Goal: Task Accomplishment & Management: Manage account settings

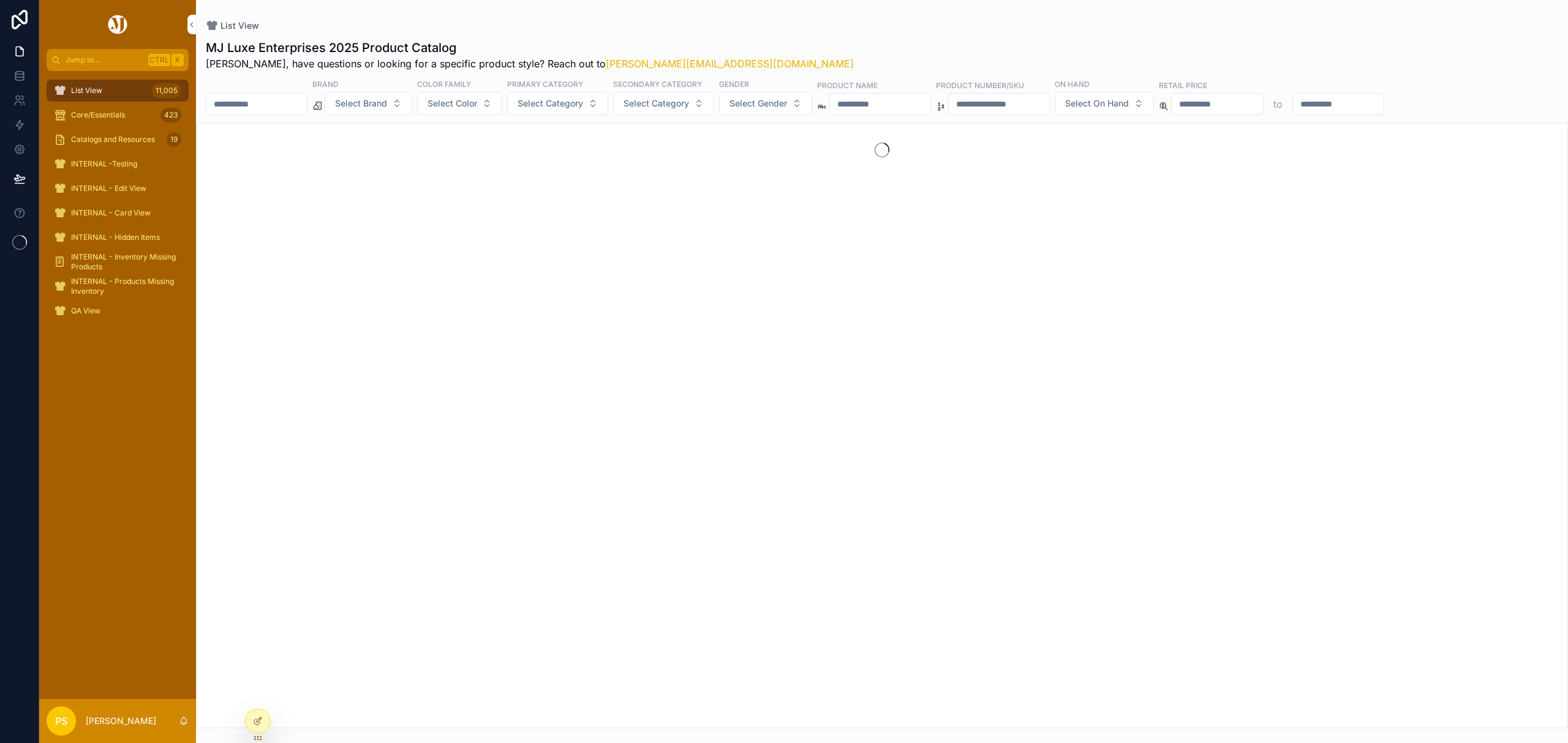
click at [252, 99] on input "scrollable content" at bounding box center [256, 104] width 100 height 17
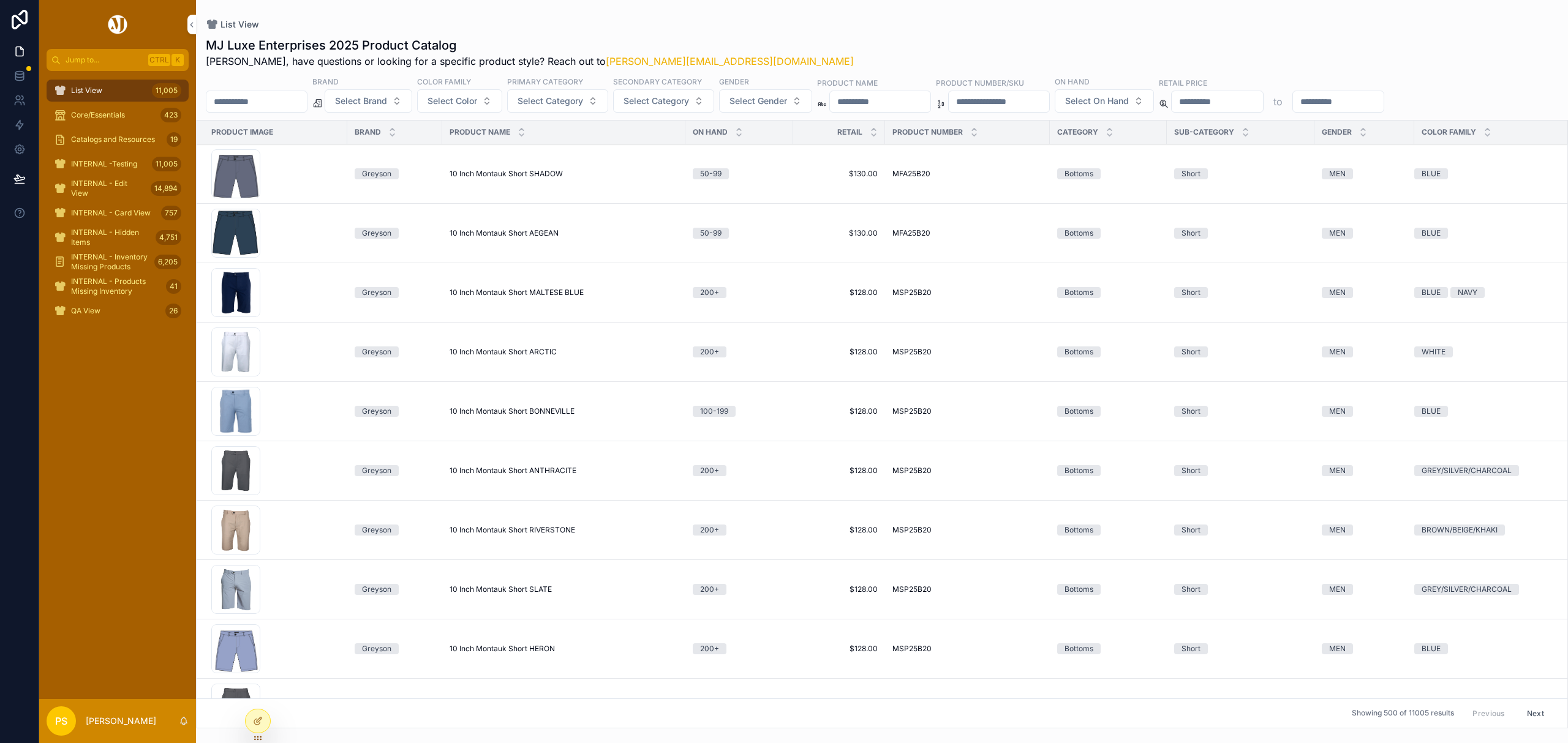
click at [252, 99] on input "scrollable content" at bounding box center [256, 102] width 100 height 17
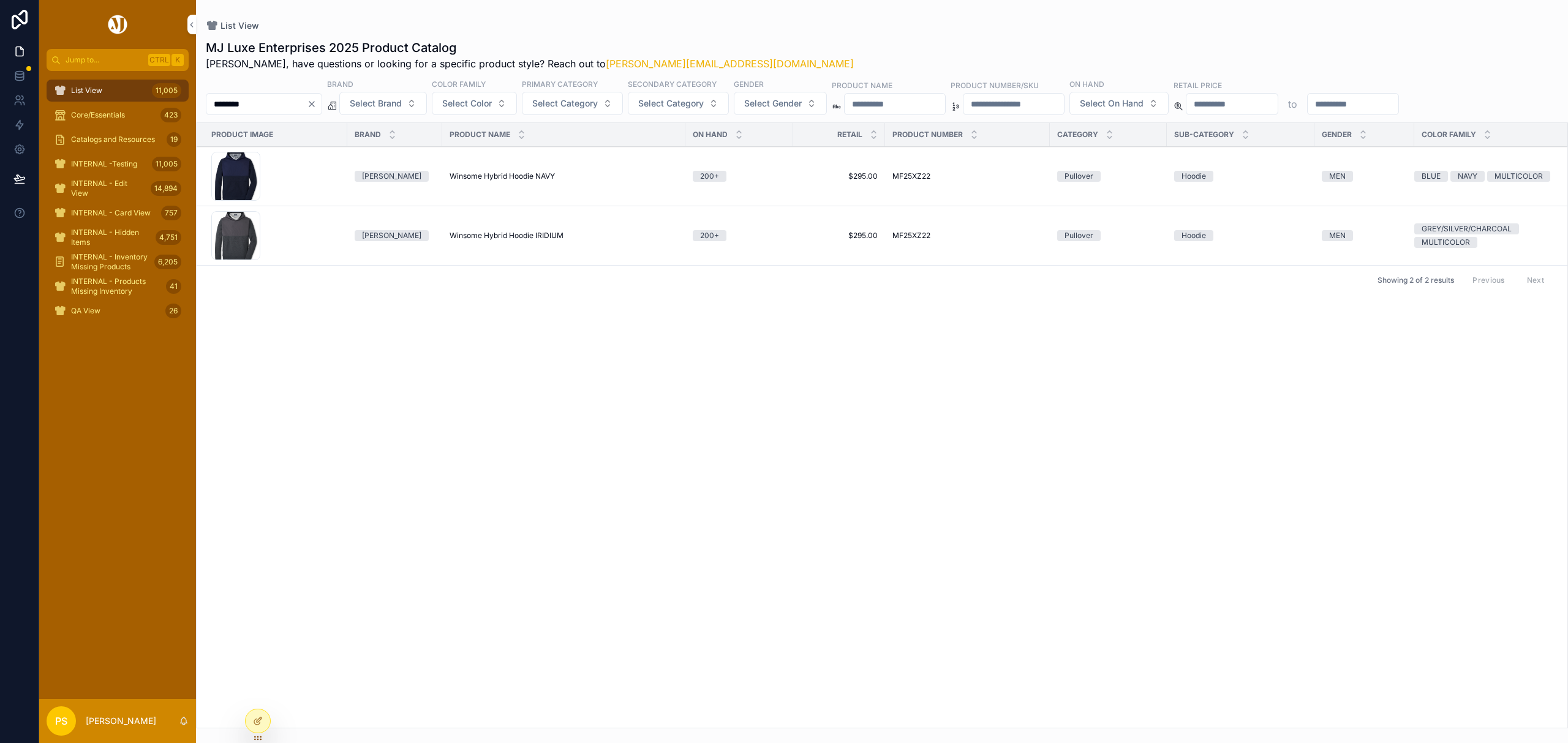
click at [120, 89] on div "List View 11,005" at bounding box center [117, 90] width 127 height 19
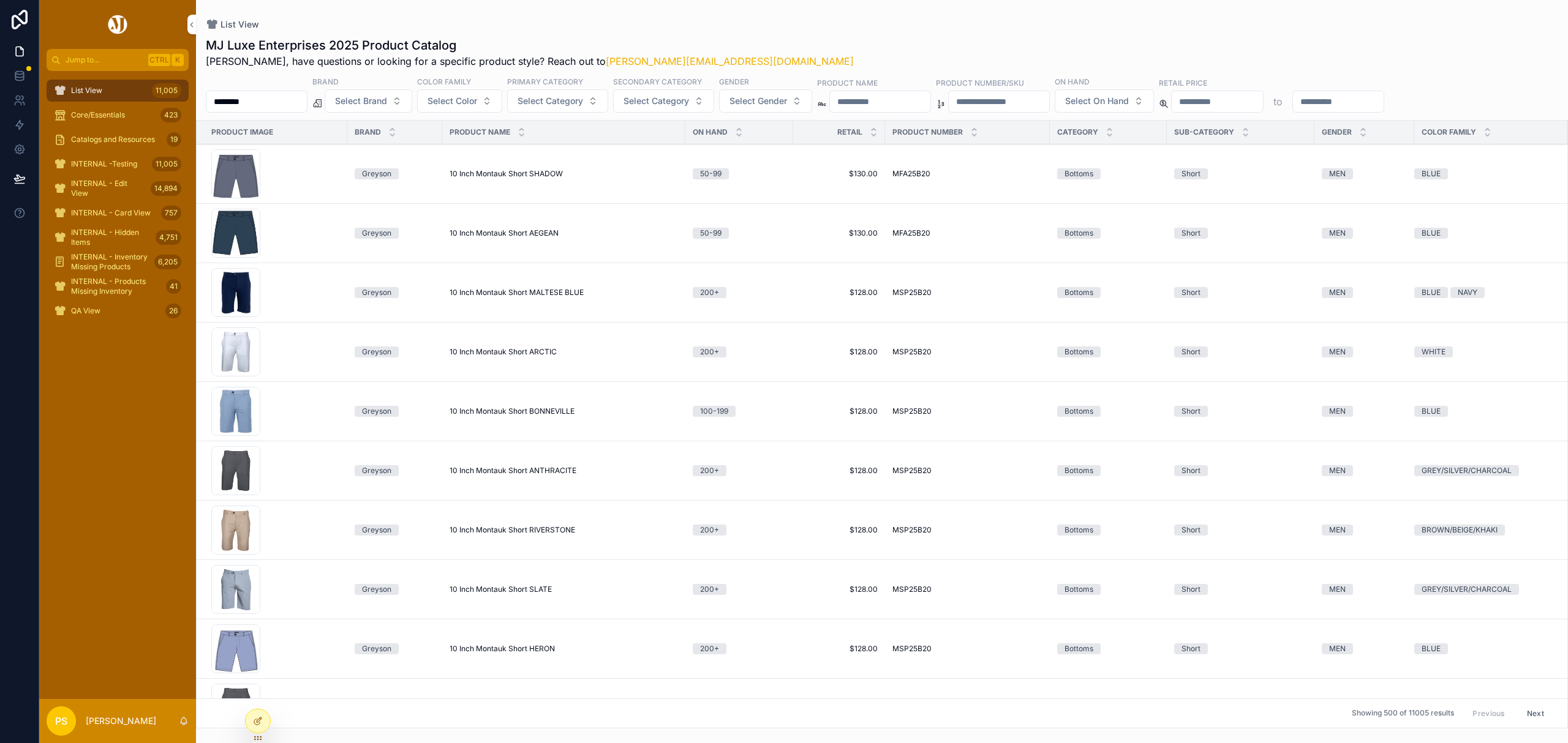
click at [267, 101] on input "********" at bounding box center [256, 102] width 100 height 17
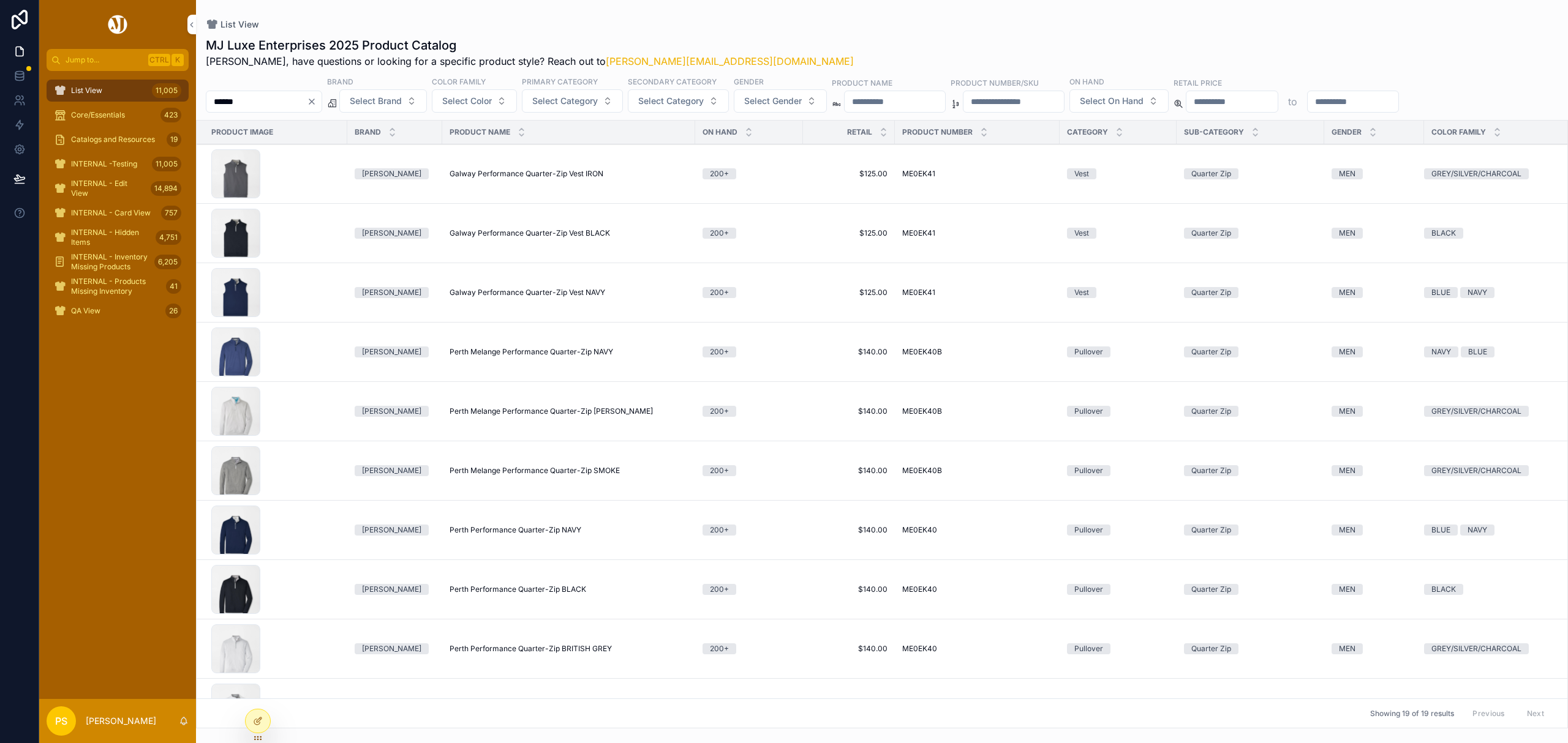
click at [267, 101] on input "******" at bounding box center [256, 102] width 100 height 17
type input "*******"
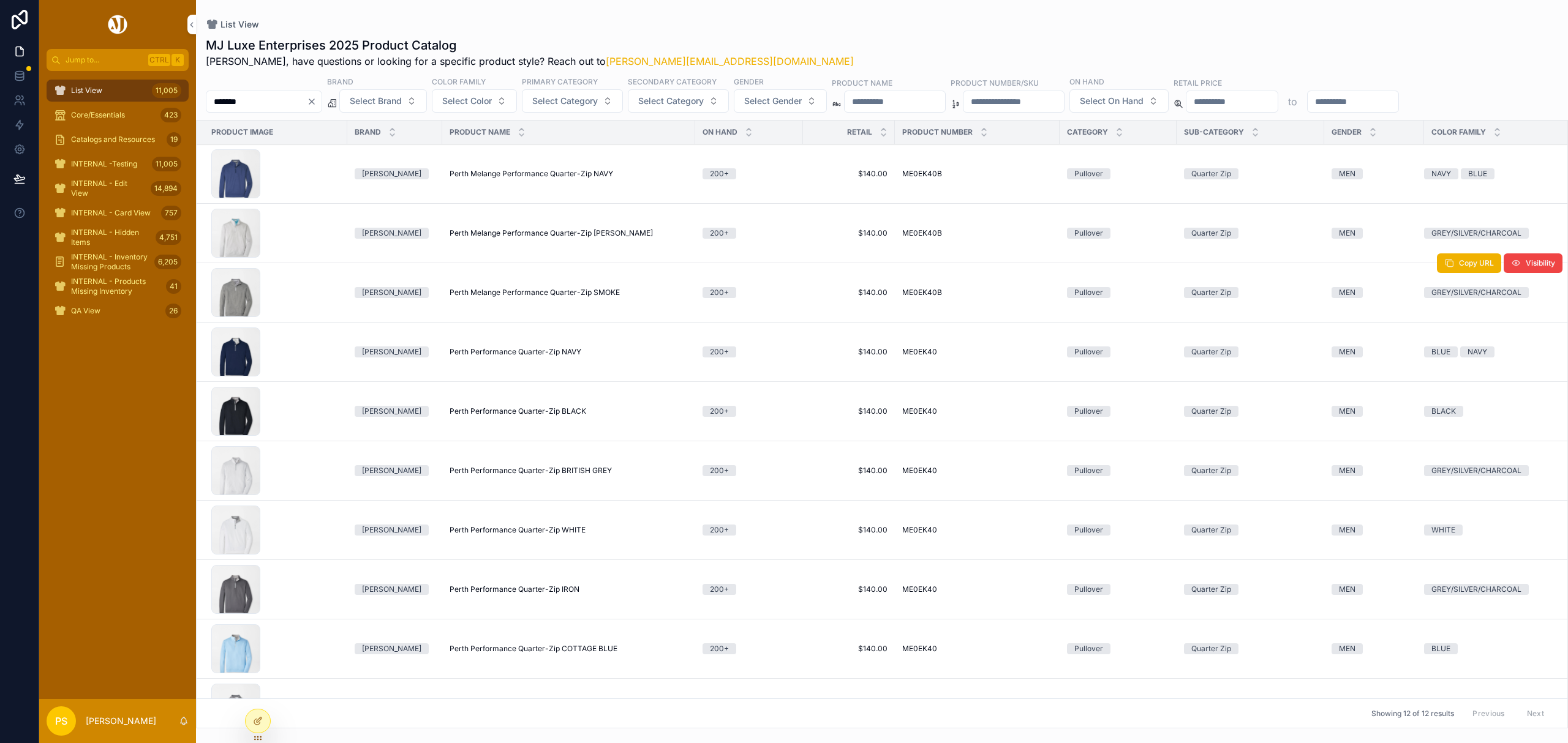
click at [485, 295] on span "Perth Melange Performance Quarter-Zip SMOKE" at bounding box center [534, 293] width 170 height 10
click at [92, 86] on span "List View" at bounding box center [87, 91] width 31 height 10
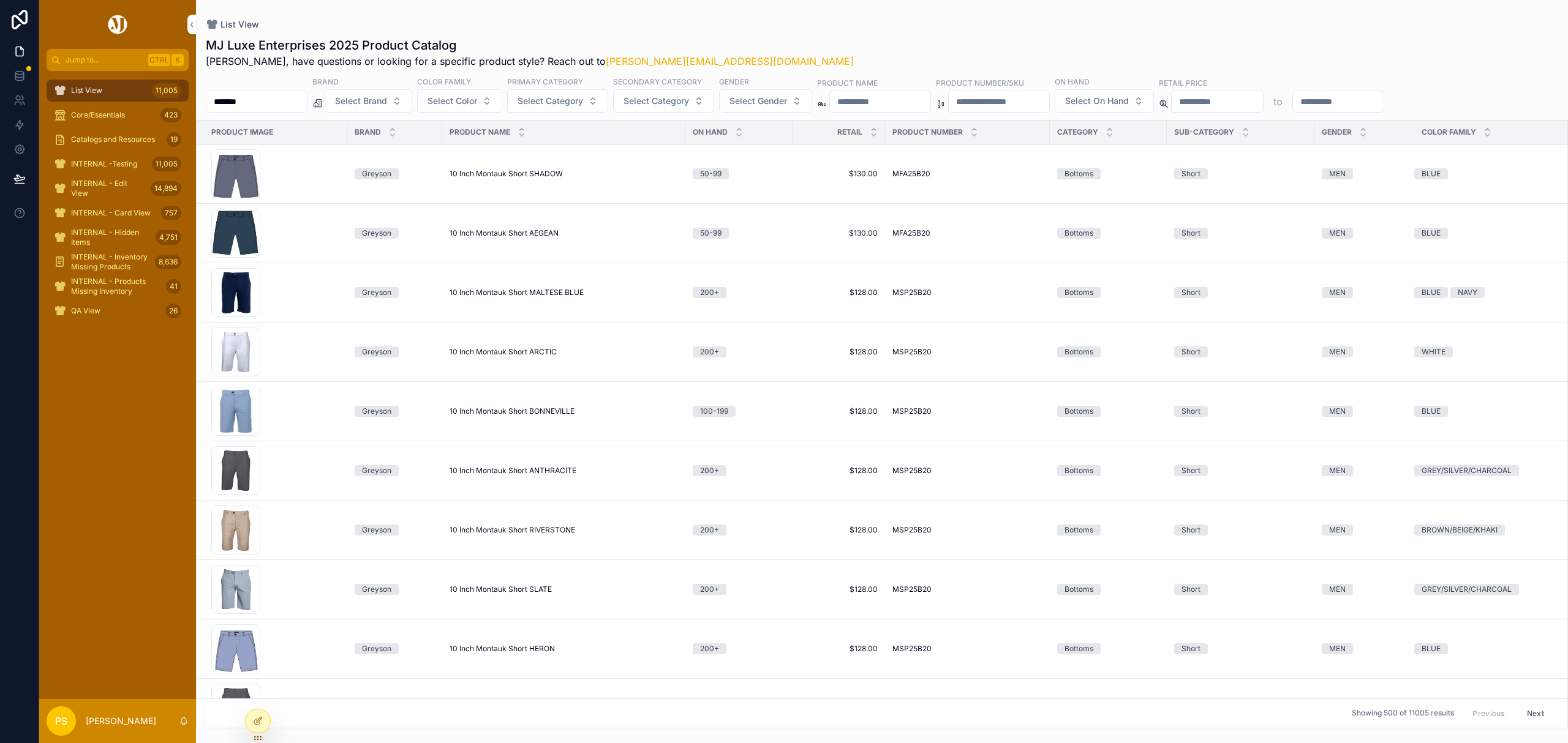
click at [294, 106] on input "*******" at bounding box center [256, 102] width 100 height 17
click at [93, 111] on span "Core/Essentials" at bounding box center [98, 115] width 54 height 10
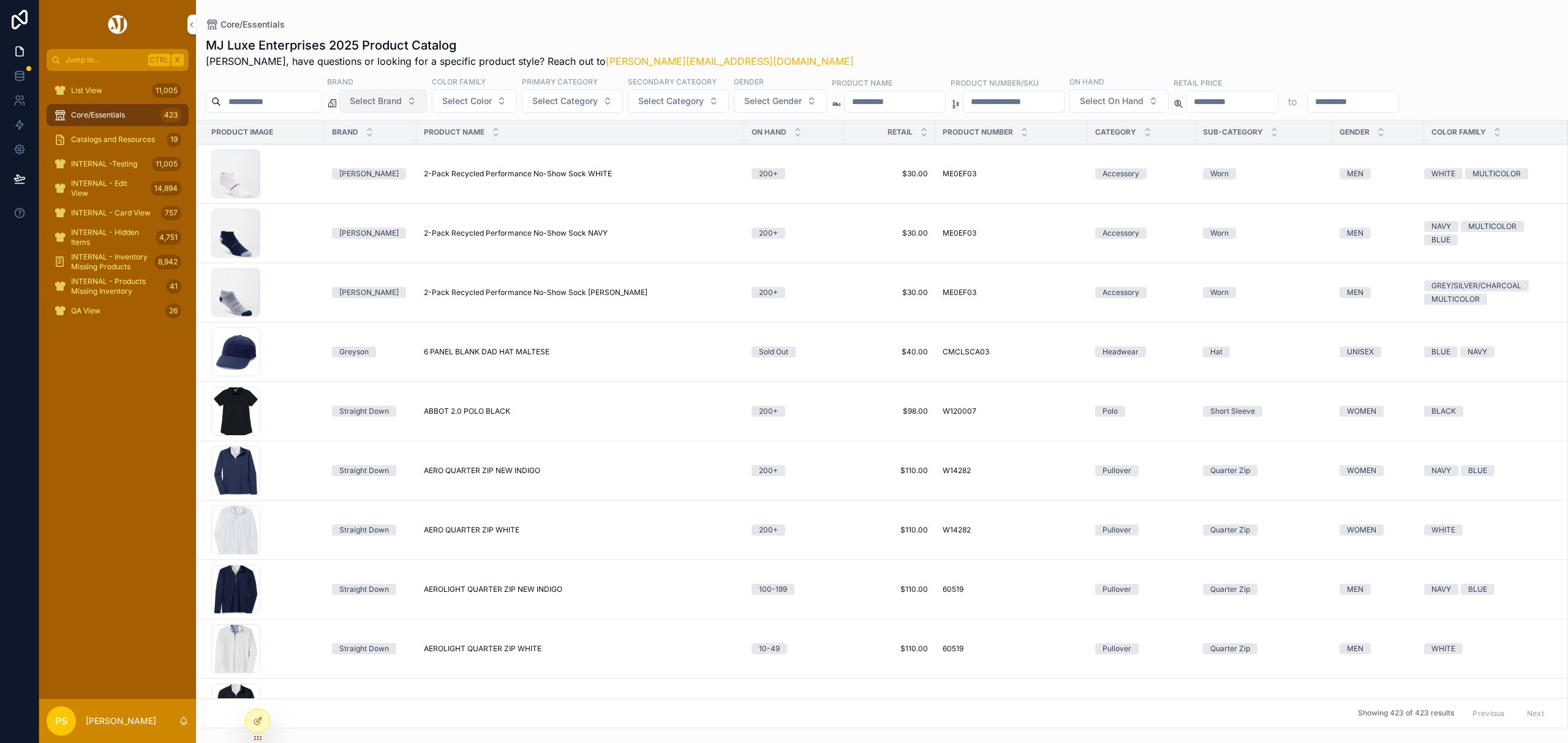
click at [402, 104] on span "Select Brand" at bounding box center [376, 101] width 52 height 12
click at [388, 245] on div "Johnnie-O" at bounding box center [414, 248] width 170 height 19
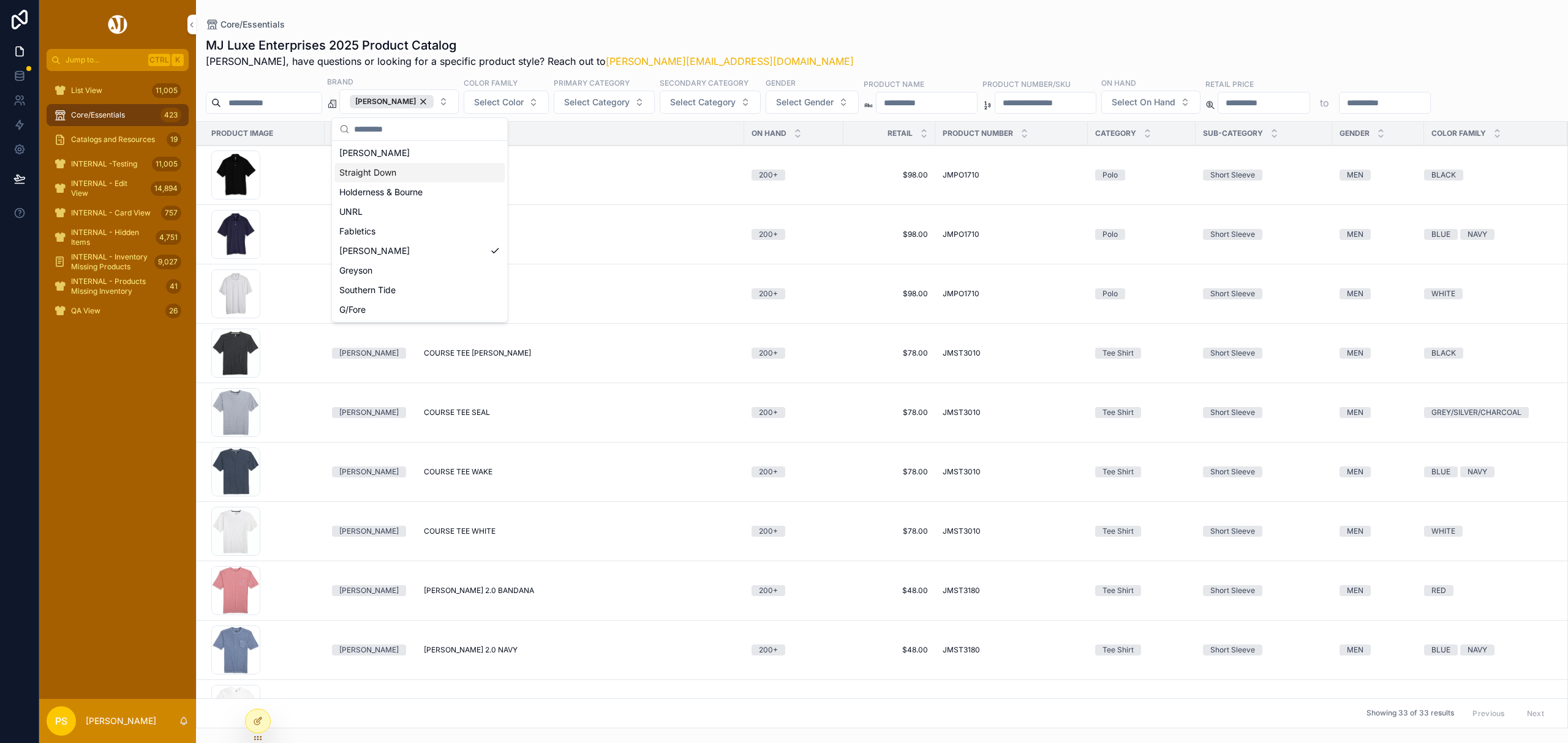
click at [873, 8] on div "Core/Essentials MJ Luxe Enterprises 2025 Product Catalog Philip, have questions…" at bounding box center [882, 364] width 1372 height 729
click at [452, 102] on button "Johnnie-O" at bounding box center [399, 101] width 120 height 24
click at [426, 192] on div "Holderness & Bourne" at bounding box center [419, 192] width 170 height 19
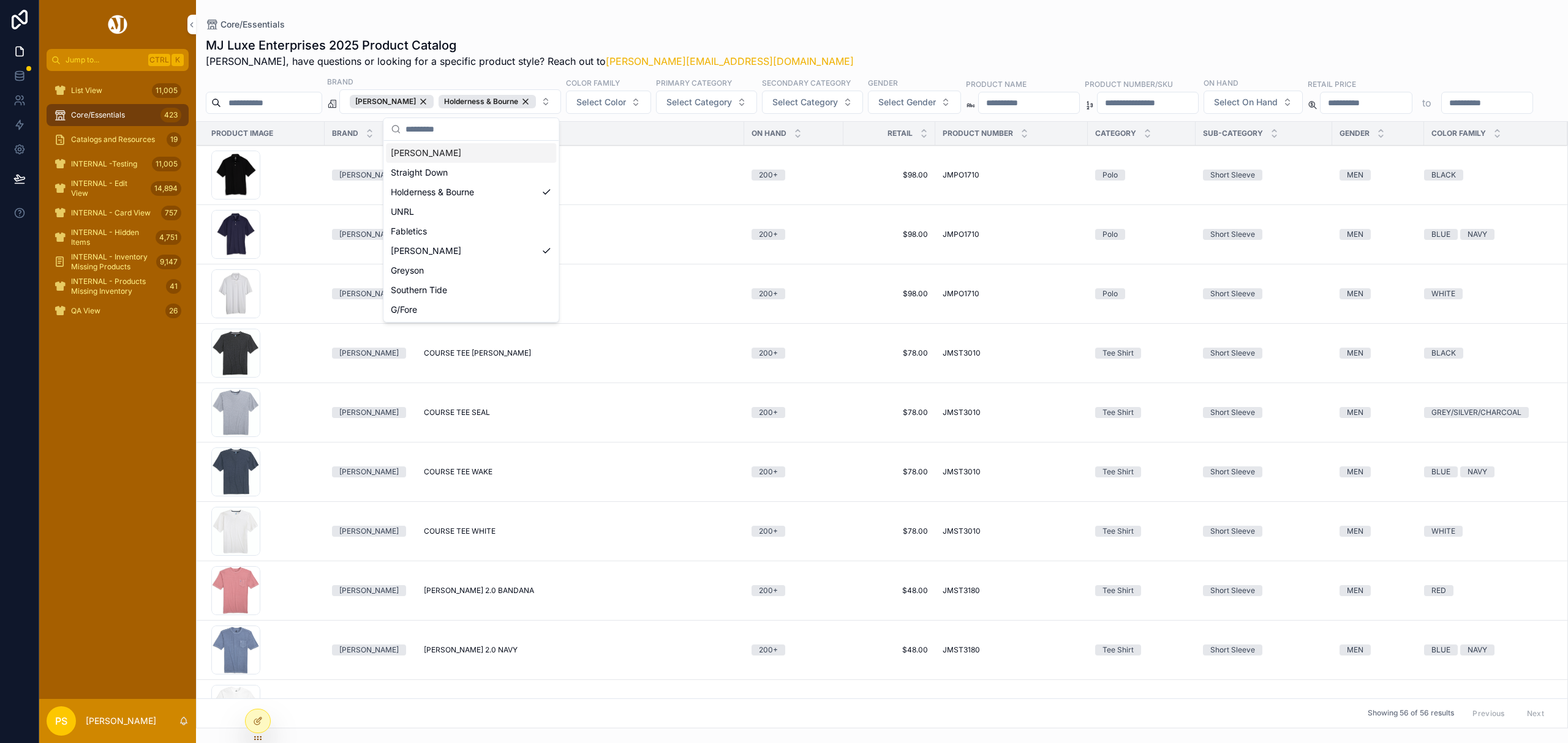
click at [860, 26] on div "Core/Essentials" at bounding box center [882, 24] width 1352 height 10
click at [724, 108] on span "Select Category" at bounding box center [699, 102] width 65 height 12
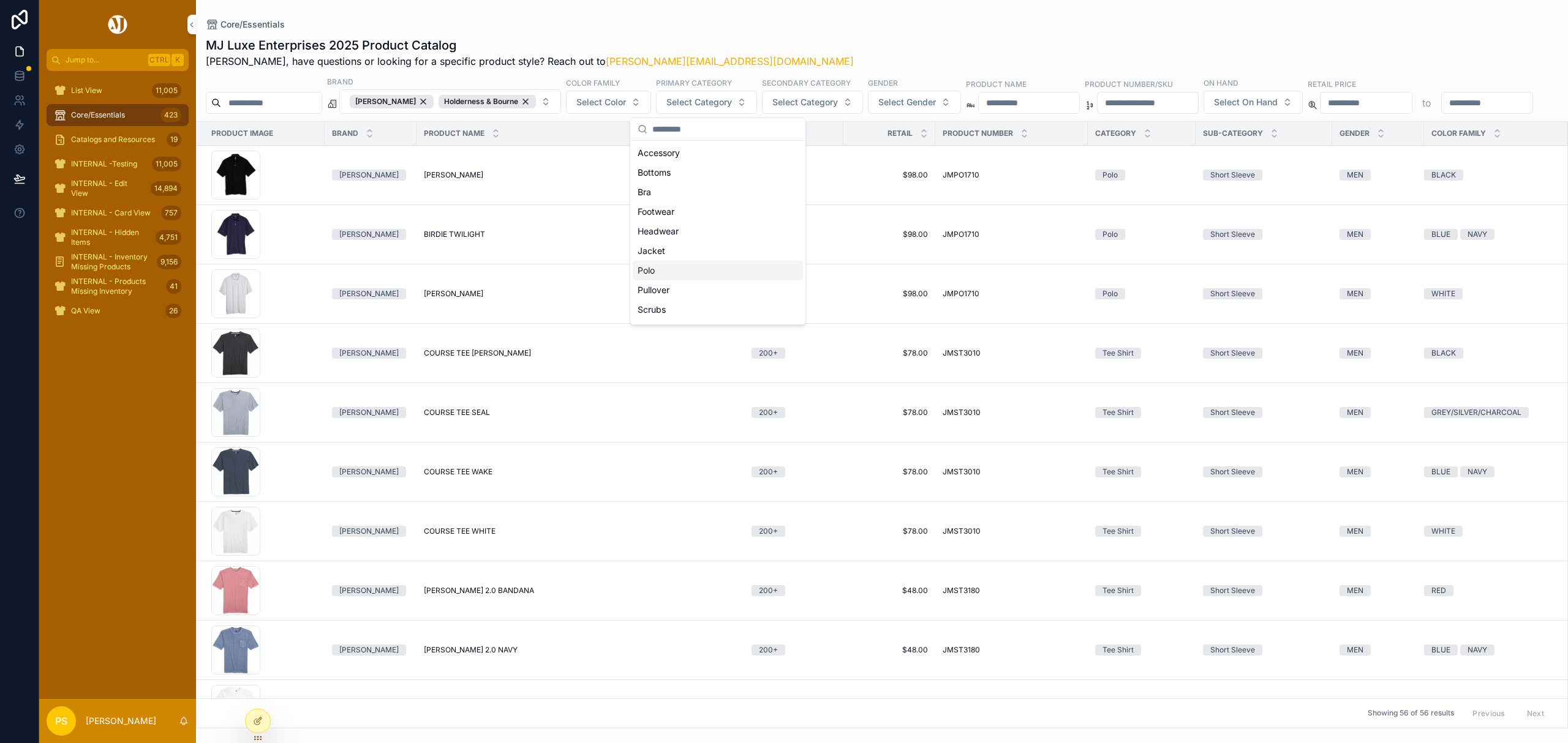
click at [680, 275] on div "Polo" at bounding box center [717, 270] width 170 height 19
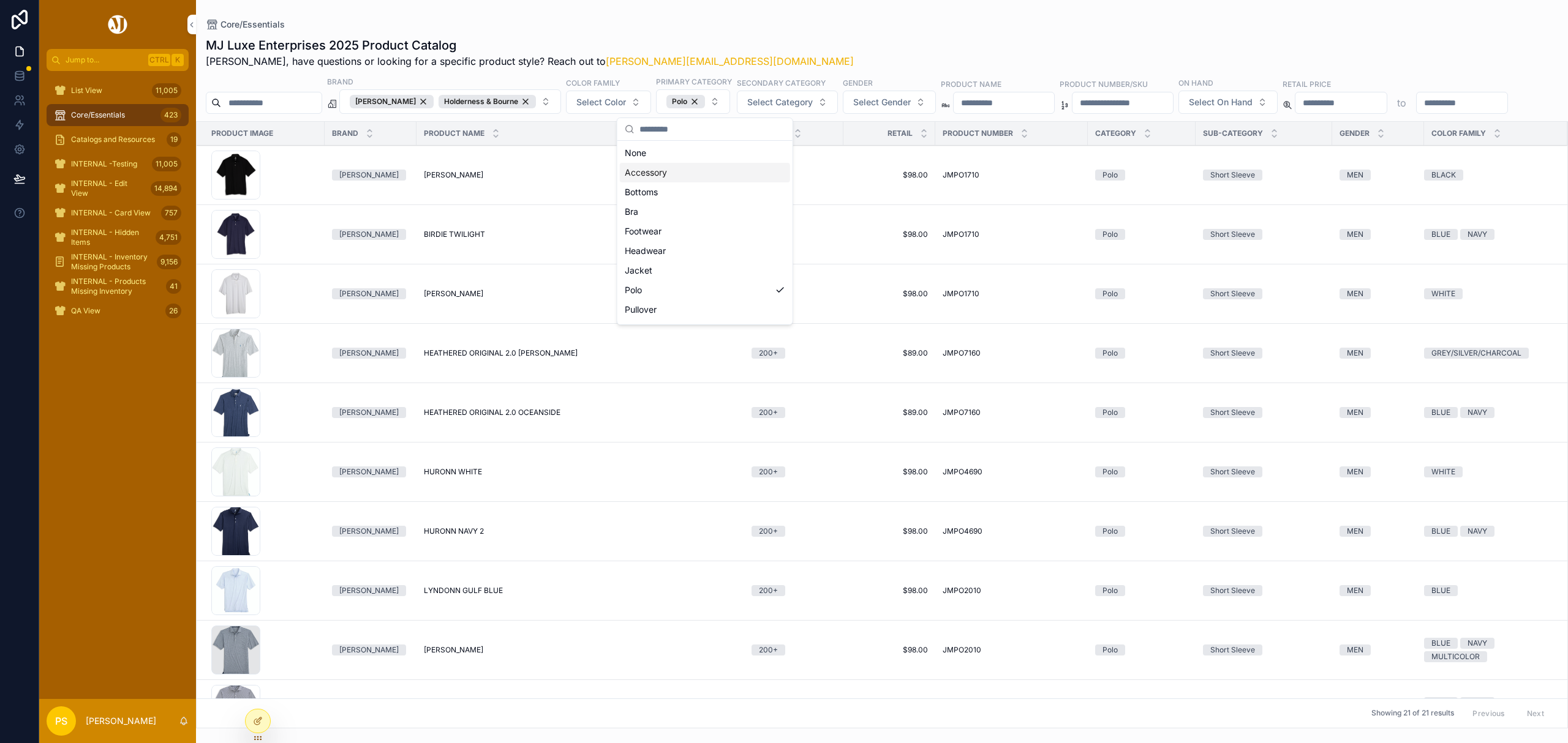
click at [872, 23] on div "Core/Essentials" at bounding box center [882, 24] width 1352 height 10
click at [826, 104] on button "Select Category" at bounding box center [787, 102] width 101 height 23
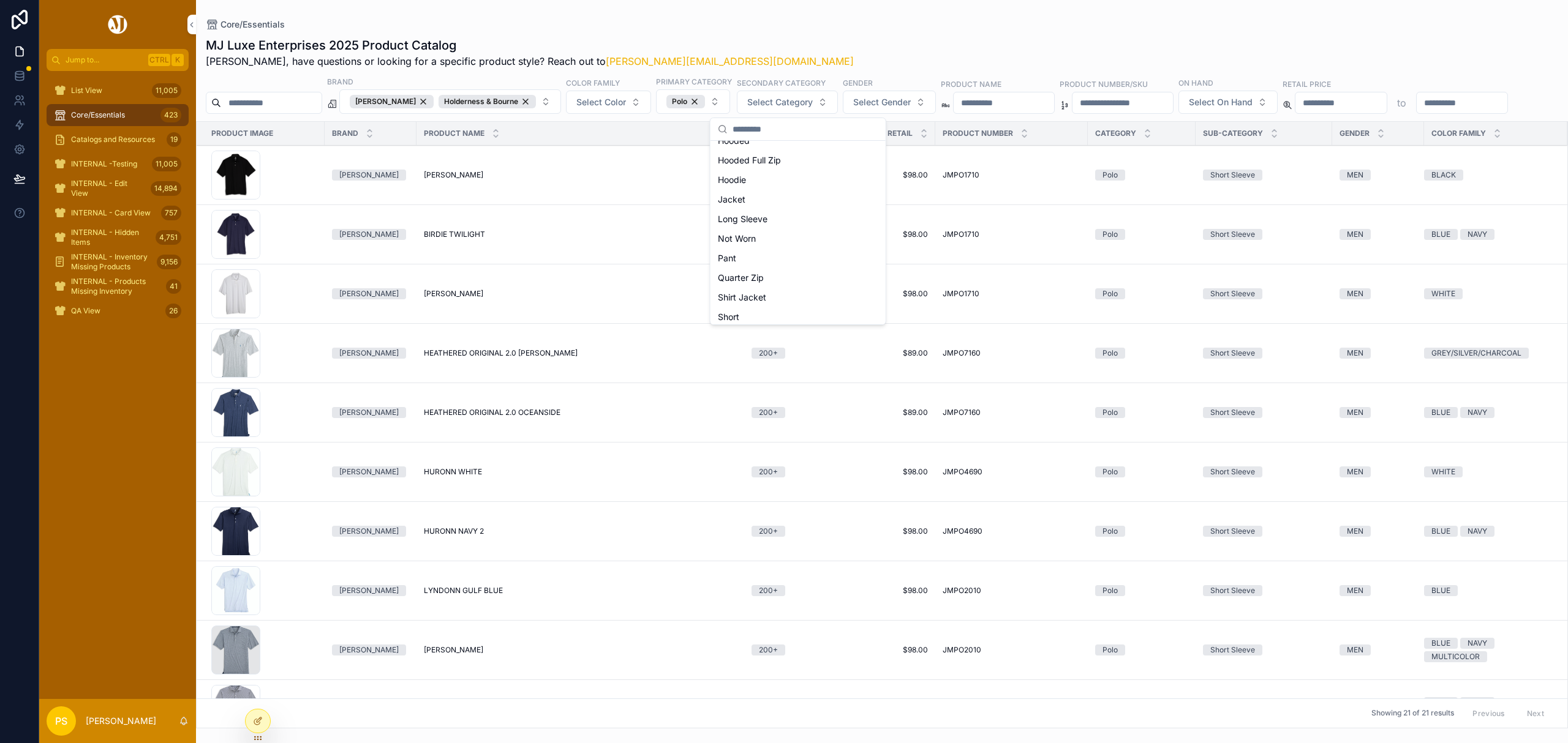
scroll to position [163, 0]
click at [785, 240] on div "Short Sleeve" at bounding box center [798, 241] width 170 height 19
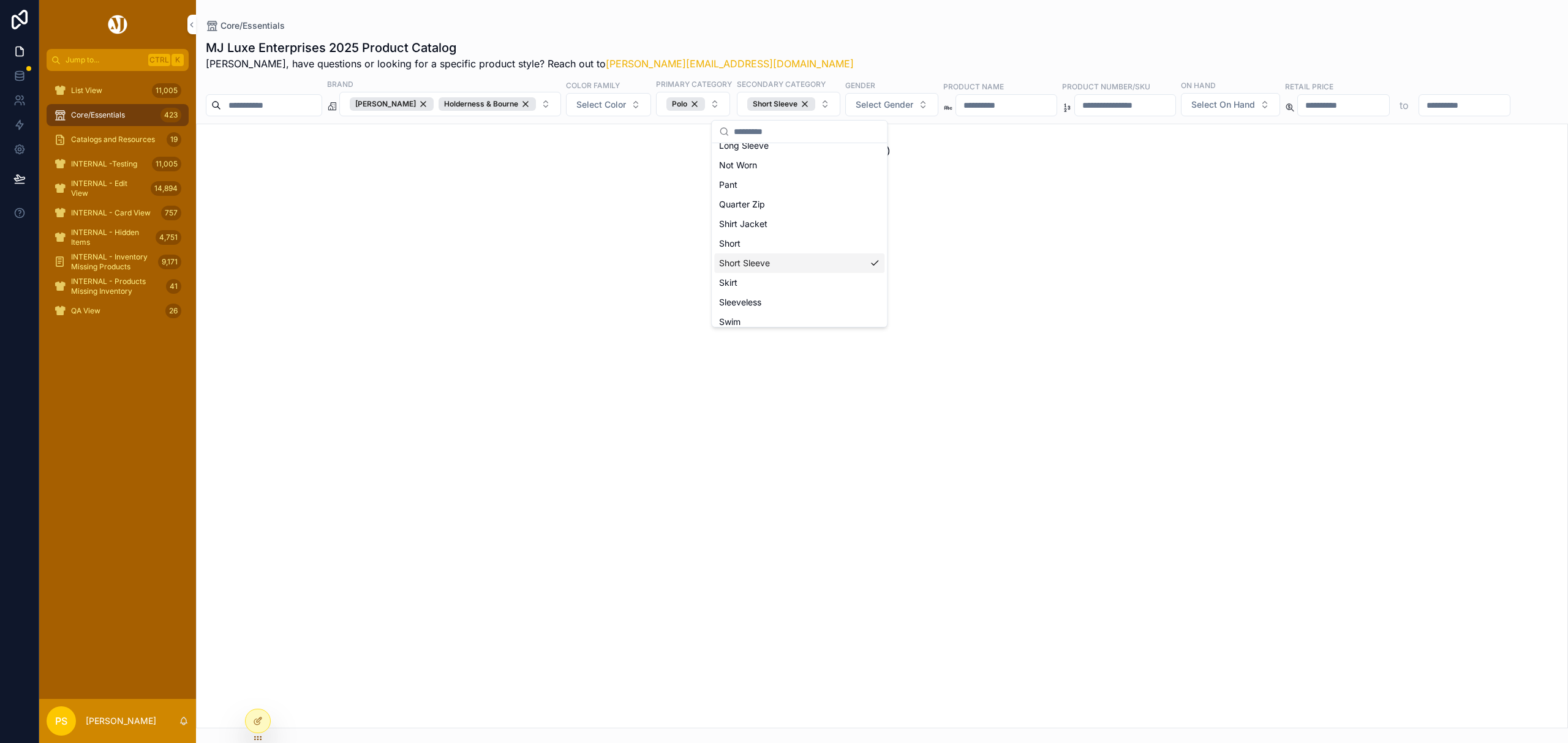
scroll to position [265, 0]
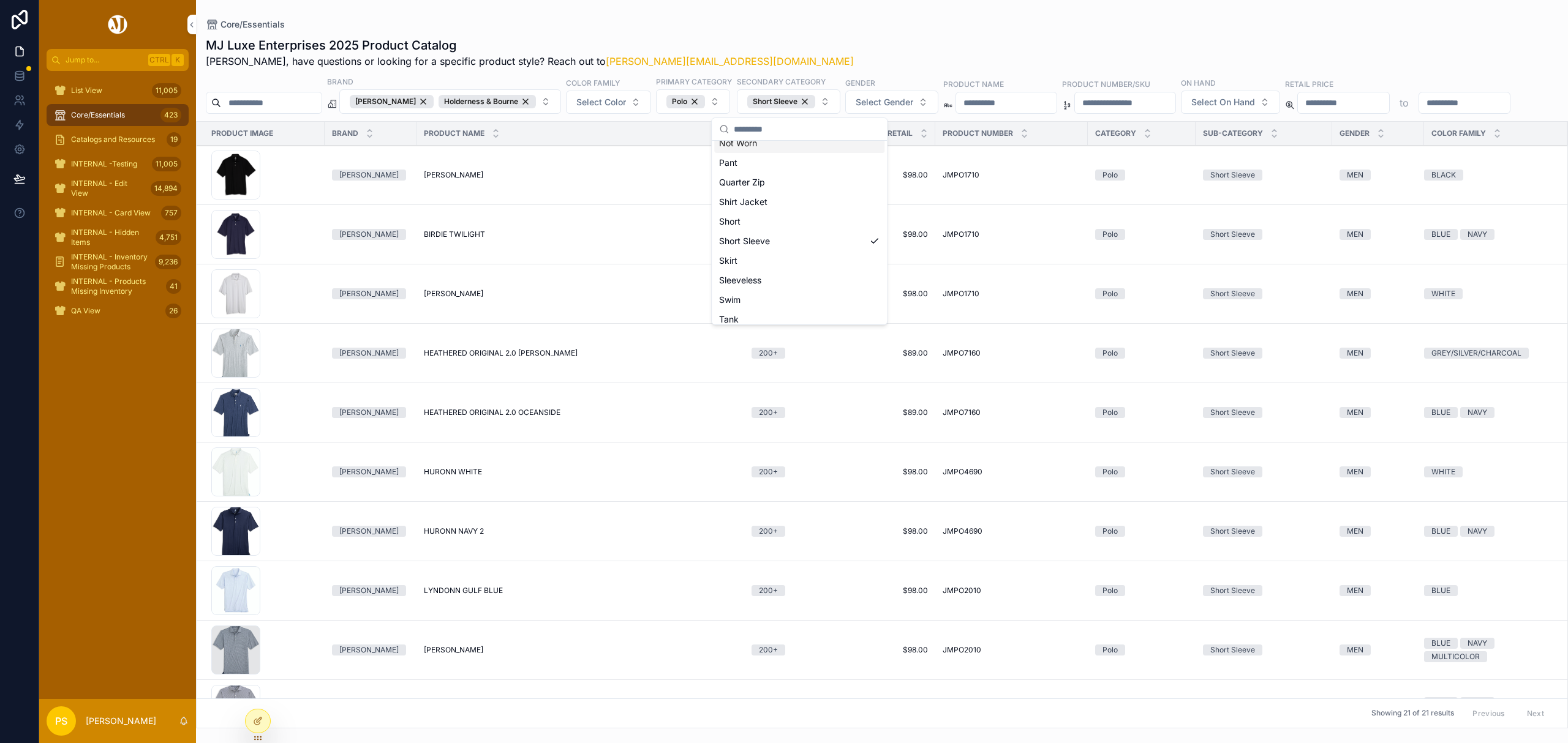
click at [884, 27] on div "Core/Essentials" at bounding box center [882, 24] width 1352 height 10
click at [927, 103] on button "Select Gender" at bounding box center [891, 102] width 93 height 23
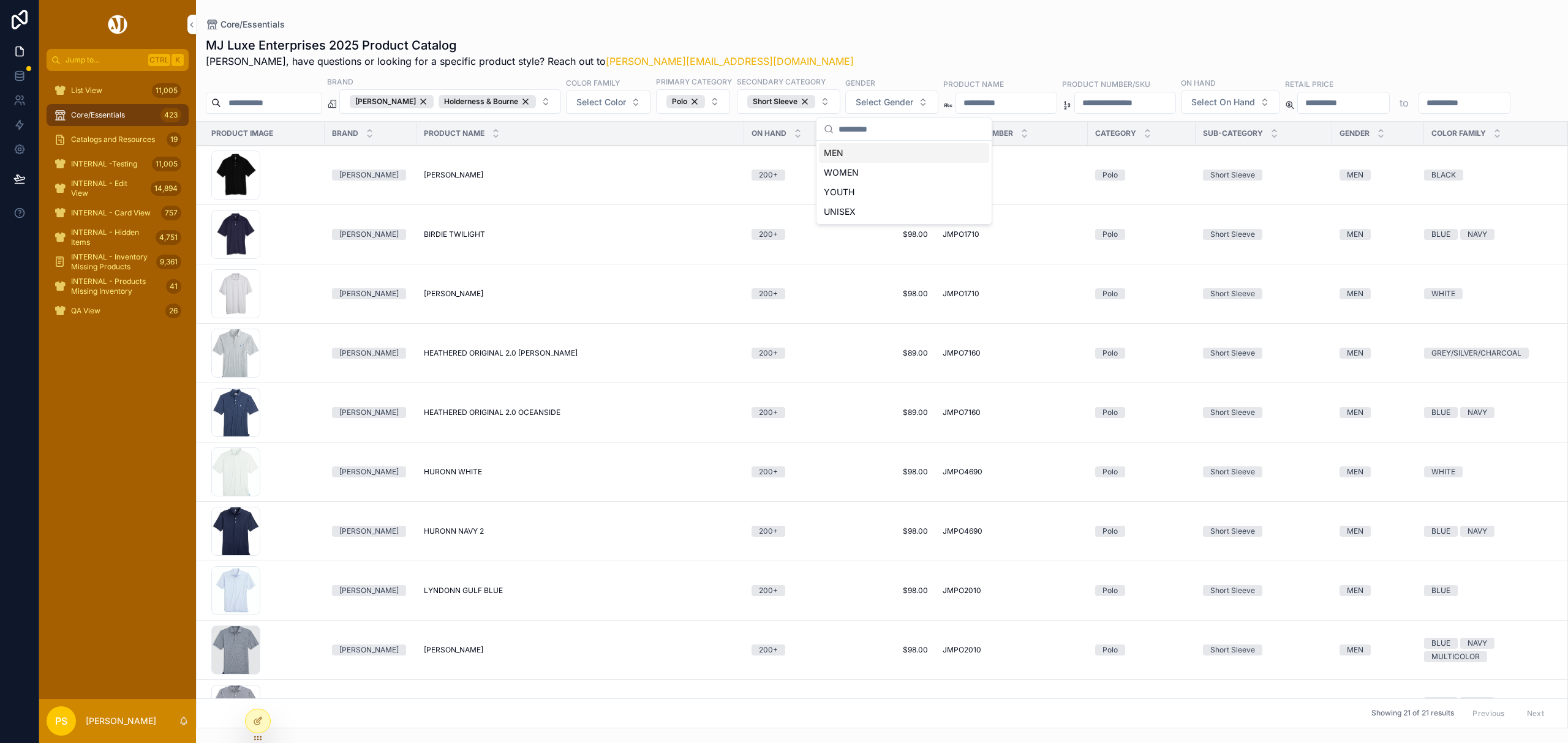
click at [860, 153] on div "MEN" at bounding box center [904, 153] width 170 height 19
click at [841, 20] on div "Core/Essentials" at bounding box center [882, 24] width 1352 height 10
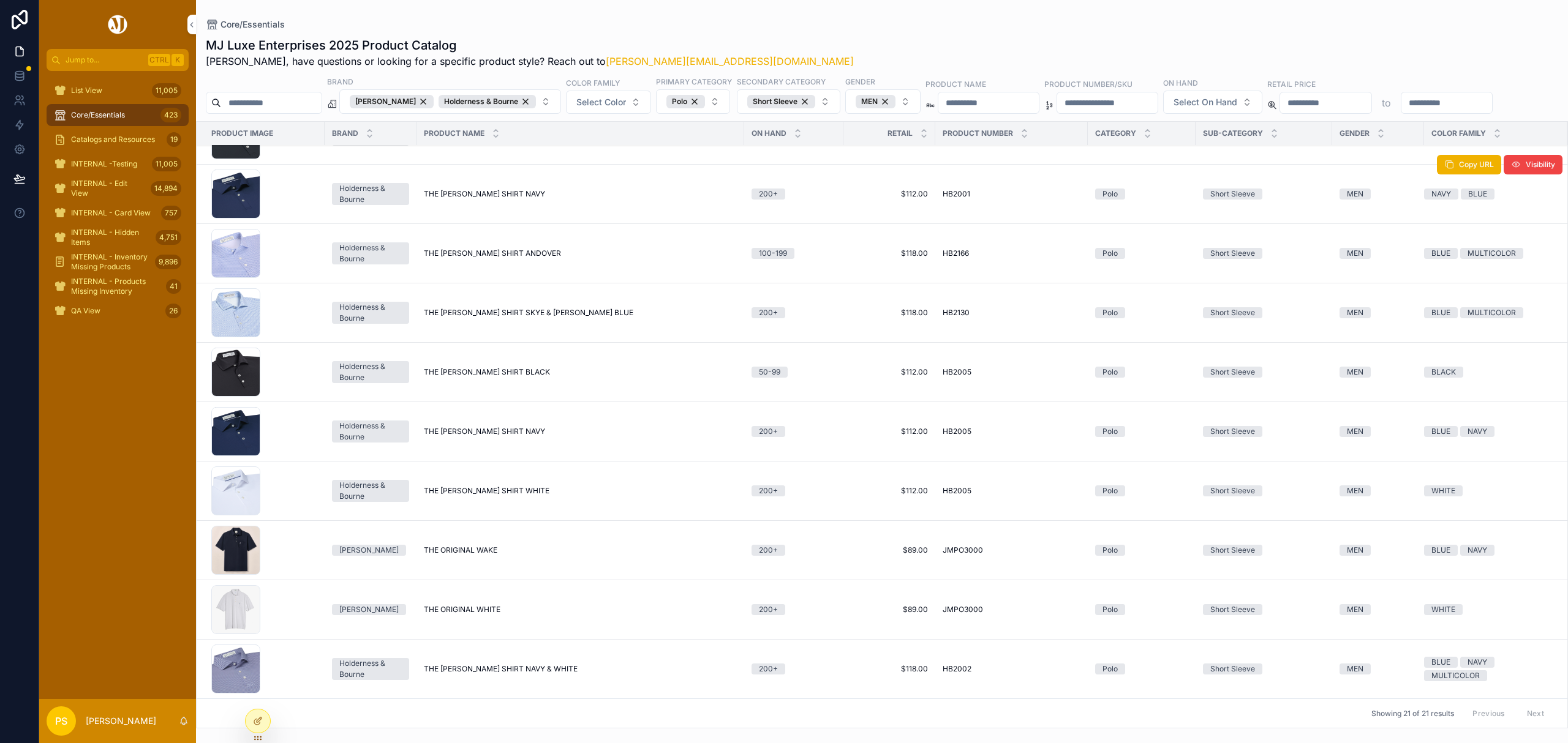
scroll to position [750, 0]
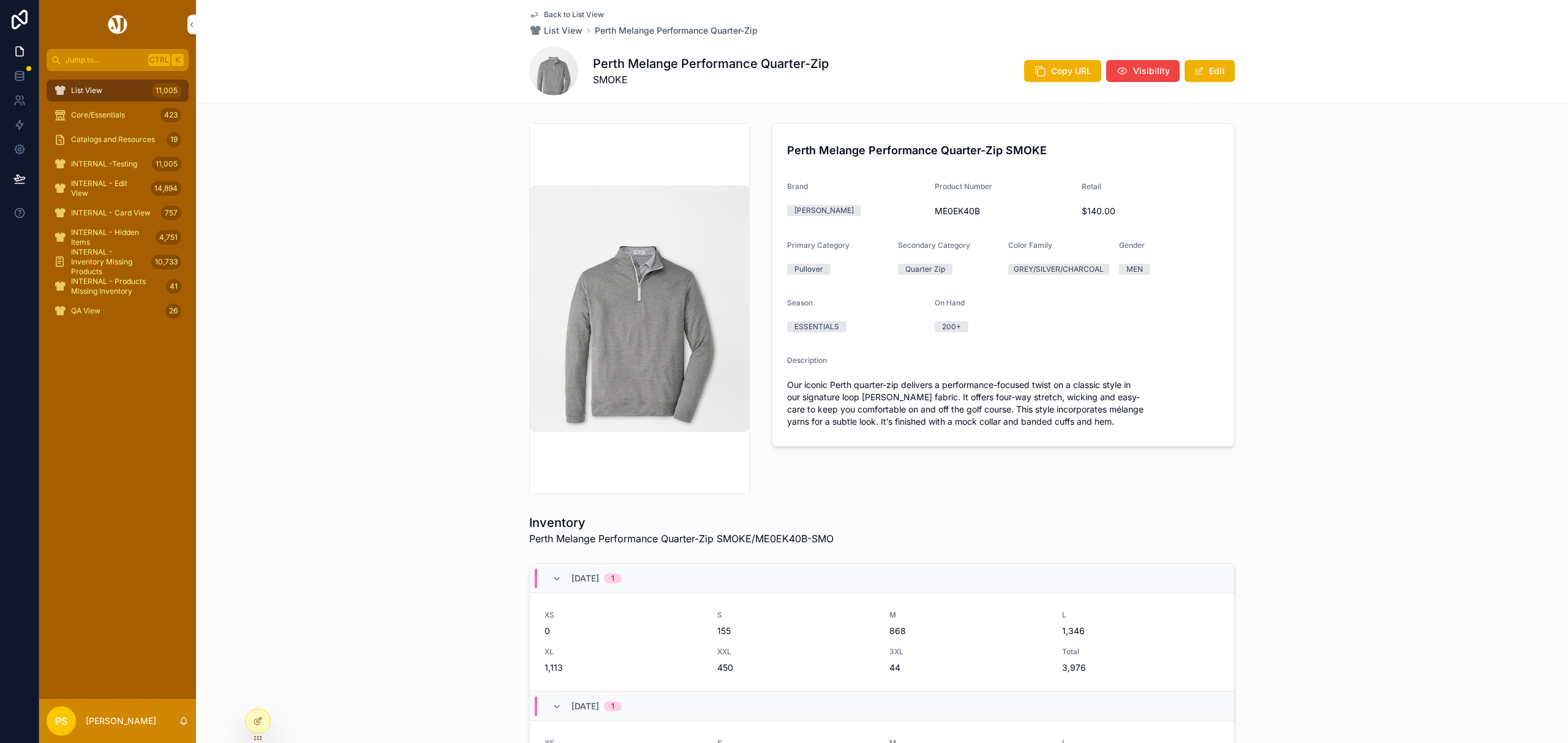
click at [125, 86] on div "List View 11,005" at bounding box center [117, 90] width 127 height 19
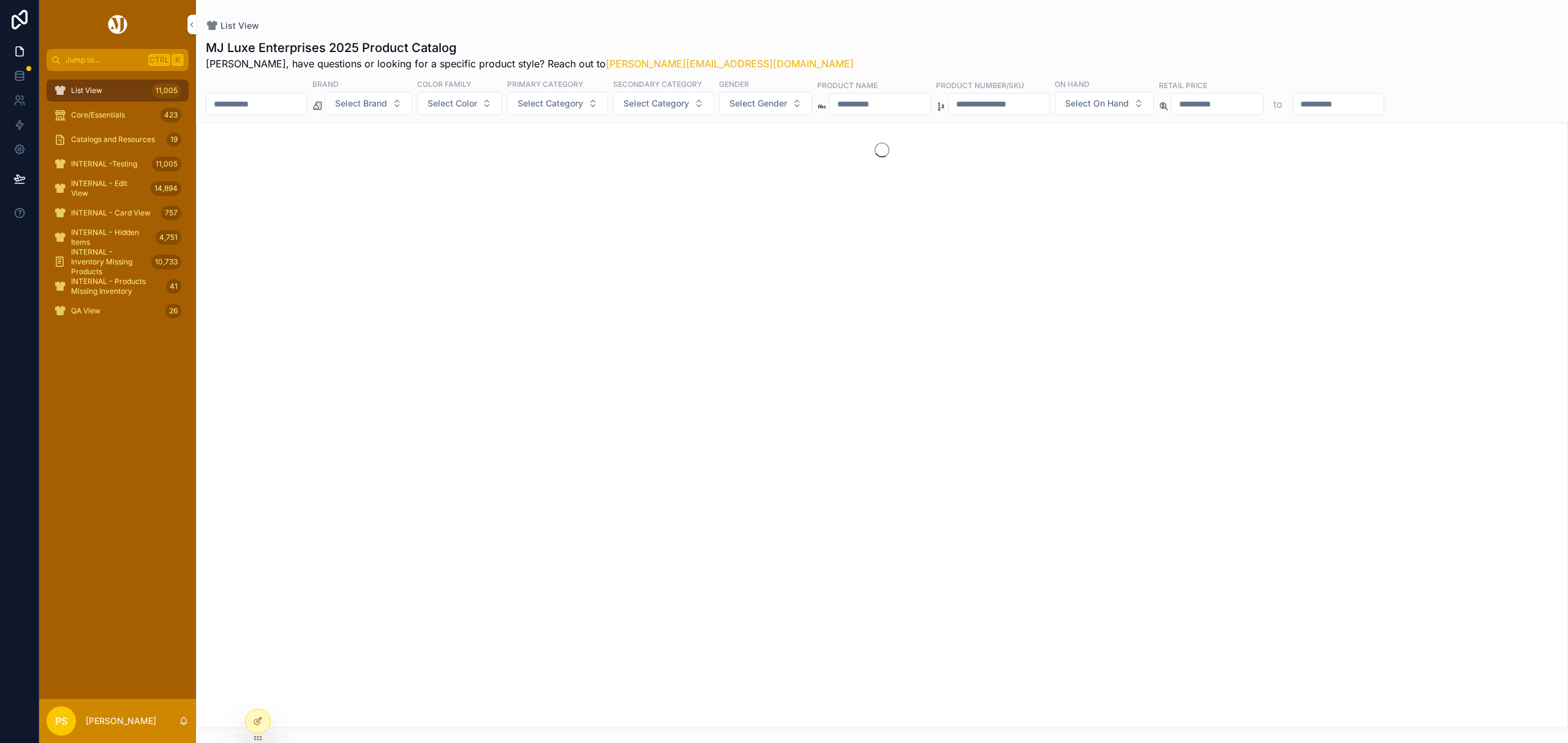
click at [307, 106] on input "scrollable content" at bounding box center [256, 104] width 100 height 17
type input "*******"
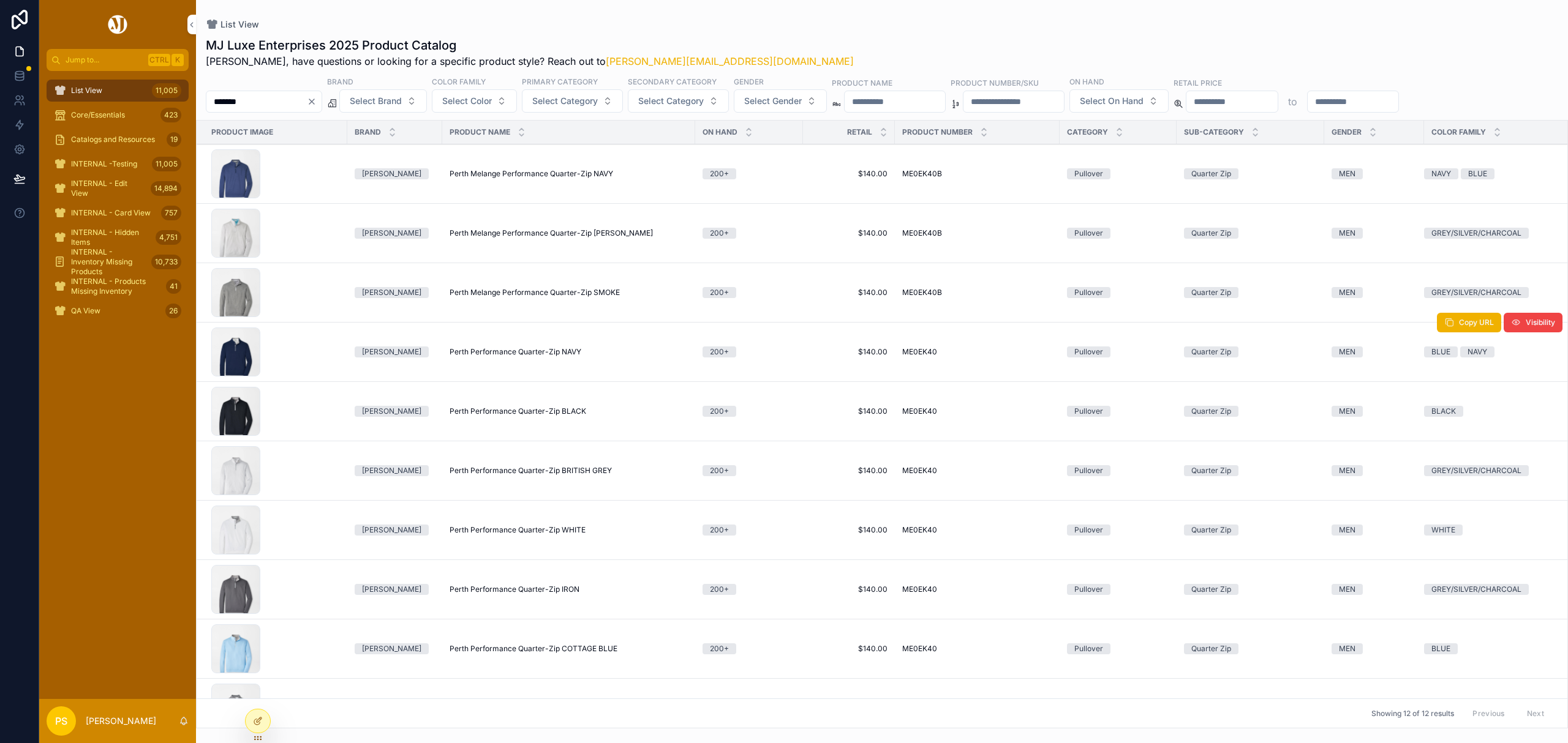
click at [500, 353] on span "Perth Performance Quarter-Zip NAVY" at bounding box center [515, 352] width 131 height 10
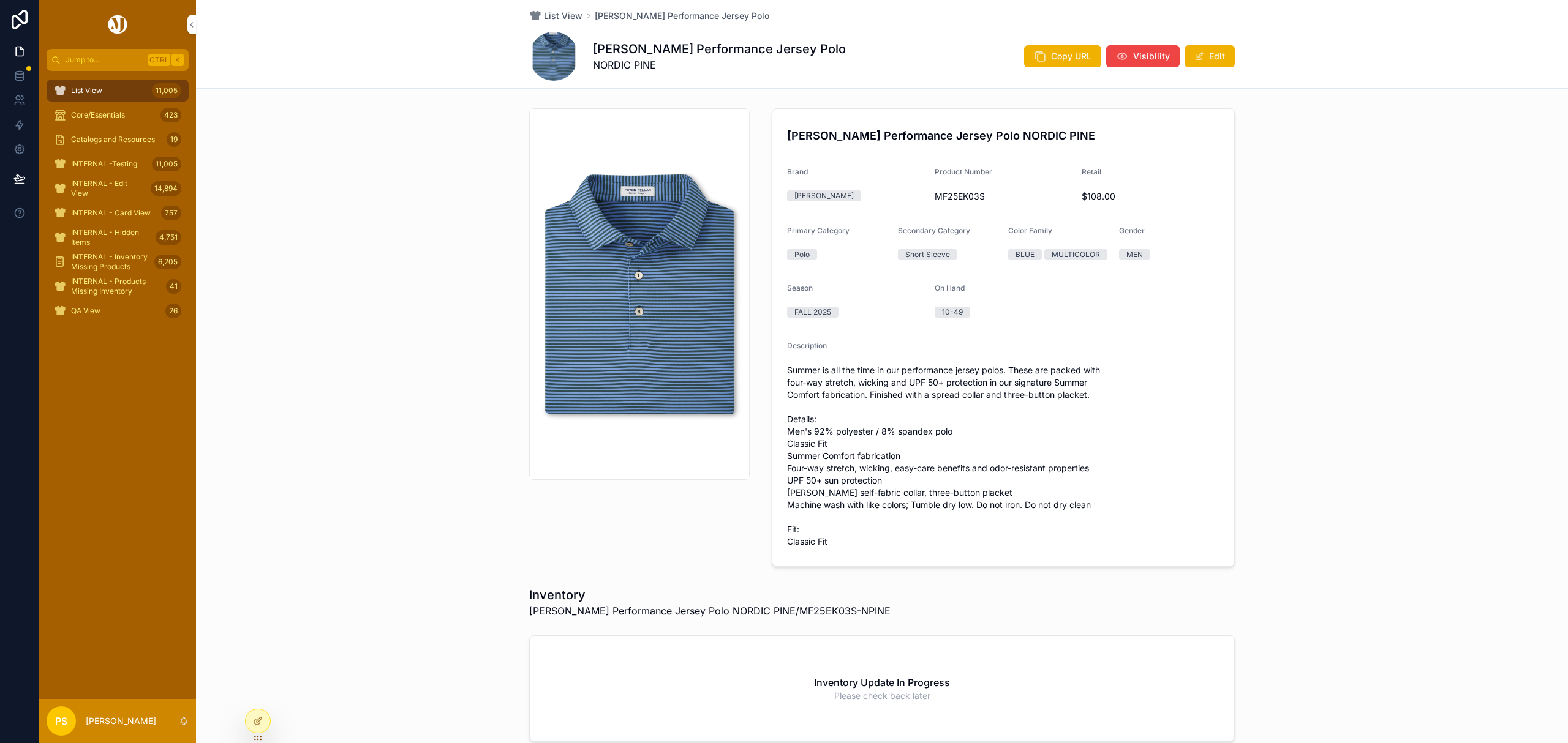
click at [962, 196] on span "MF25EK03S" at bounding box center [1003, 197] width 138 height 12
copy span "MF25EK03S"
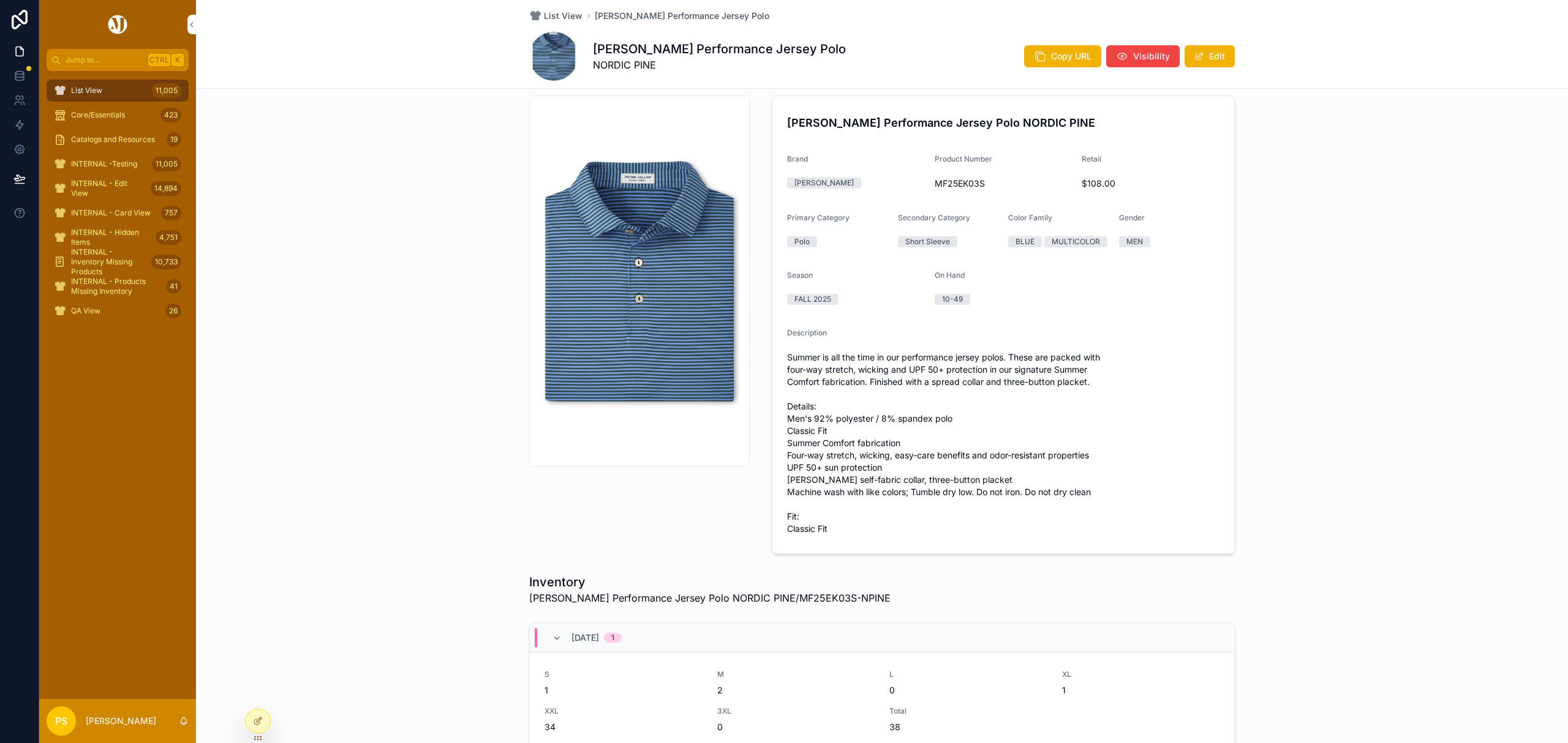
scroll to position [15, 0]
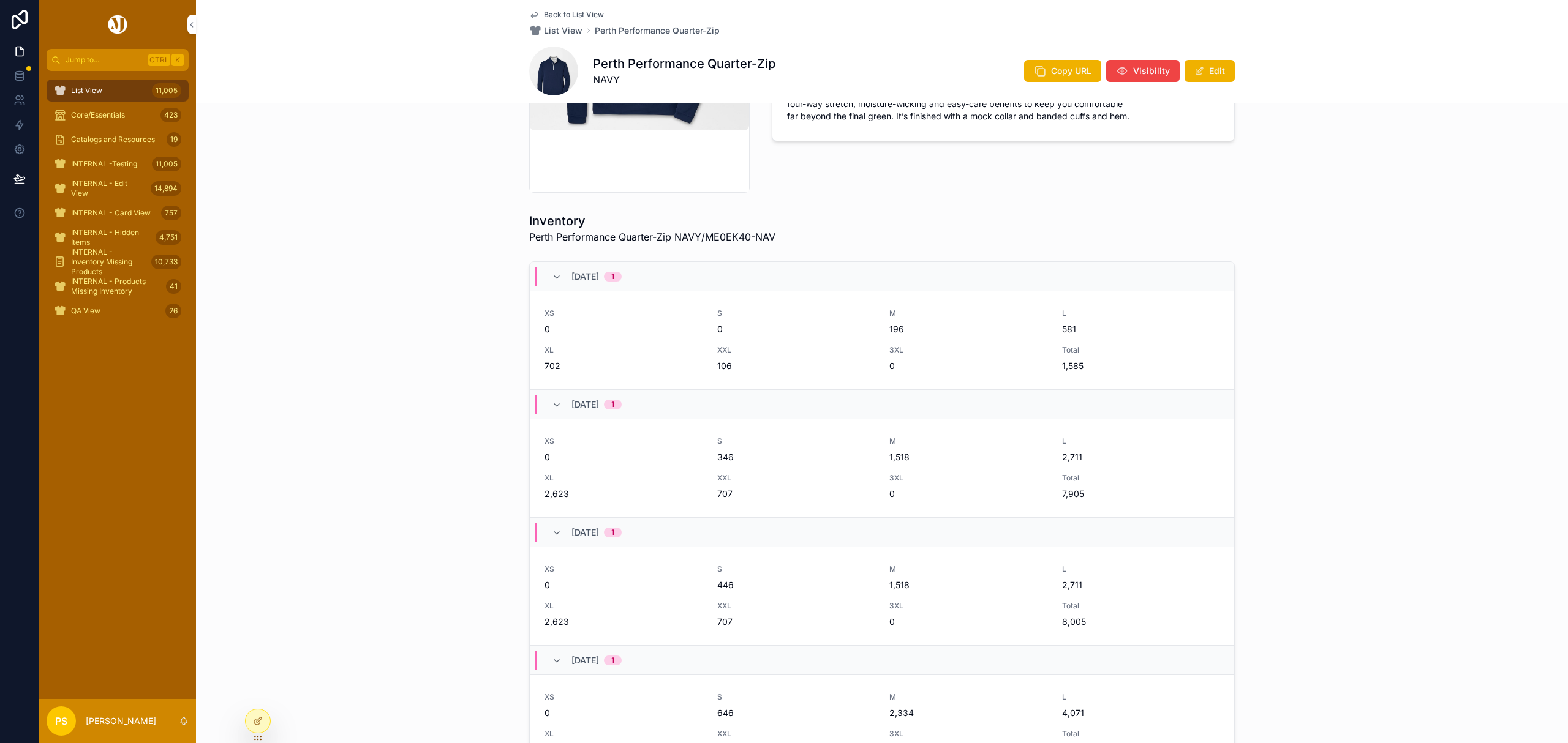
scroll to position [326, 0]
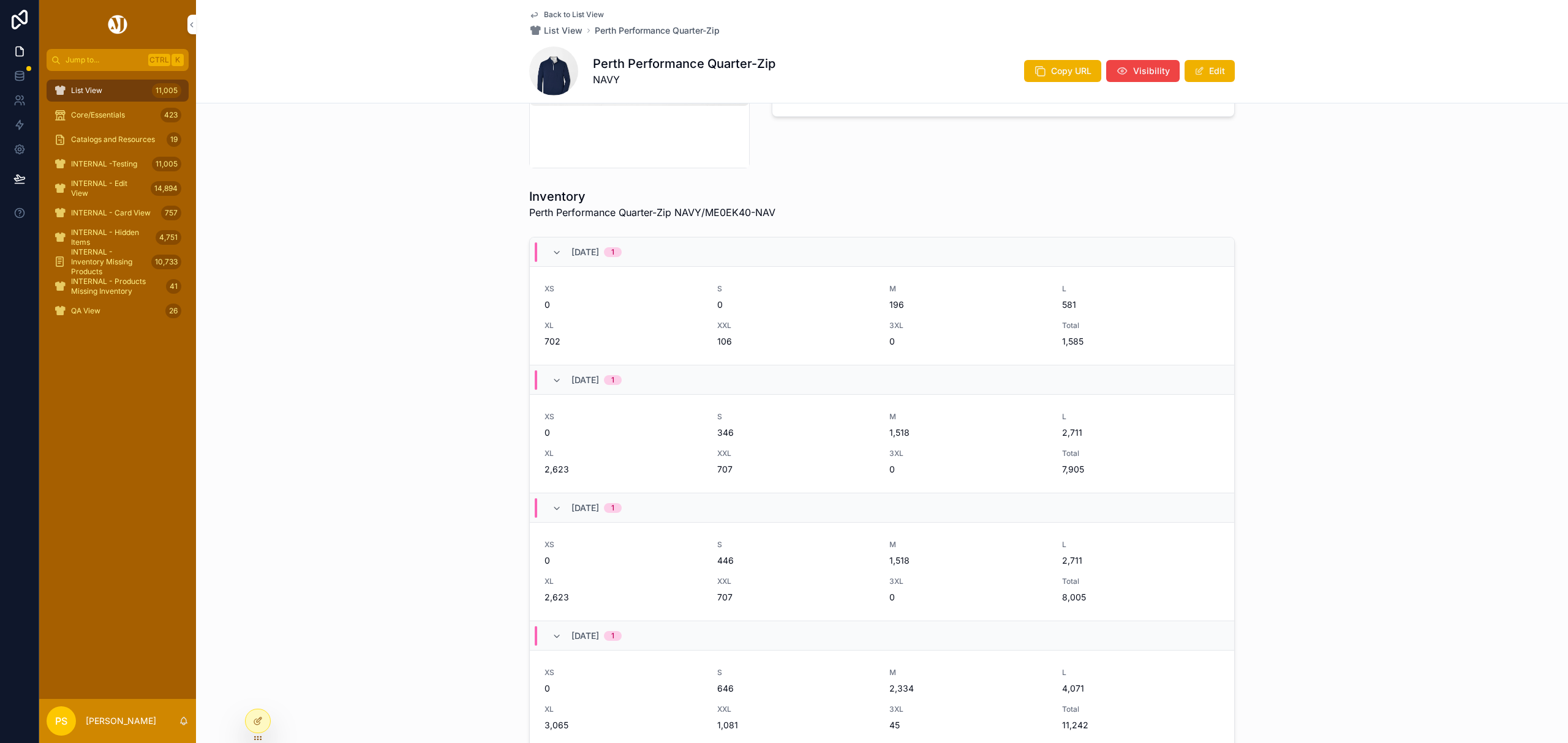
click at [114, 87] on div "List View 11,005" at bounding box center [117, 90] width 127 height 19
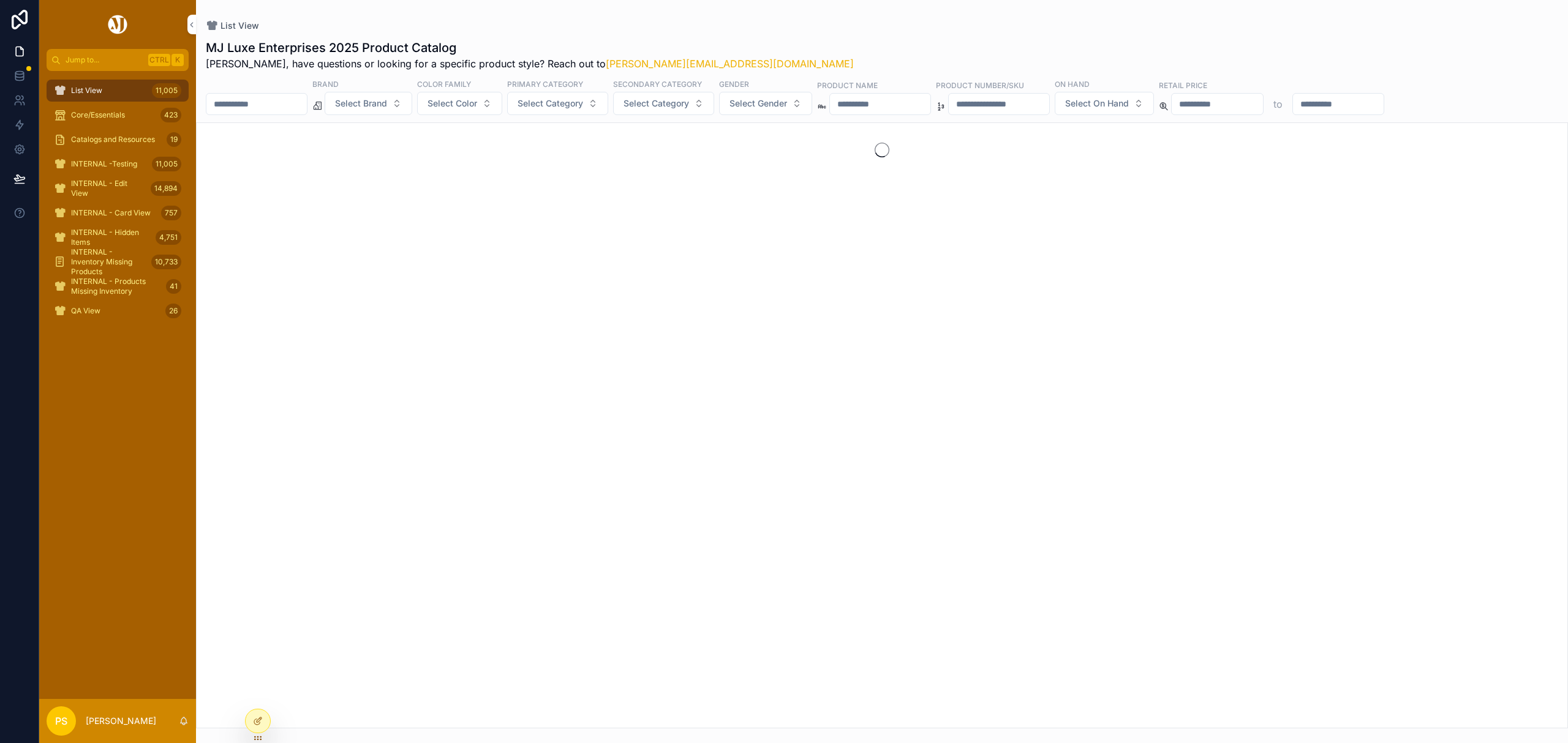
click at [307, 97] on input "scrollable content" at bounding box center [256, 104] width 100 height 17
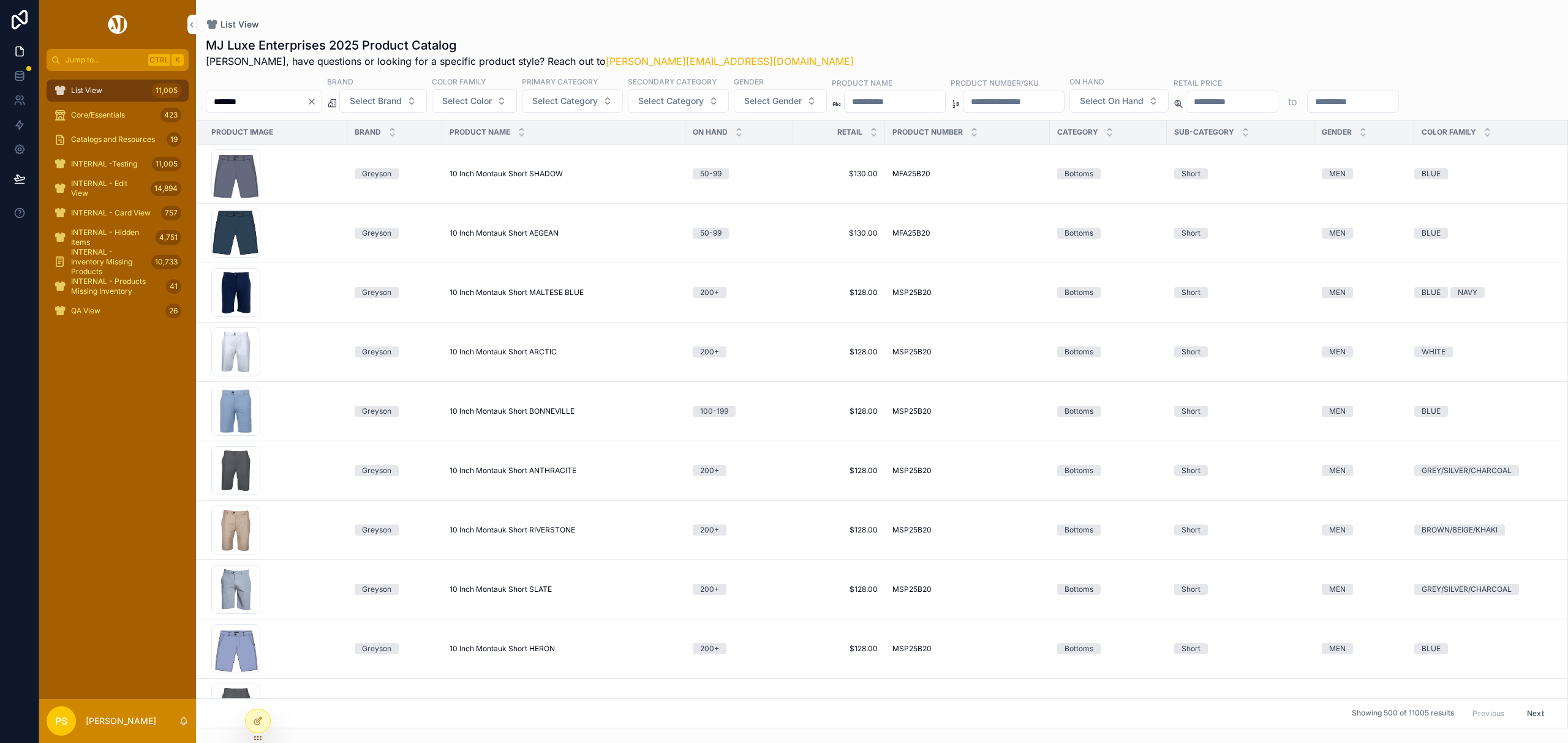
type input "*******"
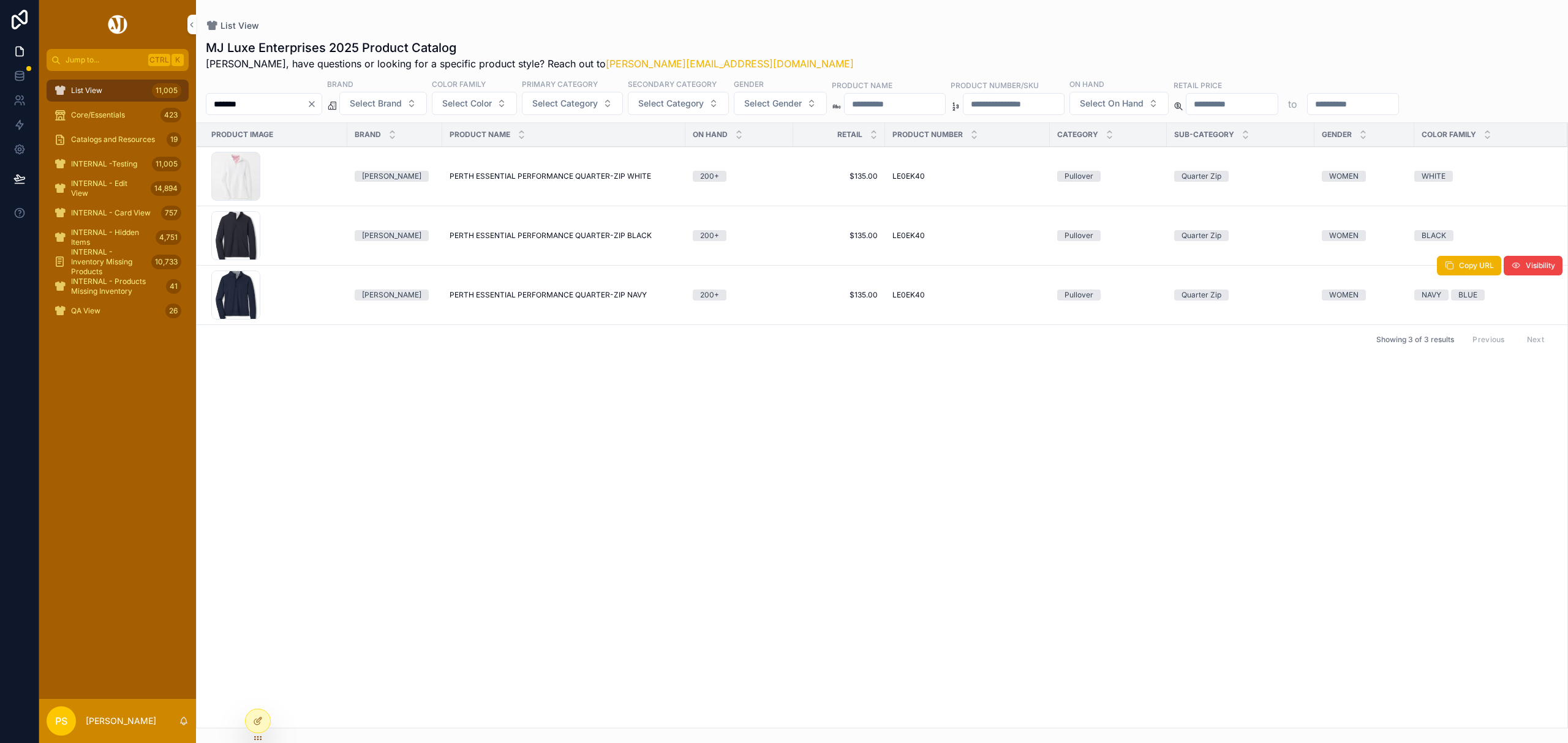
click at [492, 294] on span "PERTH ESSENTIAL PERFORMANCE QUARTER-ZIP NAVY" at bounding box center [548, 295] width 197 height 10
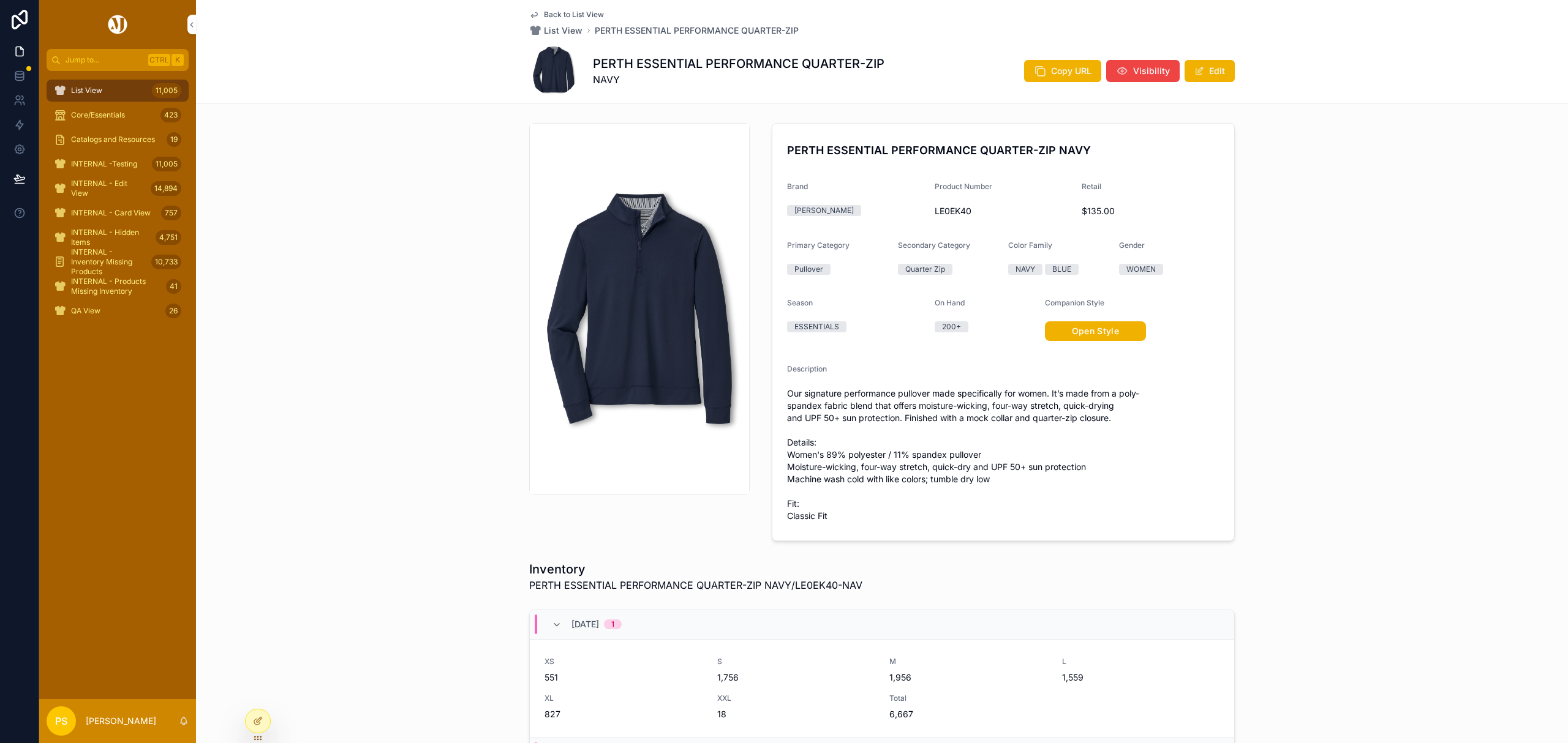
scroll to position [82, 0]
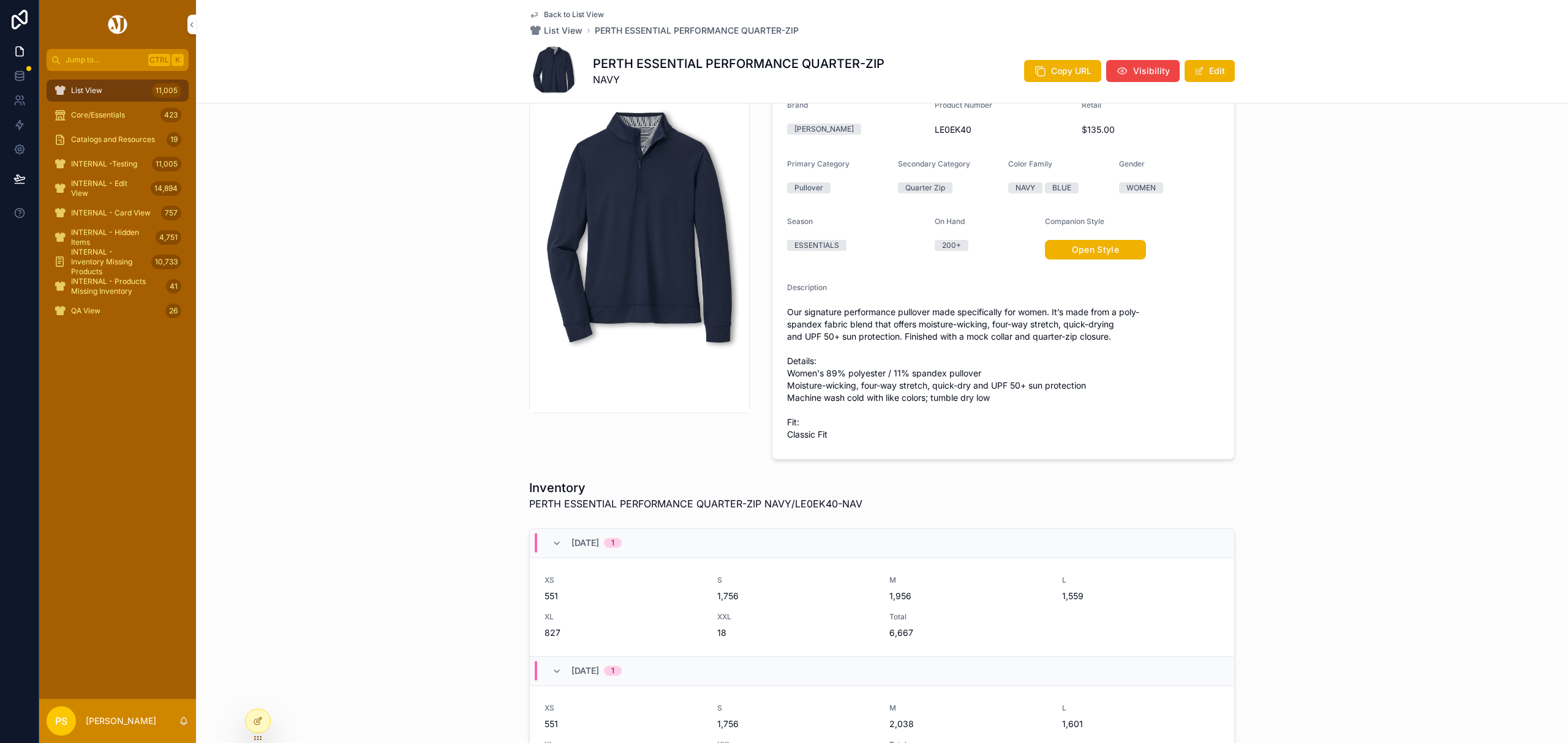
click at [123, 89] on div "List View 11,005" at bounding box center [117, 90] width 127 height 19
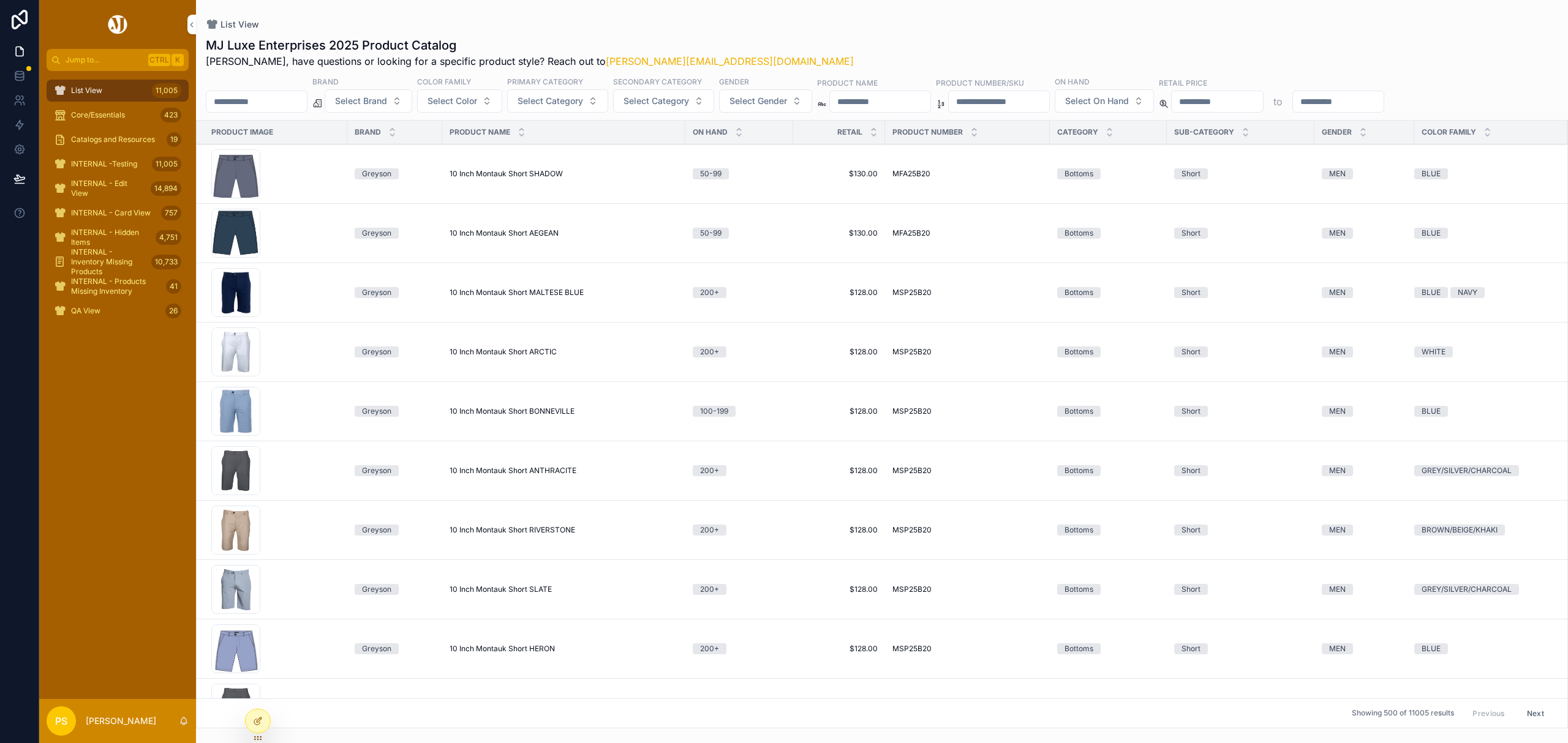
click at [285, 100] on input "scrollable content" at bounding box center [256, 102] width 100 height 17
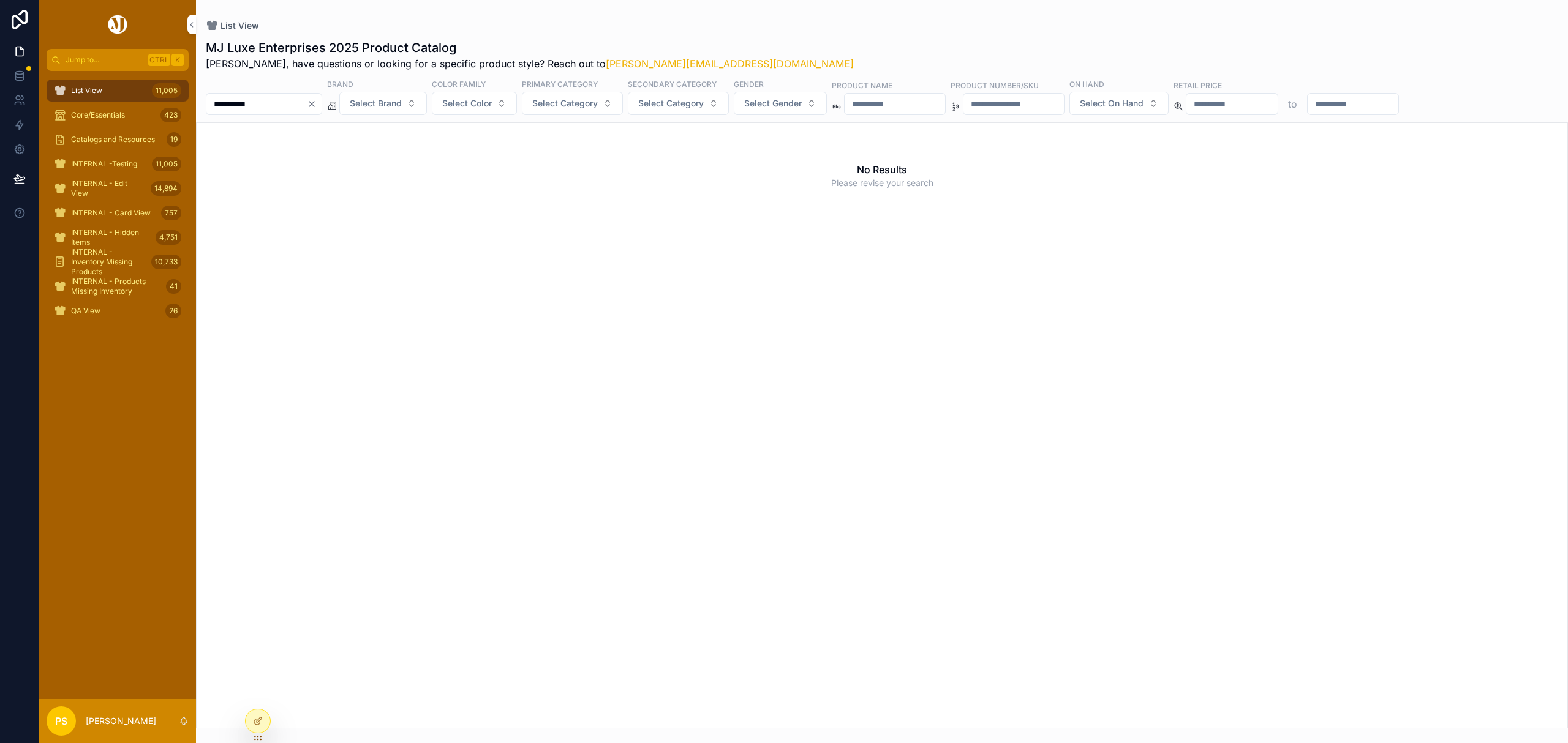
click at [242, 105] on input "**********" at bounding box center [256, 104] width 100 height 17
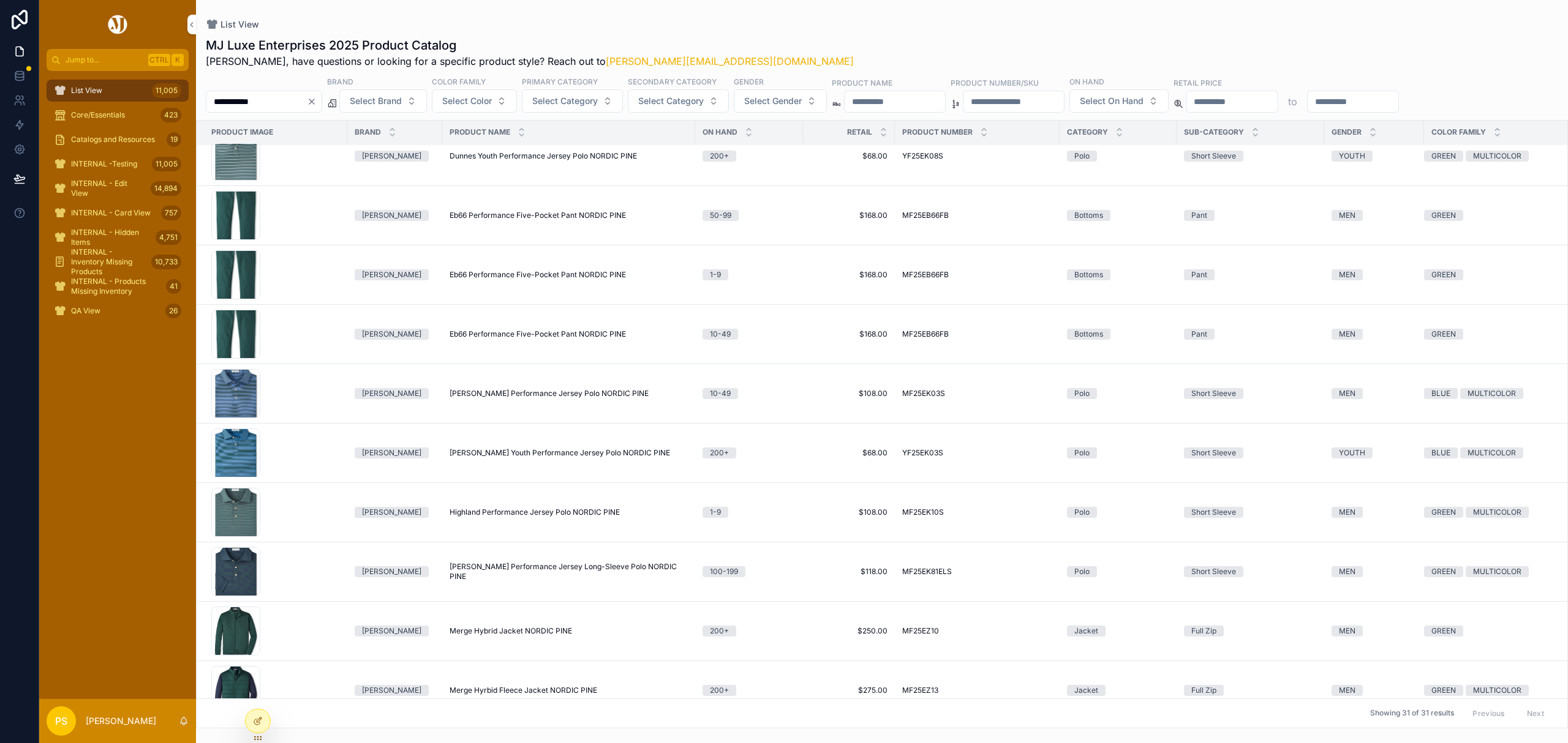
scroll to position [571, 0]
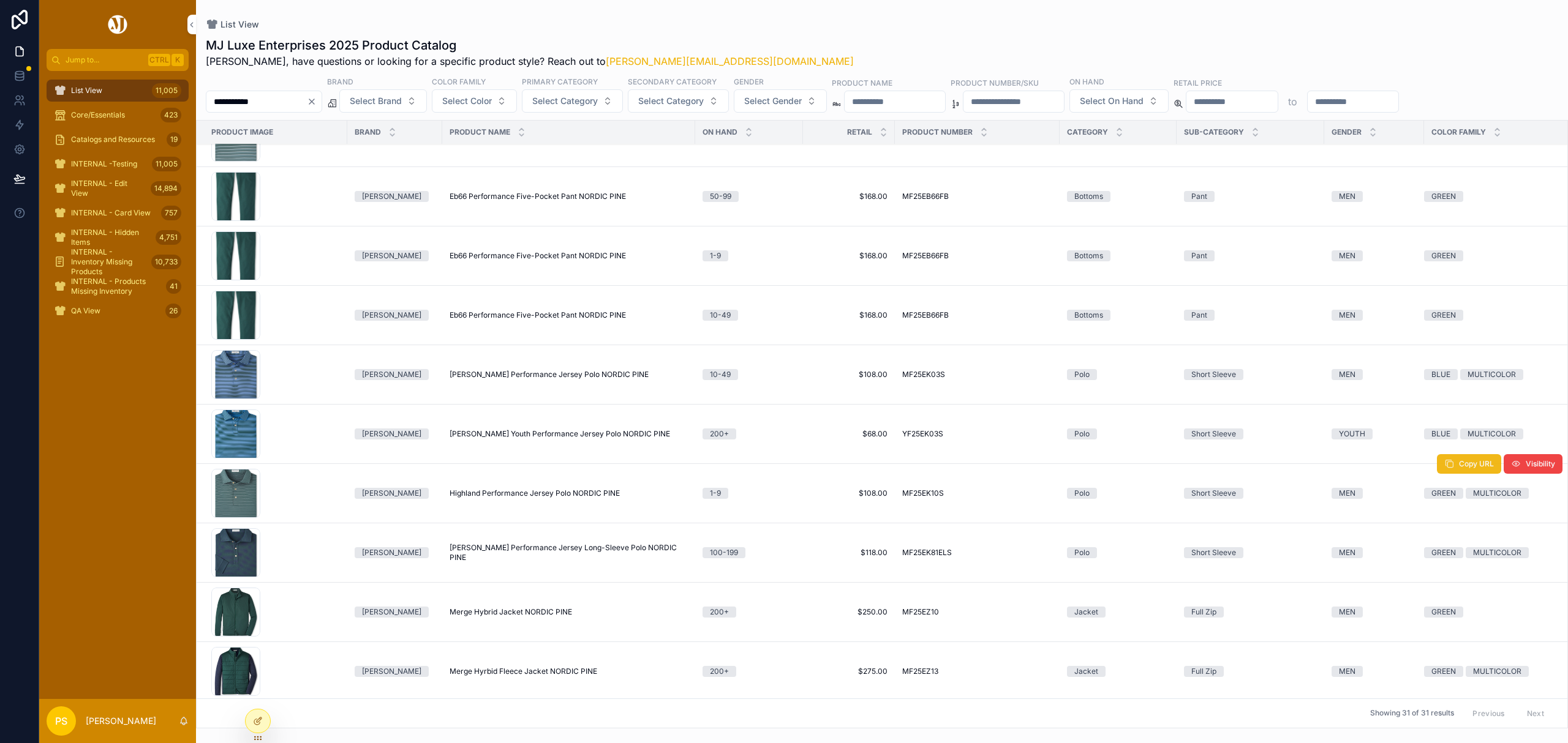
click at [1455, 473] on button "Copy URL" at bounding box center [1469, 463] width 64 height 19
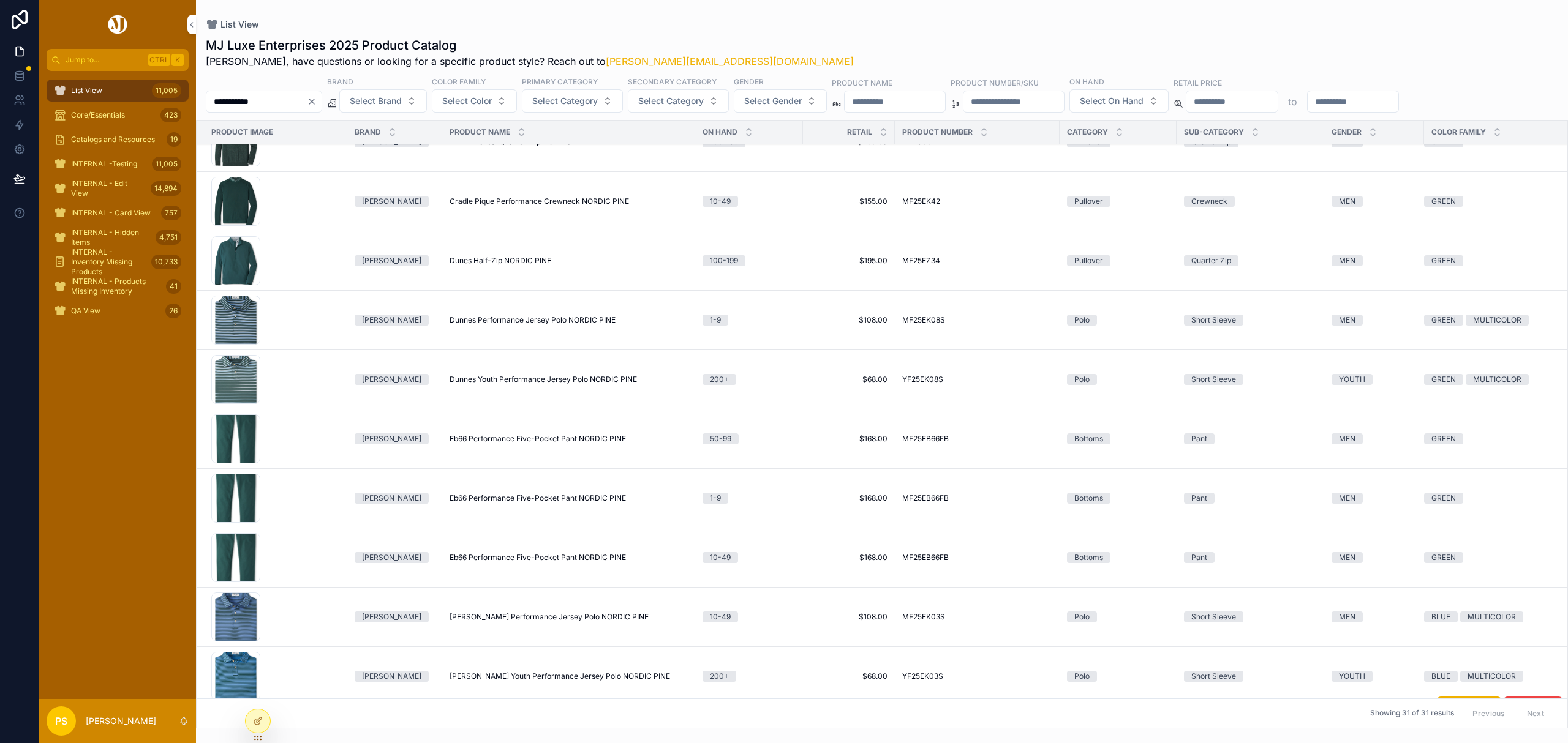
scroll to position [245, 0]
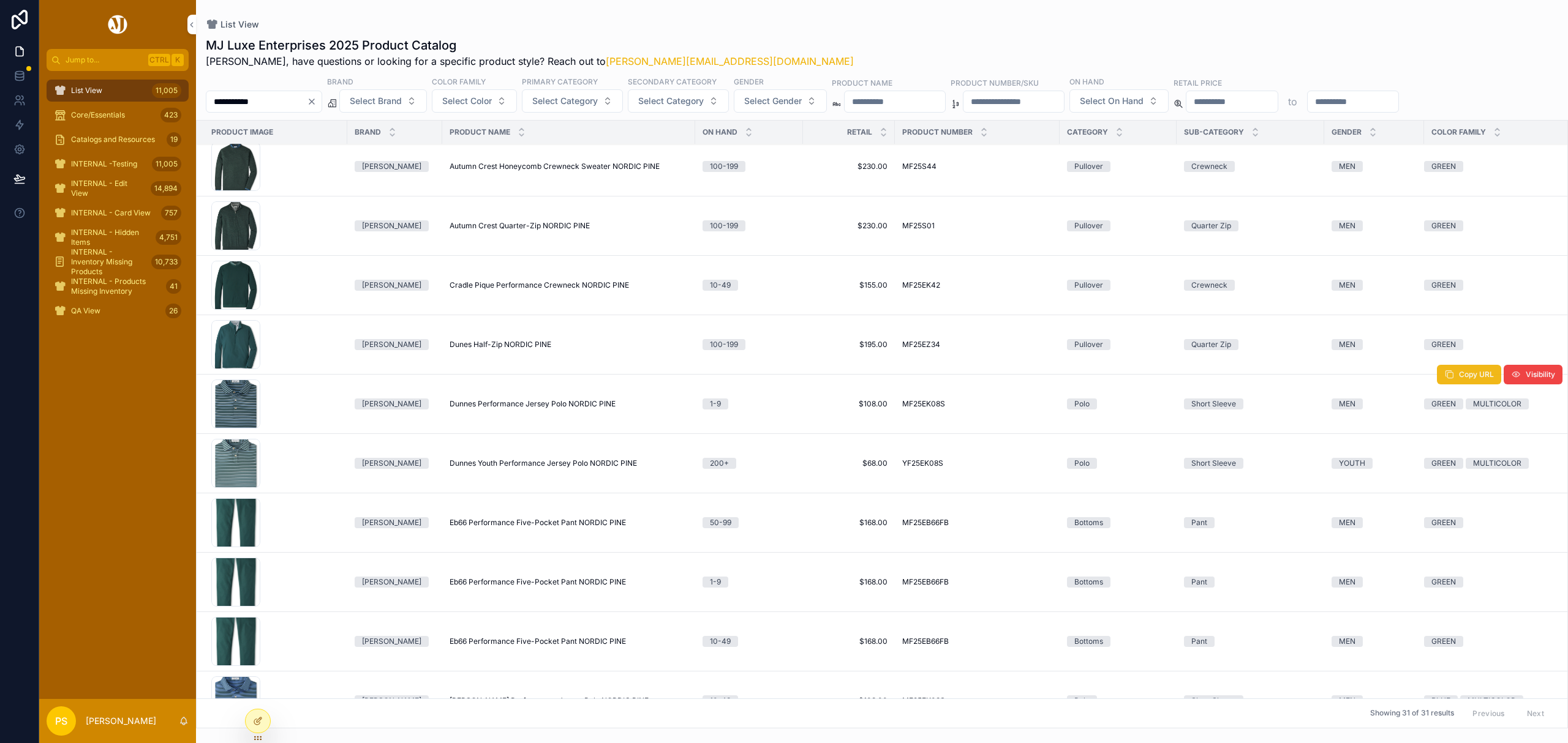
click at [1459, 379] on span "Copy URL" at bounding box center [1476, 375] width 35 height 10
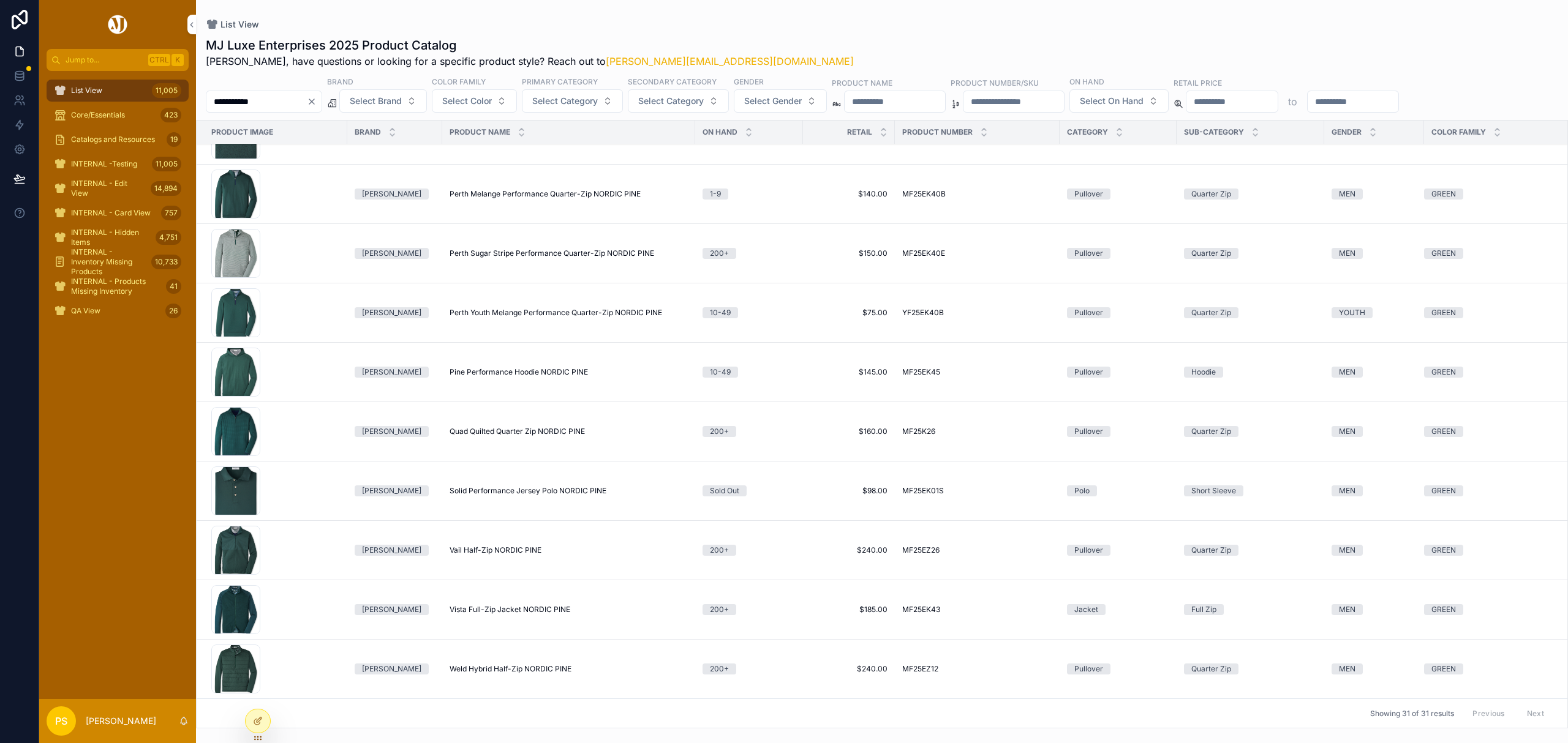
scroll to position [1221, 0]
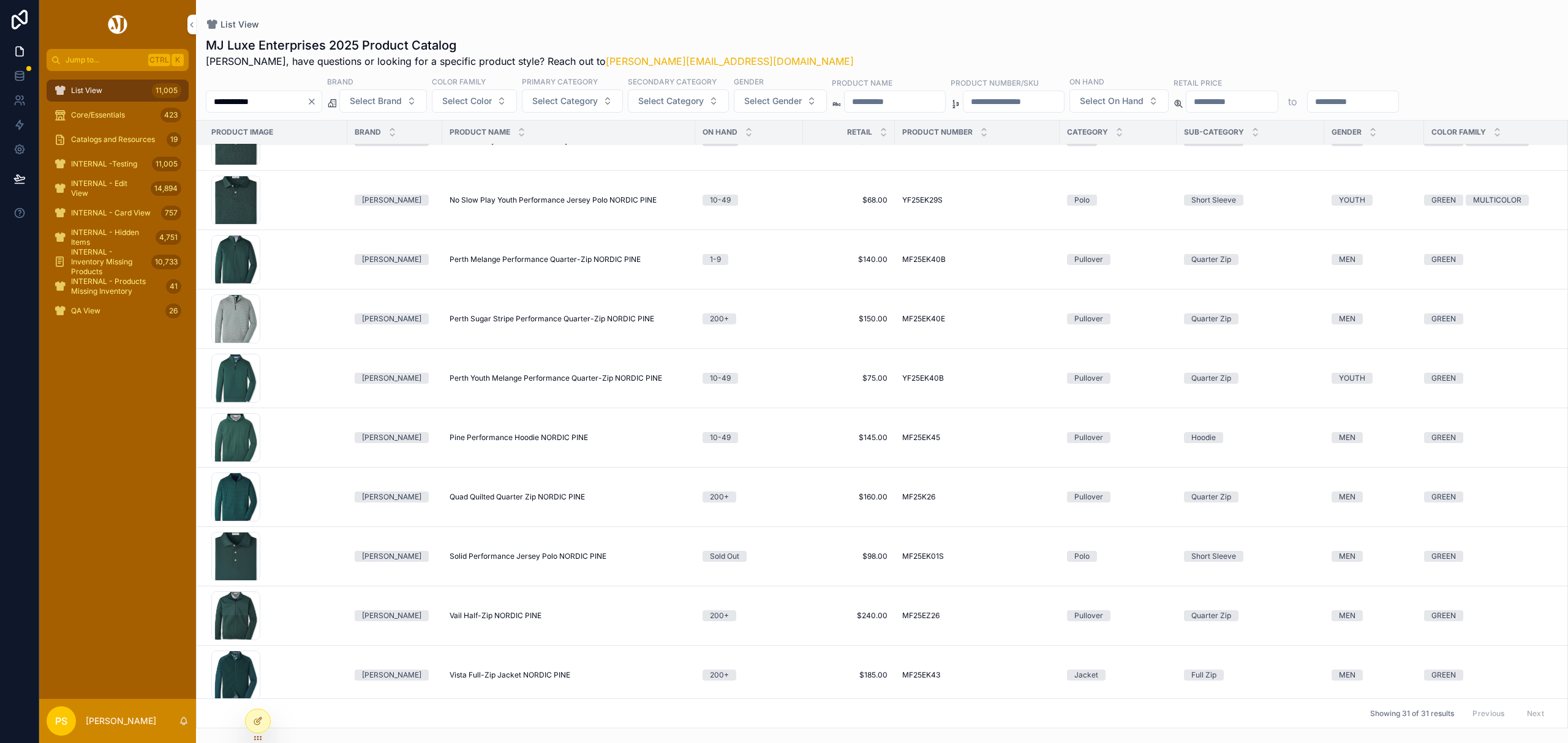
click at [307, 100] on input "**********" at bounding box center [256, 102] width 100 height 17
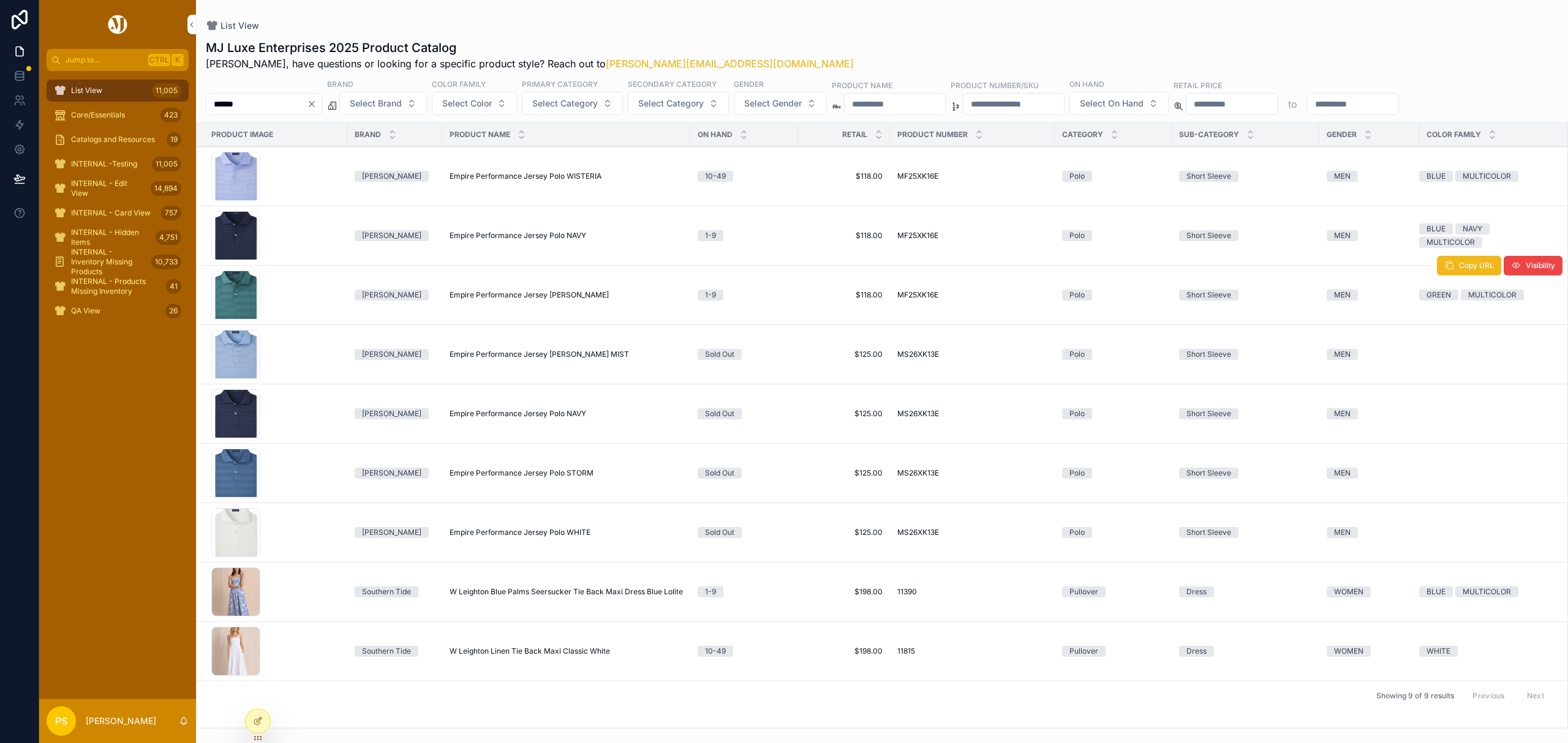
click at [1453, 270] on icon "scrollable content" at bounding box center [1450, 266] width 10 height 10
click at [275, 93] on div "******" at bounding box center [264, 103] width 117 height 22
click at [265, 106] on input "******" at bounding box center [256, 104] width 100 height 17
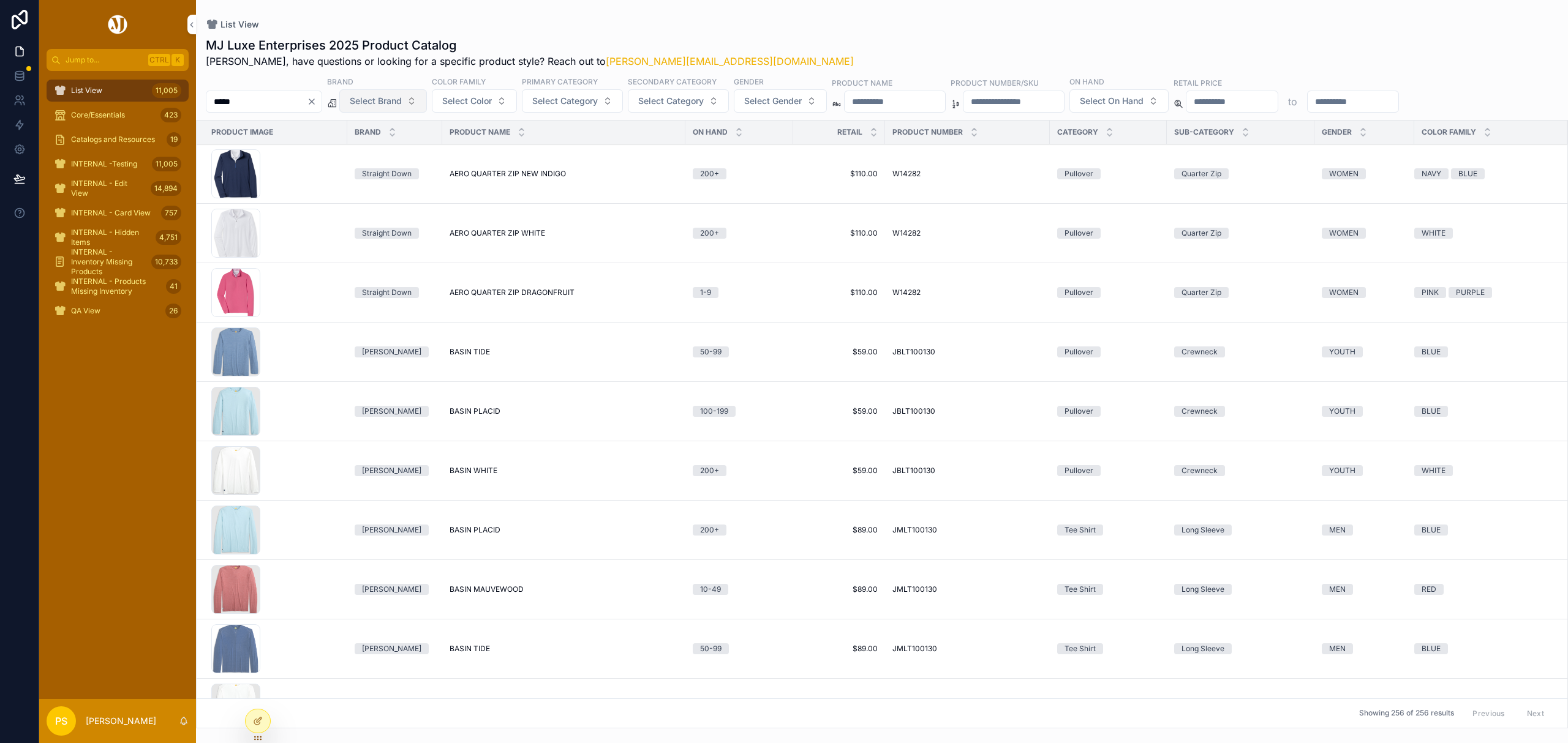
type input "*****"
click at [402, 99] on span "Select Brand" at bounding box center [376, 101] width 52 height 12
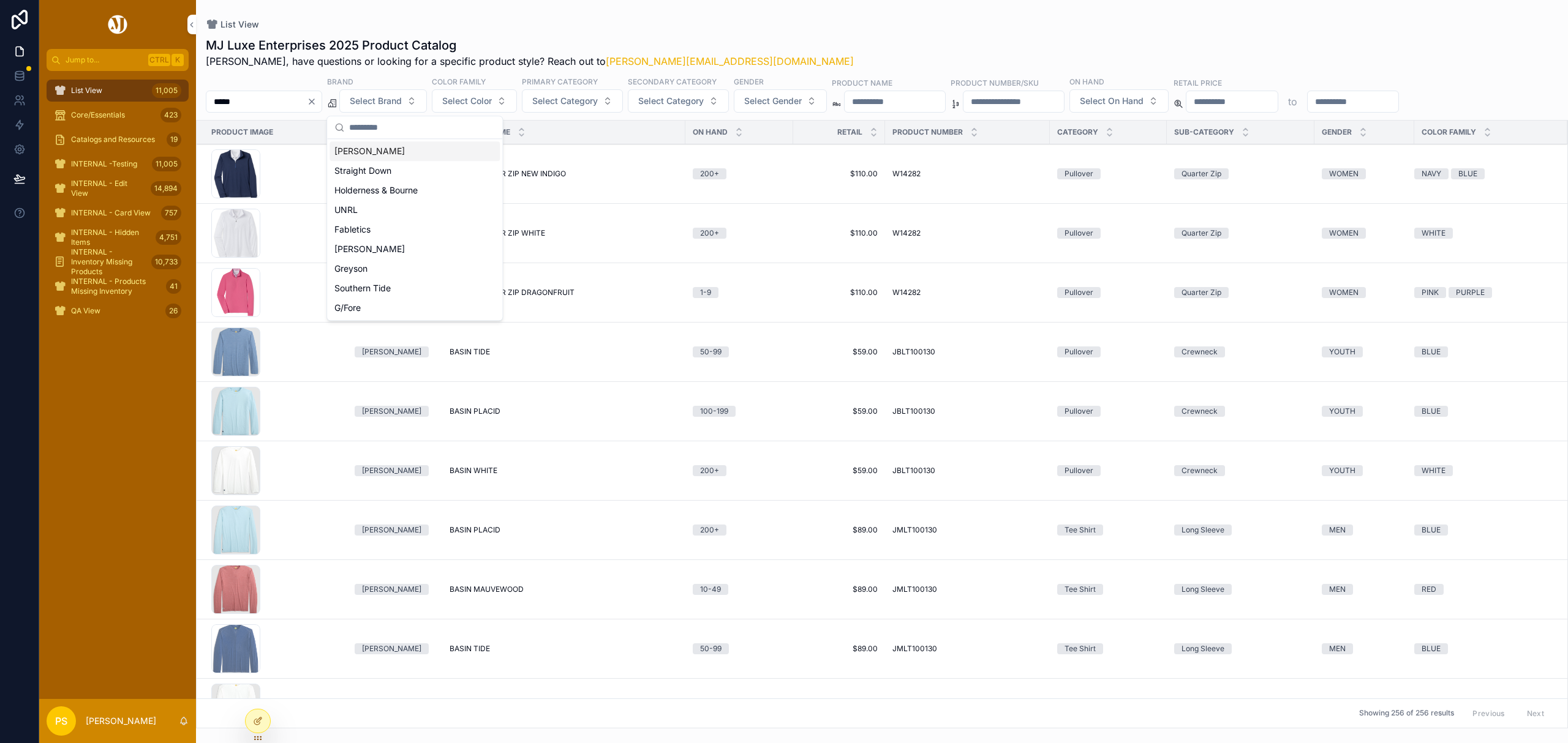
click at [399, 151] on div "[PERSON_NAME]" at bounding box center [414, 151] width 170 height 19
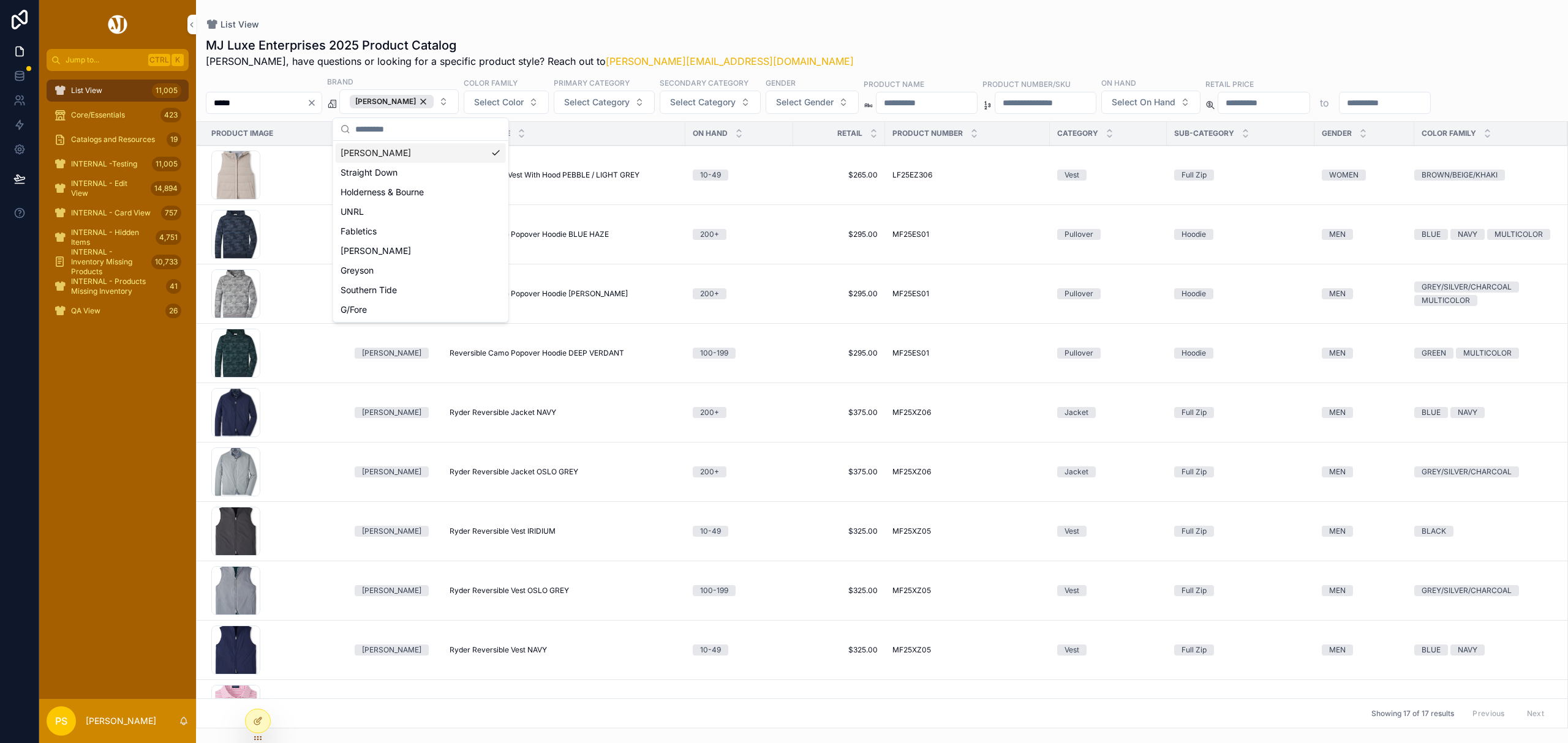
click at [760, 3] on div "List View MJ Luxe Enterprises 2025 Product Catalog Philip, have questions or lo…" at bounding box center [882, 364] width 1372 height 729
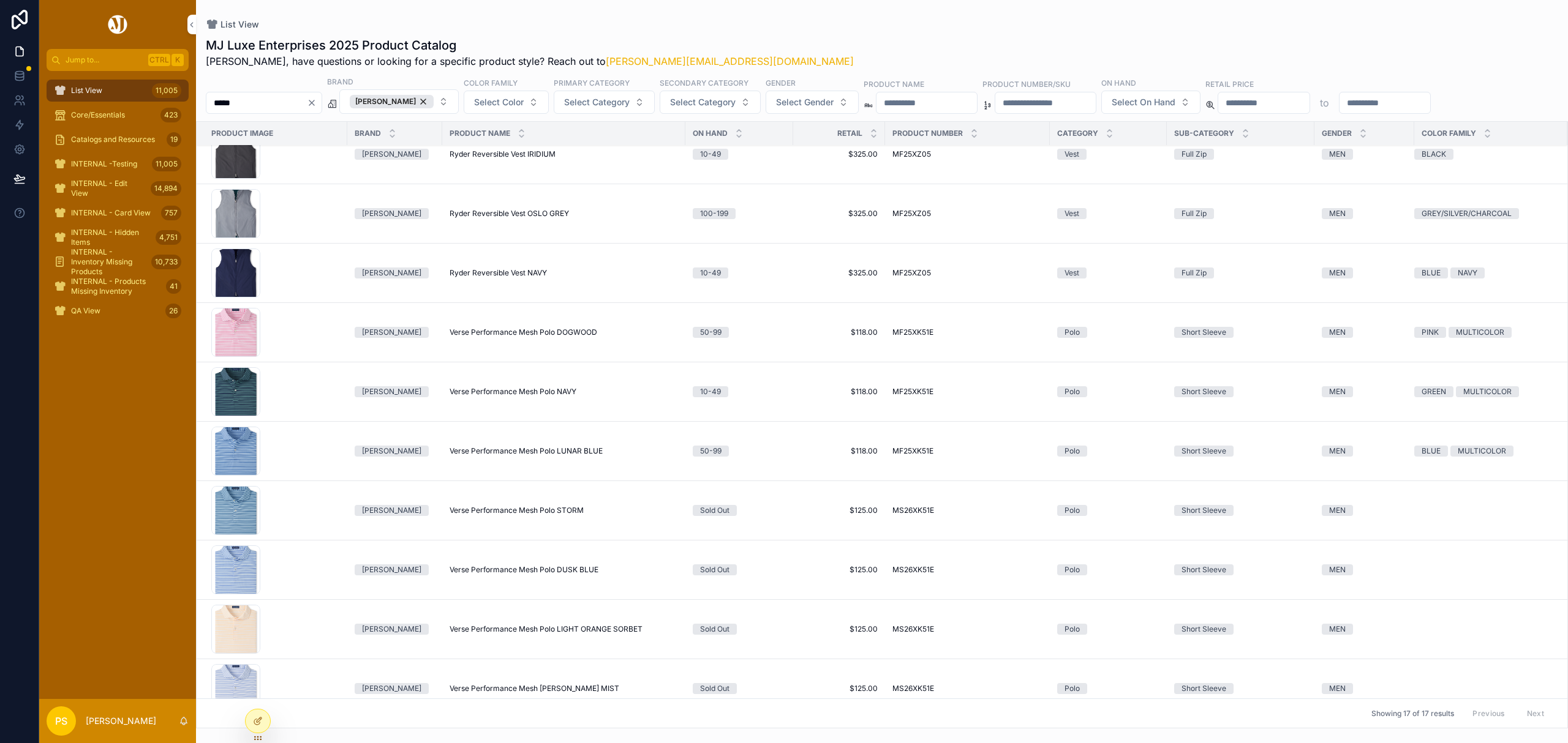
scroll to position [408, 0]
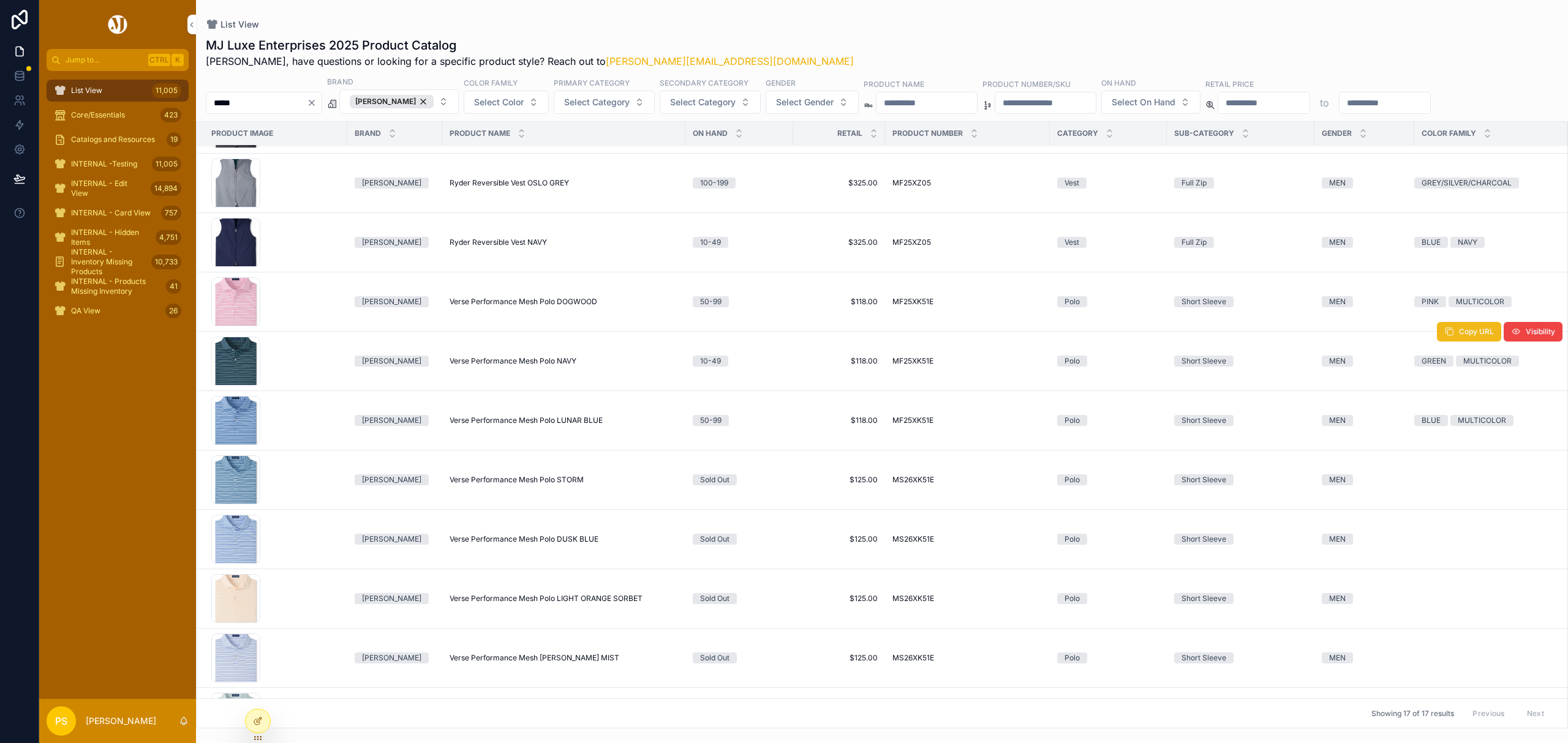
click at [1456, 339] on button "Copy URL" at bounding box center [1469, 331] width 64 height 19
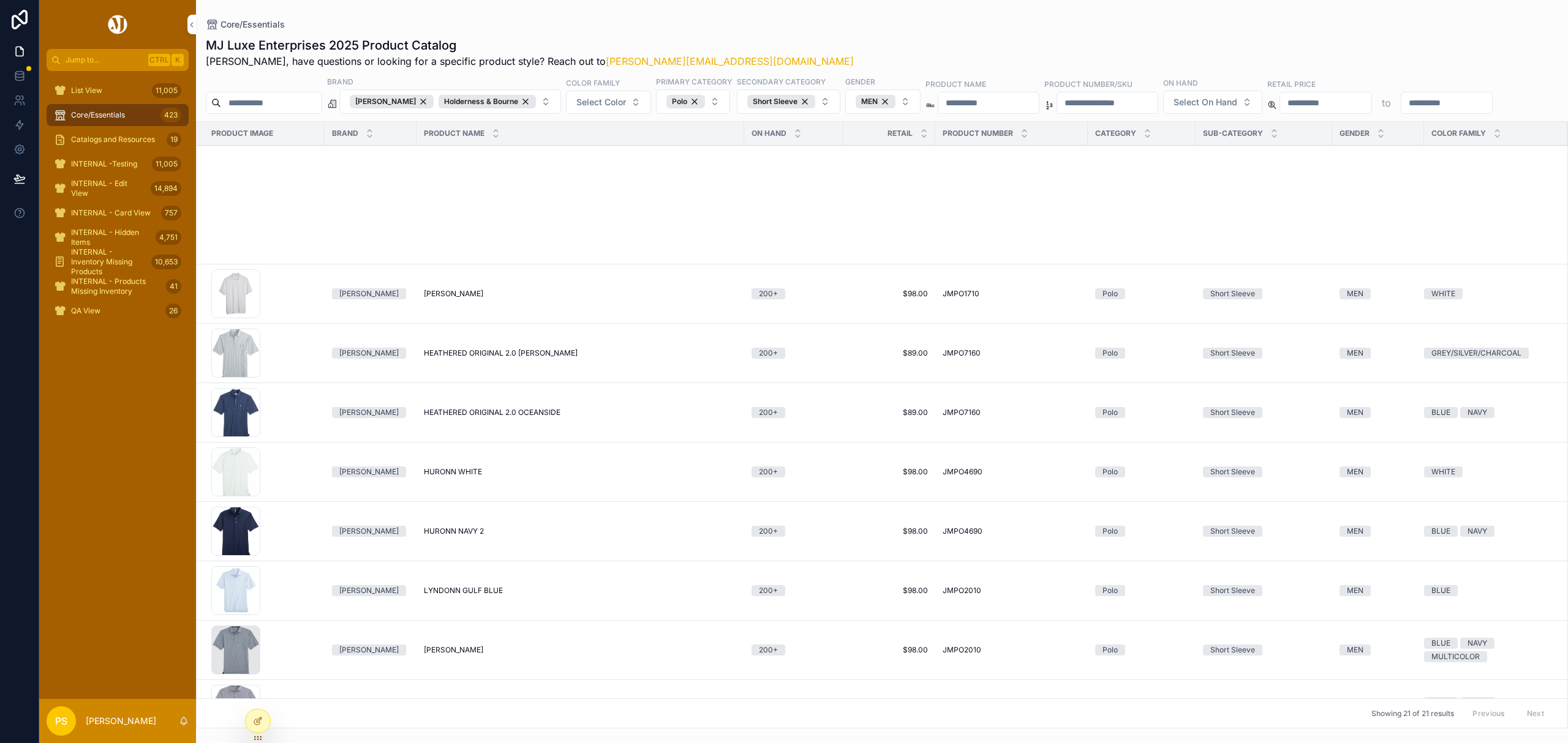
click at [85, 95] on div "List View 11,005" at bounding box center [117, 90] width 127 height 19
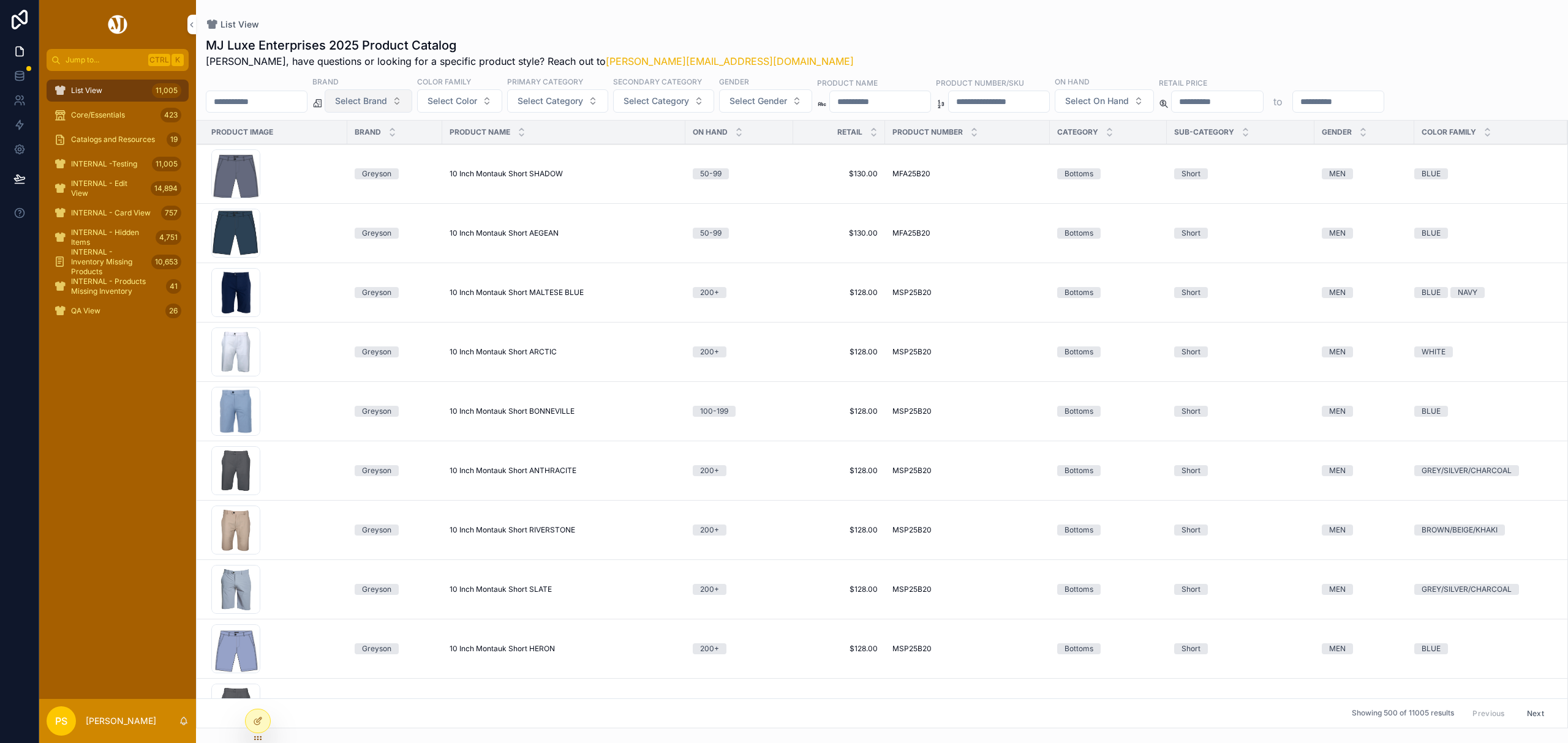
click at [387, 103] on span "Select Brand" at bounding box center [361, 101] width 52 height 12
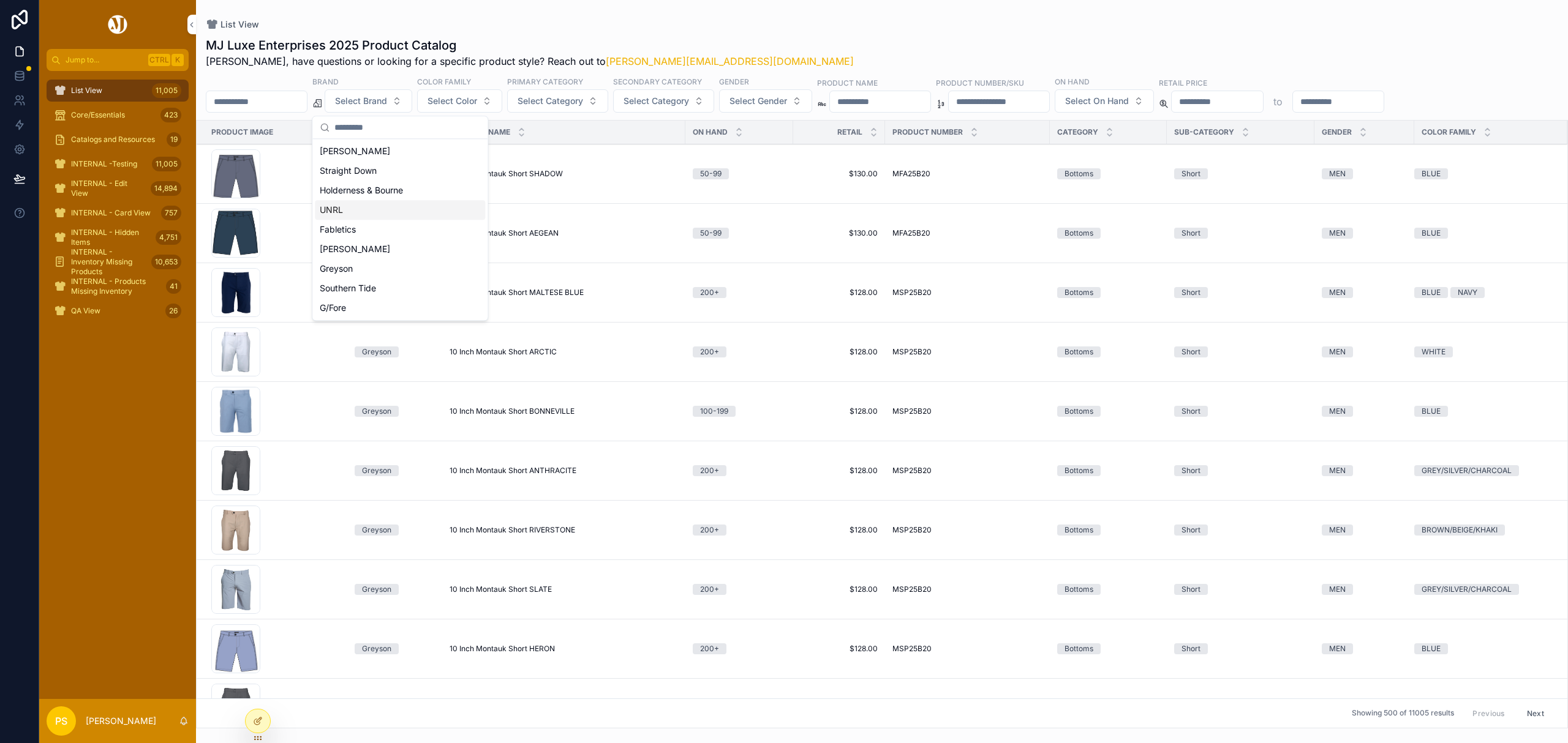
click at [351, 204] on div "UNRL" at bounding box center [399, 209] width 170 height 19
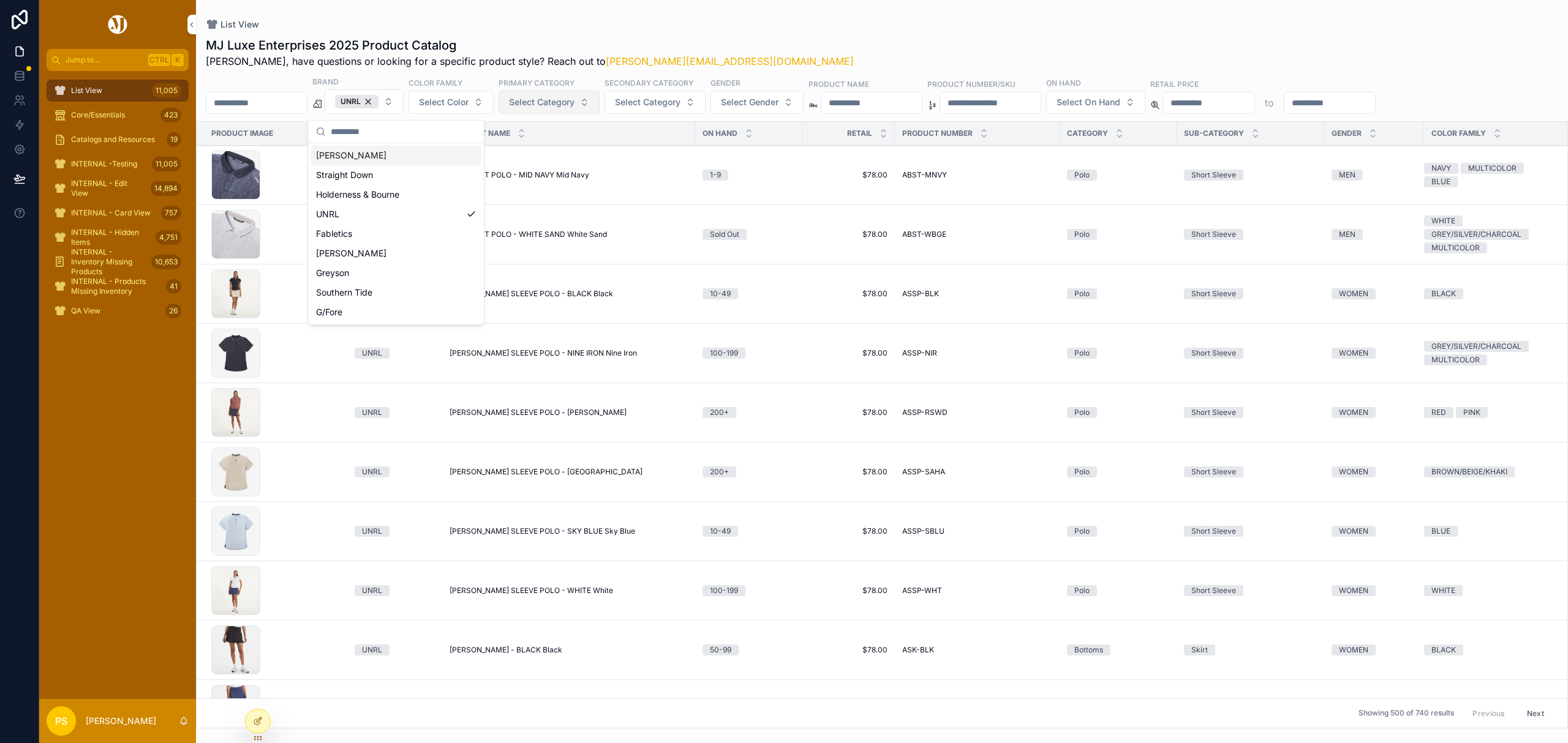
click at [561, 102] on span "Select Category" at bounding box center [542, 102] width 65 height 12
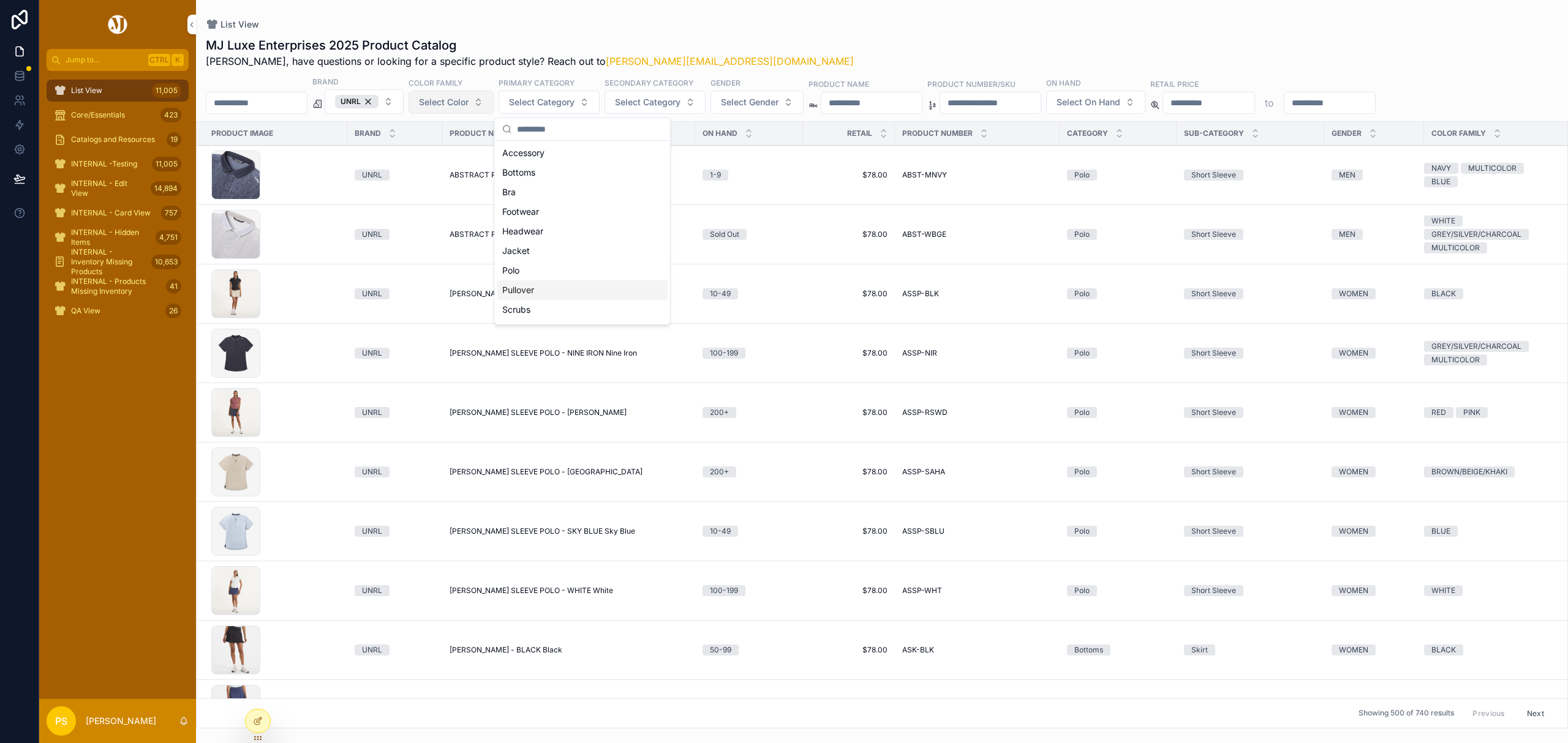
click at [469, 104] on span "Select Color" at bounding box center [444, 102] width 50 height 12
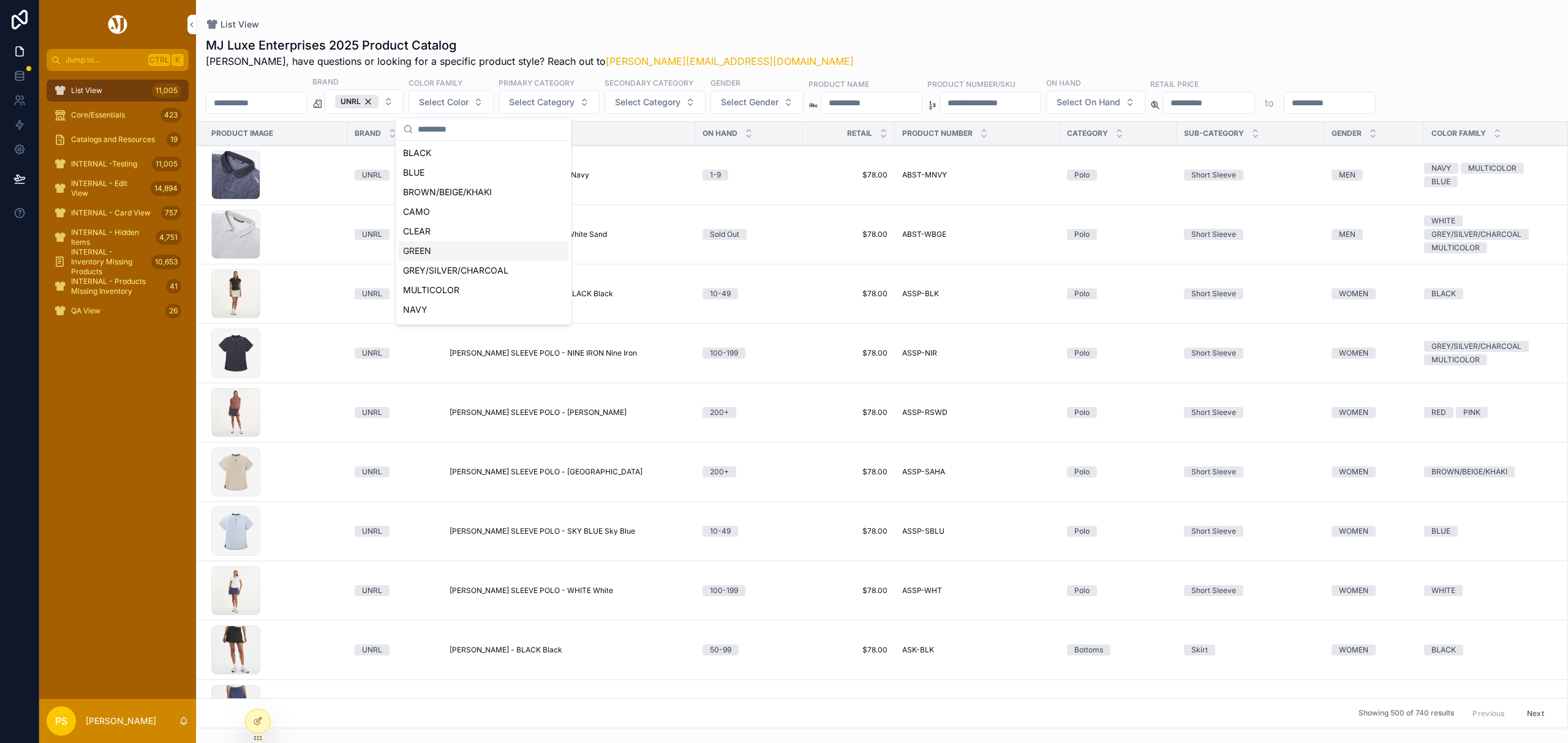
click at [434, 251] on div "GREEN" at bounding box center [483, 250] width 170 height 19
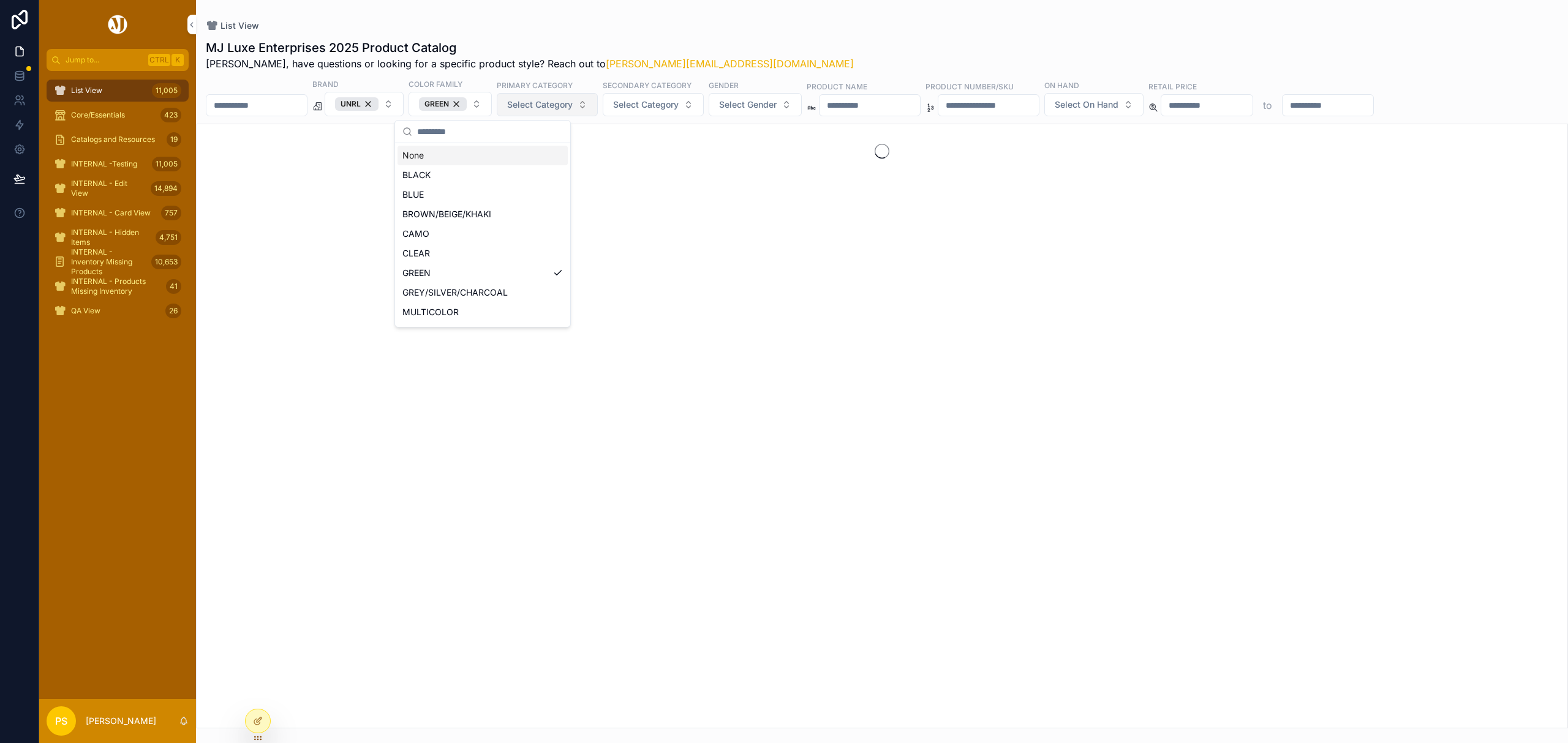
click at [573, 106] on span "Select Category" at bounding box center [540, 105] width 65 height 12
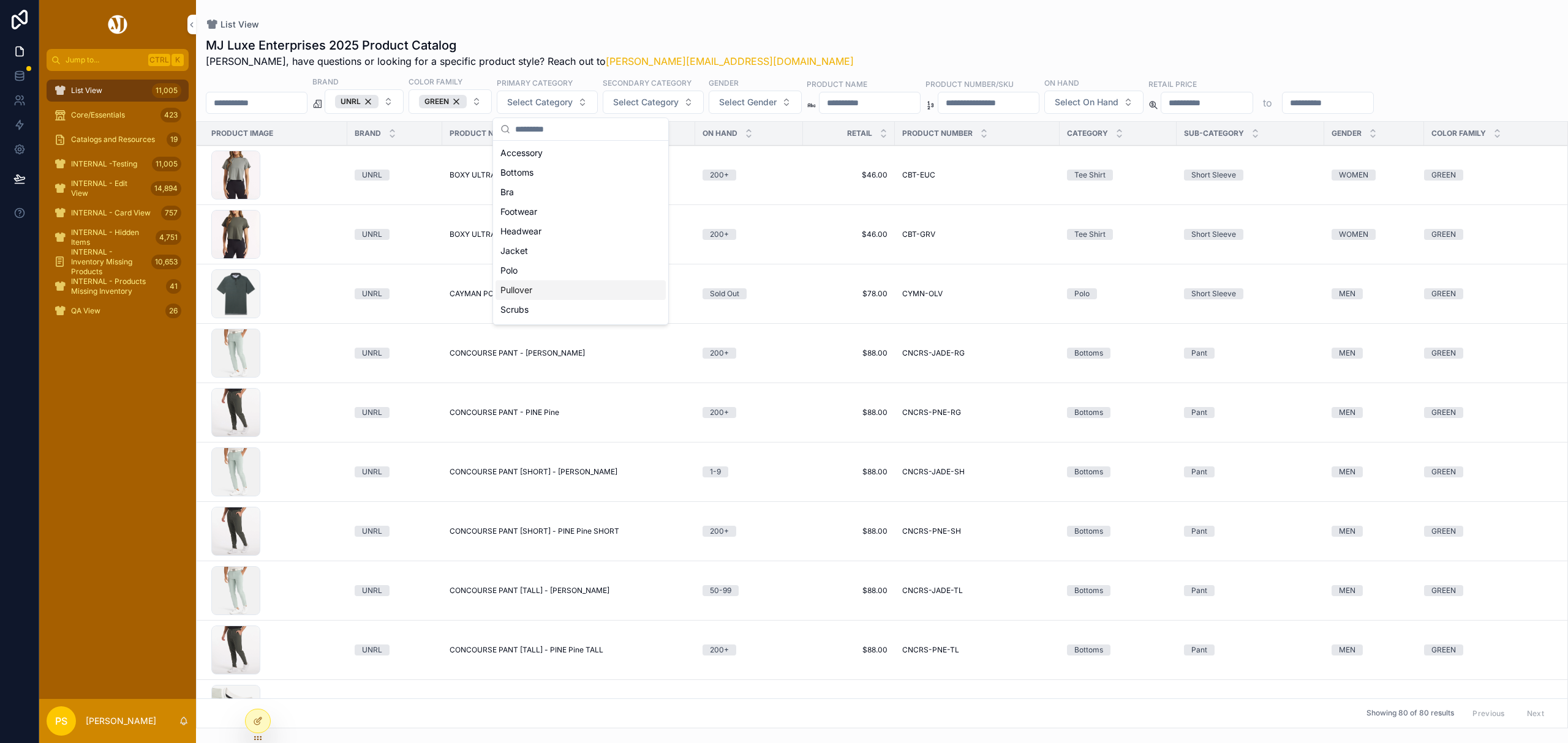
click at [522, 294] on div "Pullover" at bounding box center [580, 290] width 170 height 19
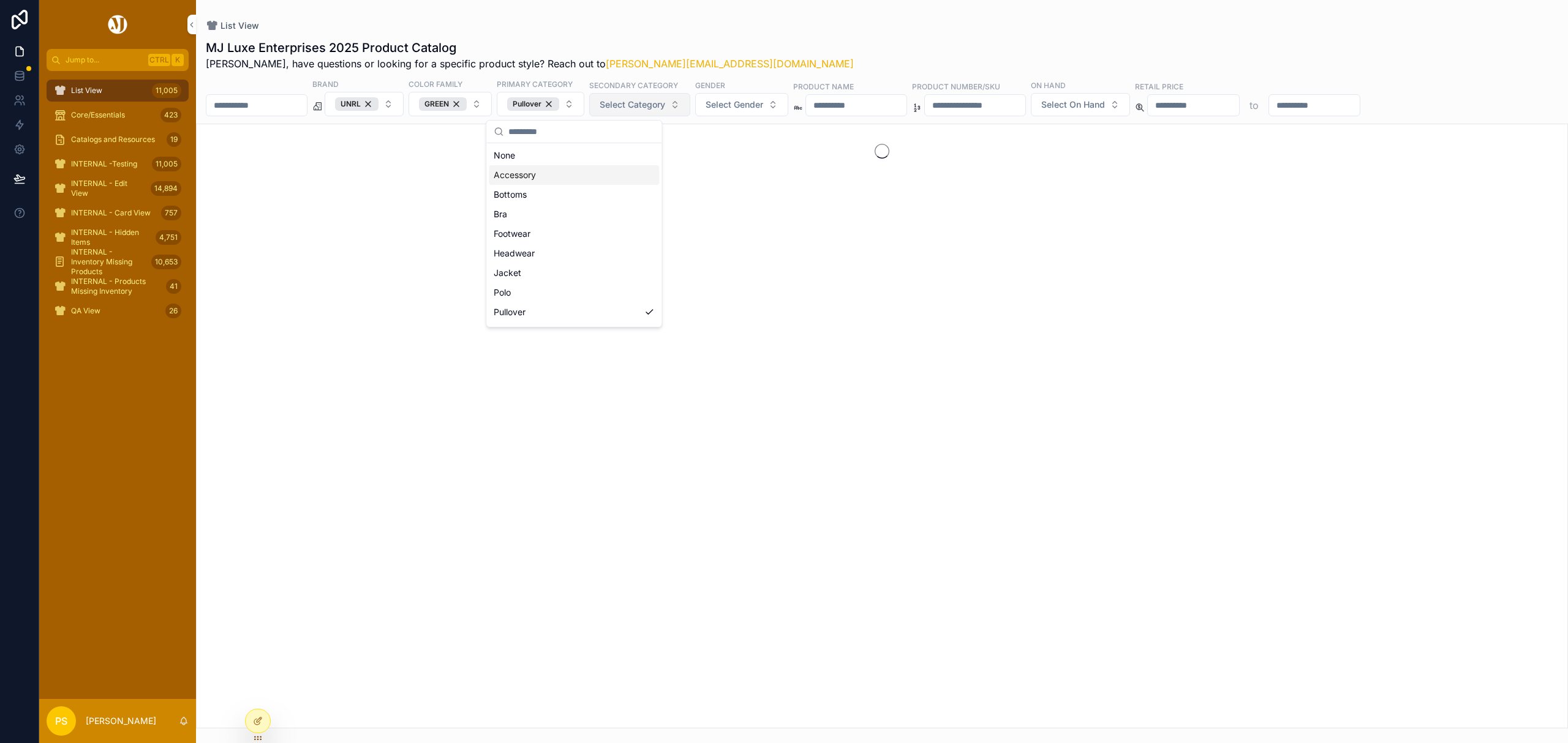
click at [665, 106] on span "Select Category" at bounding box center [632, 105] width 65 height 12
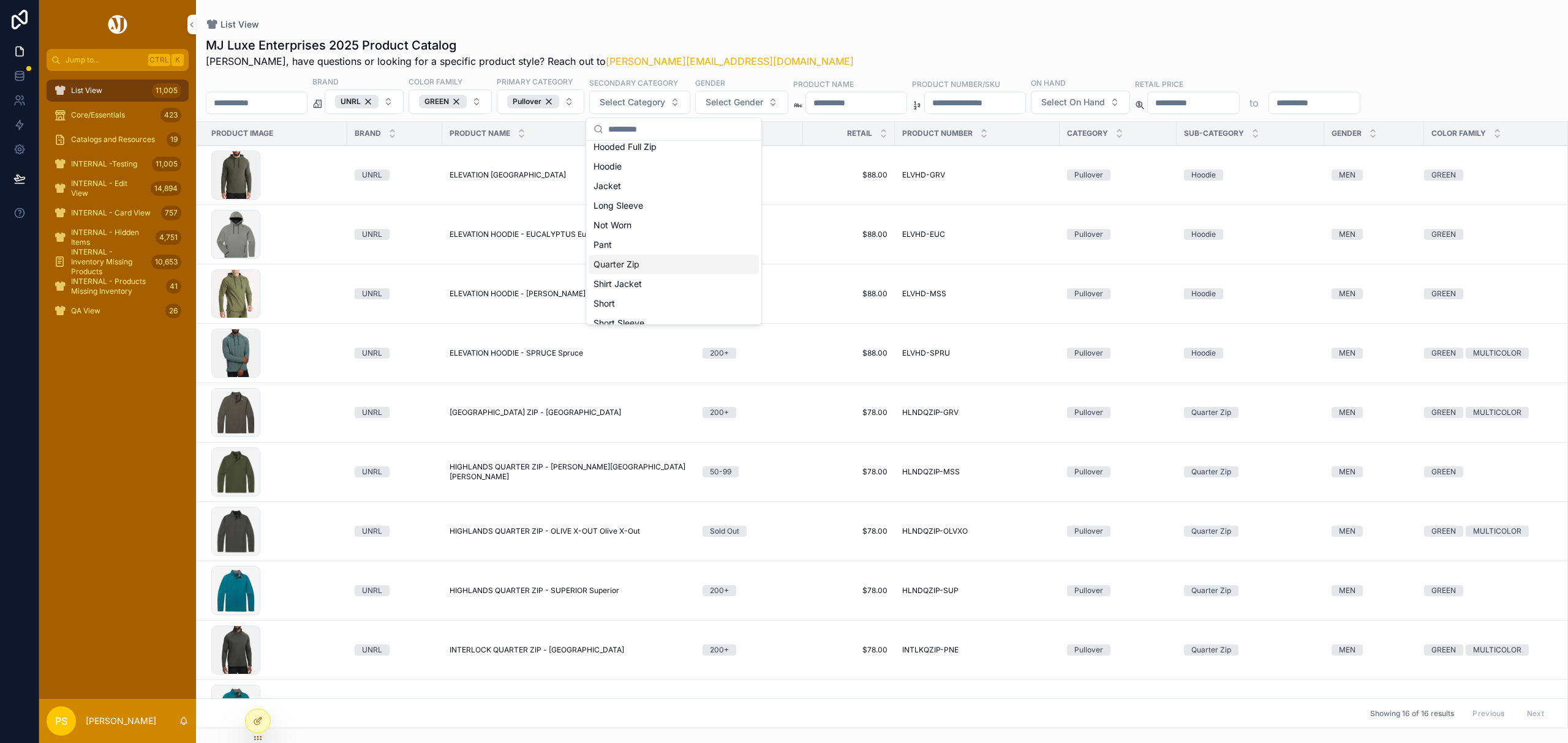
click at [633, 263] on div "Quarter Zip" at bounding box center [674, 264] width 170 height 19
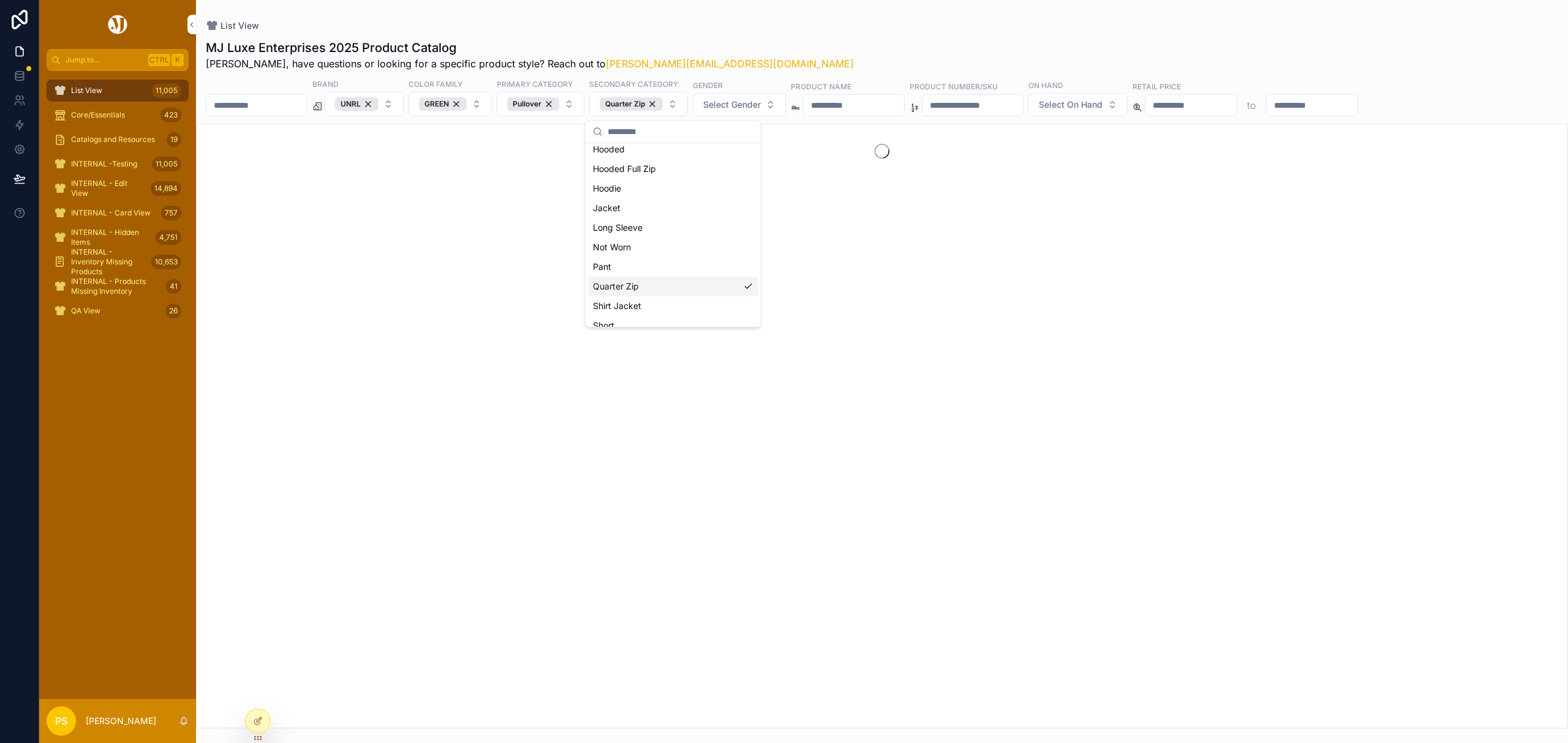
scroll to position [182, 0]
click at [762, 39] on div "MJ Luxe Enterprises 2025 Product Catalog Philip, have questions or looking for …" at bounding box center [882, 55] width 1352 height 32
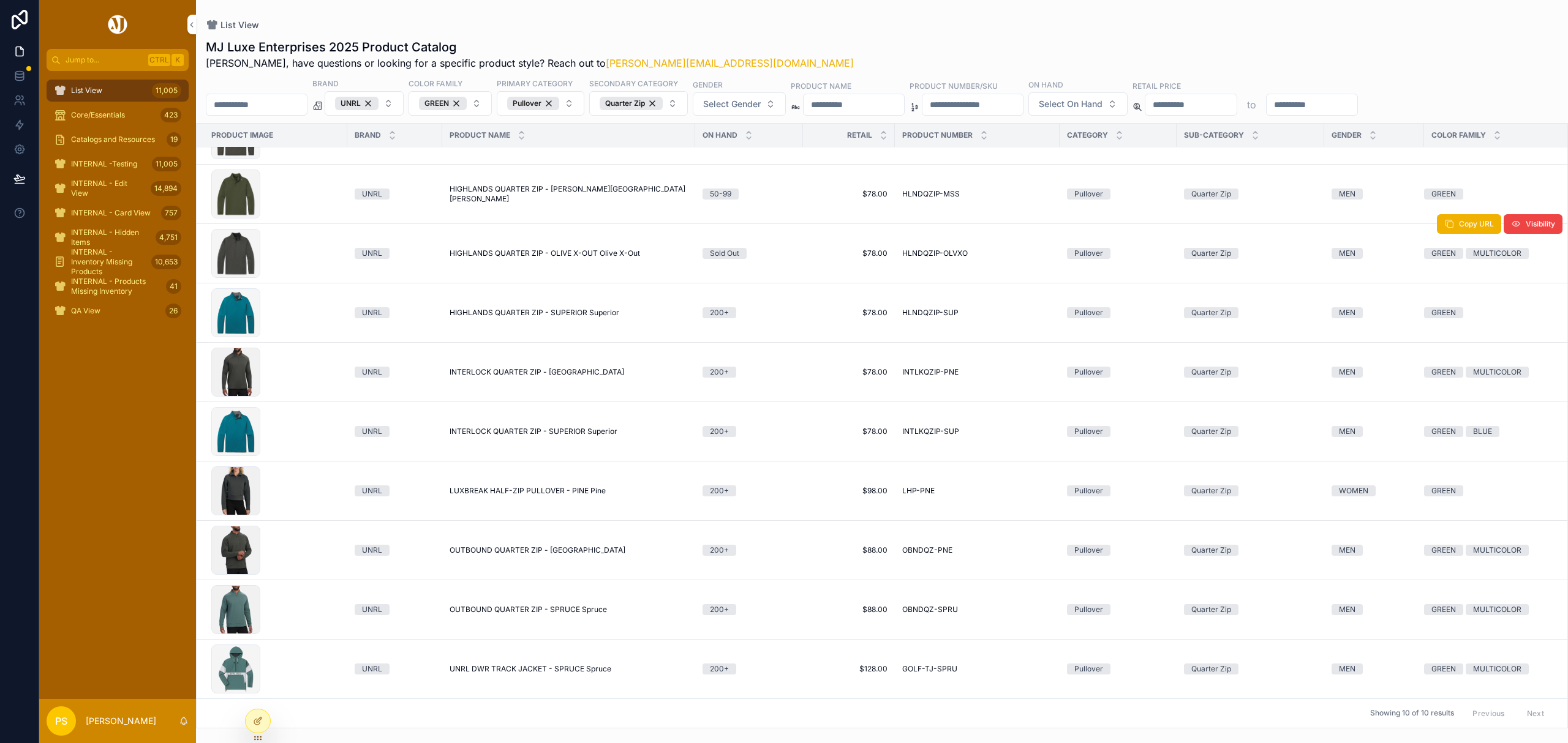
scroll to position [0, 0]
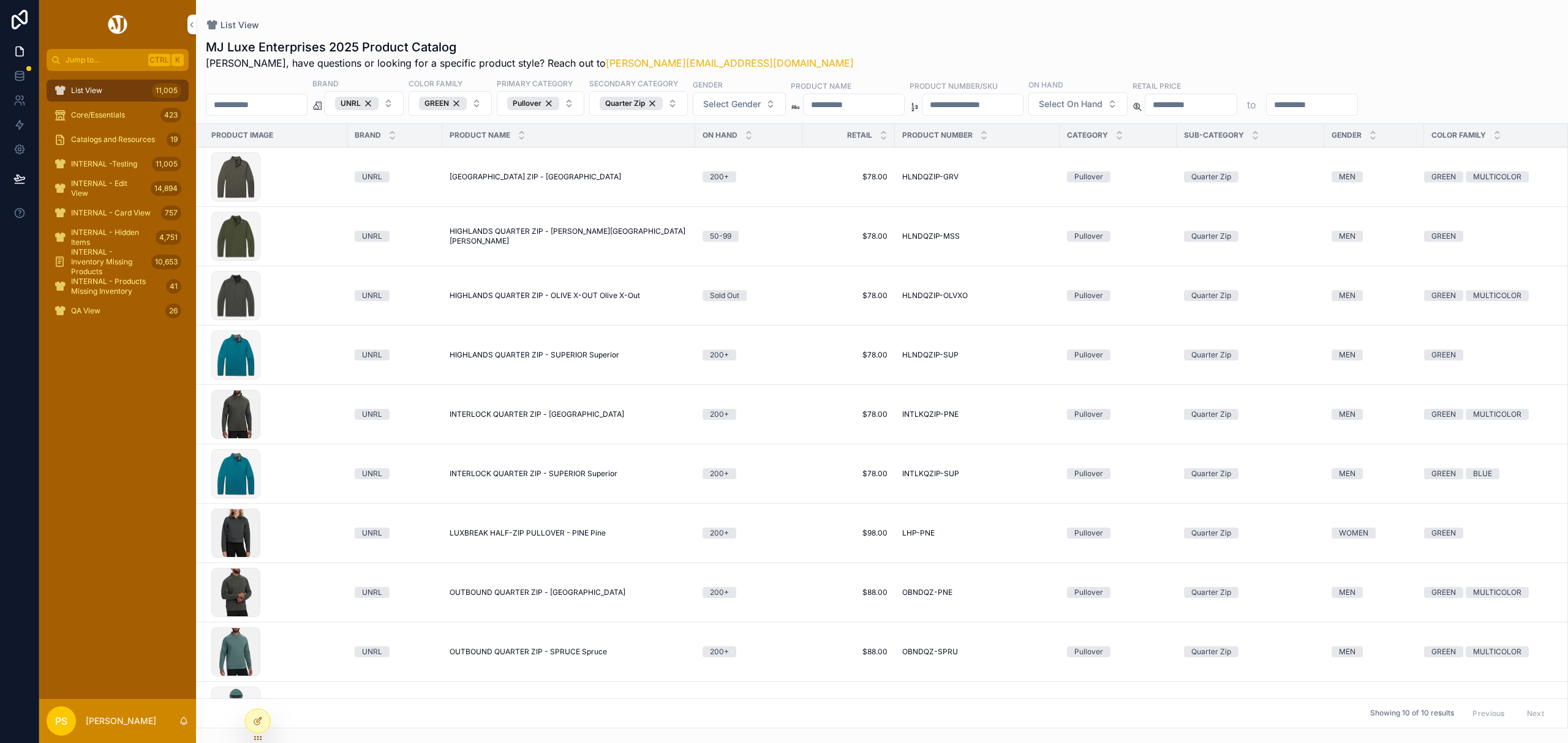
click at [87, 89] on span "List View" at bounding box center [87, 91] width 31 height 10
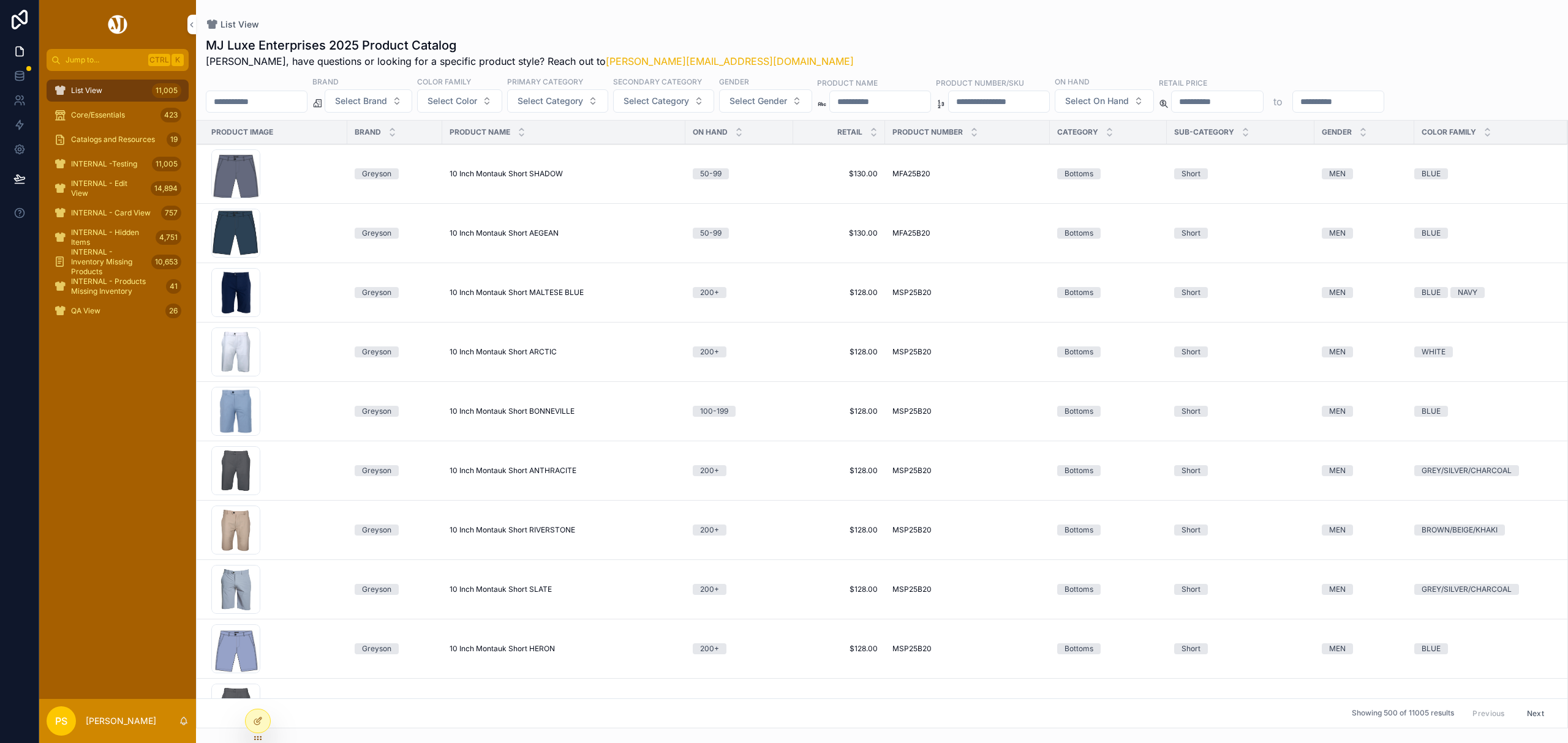
click at [283, 96] on input "scrollable content" at bounding box center [256, 102] width 100 height 17
type input "*******"
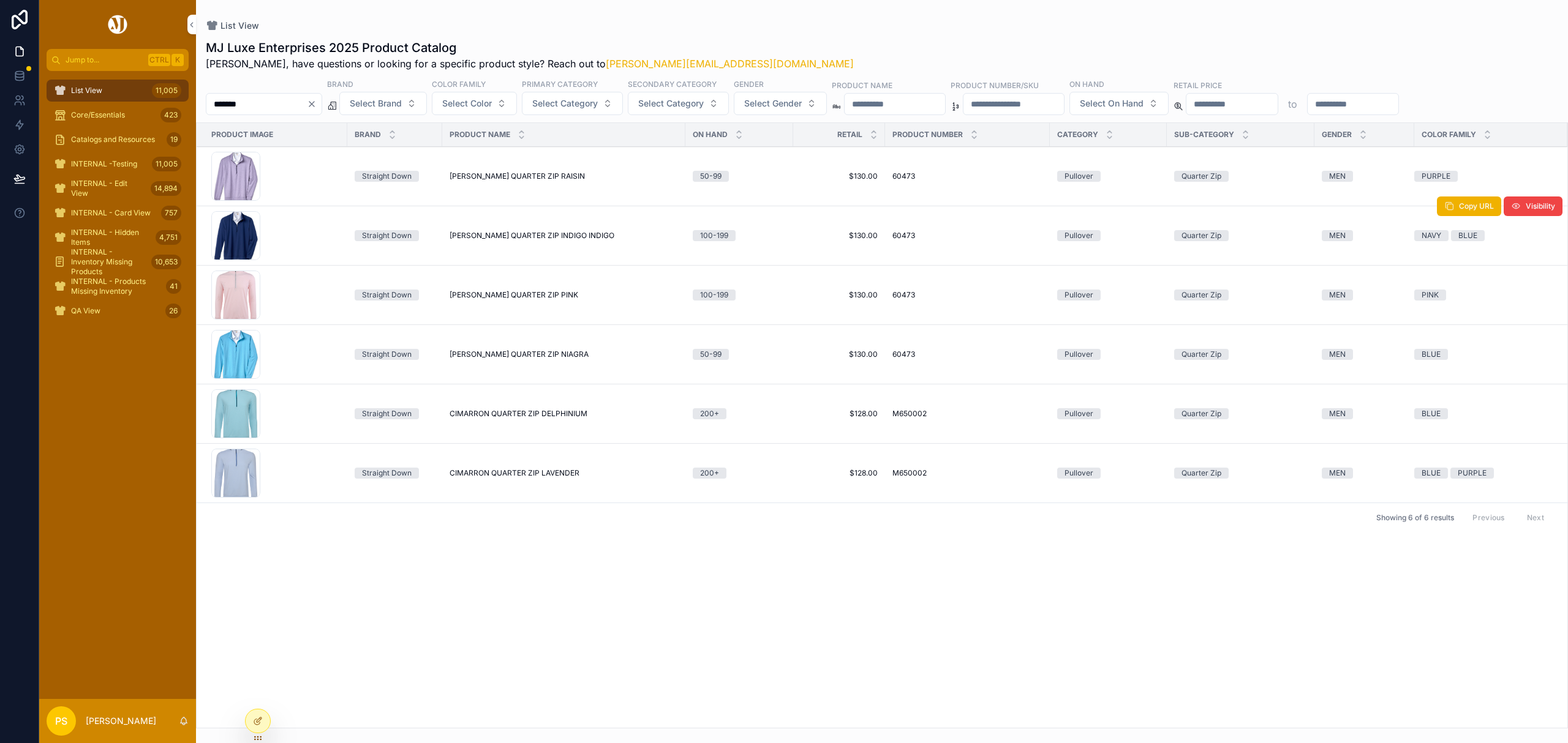
click at [520, 236] on span "BALLARD QUARTER ZIP INDIGO INDIGO" at bounding box center [532, 236] width 165 height 10
click at [261, 99] on input "*******" at bounding box center [256, 104] width 100 height 17
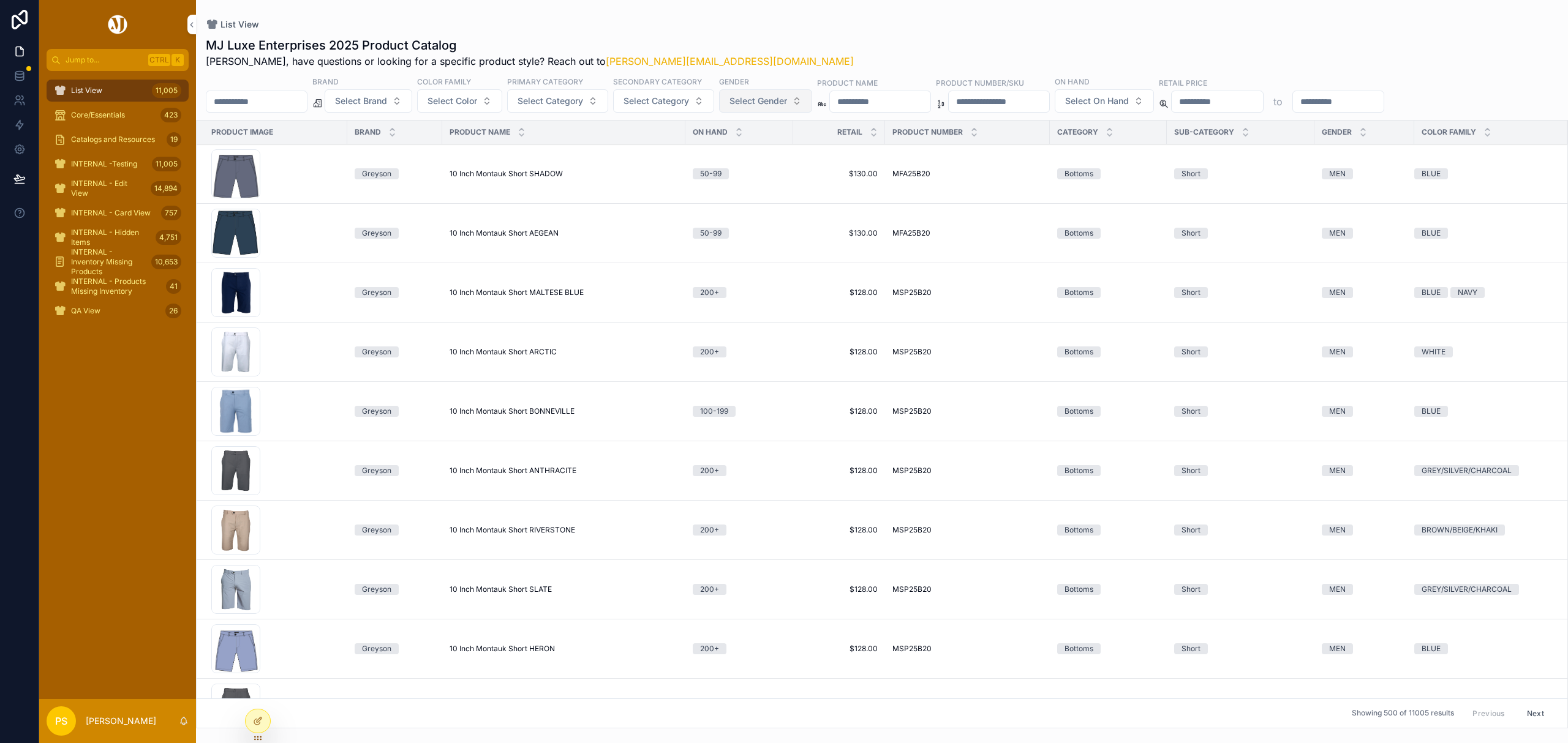
click at [772, 101] on span "Select Gender" at bounding box center [758, 101] width 57 height 12
click at [733, 150] on div "MEN" at bounding box center [800, 151] width 170 height 19
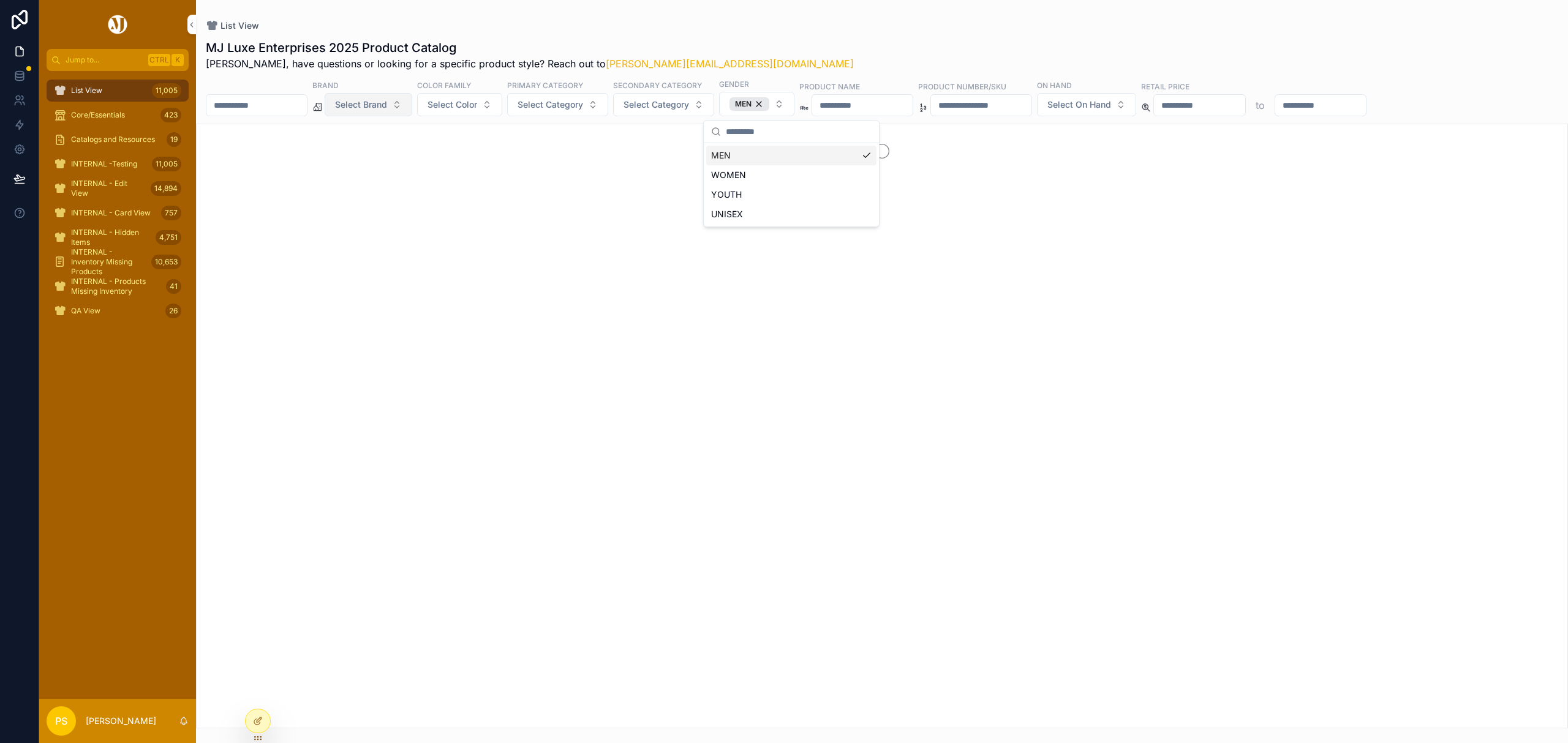
click at [387, 102] on span "Select Brand" at bounding box center [361, 105] width 52 height 12
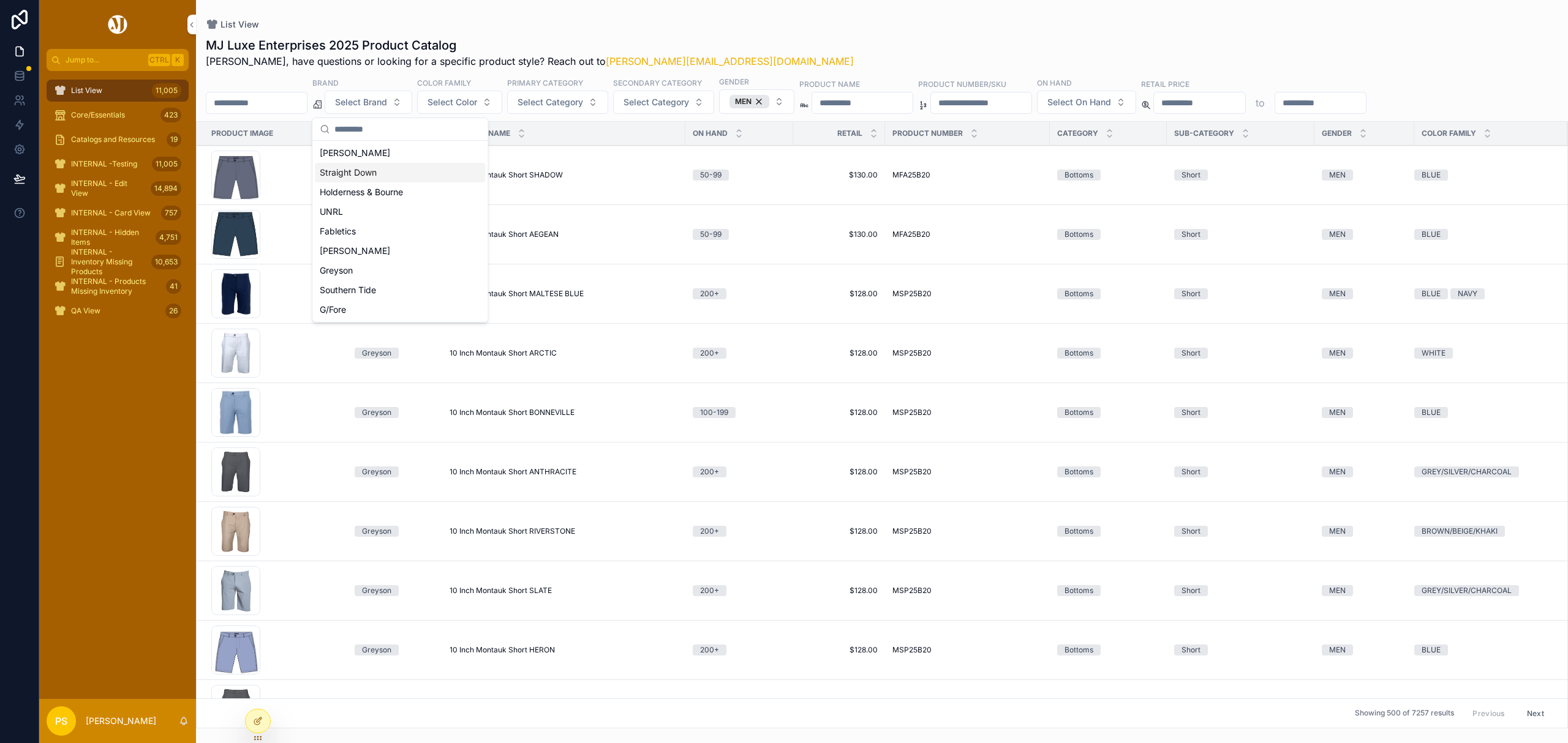
click at [364, 171] on div "Straight Down" at bounding box center [399, 172] width 170 height 19
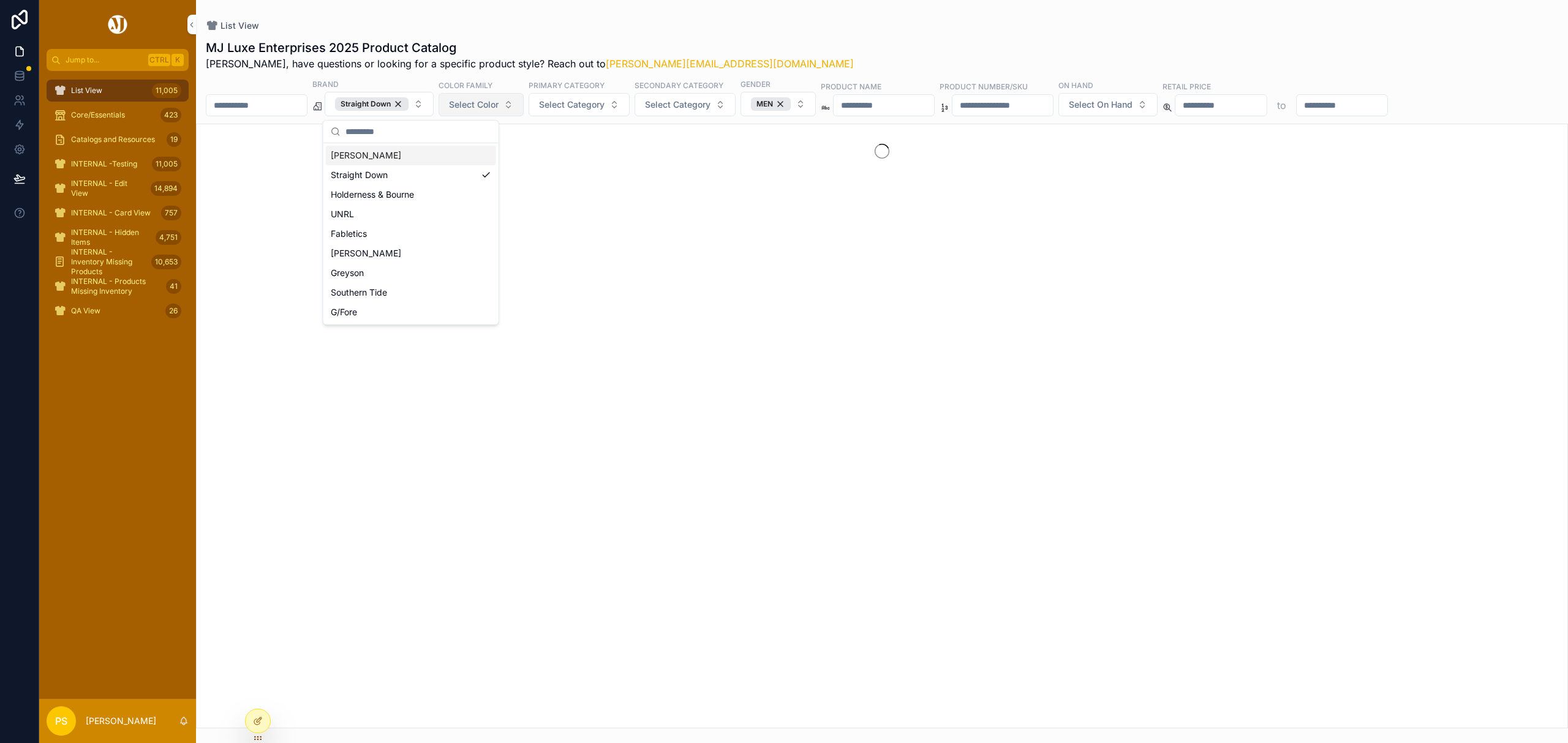
click at [515, 96] on button "Select Color" at bounding box center [481, 104] width 85 height 23
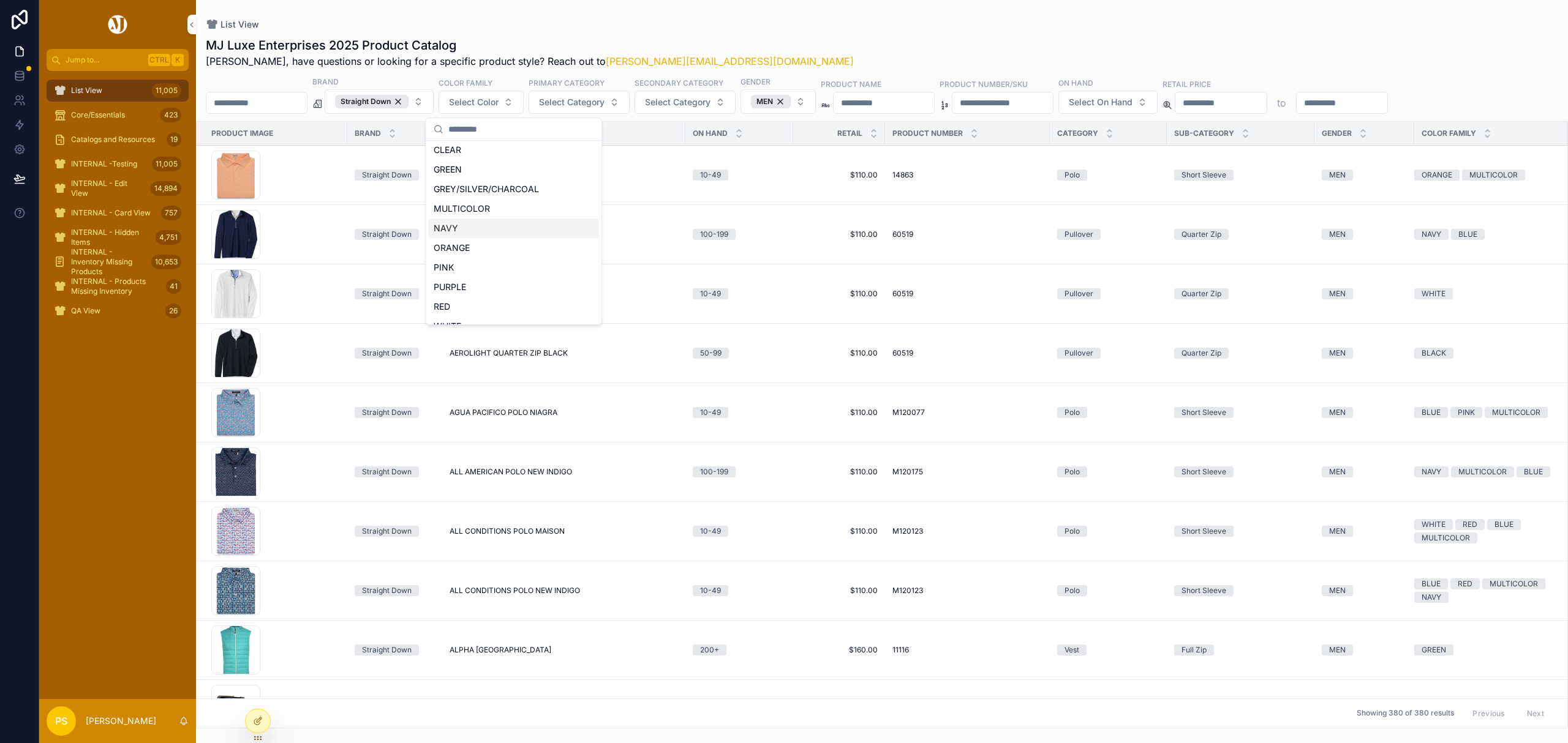
click at [458, 233] on div "NAVY" at bounding box center [514, 228] width 170 height 19
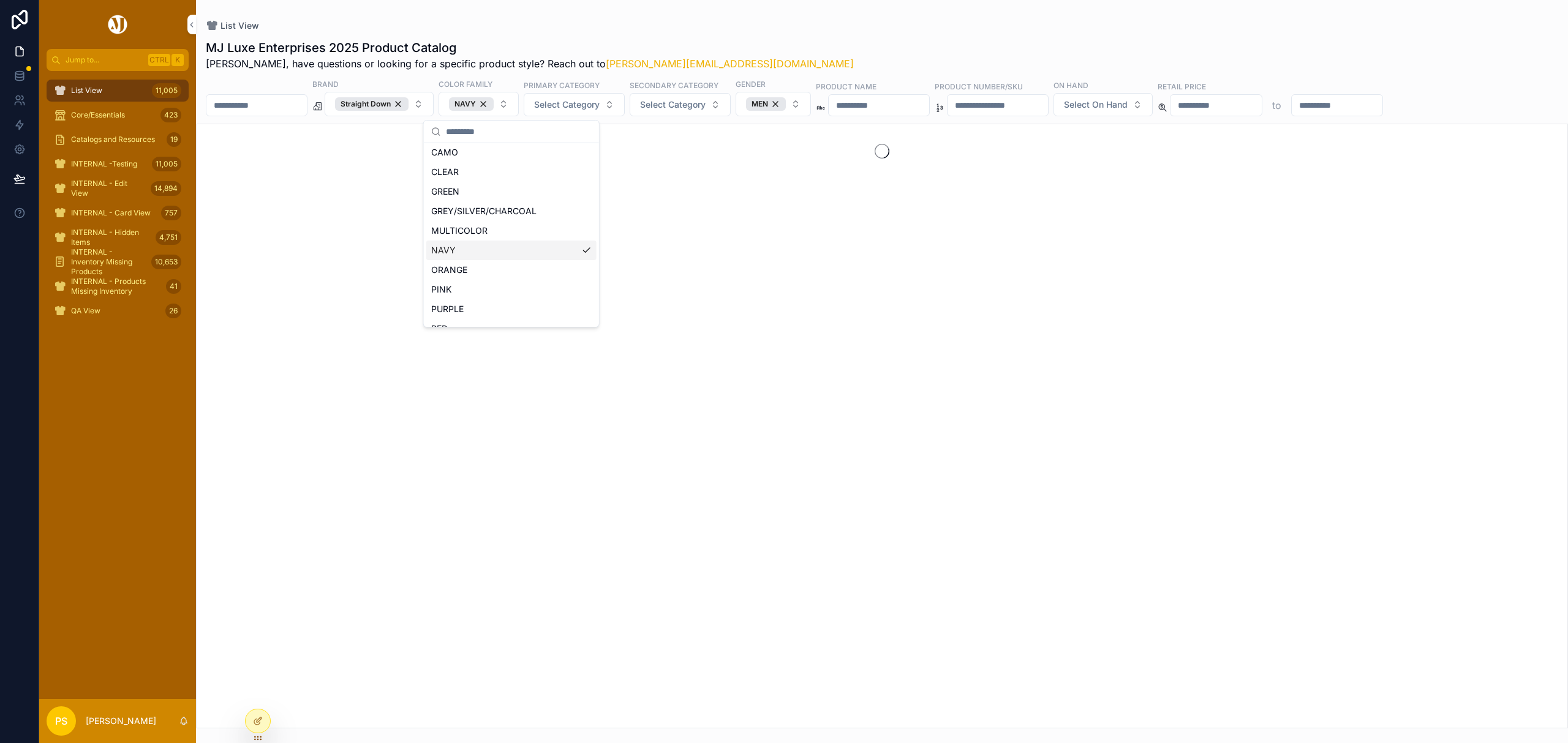
scroll to position [101, 0]
click at [581, 116] on button "Select Category" at bounding box center [574, 104] width 101 height 23
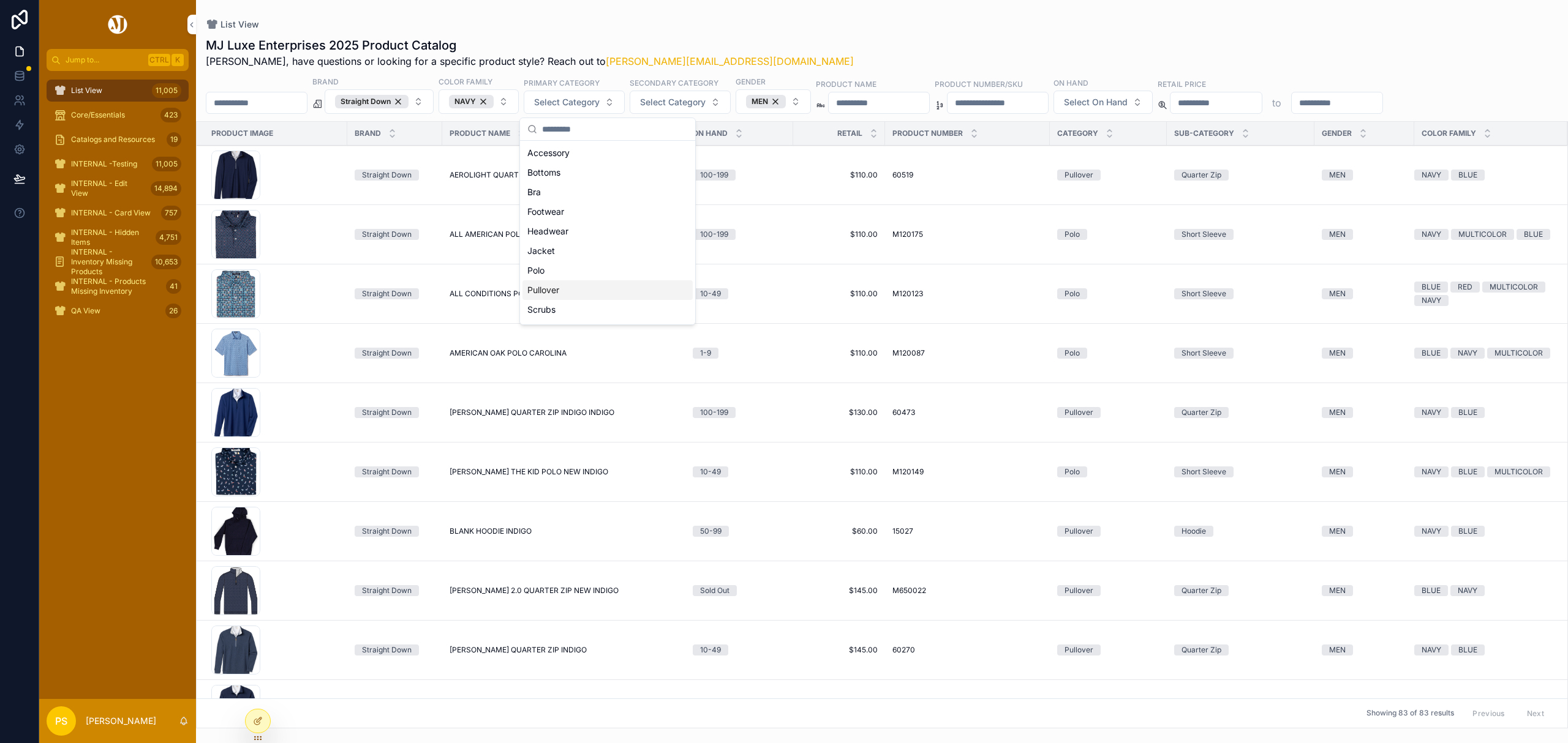
click at [555, 294] on div "Pullover" at bounding box center [607, 290] width 170 height 19
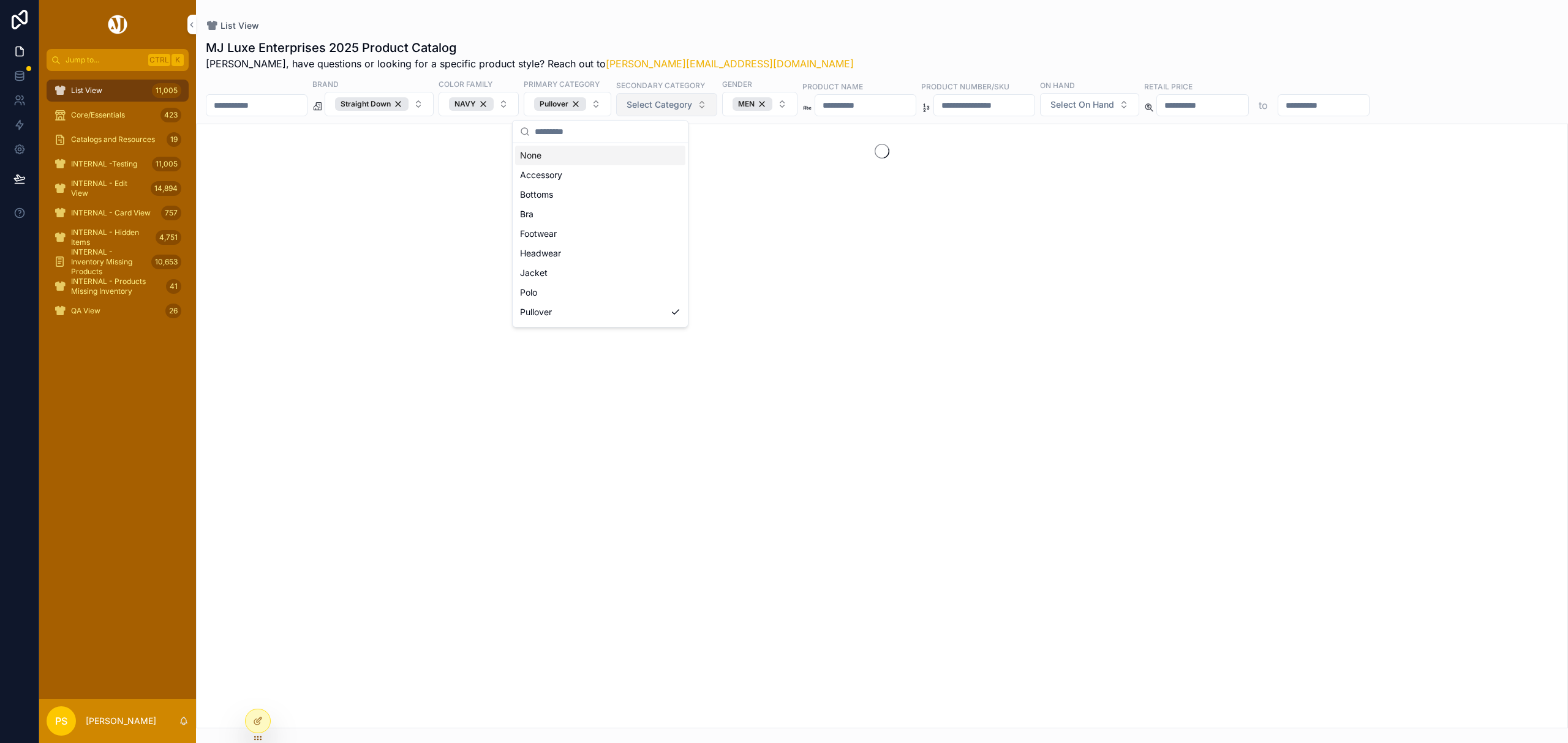
click at [708, 113] on button "Select Category" at bounding box center [667, 104] width 101 height 23
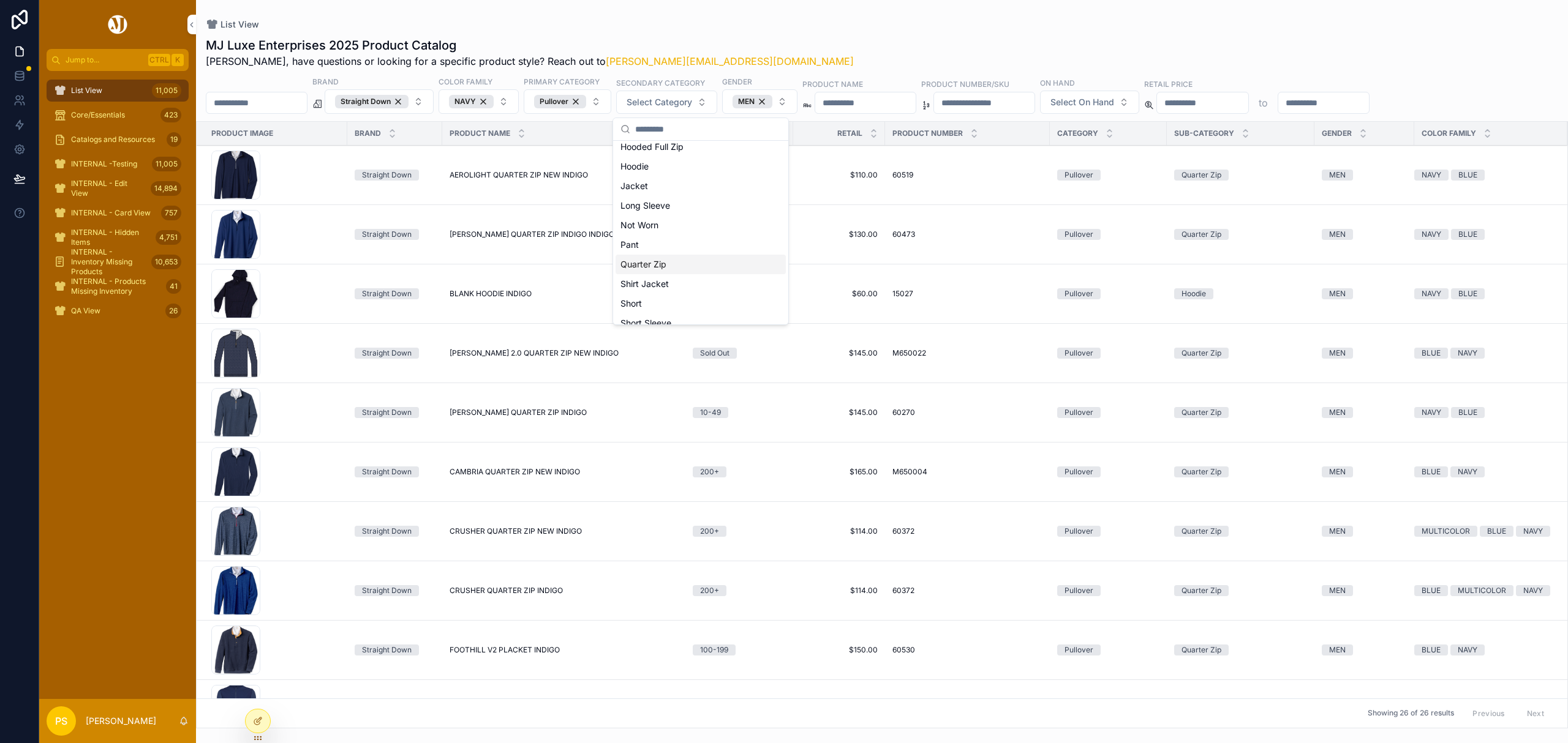
click at [671, 257] on div "Quarter Zip" at bounding box center [700, 264] width 170 height 19
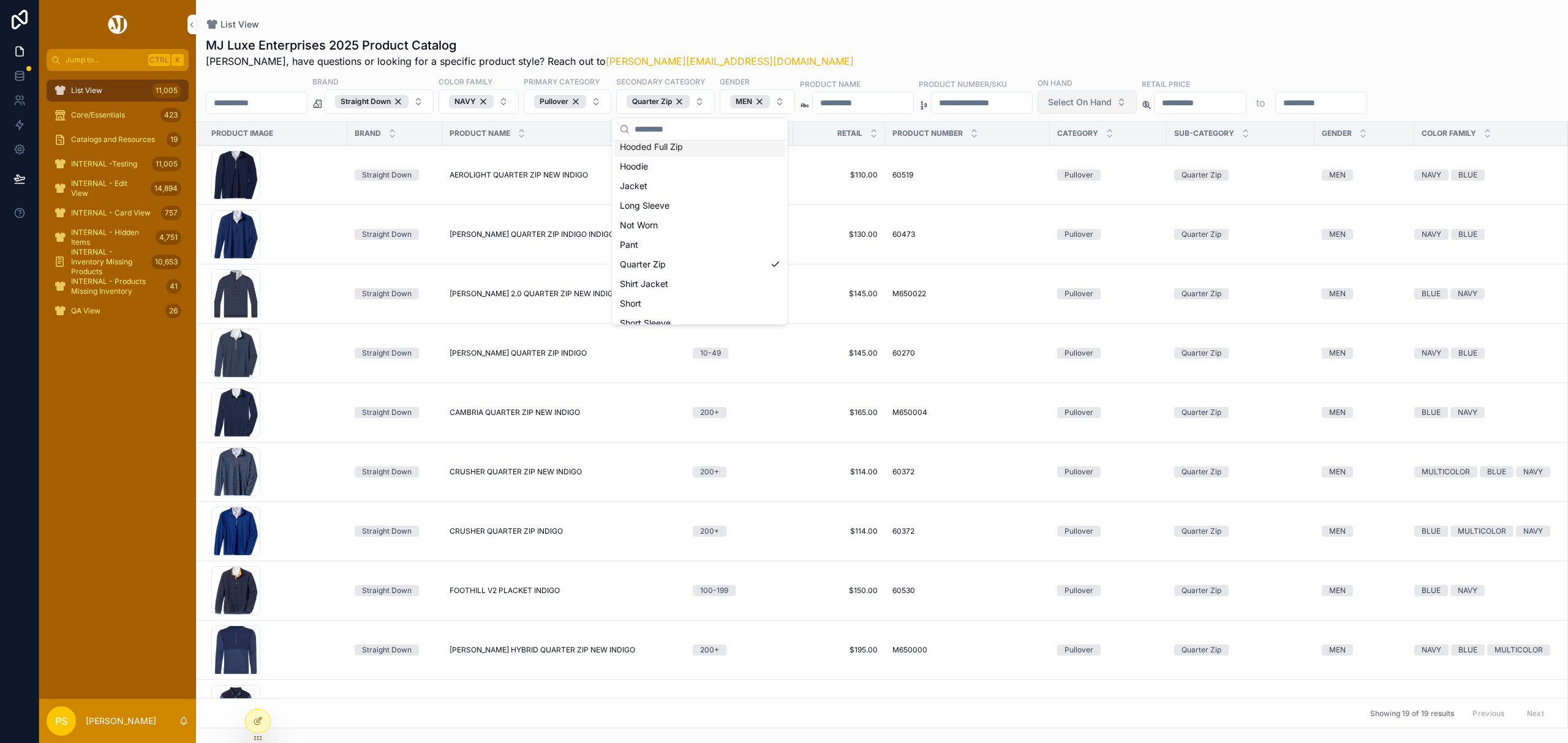
click at [1112, 97] on span "Select On Hand" at bounding box center [1080, 102] width 64 height 12
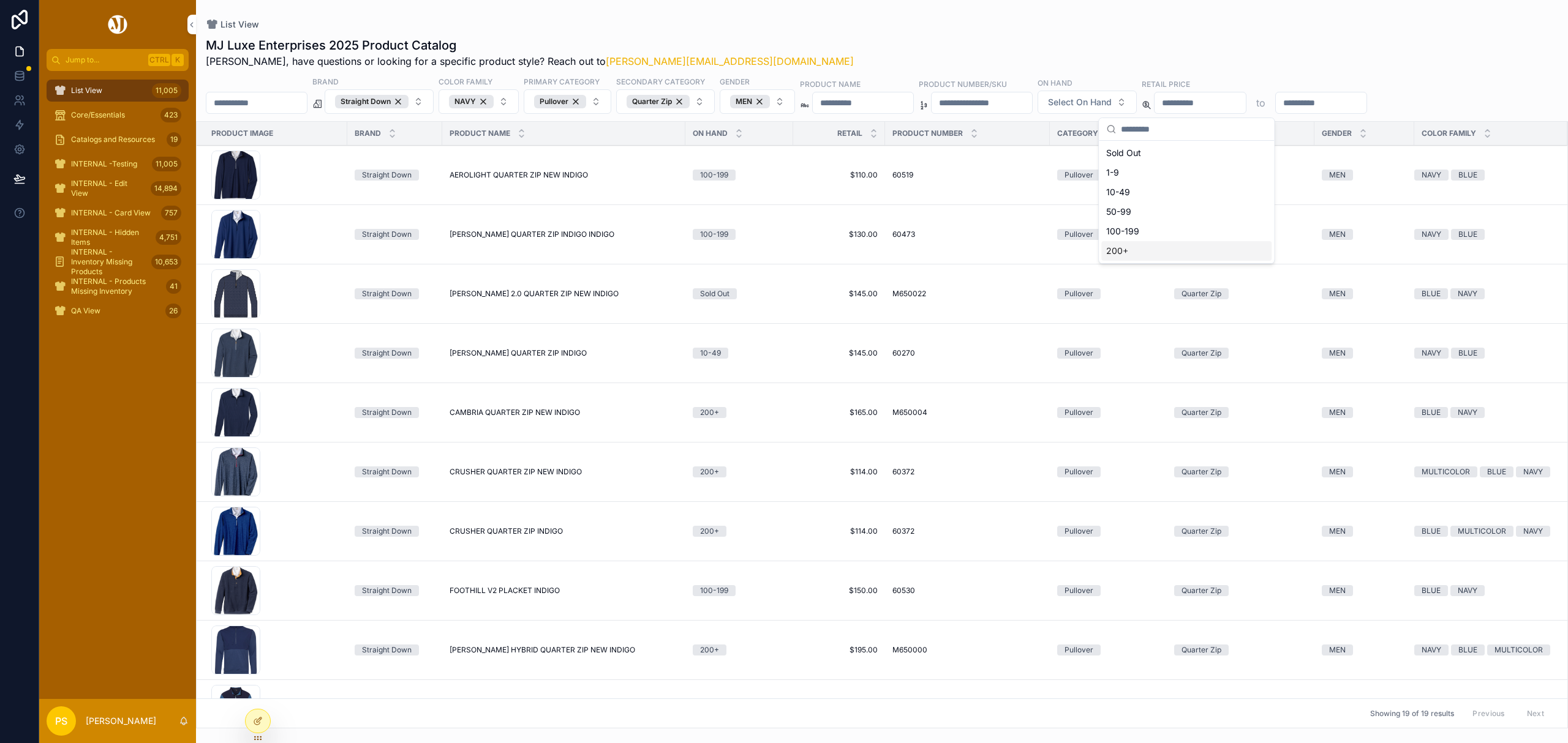
click at [1126, 251] on div "200+" at bounding box center [1186, 250] width 170 height 19
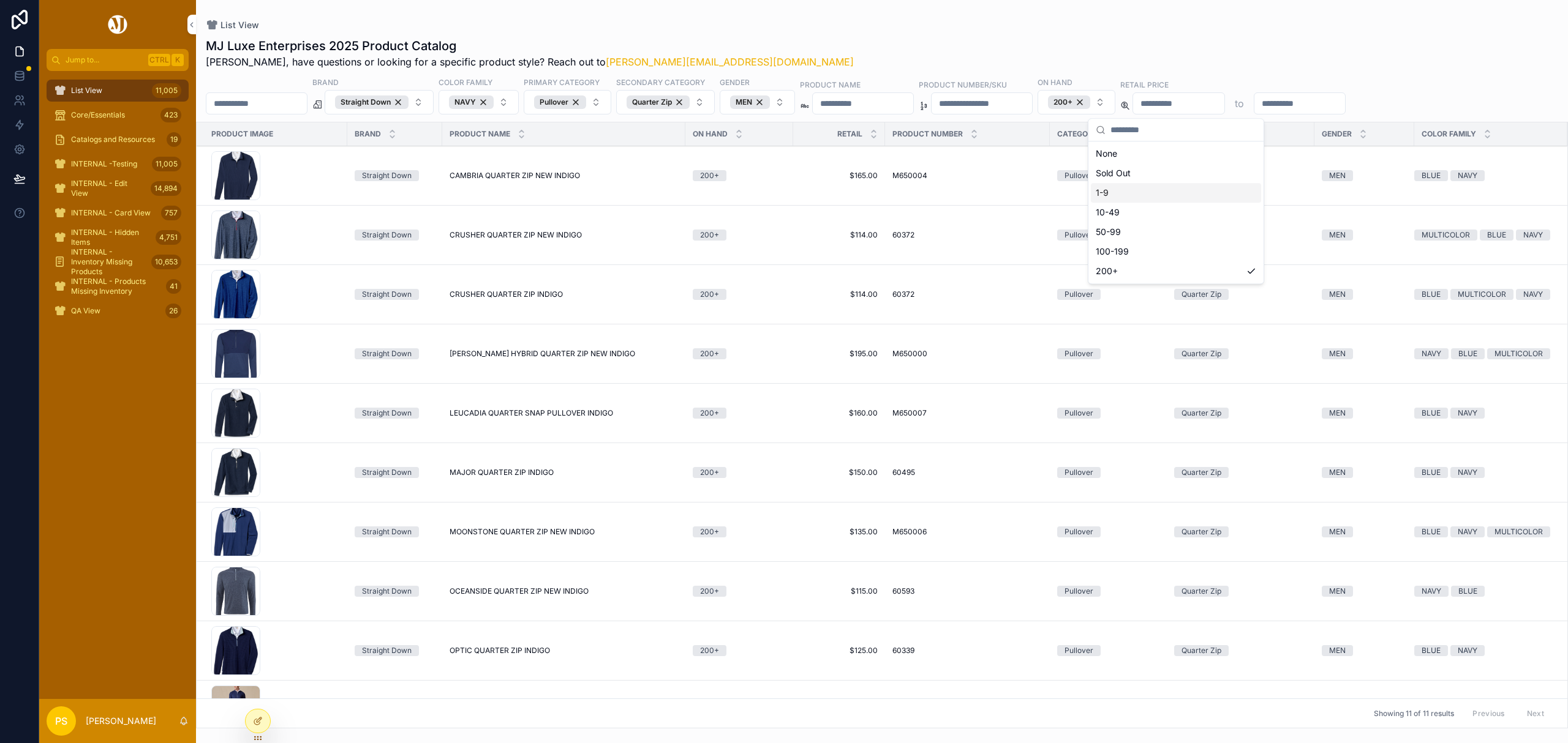
click at [838, 35] on div "MJ Luxe Enterprises 2025 Product Catalog Philip, have questions or looking for …" at bounding box center [882, 379] width 1372 height 698
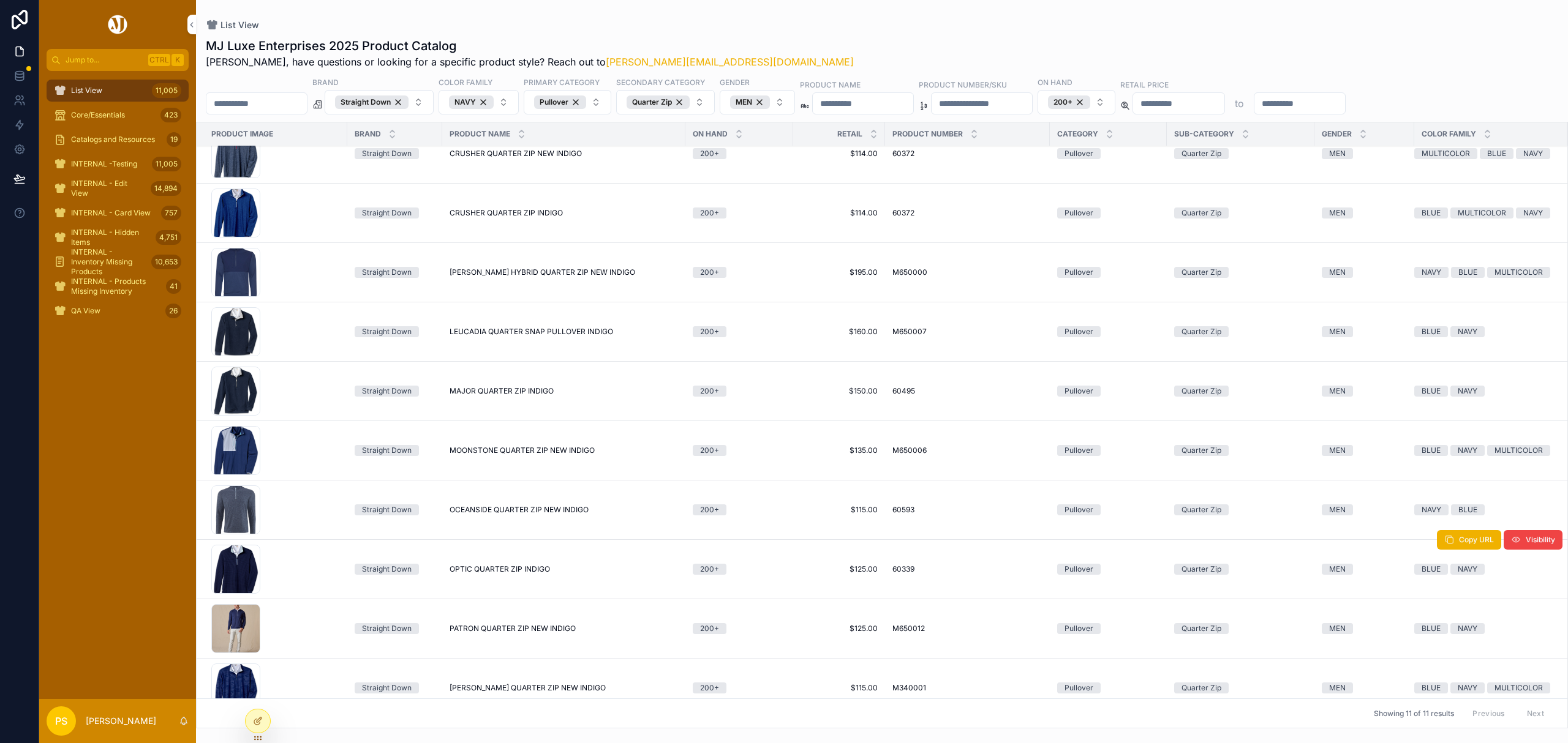
scroll to position [115, 0]
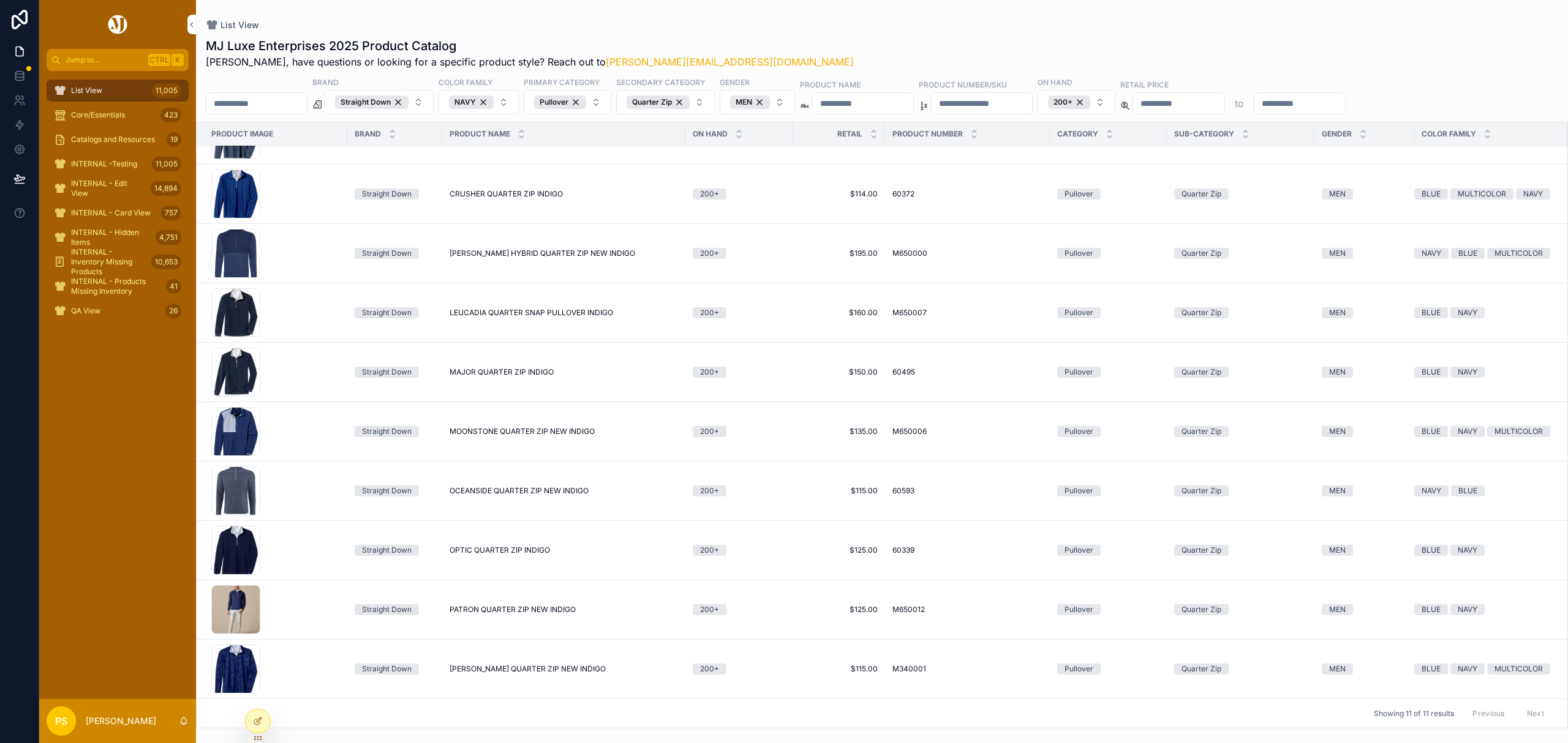
click at [115, 111] on span "Core/Essentials" at bounding box center [98, 115] width 54 height 10
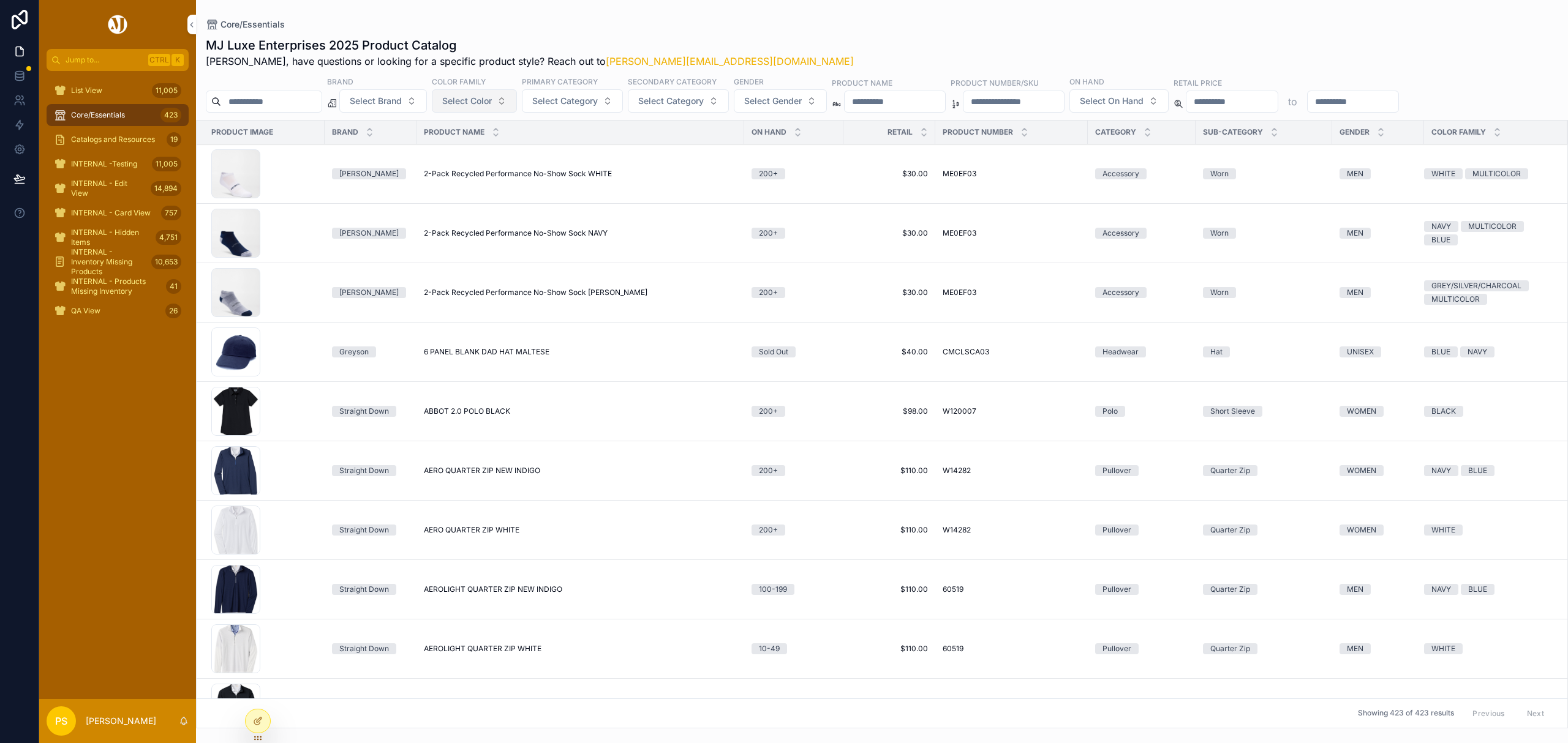
click at [492, 103] on span "Select Color" at bounding box center [467, 101] width 50 height 12
click at [598, 105] on span "Select Category" at bounding box center [565, 101] width 65 height 12
click at [553, 291] on div "Pullover" at bounding box center [605, 288] width 170 height 19
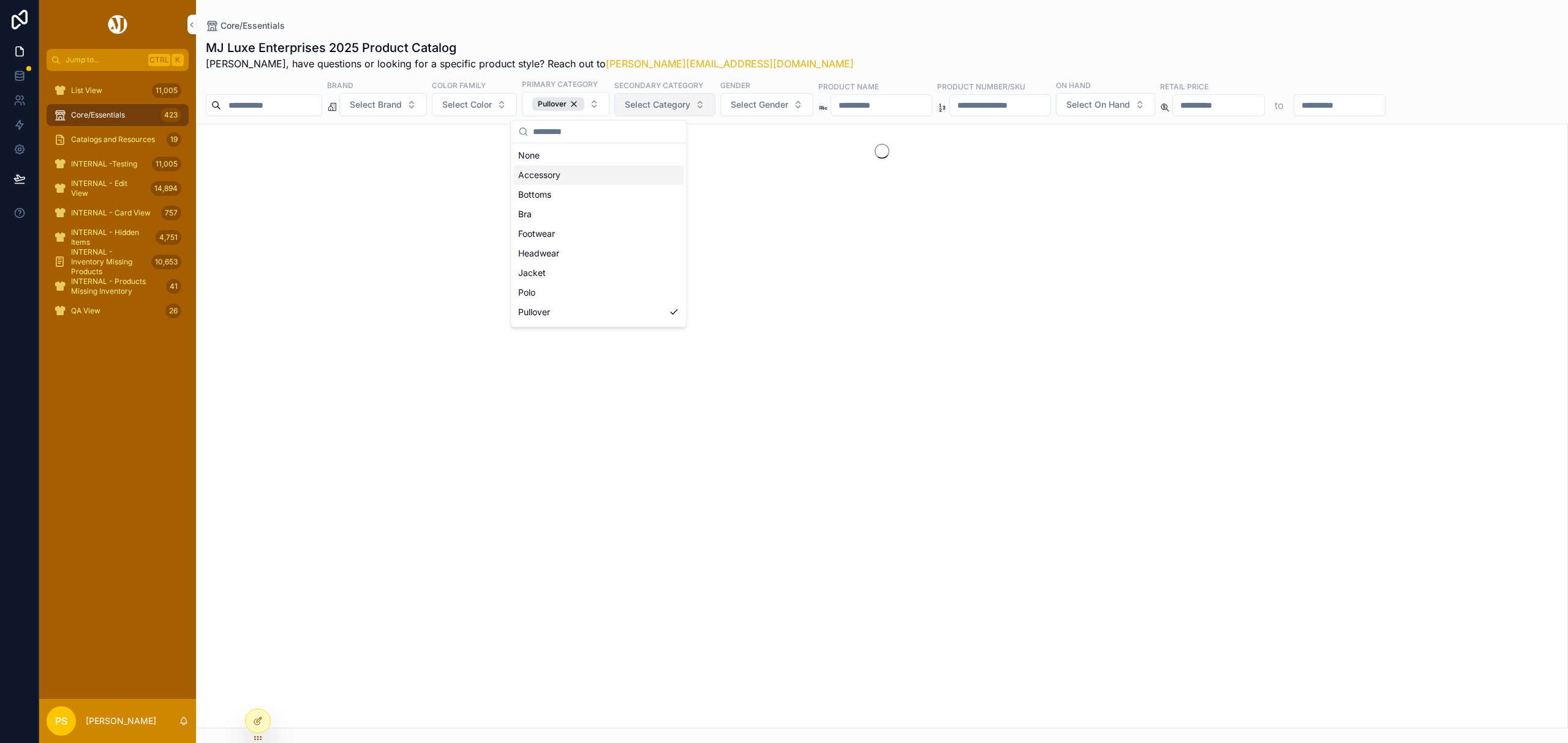
click at [715, 108] on button "Select Category" at bounding box center [665, 104] width 101 height 23
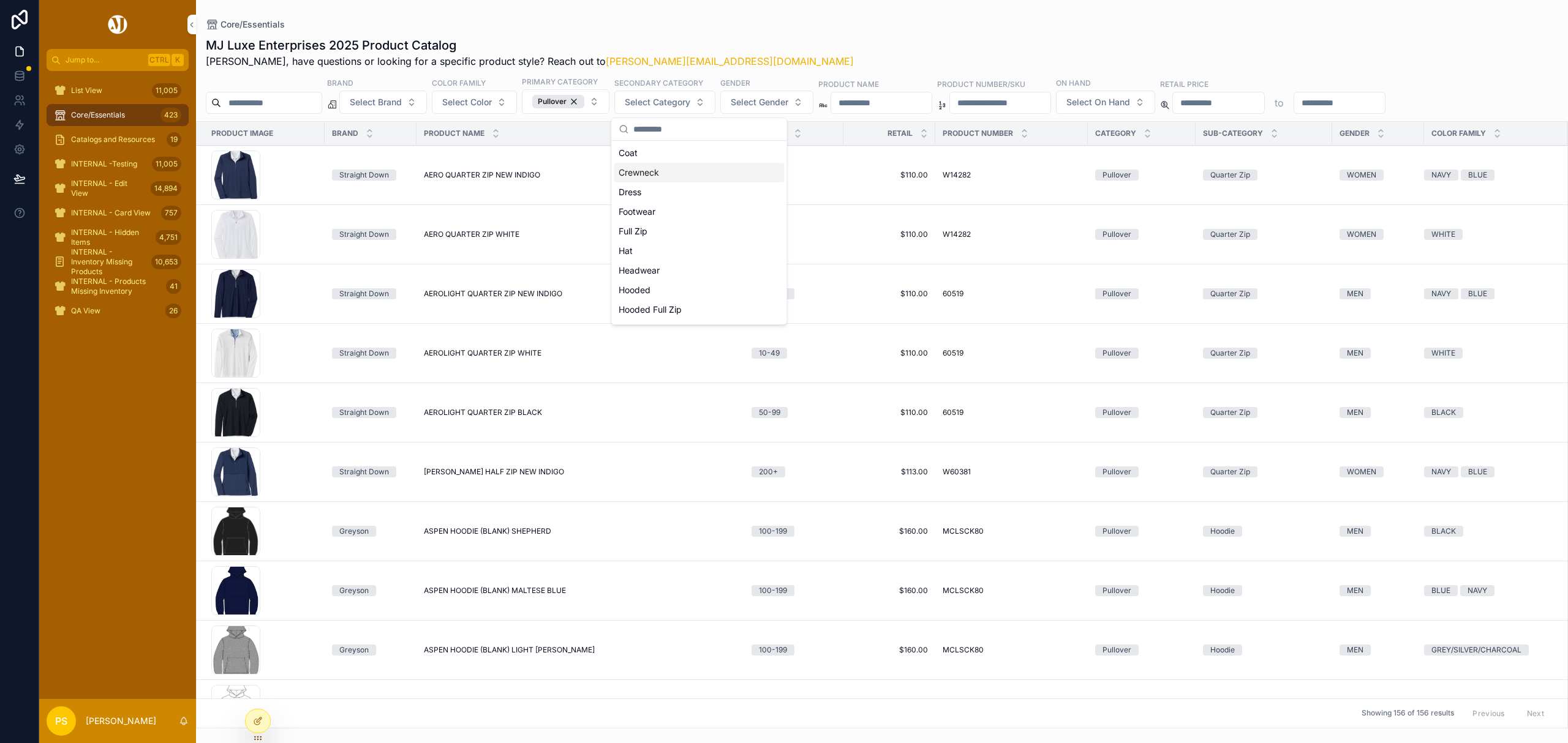
click at [649, 174] on div "Crewneck" at bounding box center [699, 172] width 170 height 19
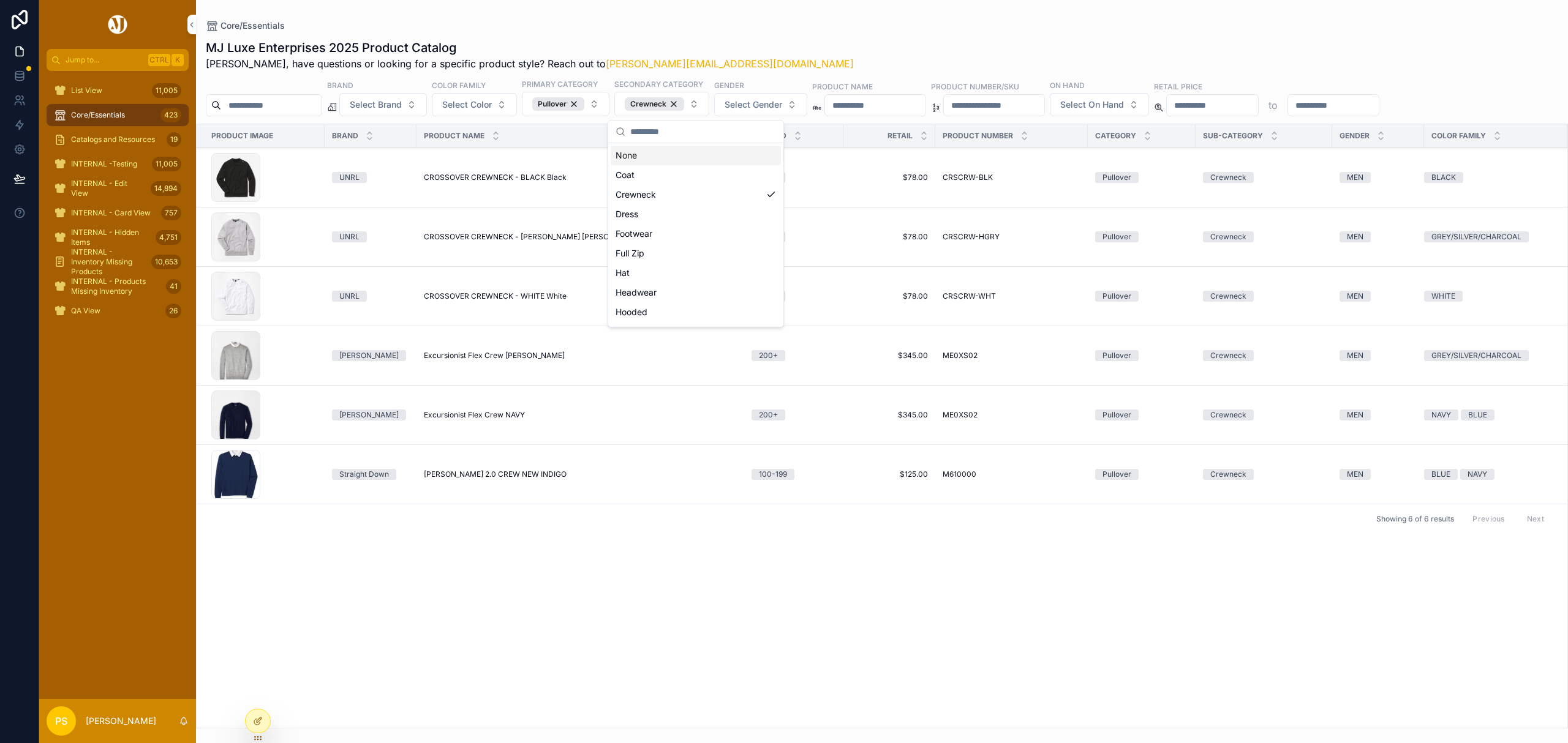
click at [756, 17] on div "Core/Essentials MJ Luxe Enterprises 2025 Product Catalog Philip, have questions…" at bounding box center [882, 364] width 1372 height 729
click at [20, 103] on icon at bounding box center [18, 103] width 6 height 3
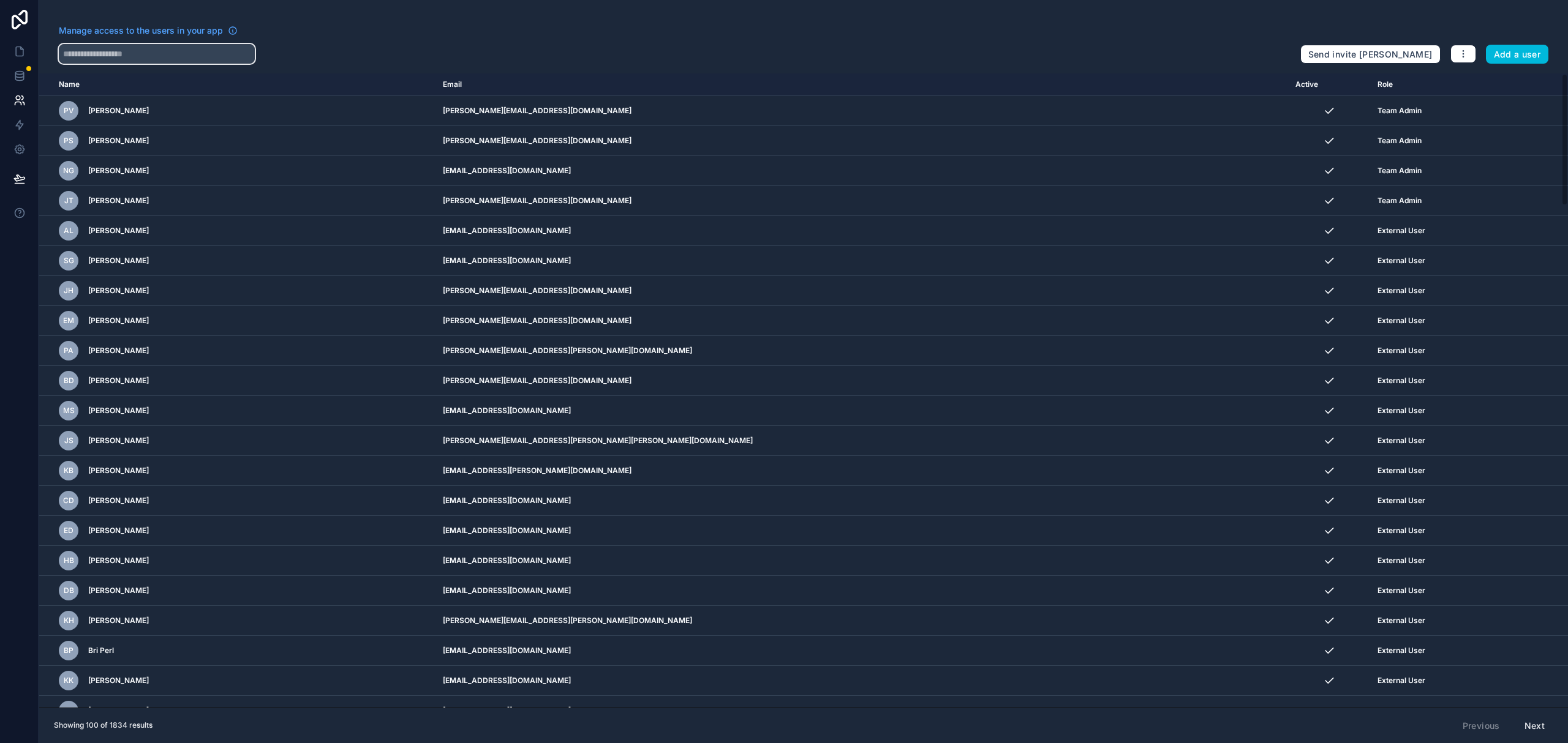
click at [189, 53] on input "text" at bounding box center [156, 54] width 196 height 19
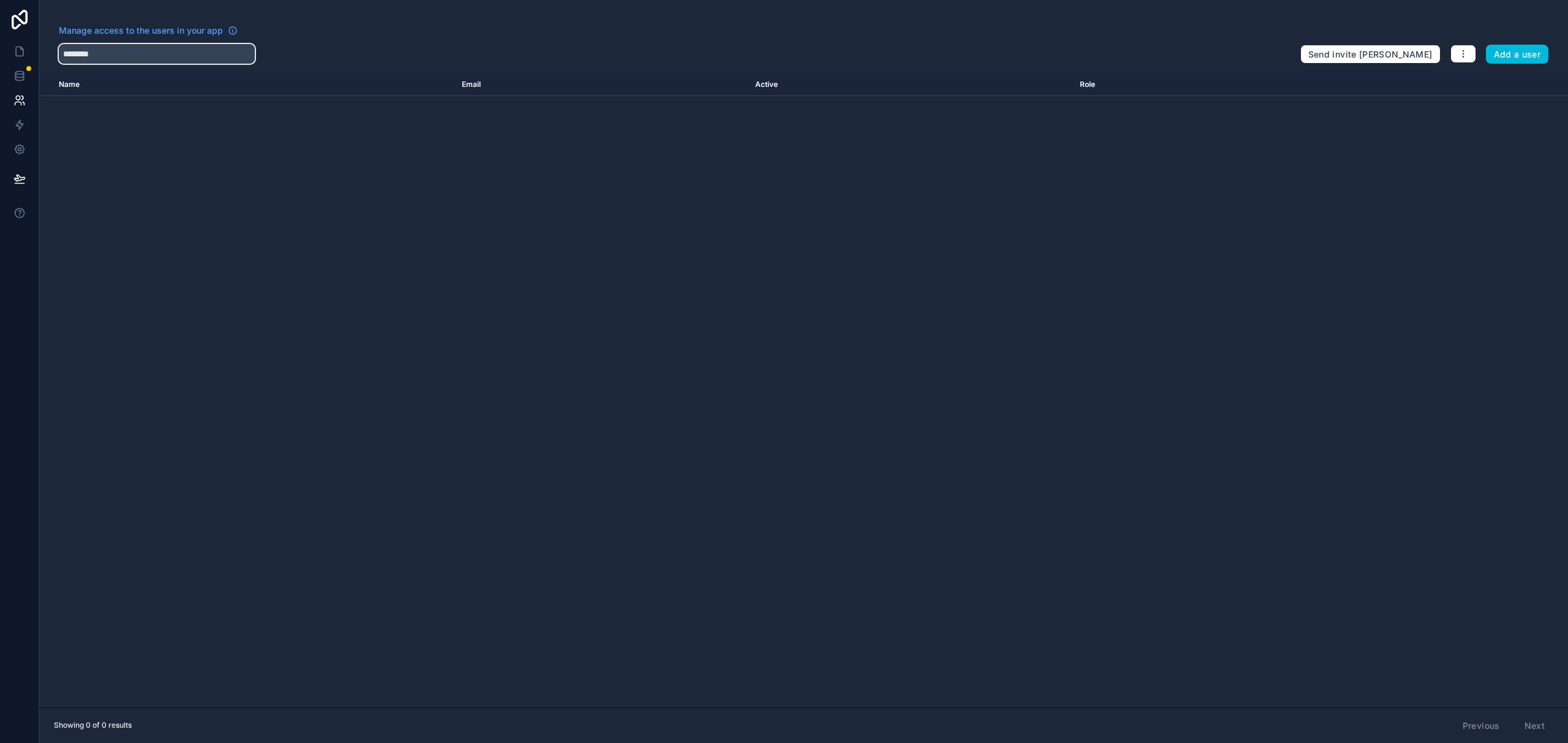
type input "********"
click at [1527, 55] on button "Add a user" at bounding box center [1517, 54] width 63 height 19
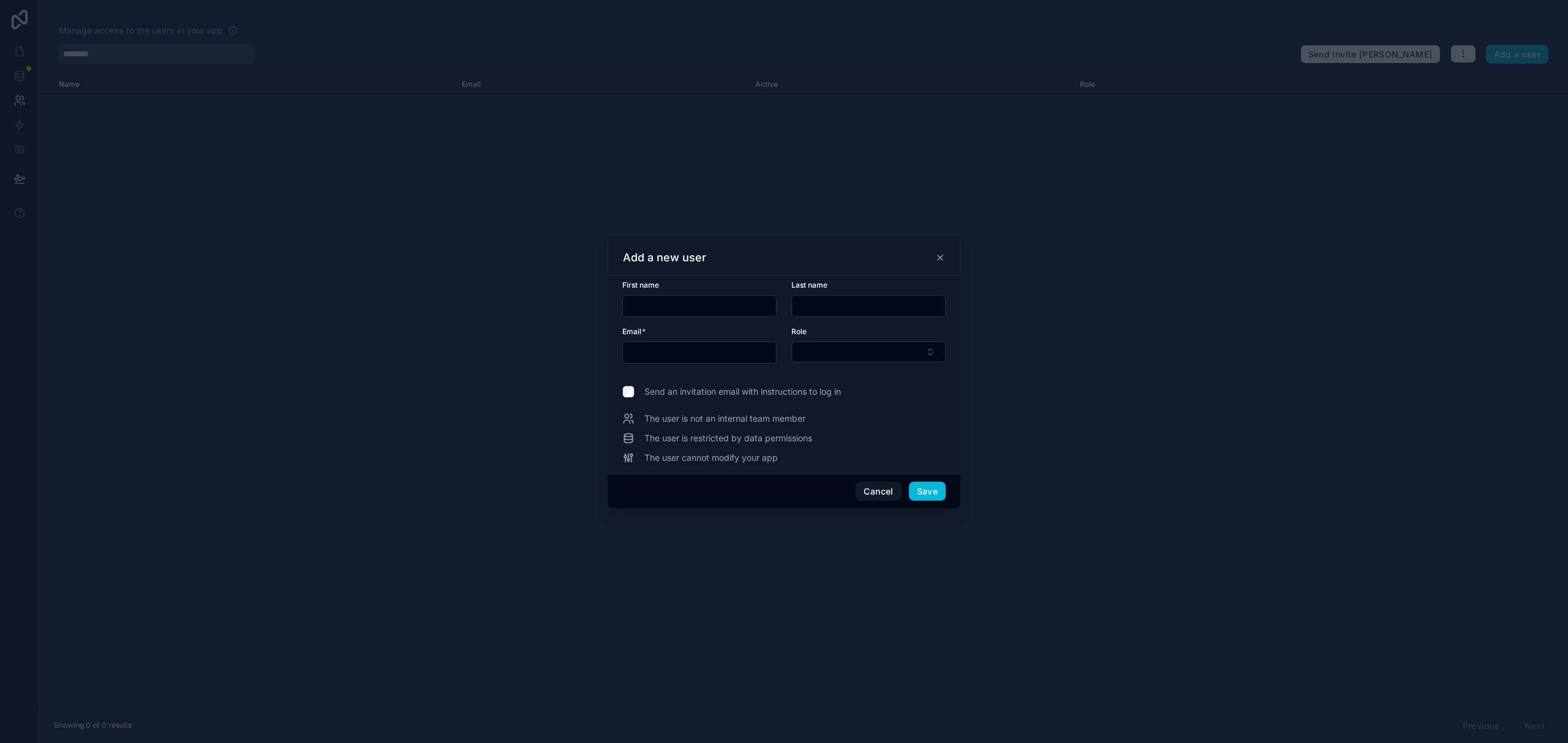
click at [687, 306] on input "text" at bounding box center [700, 306] width 153 height 17
paste input "****"
type input "****"
click at [846, 309] on input "text" at bounding box center [869, 306] width 153 height 17
paste input "******"
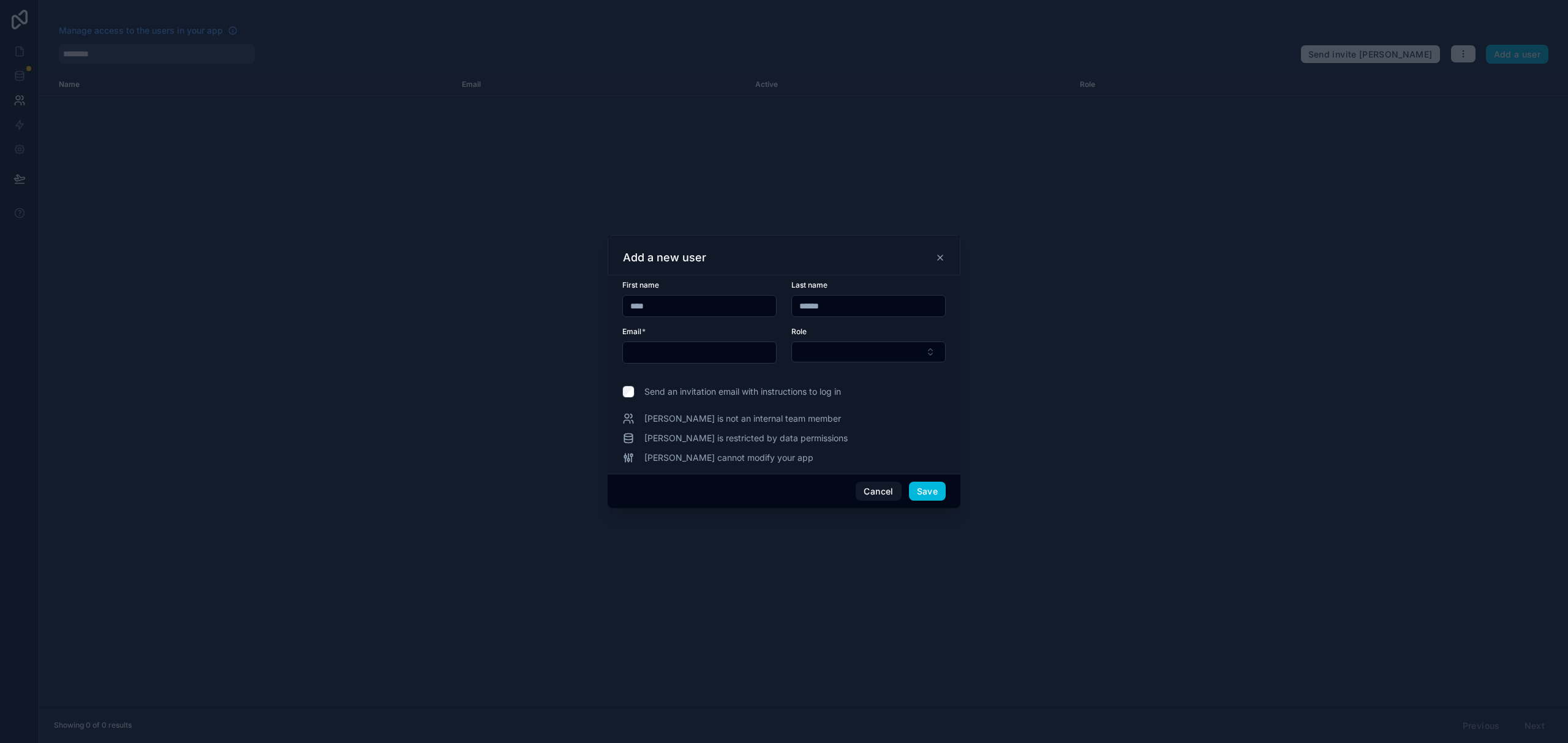
type input "******"
click at [664, 353] on input "text" at bounding box center [700, 353] width 153 height 17
paste input "**********"
type input "**********"
click at [858, 356] on button "Select Button" at bounding box center [869, 351] width 155 height 21
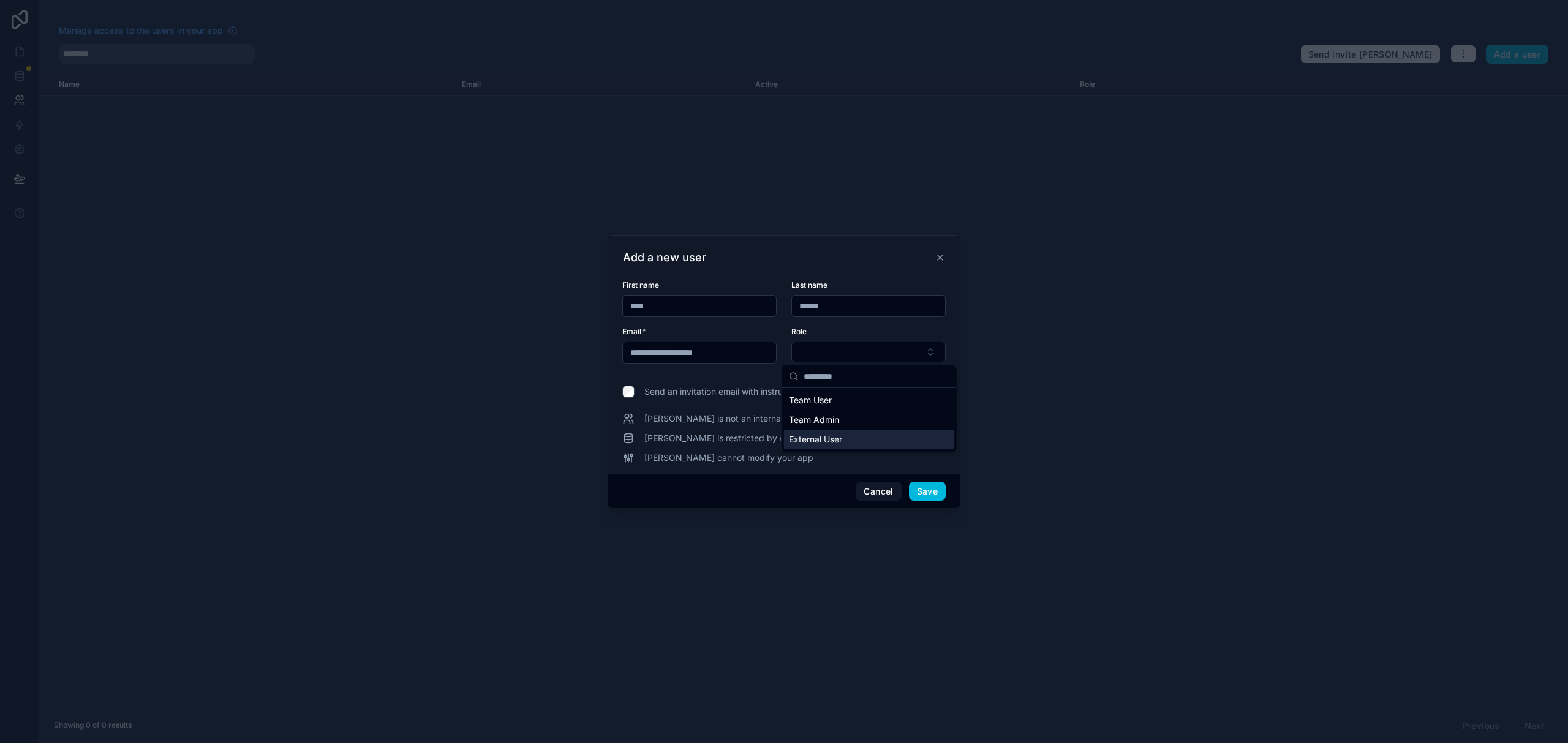
click at [855, 437] on div "External User" at bounding box center [869, 439] width 170 height 19
click at [935, 495] on button "Save" at bounding box center [927, 491] width 37 height 19
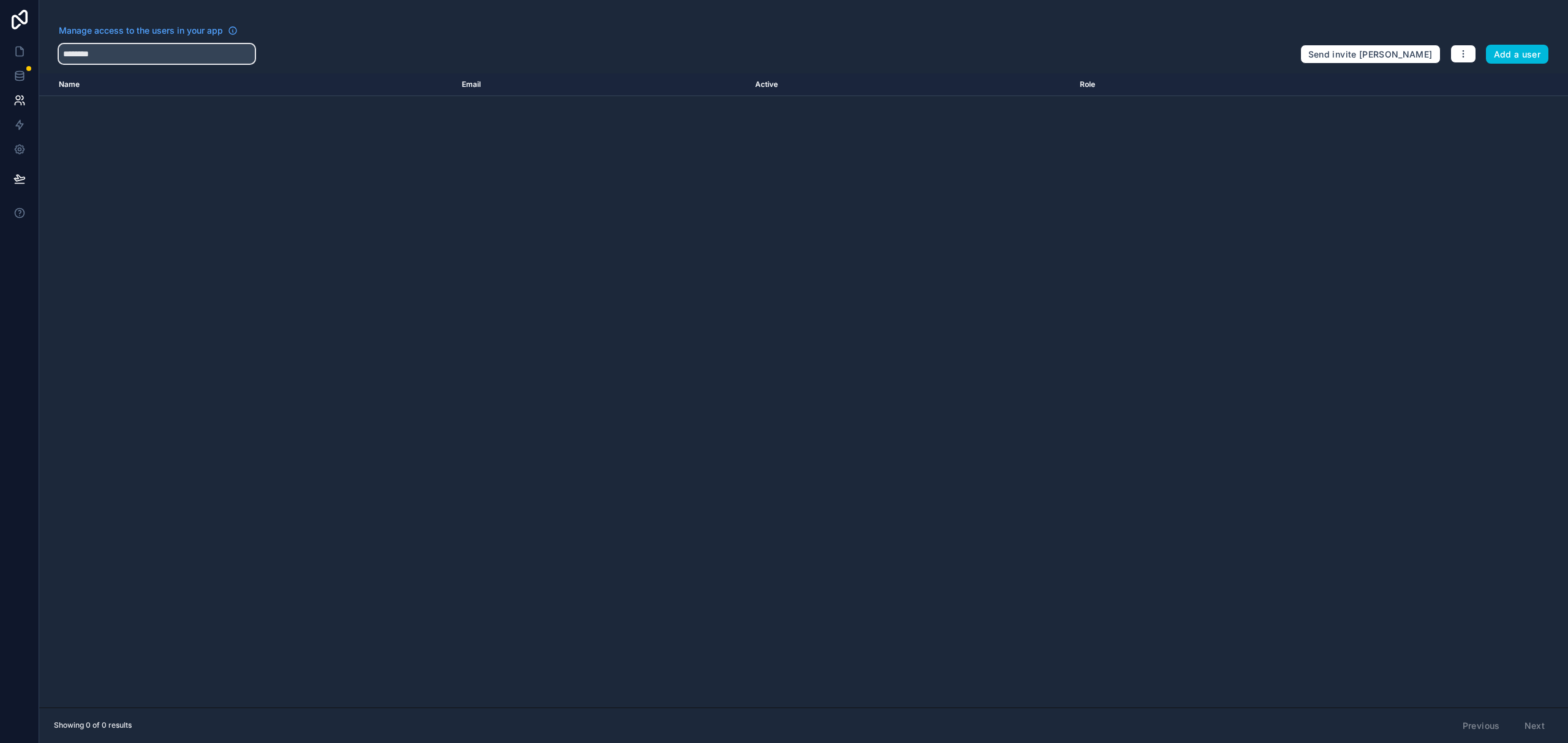
click at [158, 52] on input "********" at bounding box center [156, 54] width 196 height 19
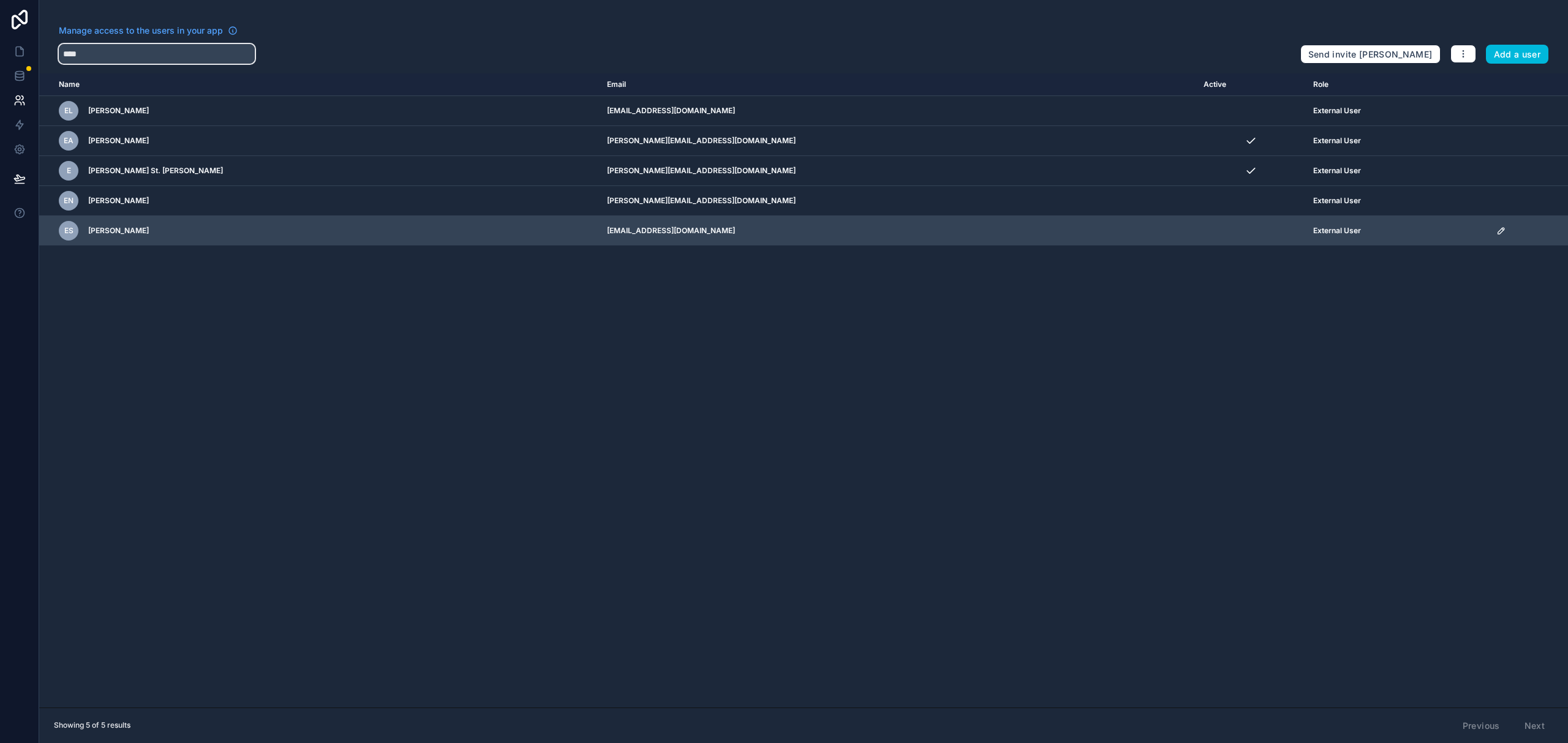
type input "****"
click at [1502, 230] on icon "scrollable content" at bounding box center [1503, 229] width 2 height 2
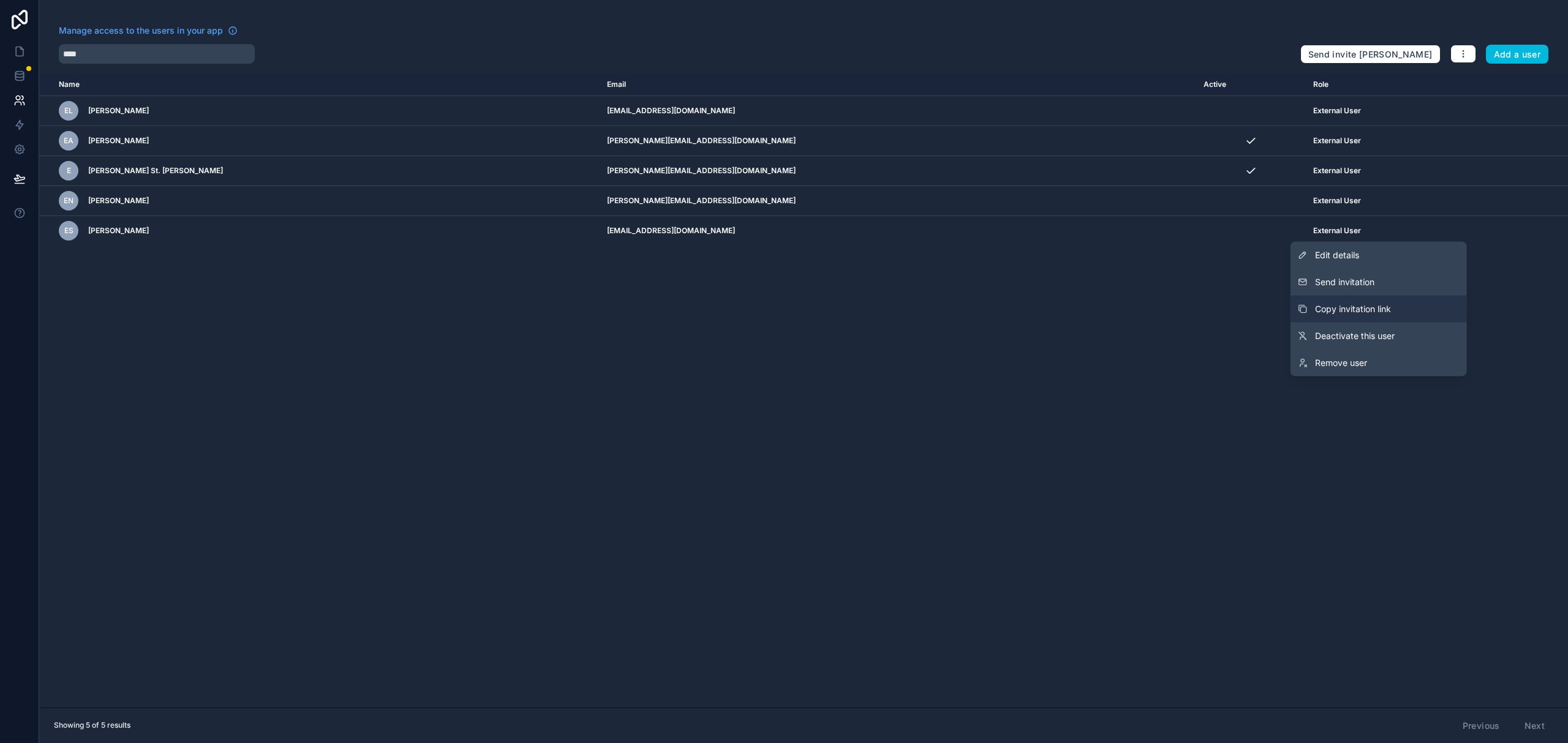
click at [1380, 303] on span "Copy invitation link" at bounding box center [1353, 310] width 76 height 12
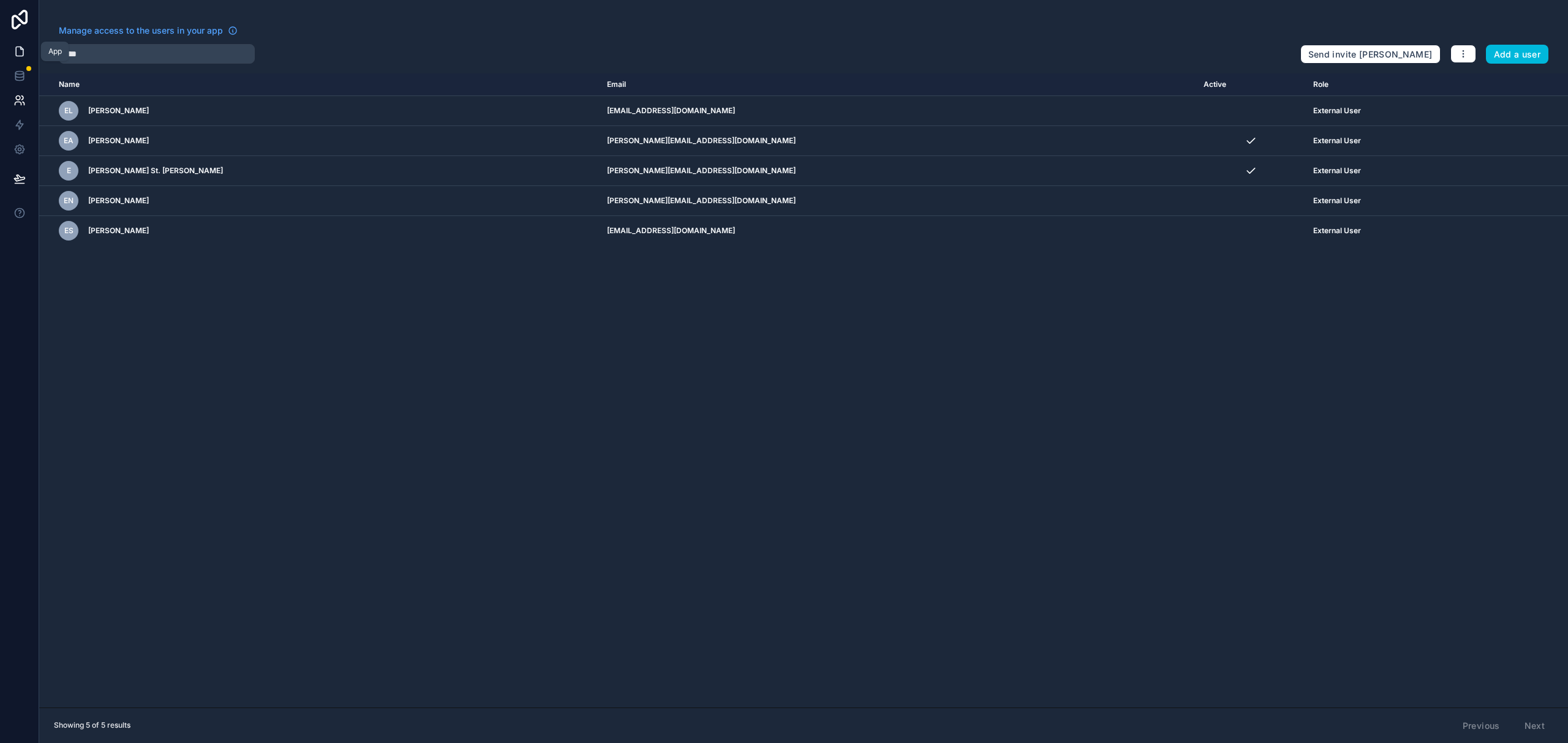
click at [18, 45] on icon at bounding box center [20, 52] width 12 height 12
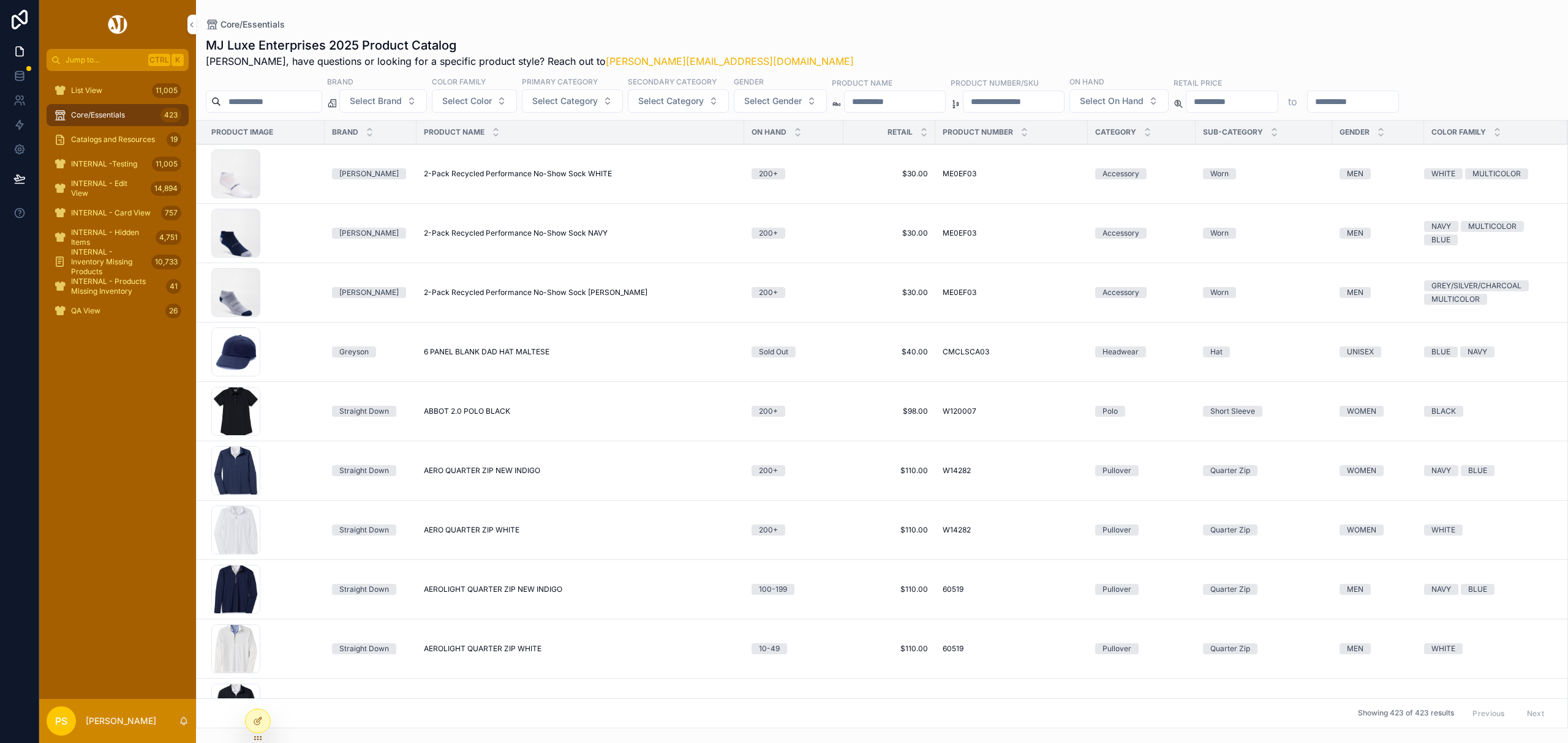
click at [103, 88] on div "List View 11,005" at bounding box center [117, 90] width 127 height 19
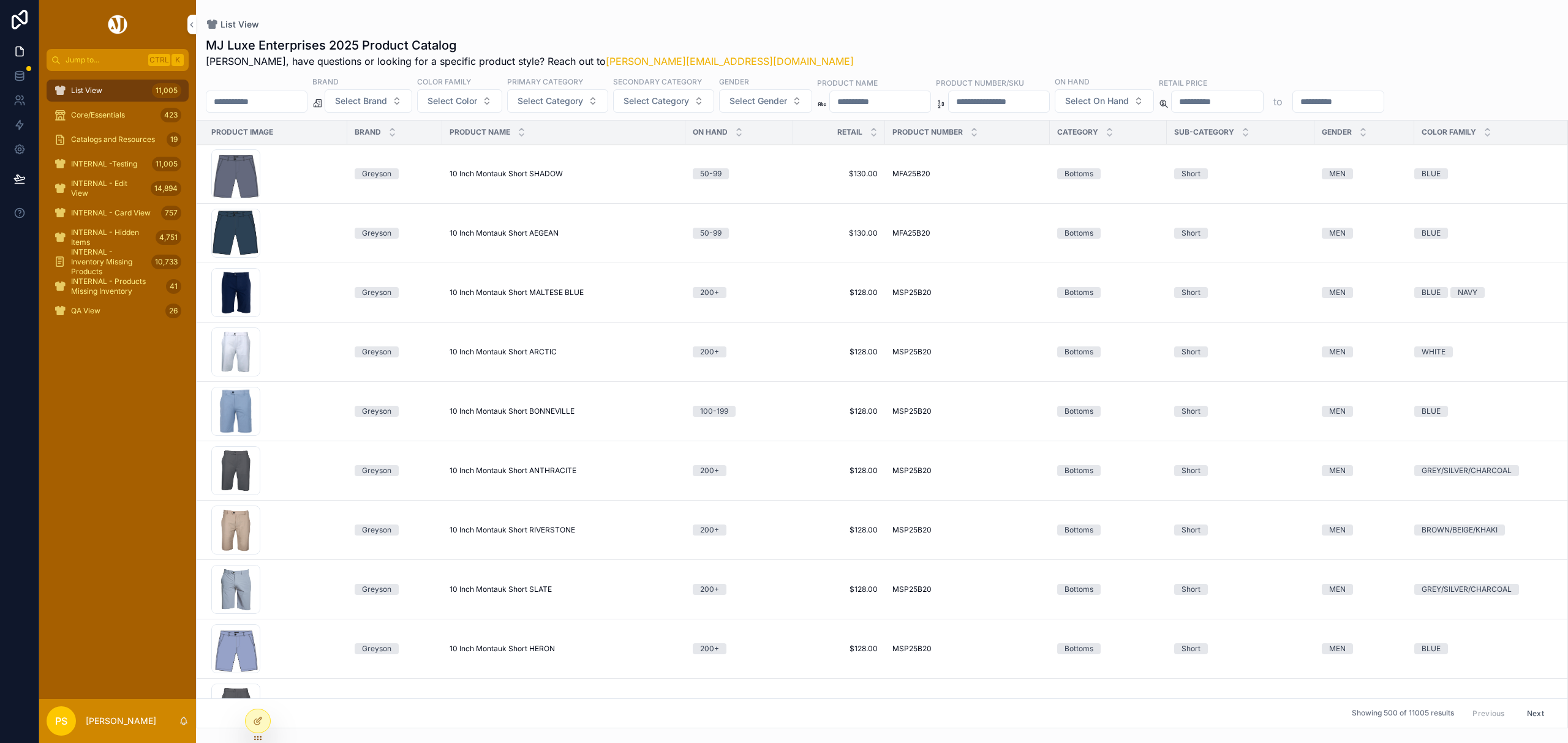
click at [715, 57] on div "MJ Luxe Enterprises 2025 Product Catalog [PERSON_NAME], have questions or looki…" at bounding box center [882, 52] width 1352 height 32
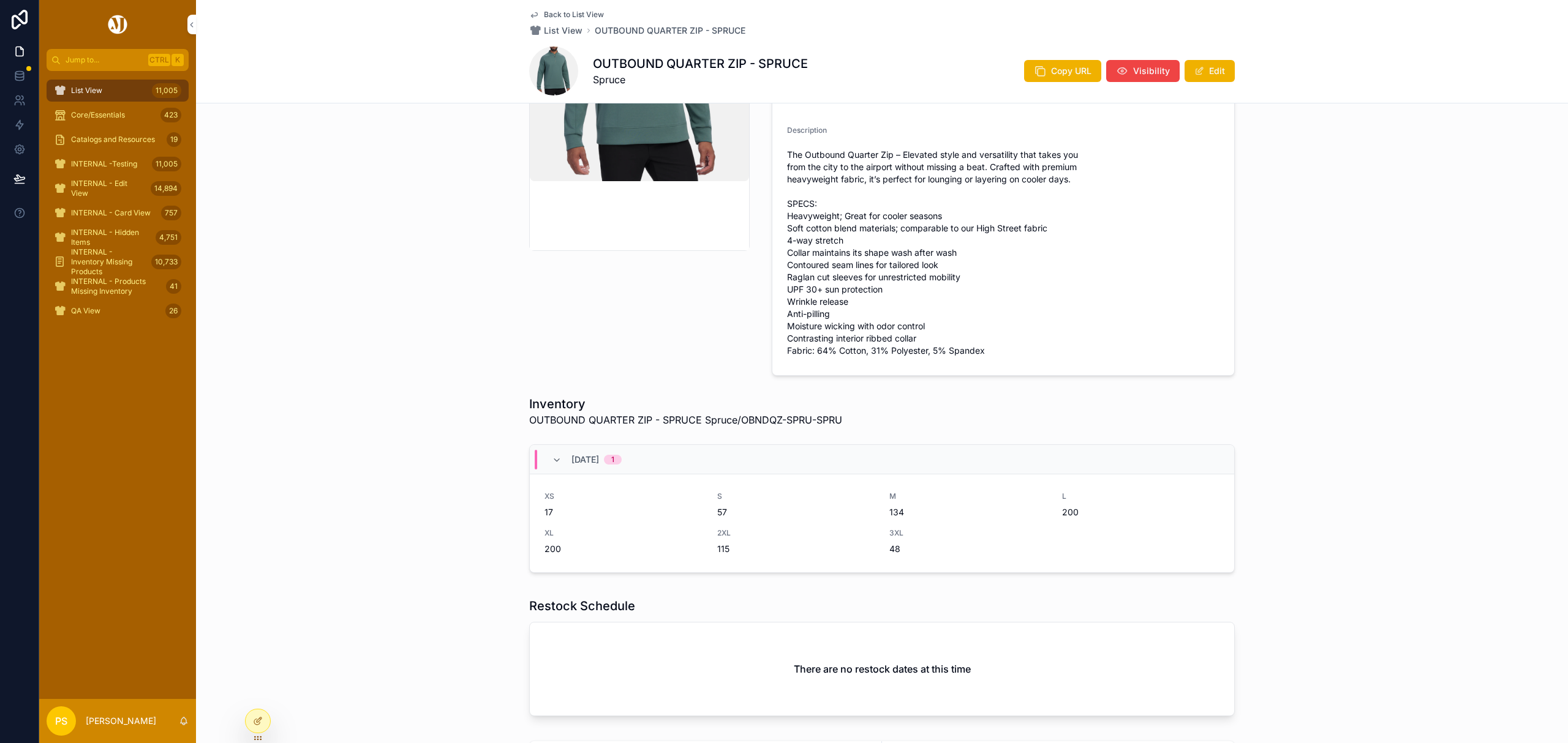
scroll to position [245, 0]
click at [604, 154] on img "scrollable content" at bounding box center [639, 64] width 219 height 232
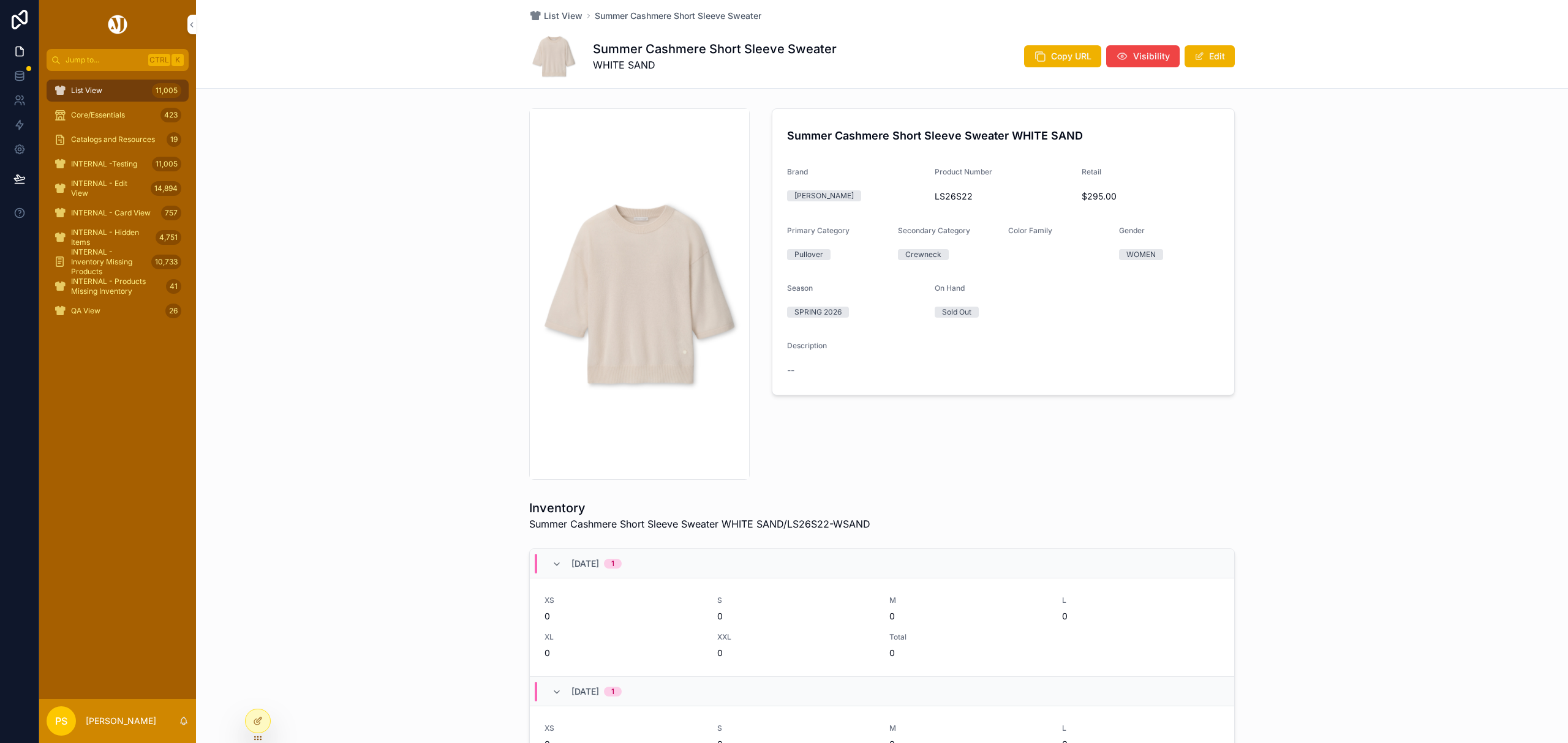
click at [136, 89] on div "List View 11,005" at bounding box center [117, 90] width 127 height 19
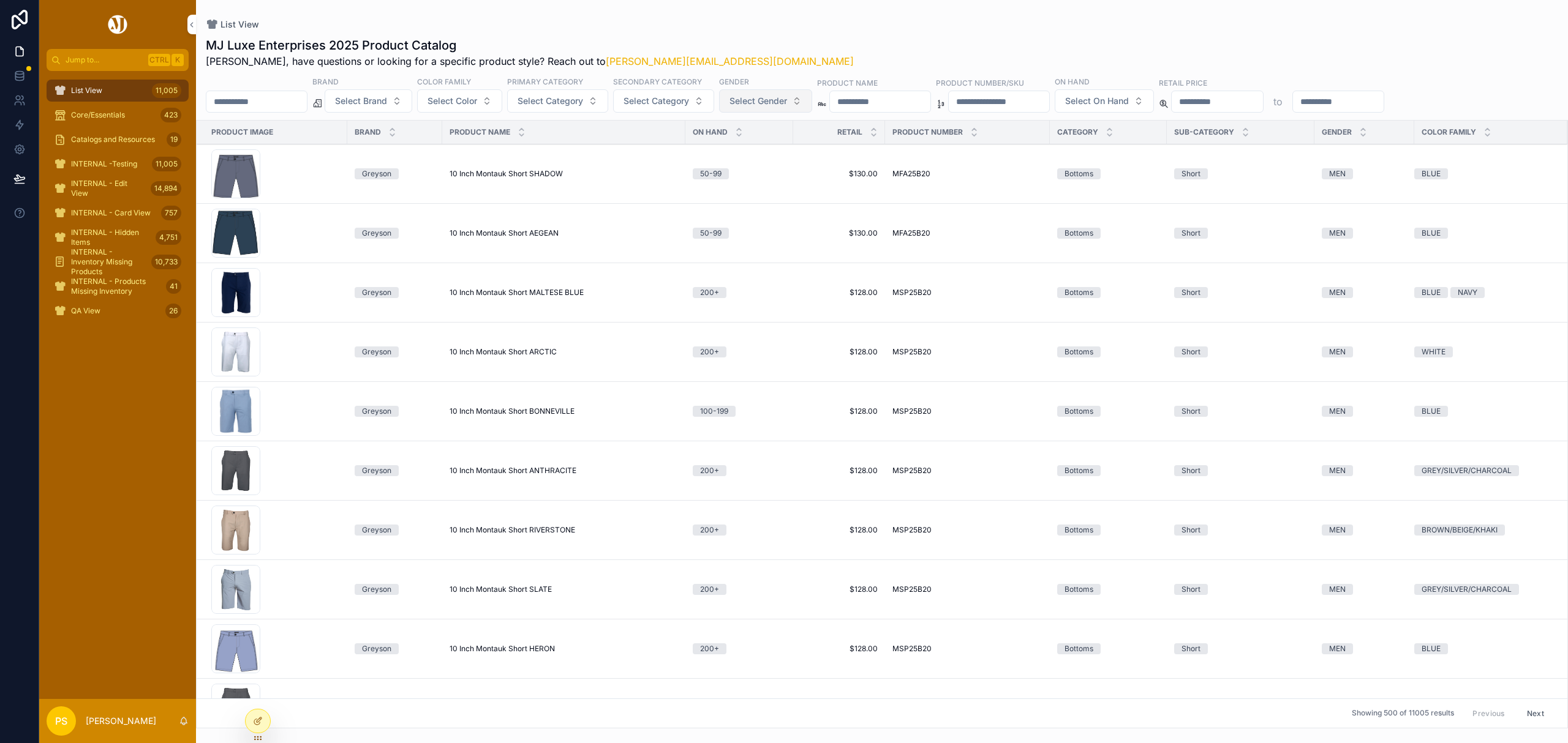
click at [787, 101] on span "Select Gender" at bounding box center [758, 101] width 57 height 12
click at [738, 167] on div "WOMEN" at bounding box center [800, 170] width 170 height 19
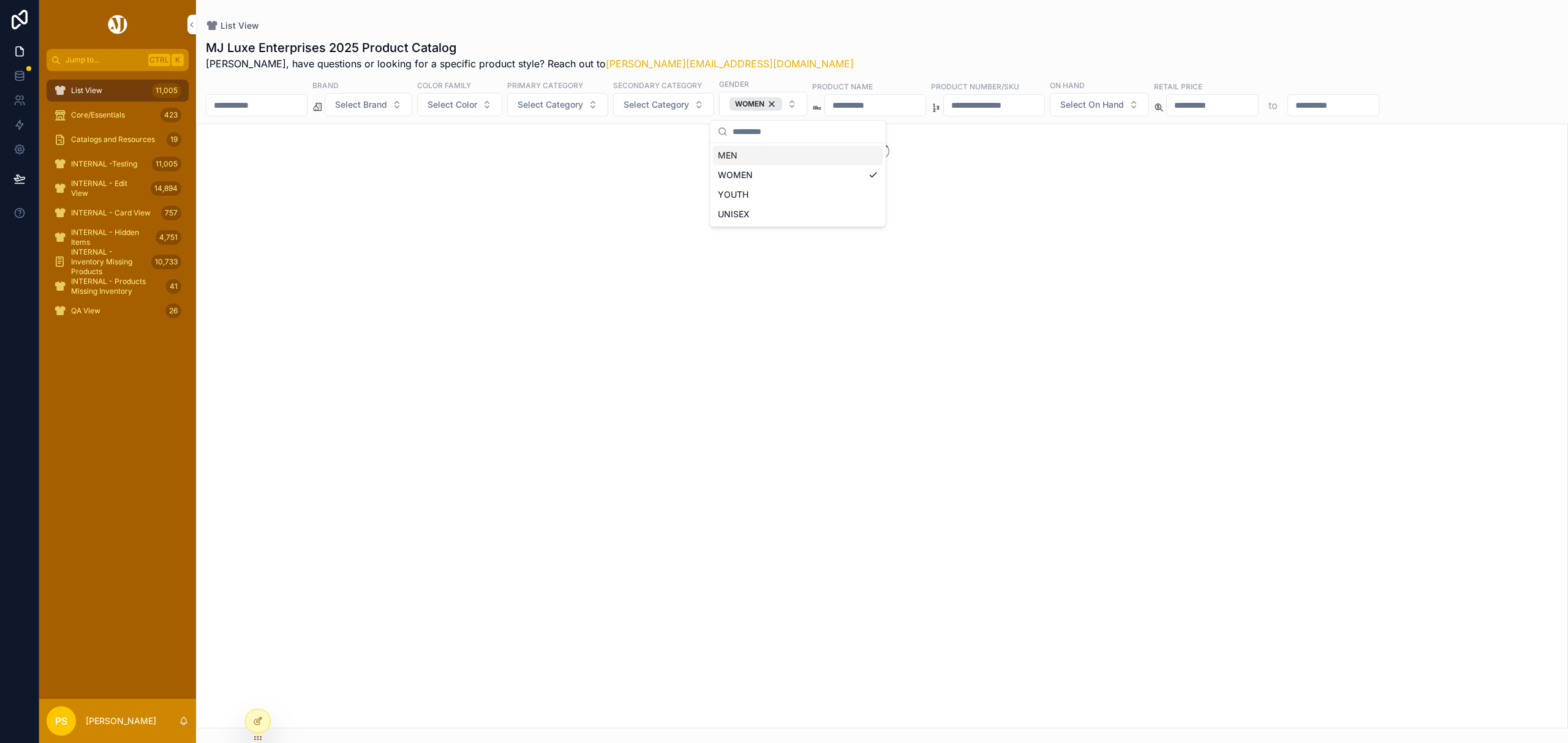
click at [825, 34] on div "MJ Luxe Enterprises 2025 Product Catalog Philip, have questions or looking for …" at bounding box center [882, 380] width 1372 height 696
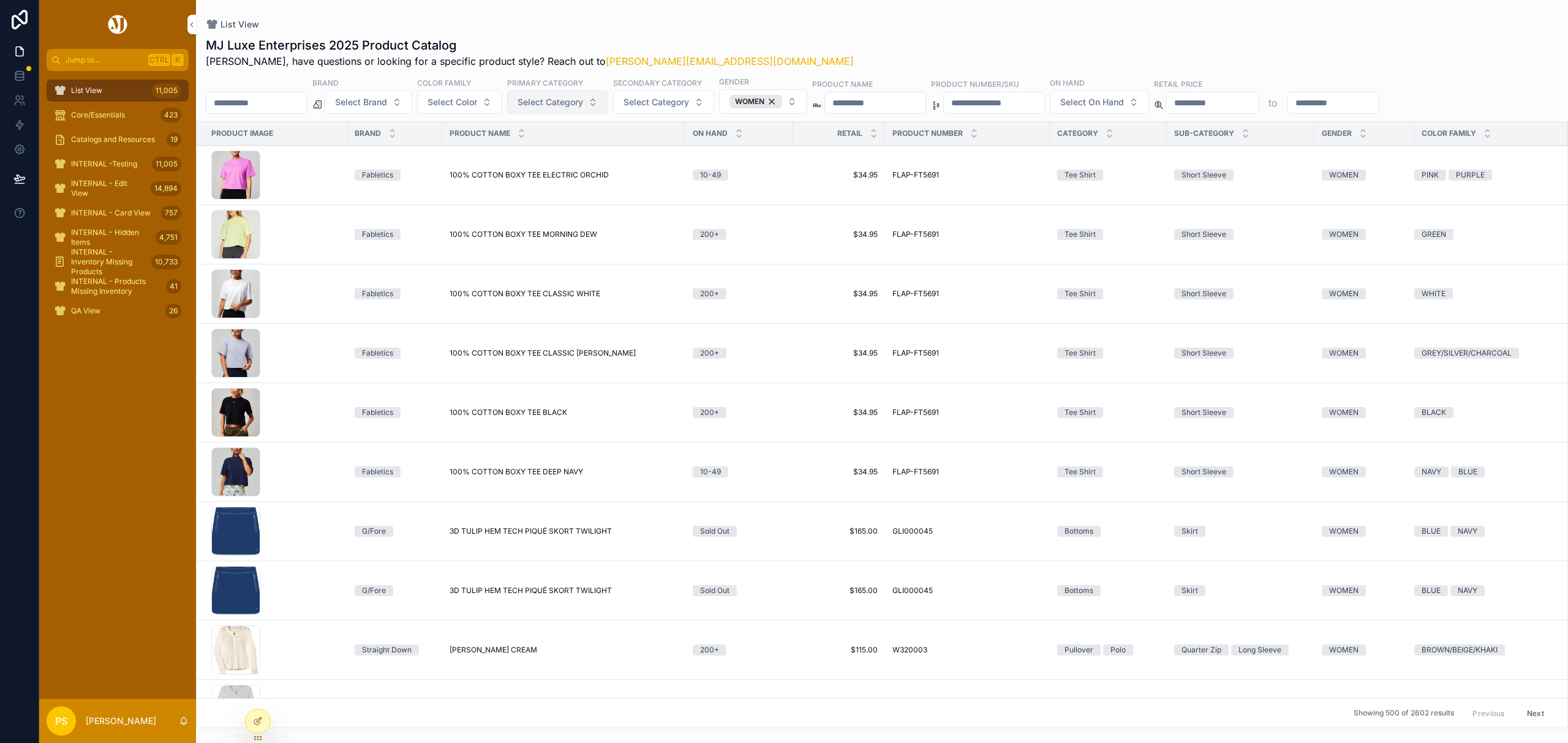
click at [583, 108] on span "Select Category" at bounding box center [550, 102] width 65 height 12
click at [552, 289] on div "Pullover" at bounding box center [590, 290] width 170 height 19
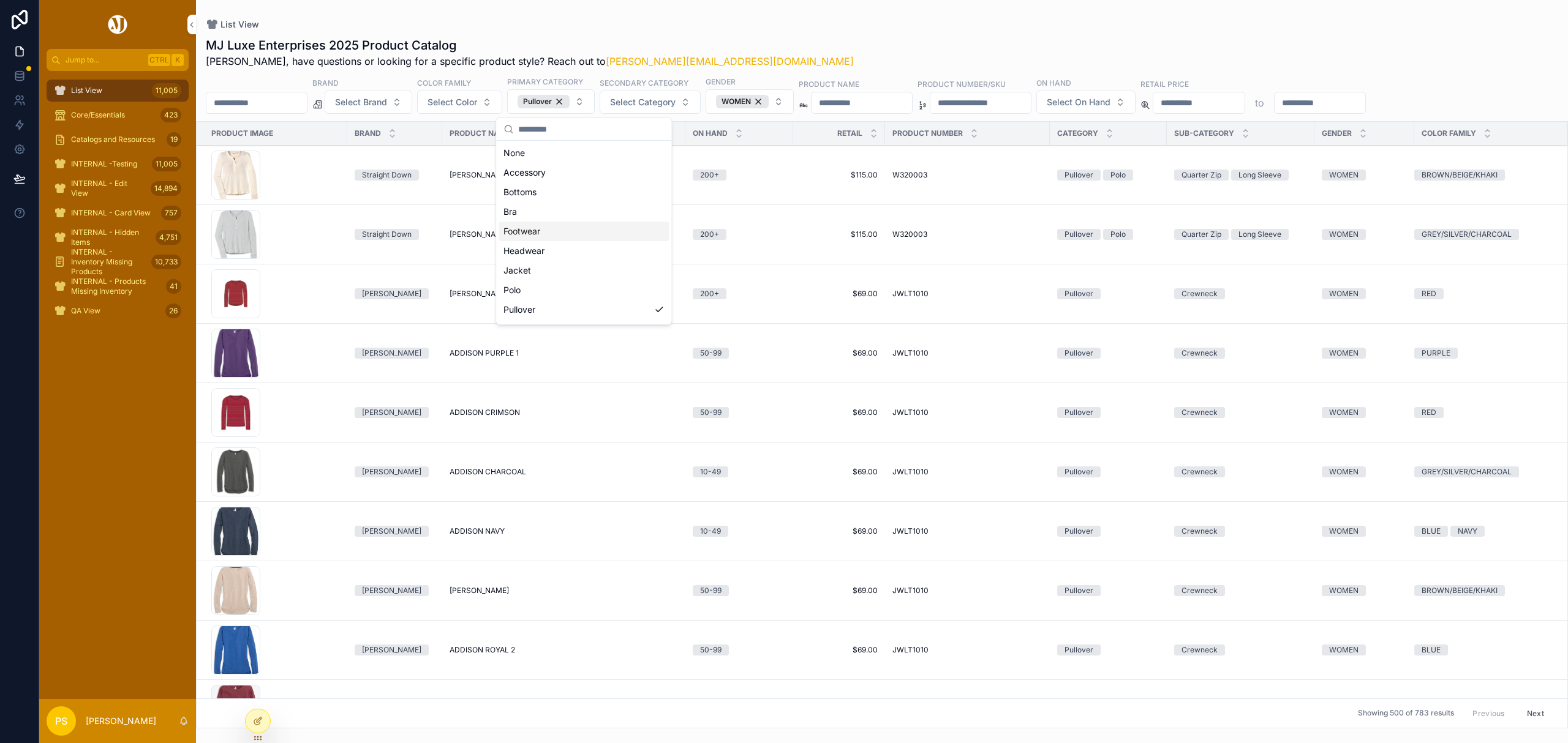
click at [960, 22] on div "List View" at bounding box center [882, 24] width 1352 height 10
click at [1111, 106] on span "Select On Hand" at bounding box center [1079, 102] width 64 height 12
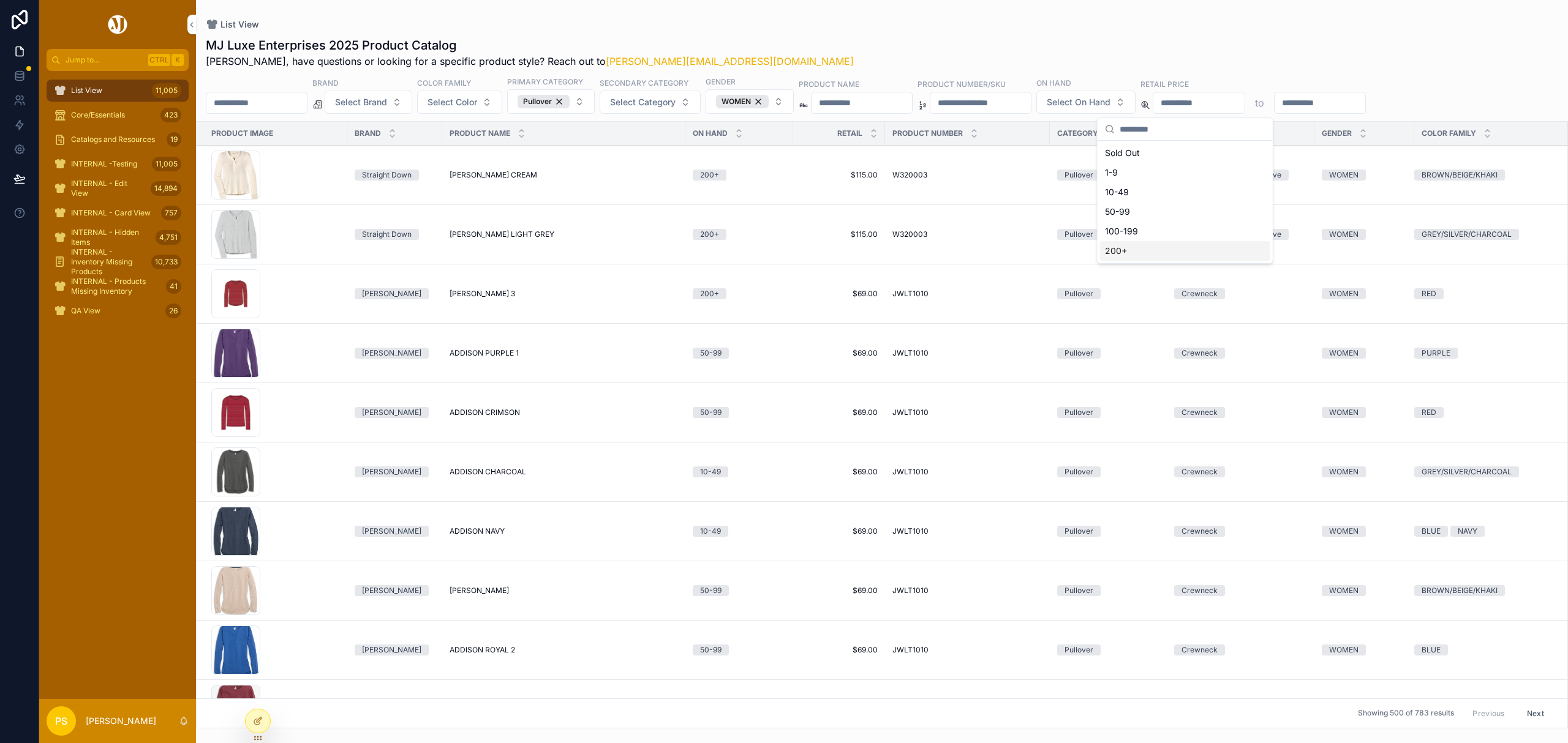
click at [1127, 255] on div "200+" at bounding box center [1185, 250] width 170 height 19
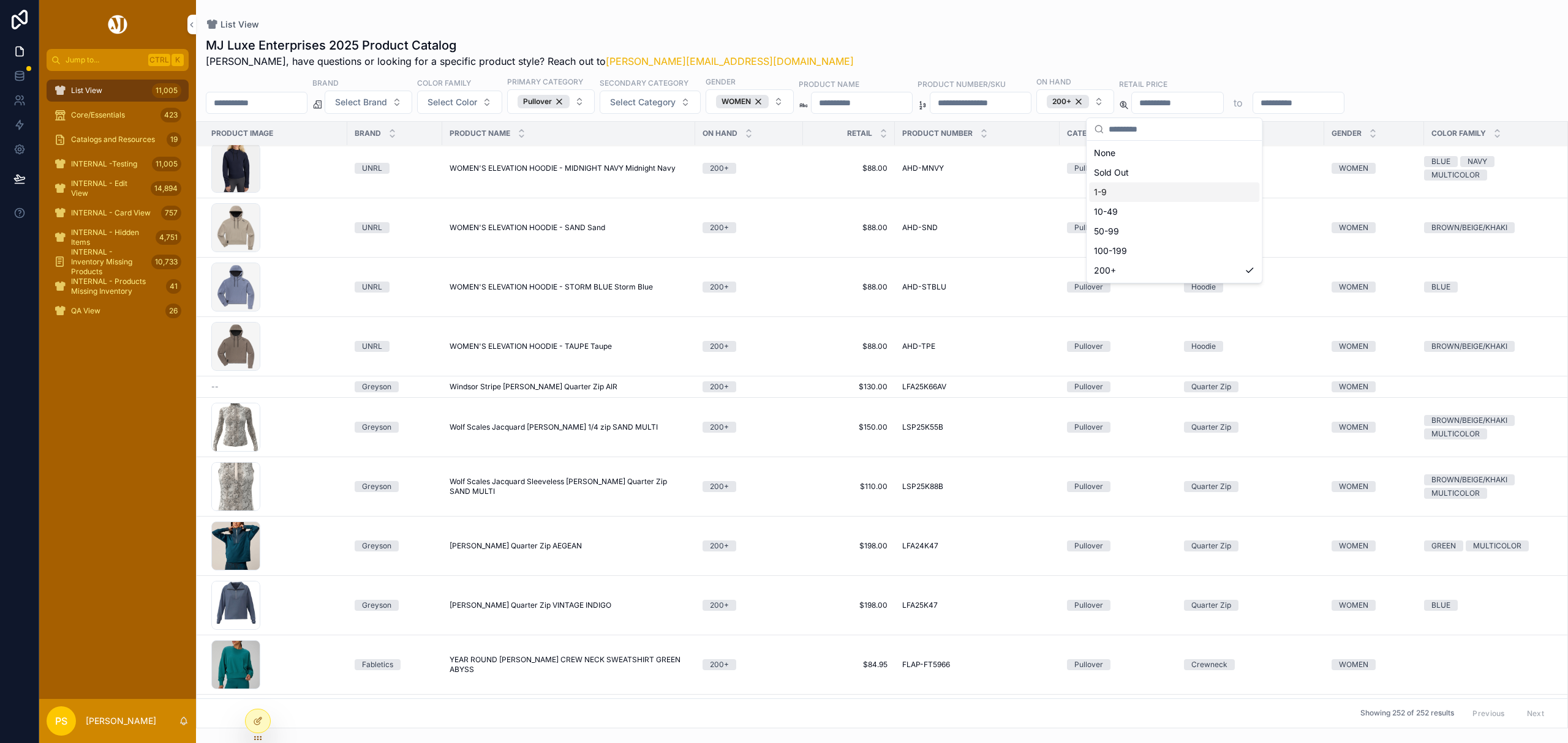
scroll to position [12841, 0]
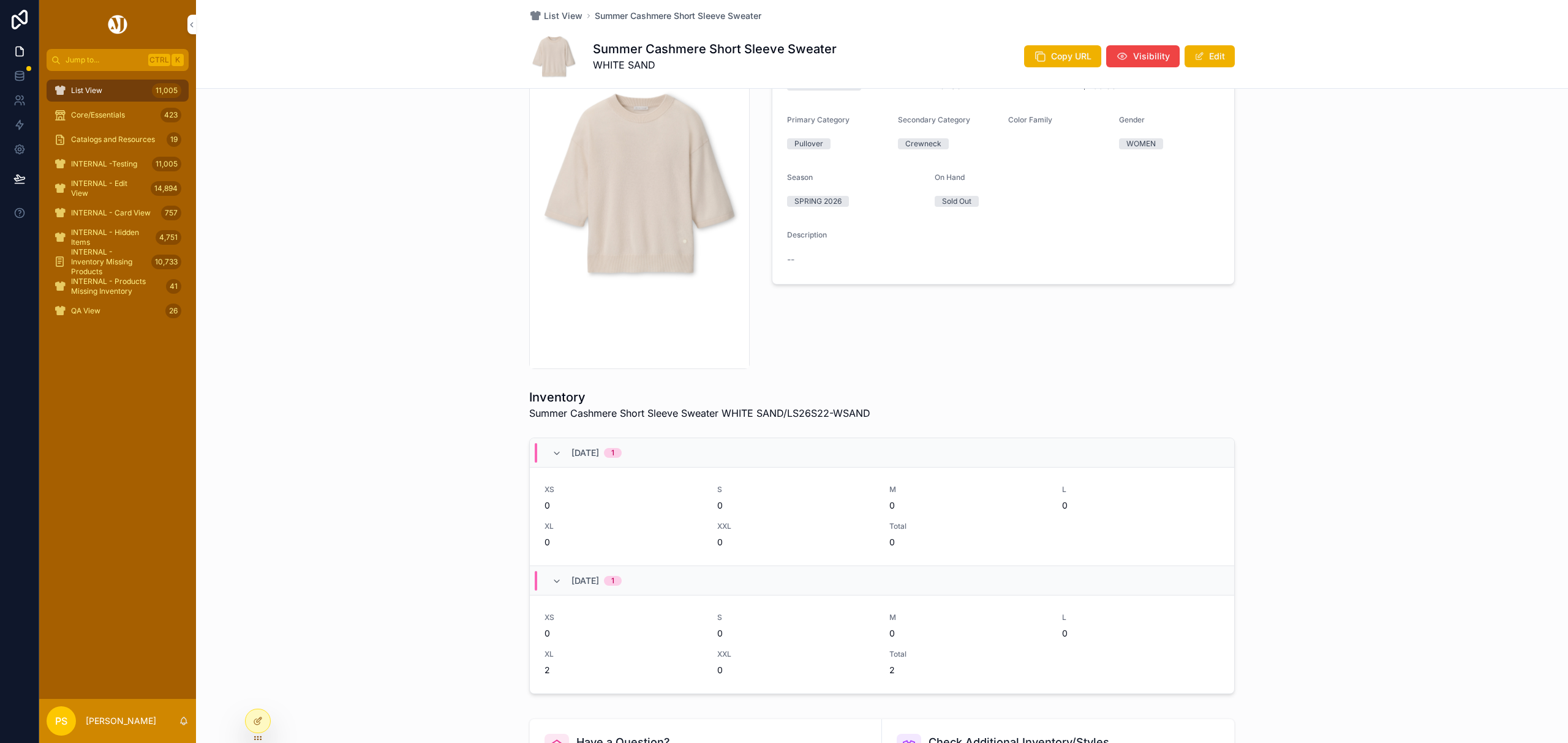
scroll to position [82, 0]
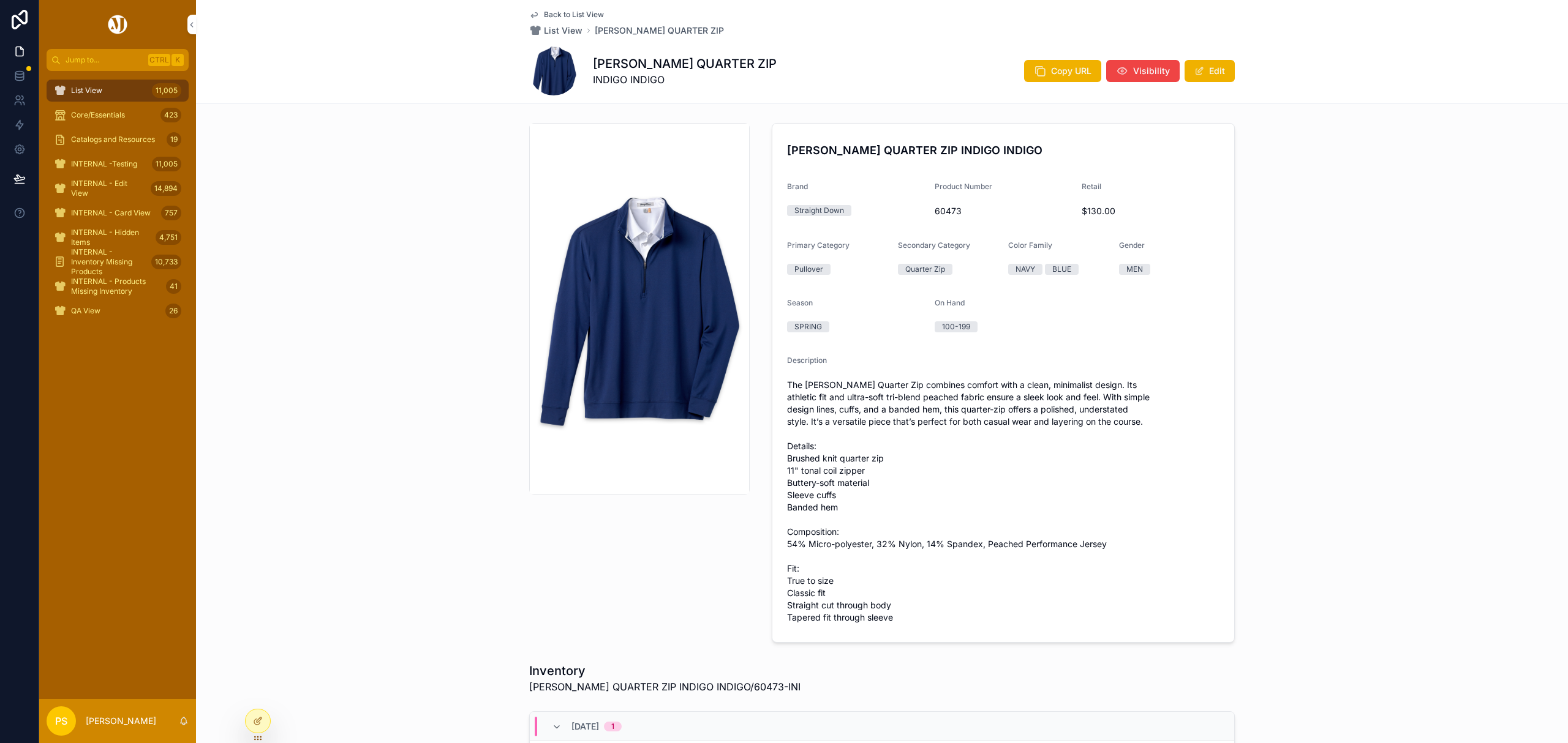
click at [119, 89] on div "List View 11,005" at bounding box center [117, 90] width 127 height 19
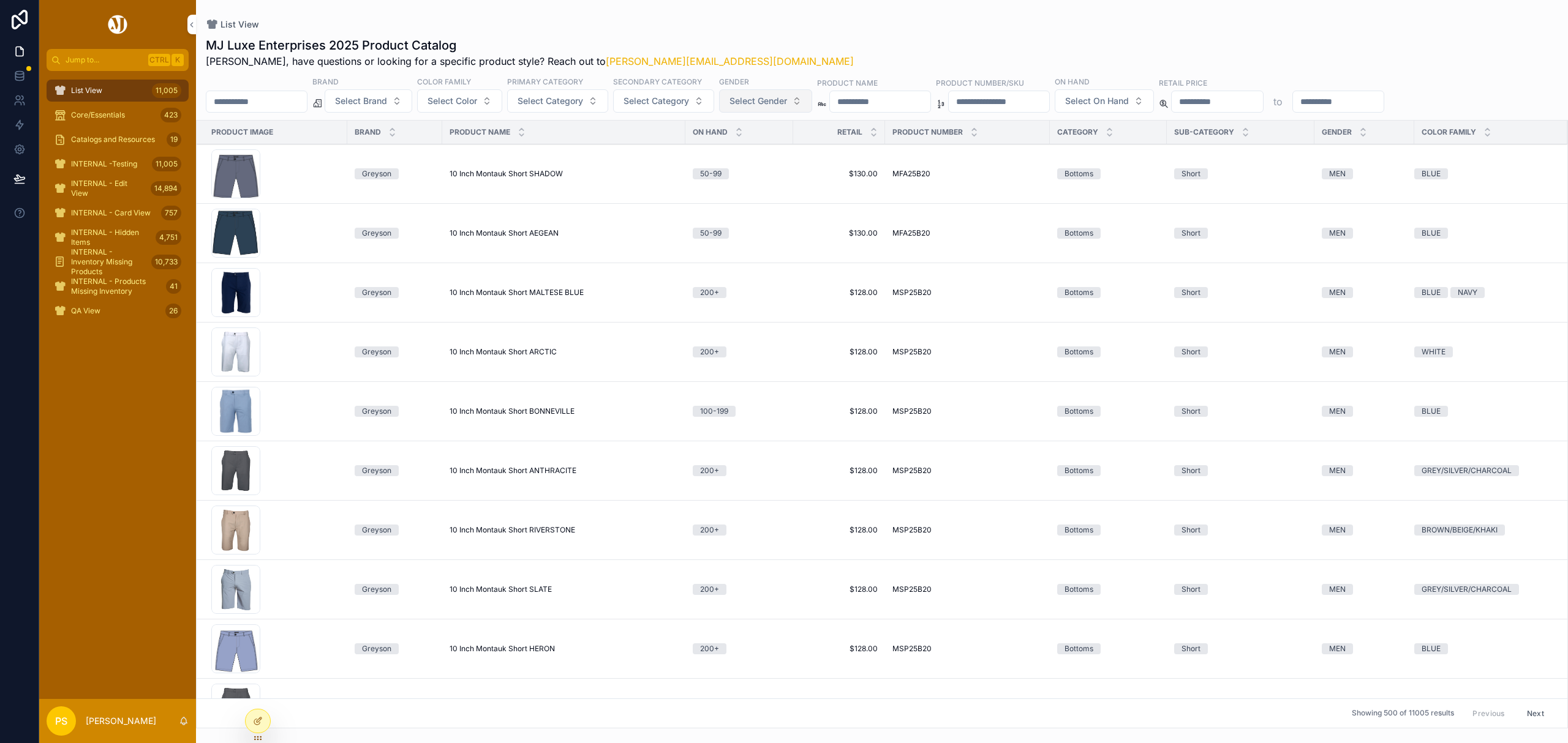
click at [787, 102] on span "Select Gender" at bounding box center [758, 101] width 57 height 12
click at [746, 173] on div "WOMEN" at bounding box center [800, 170] width 170 height 19
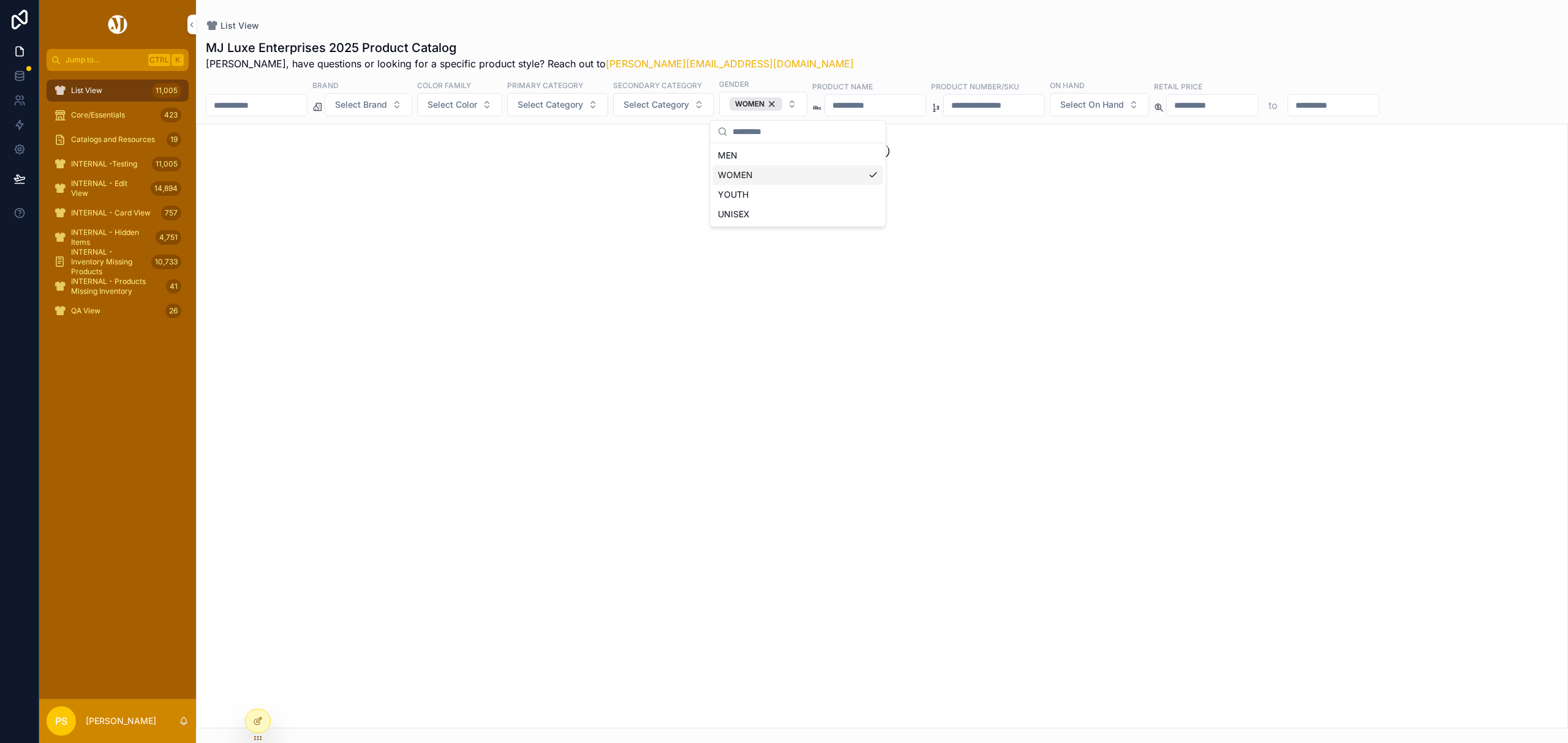
click at [290, 102] on input "scrollable content" at bounding box center [256, 105] width 100 height 17
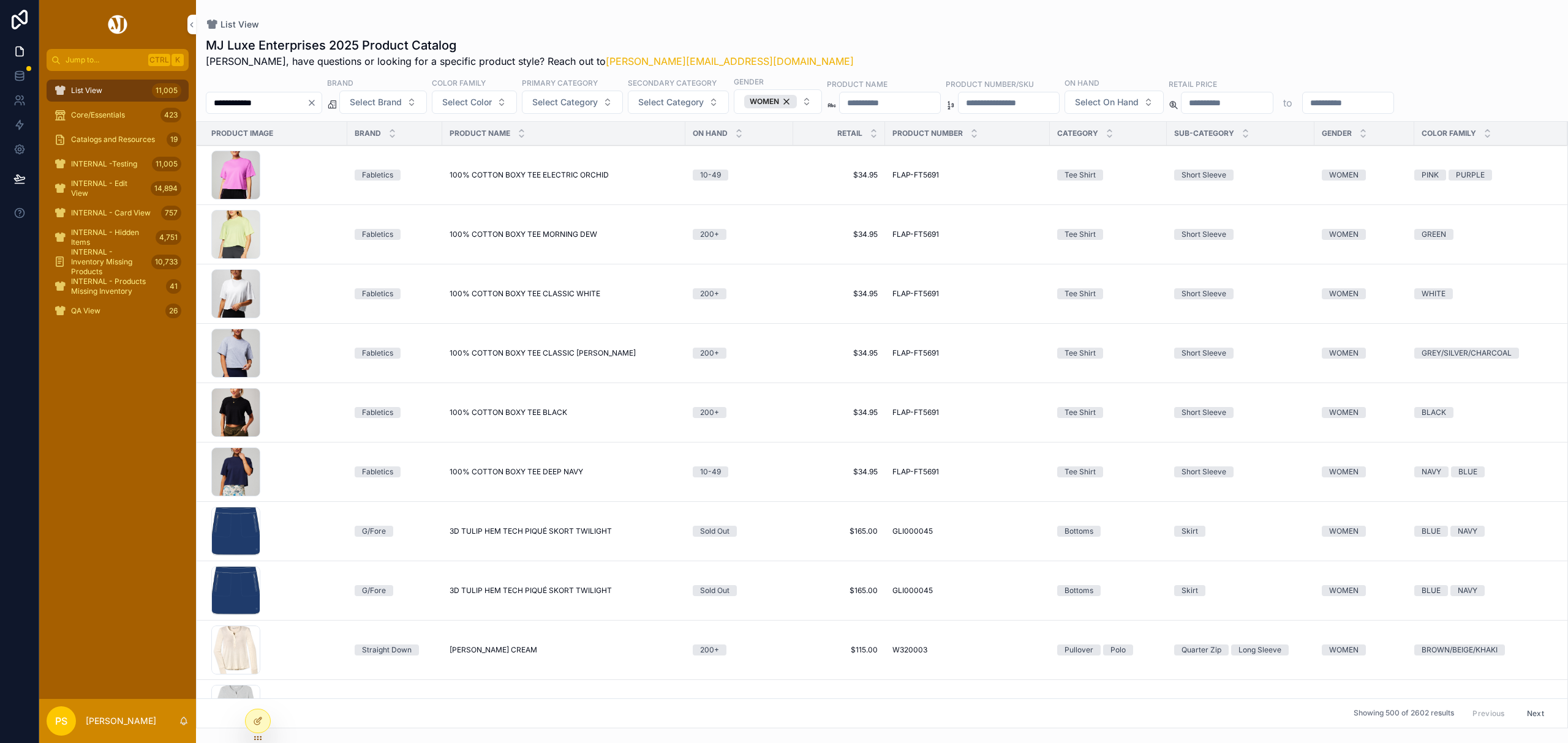
type input "**********"
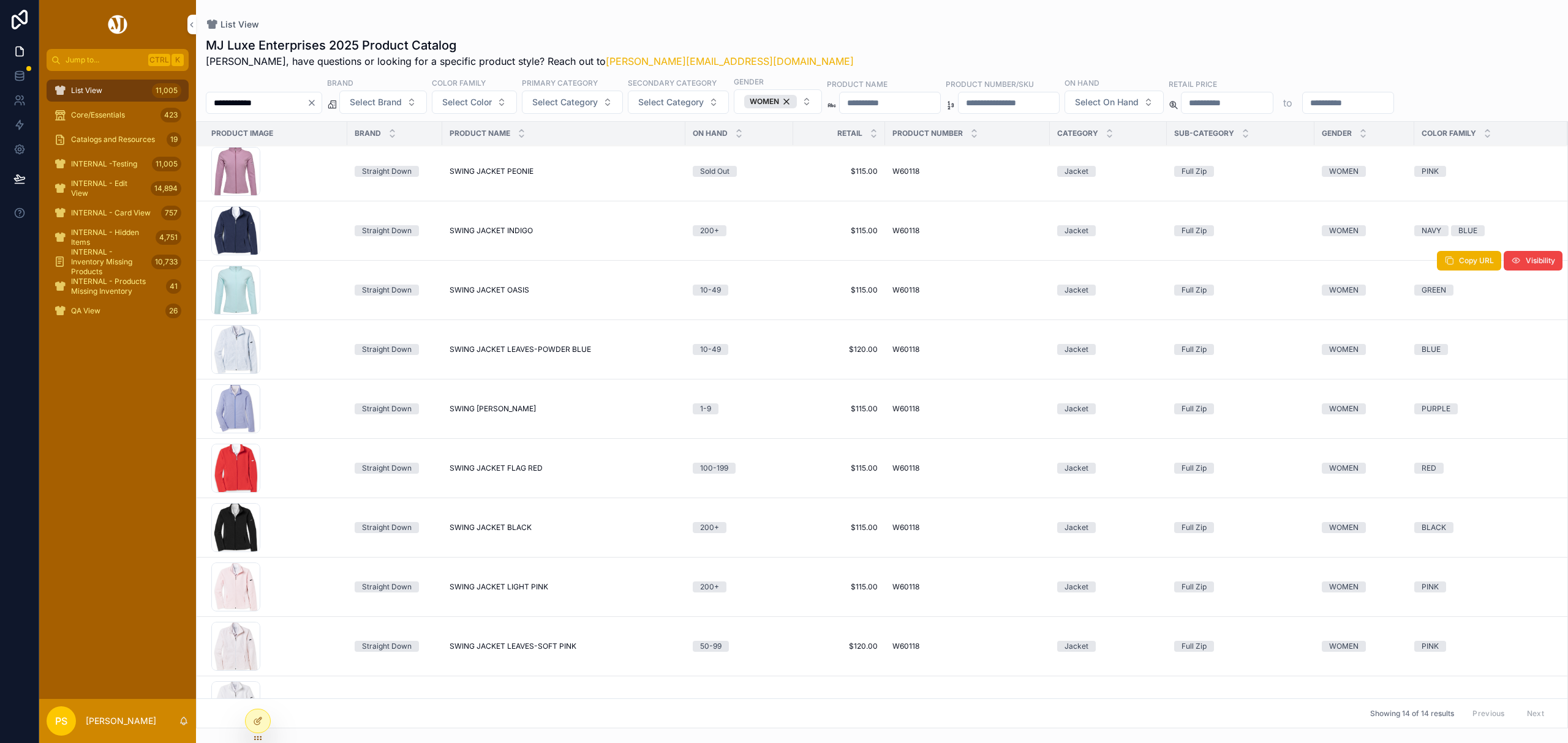
scroll to position [245, 0]
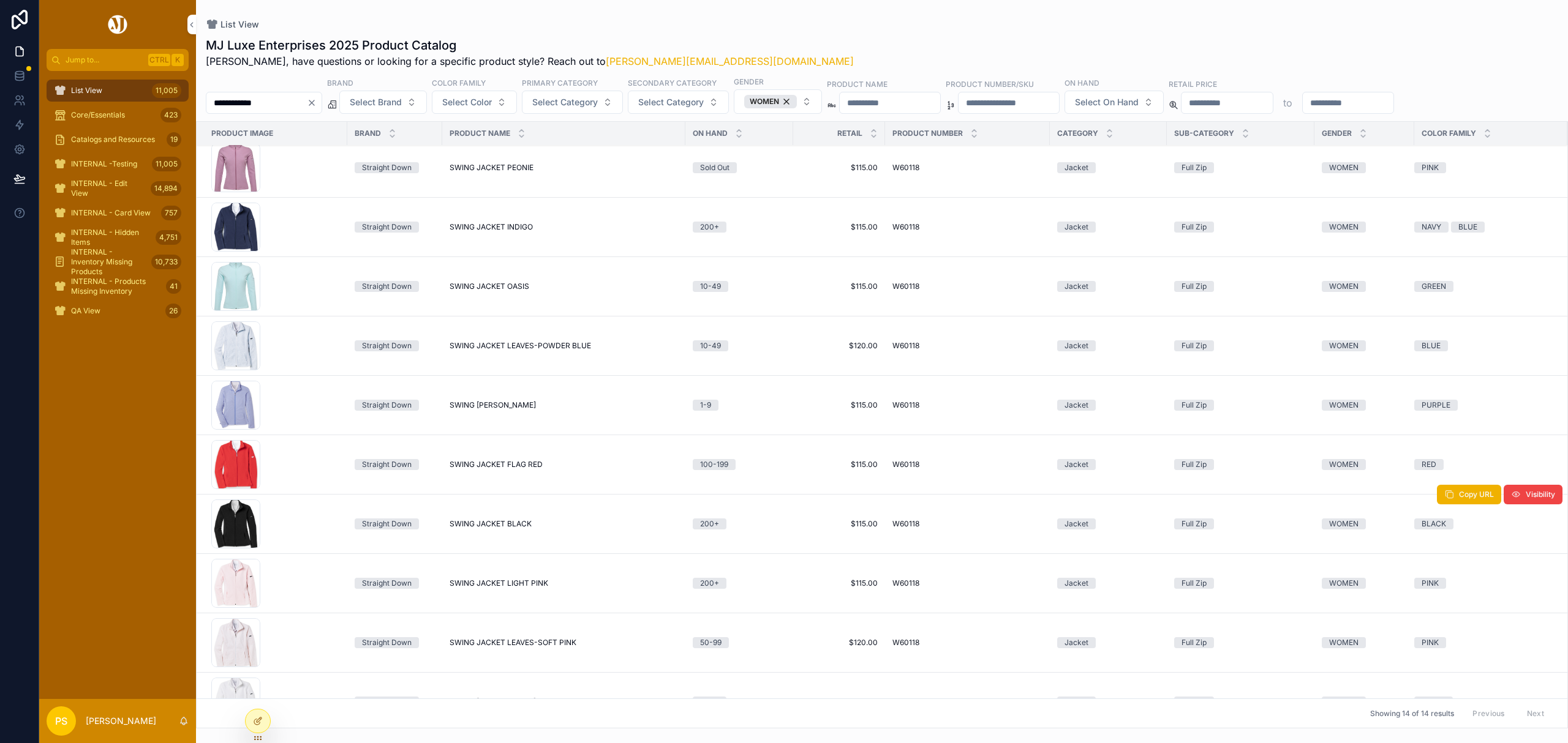
click at [487, 525] on span "SWING JACKET BLACK" at bounding box center [490, 524] width 82 height 10
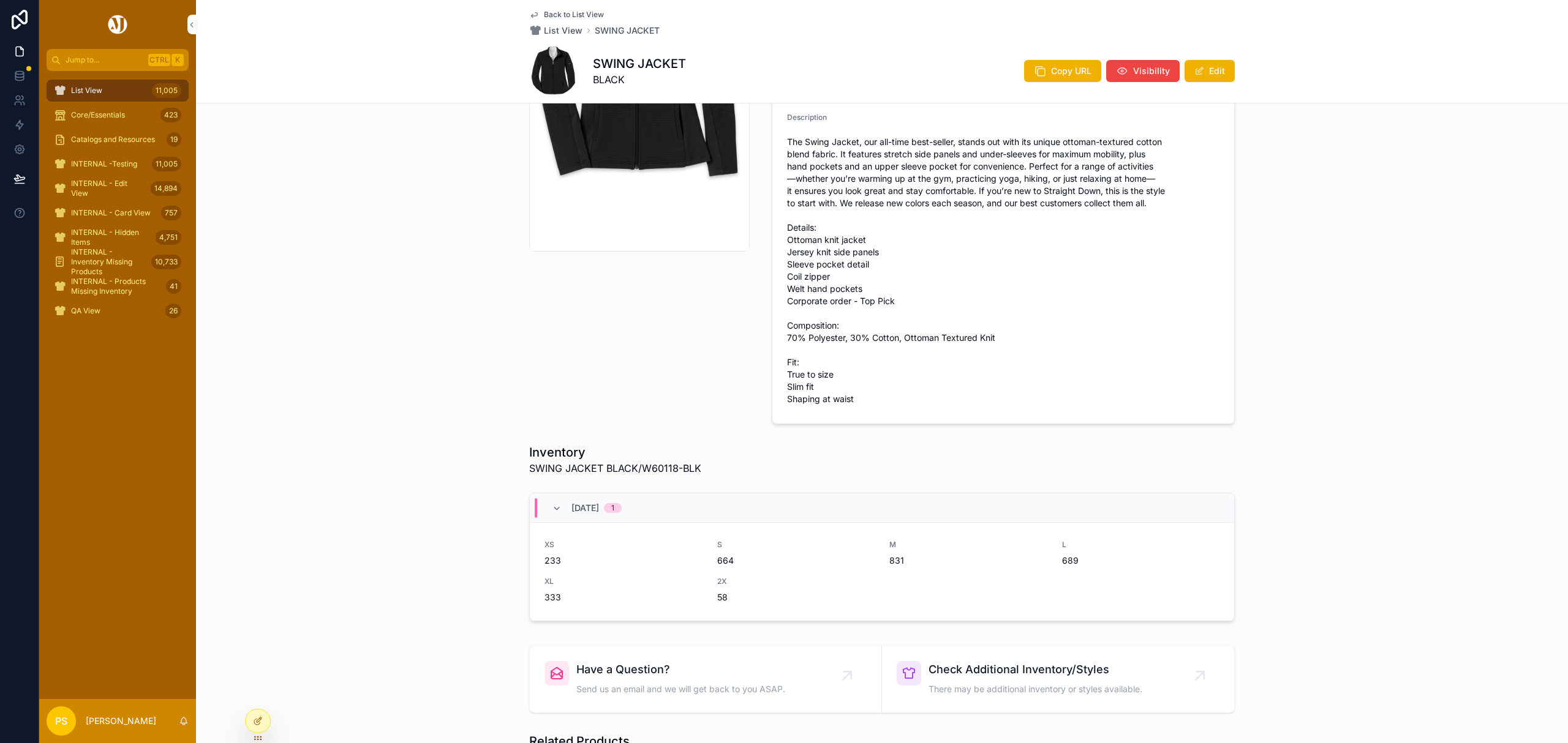
scroll to position [245, 0]
click at [24, 101] on icon at bounding box center [20, 100] width 12 height 12
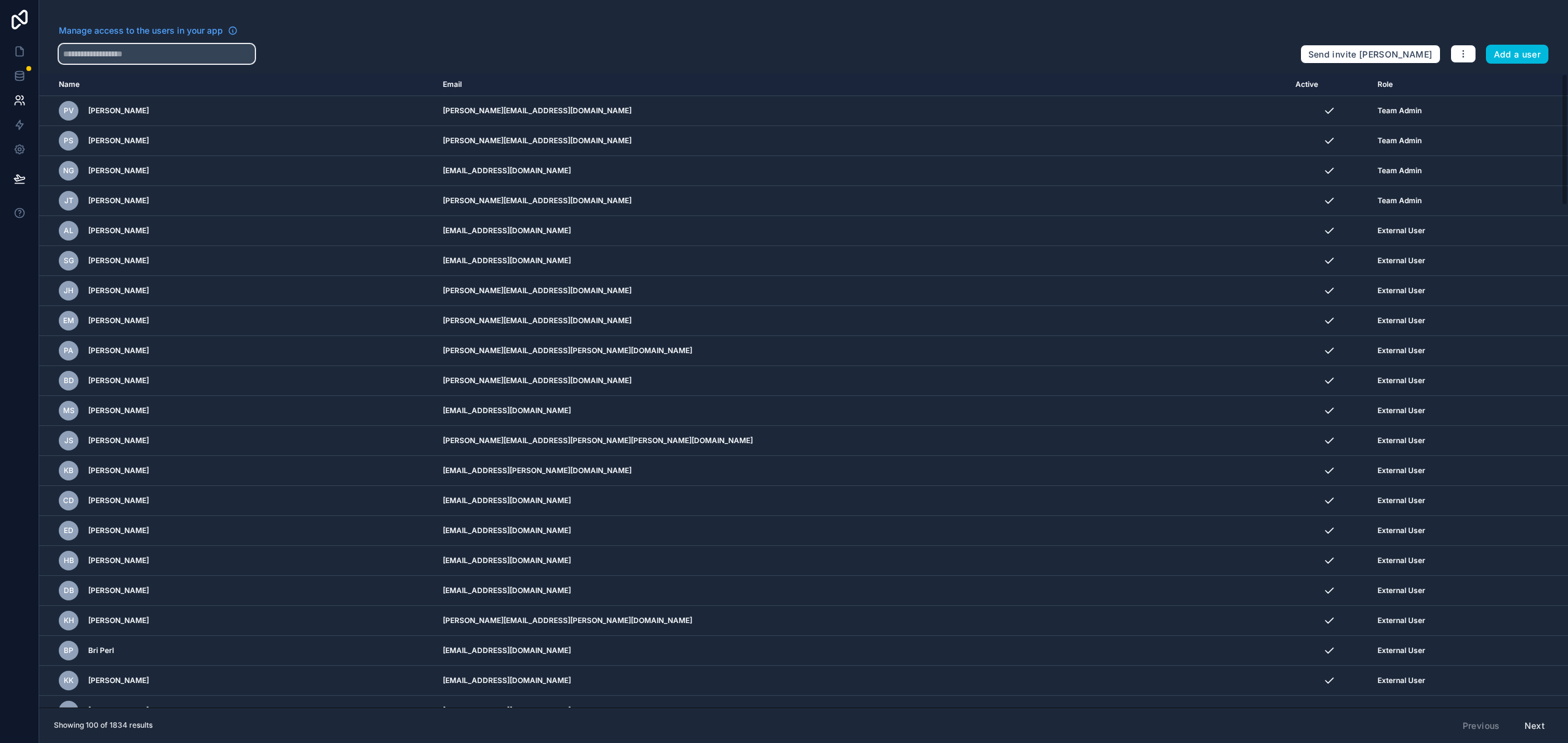
click at [124, 55] on input "text" at bounding box center [156, 54] width 196 height 19
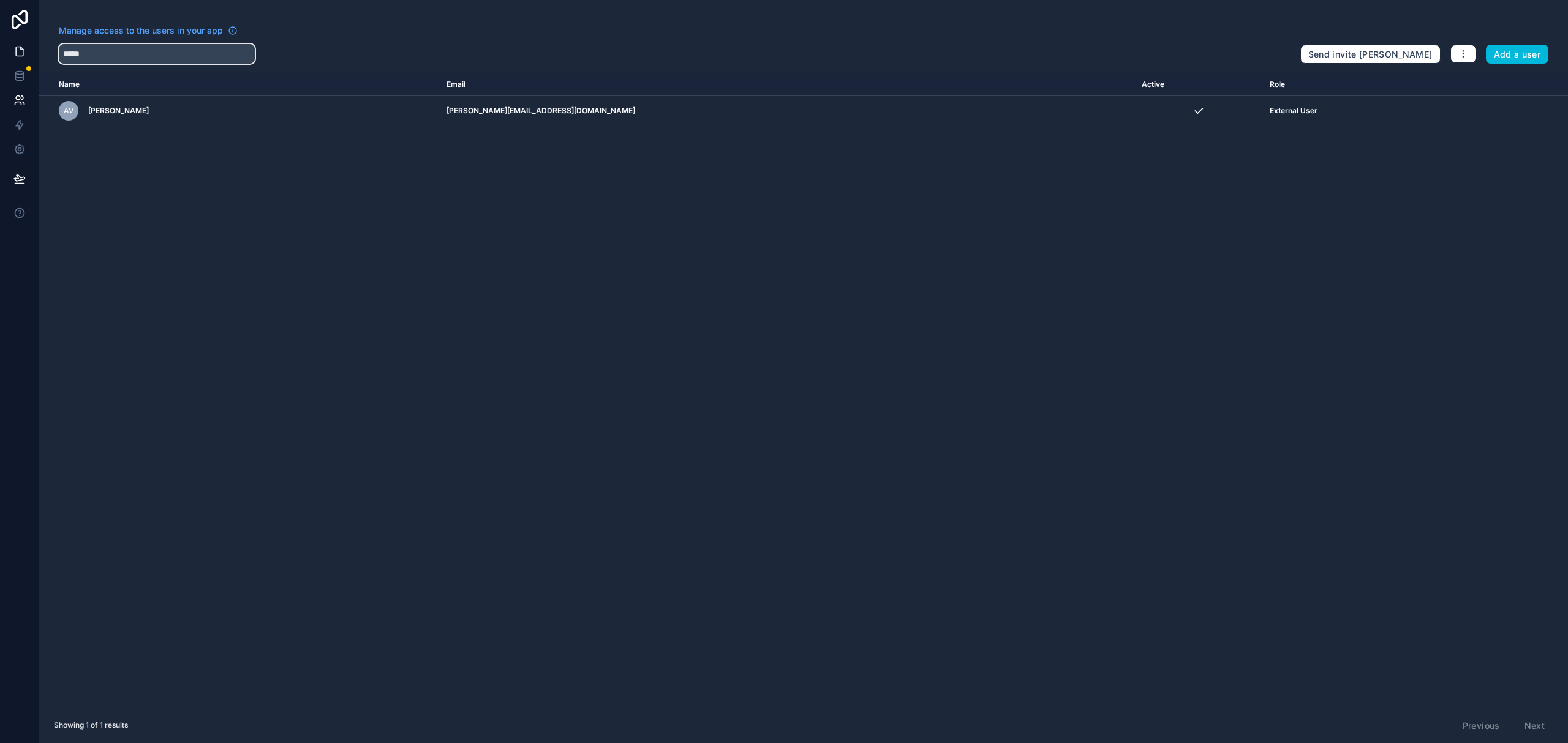
type input "*****"
click at [20, 52] on icon at bounding box center [20, 52] width 12 height 12
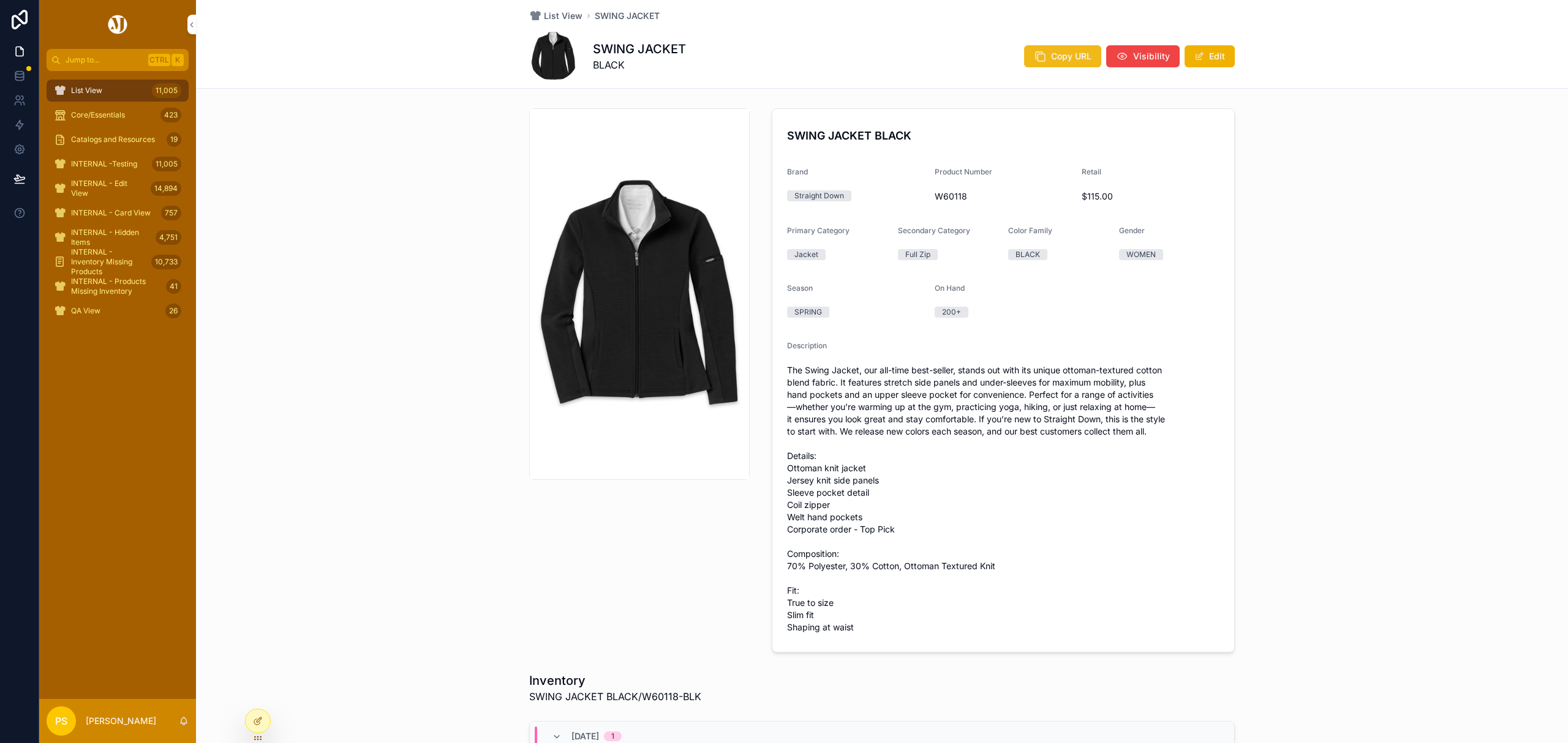
click at [1051, 56] on span "Copy URL" at bounding box center [1071, 57] width 41 height 12
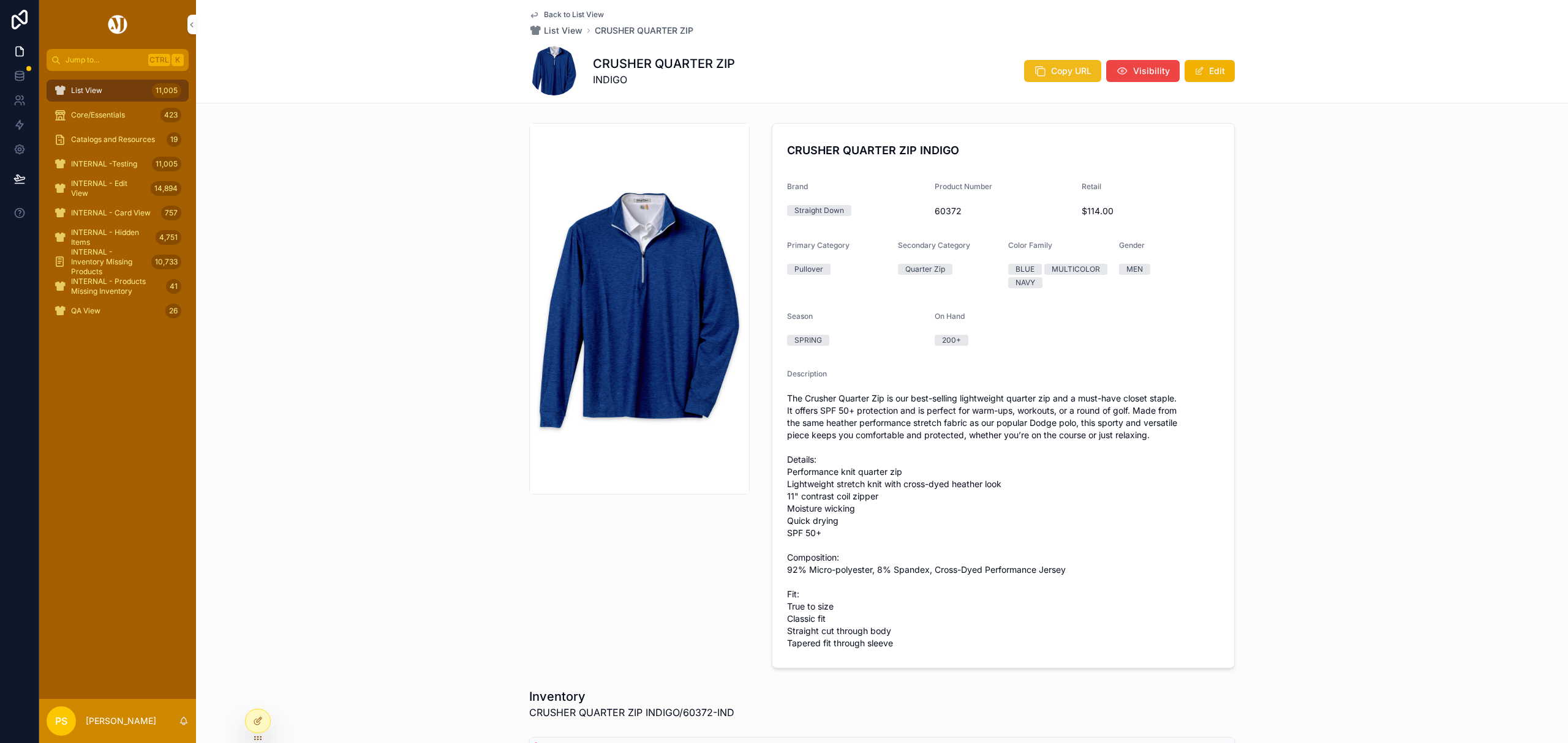
click at [1068, 66] on span "Copy URL" at bounding box center [1071, 71] width 41 height 12
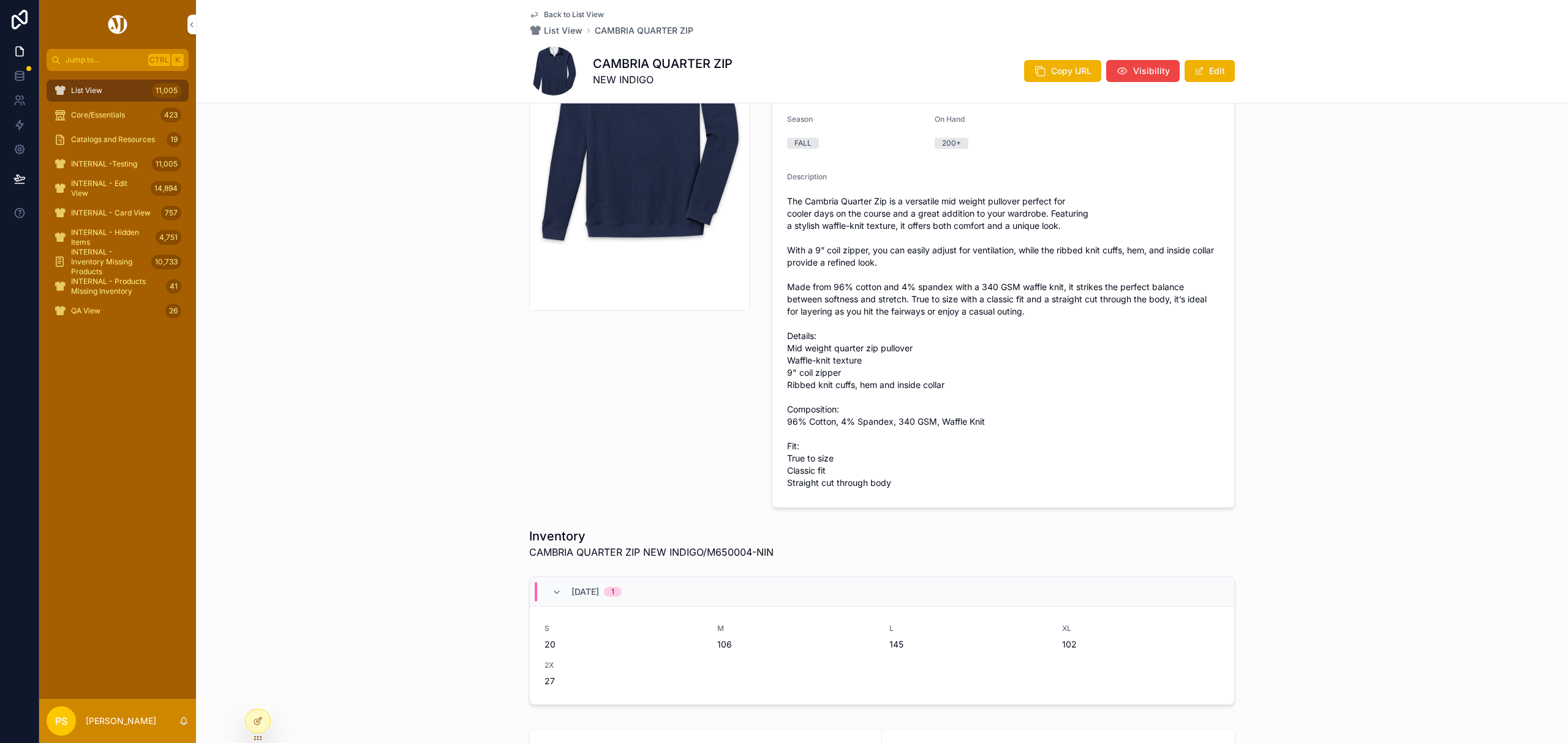
scroll to position [245, 0]
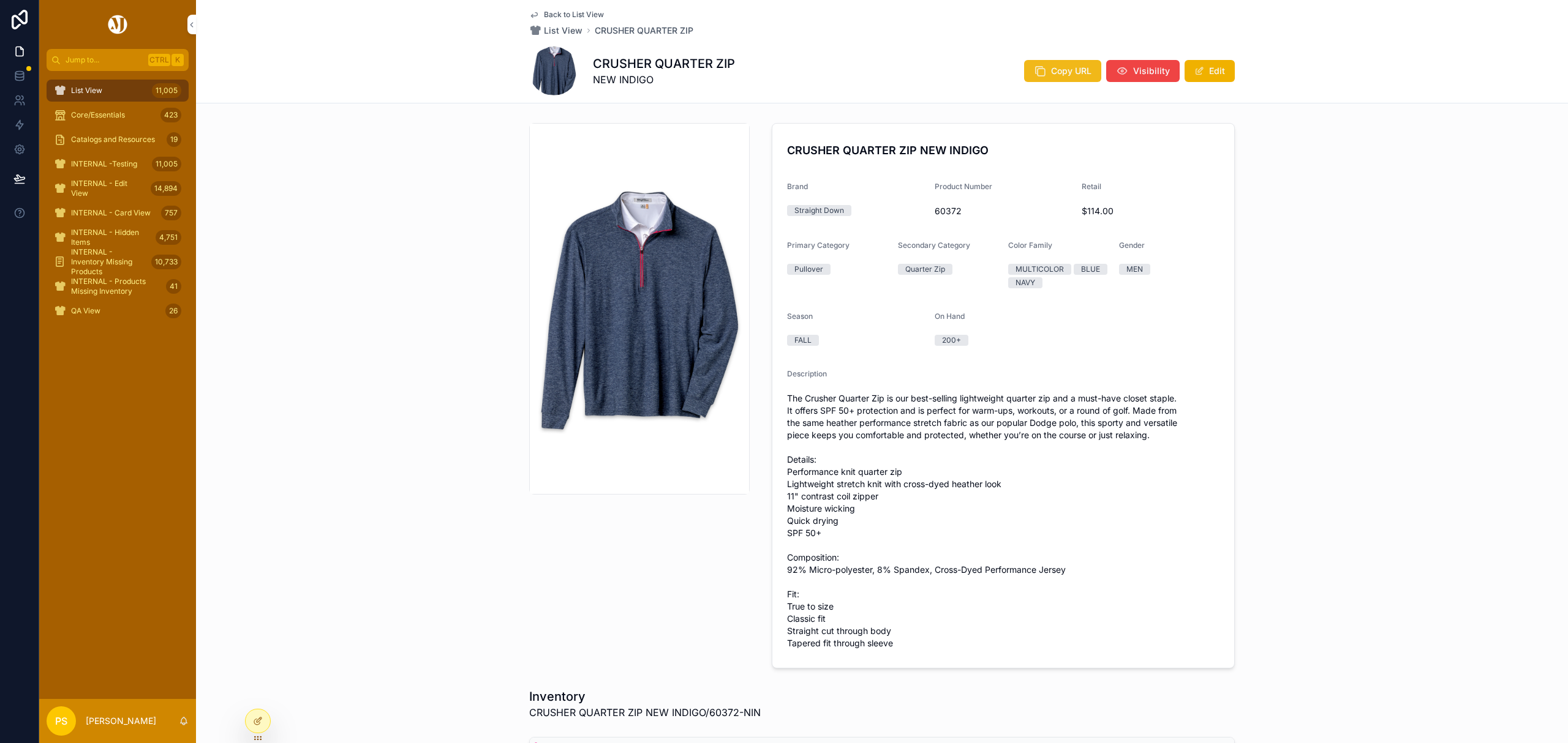
click at [1052, 69] on span "Copy URL" at bounding box center [1071, 71] width 41 height 12
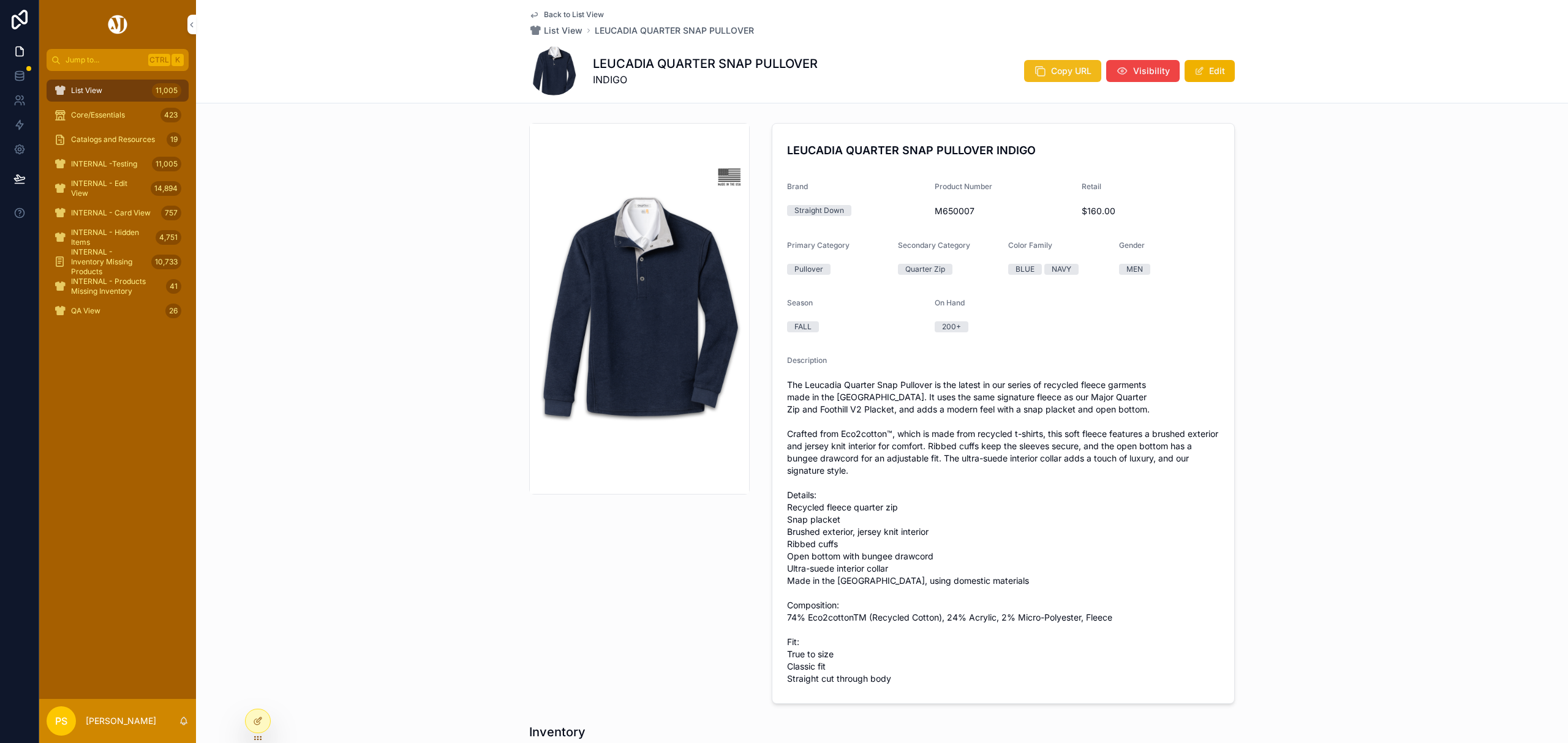
click at [1040, 69] on icon "scrollable content" at bounding box center [1040, 71] width 12 height 12
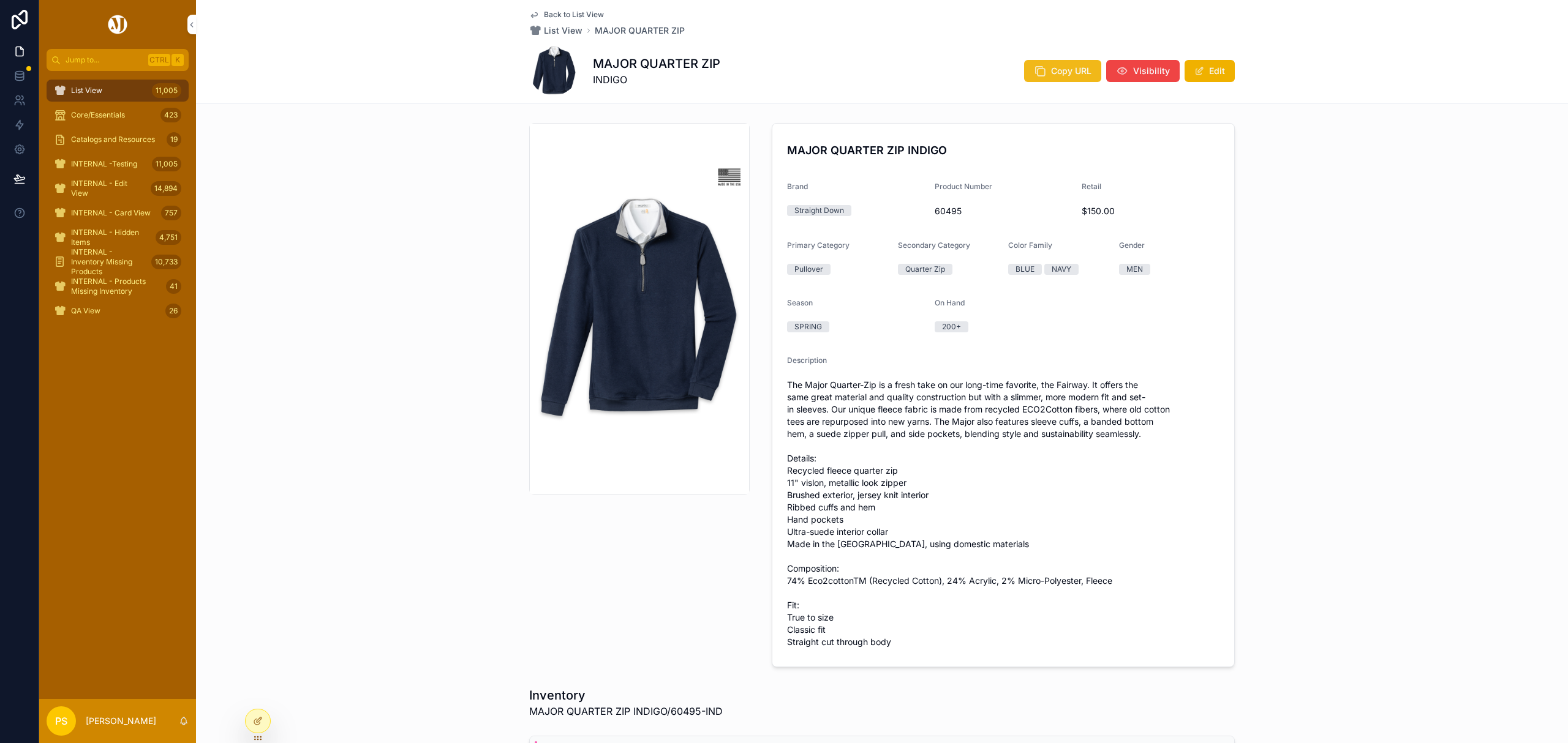
click at [1051, 73] on span "Copy URL" at bounding box center [1071, 71] width 41 height 12
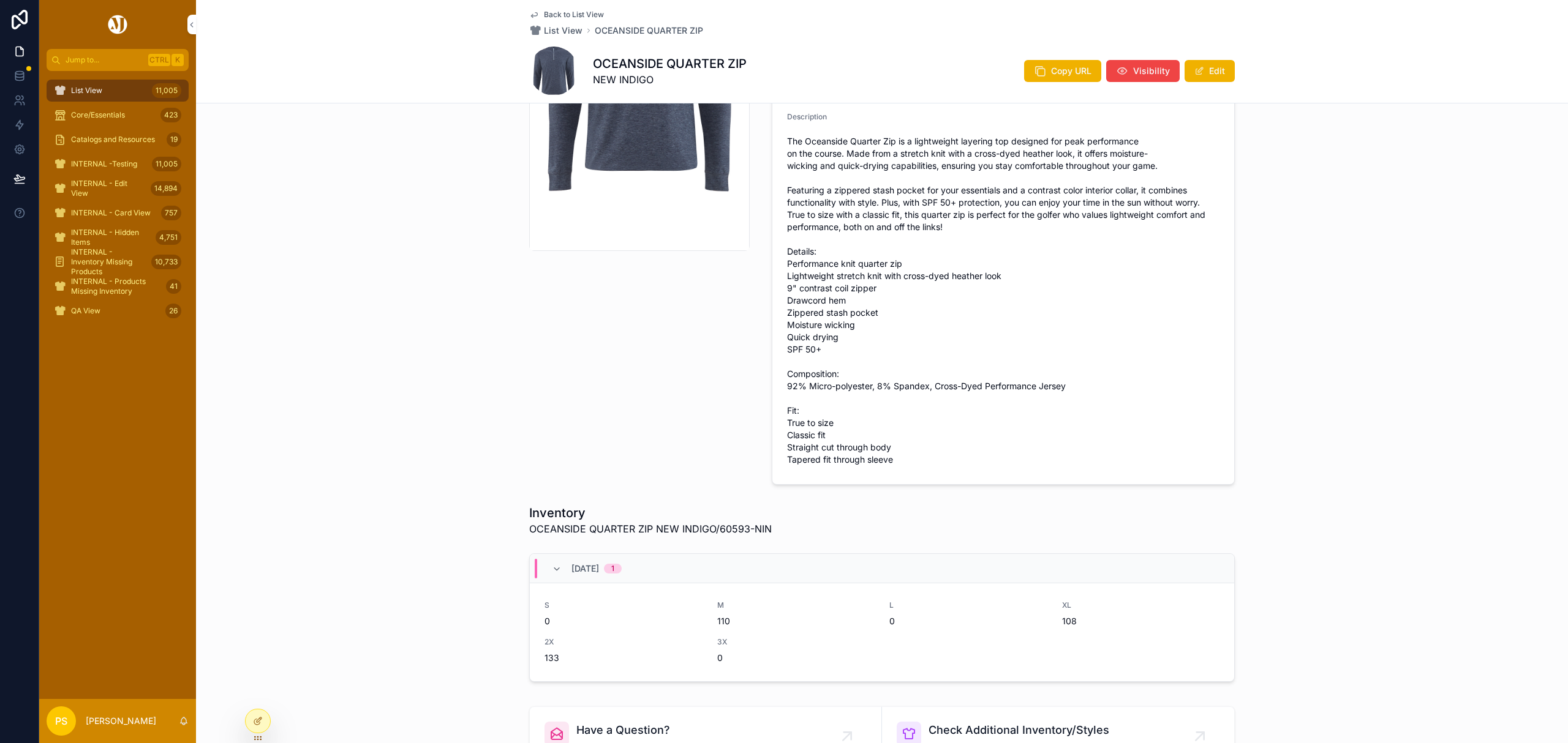
scroll to position [245, 0]
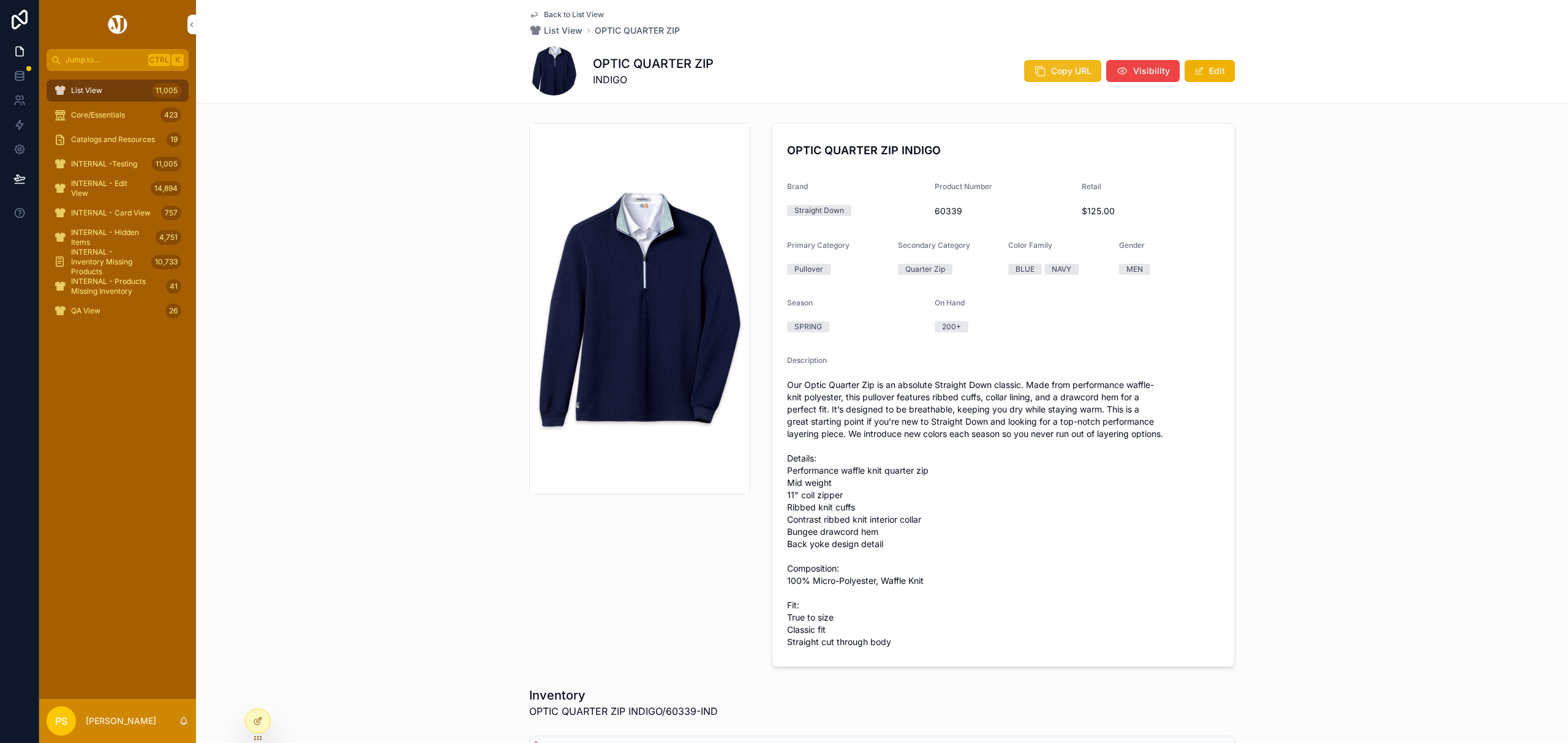
click at [1059, 77] on span "Copy URL" at bounding box center [1071, 71] width 41 height 12
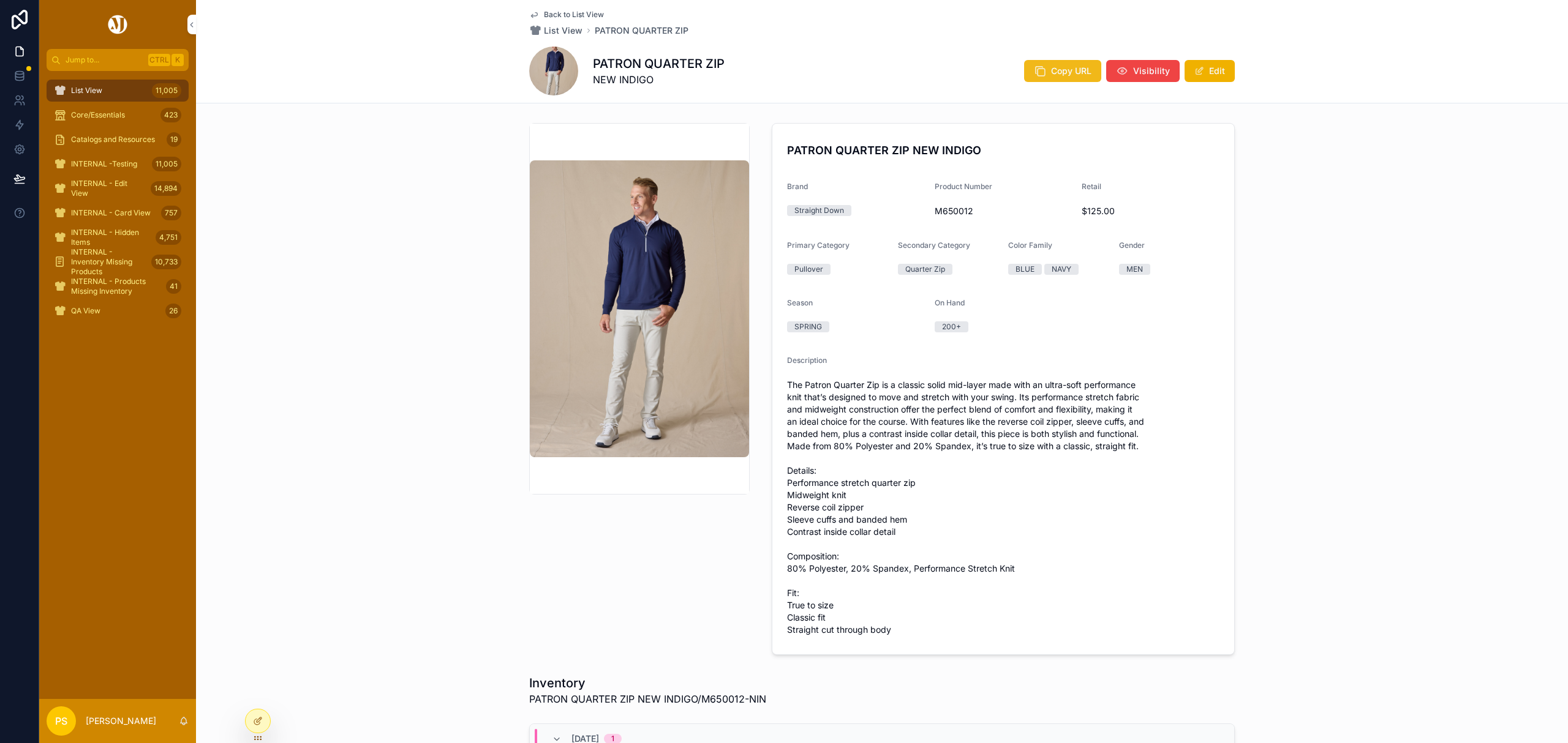
click at [1051, 74] on span "Copy URL" at bounding box center [1071, 71] width 41 height 12
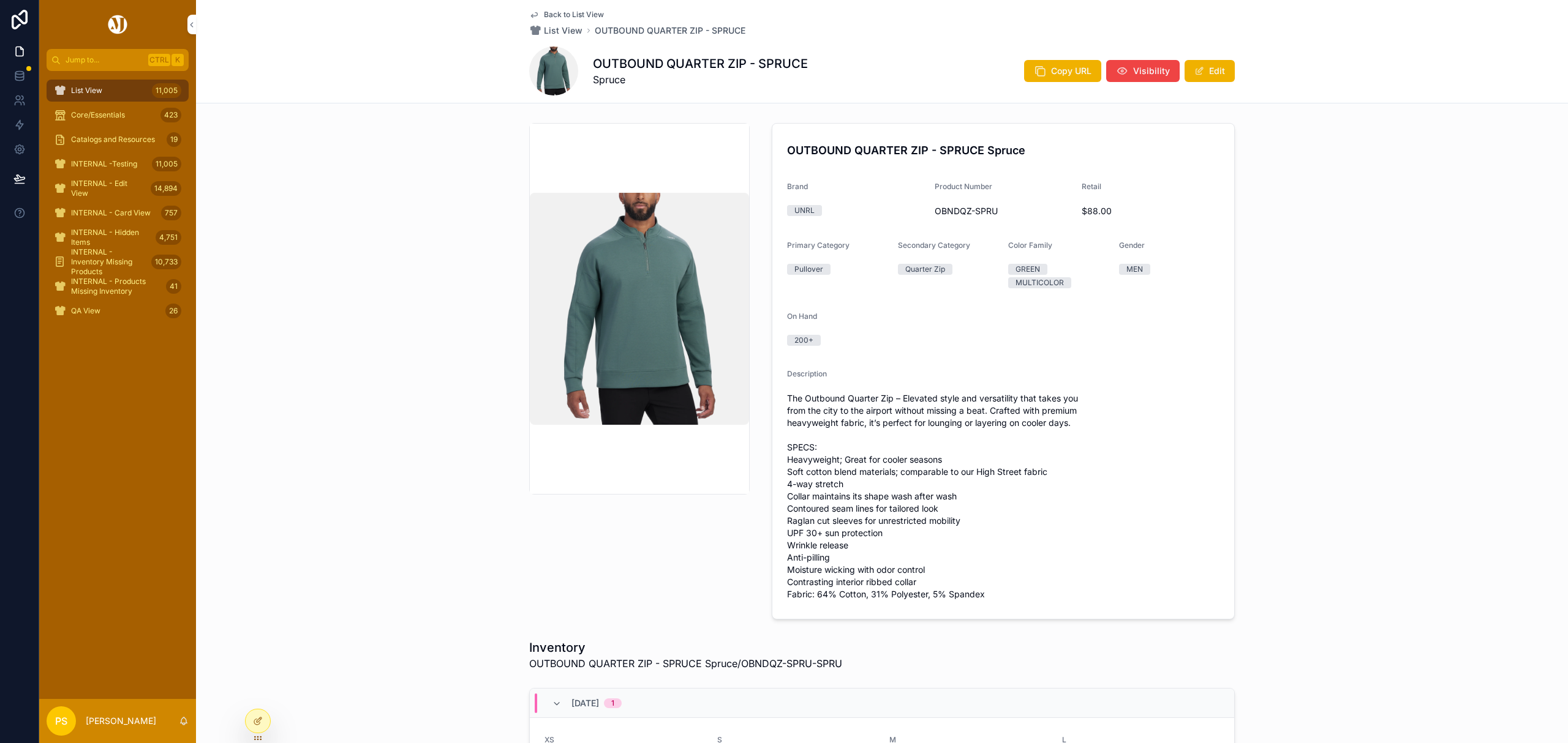
scroll to position [245, 0]
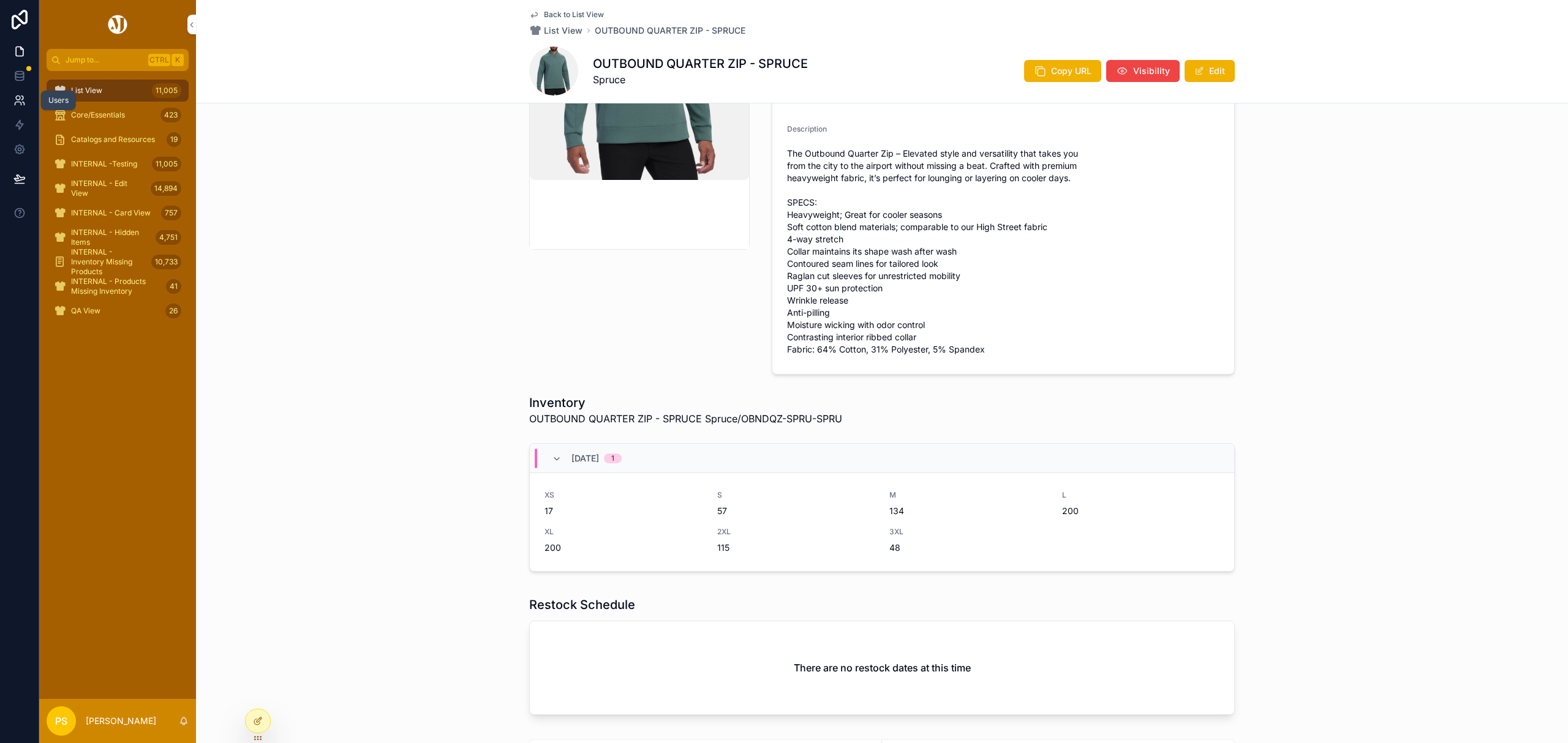
click at [19, 96] on icon at bounding box center [18, 98] width 4 height 4
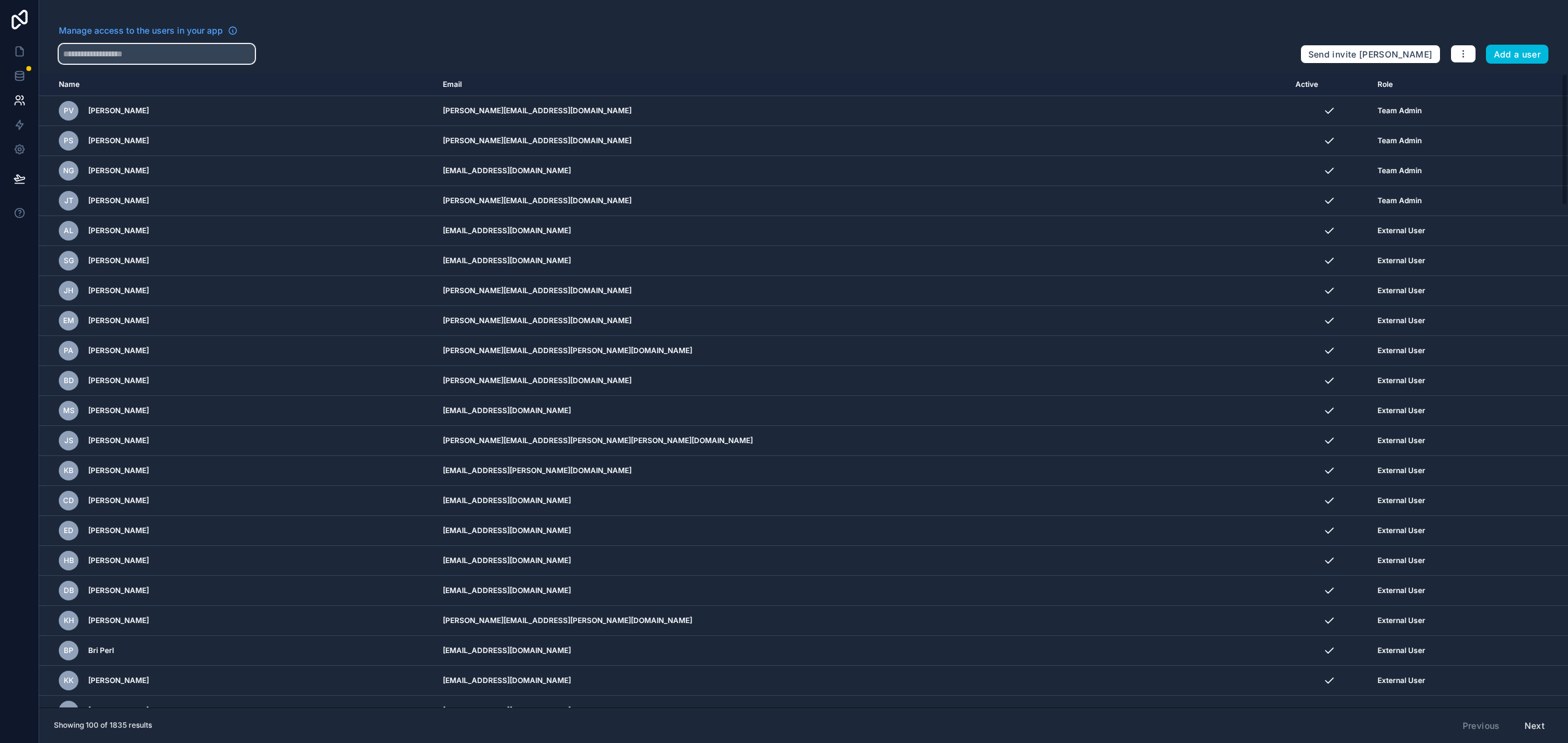
click at [186, 56] on input "text" at bounding box center [156, 54] width 196 height 19
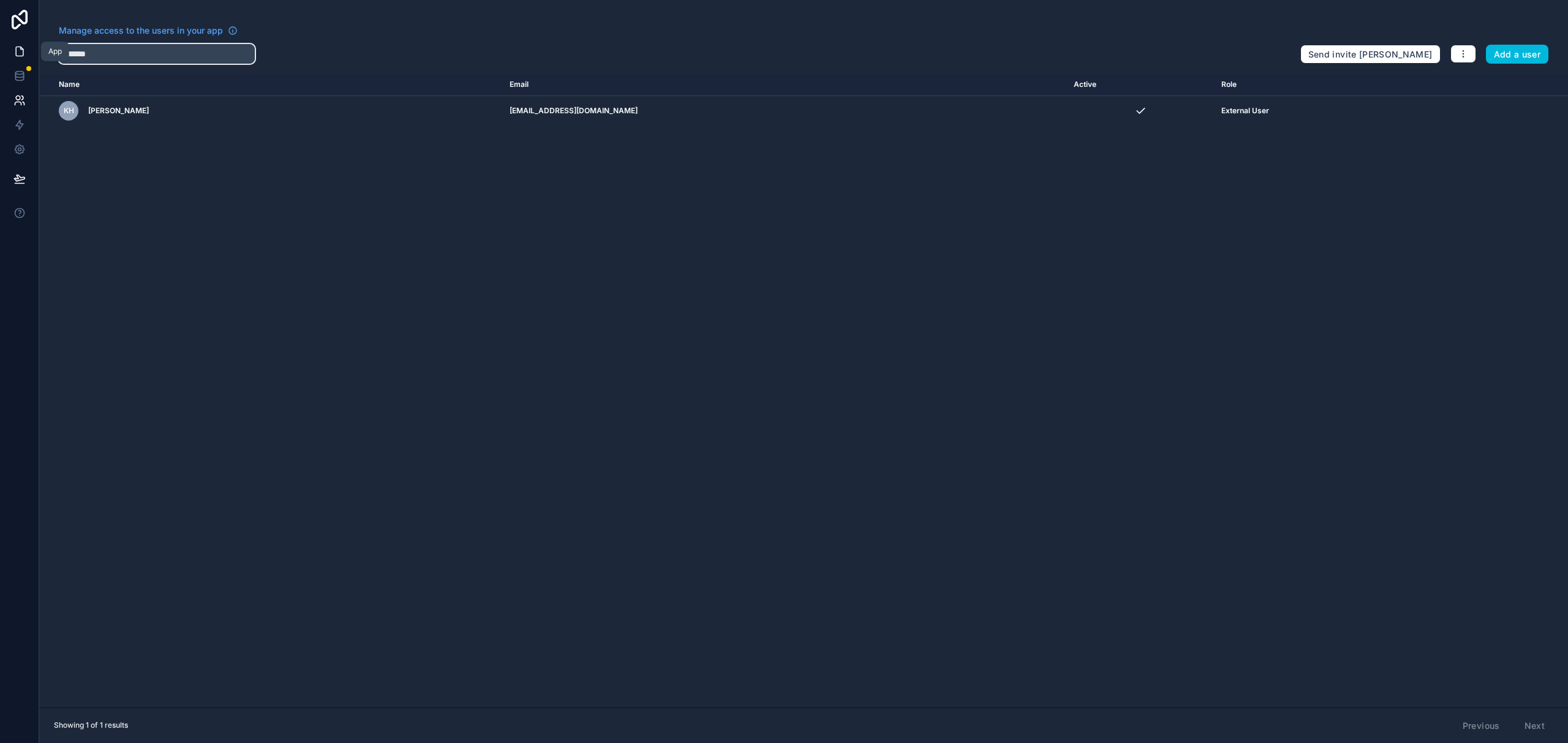
type input "*******"
click at [16, 48] on icon at bounding box center [20, 52] width 7 height 9
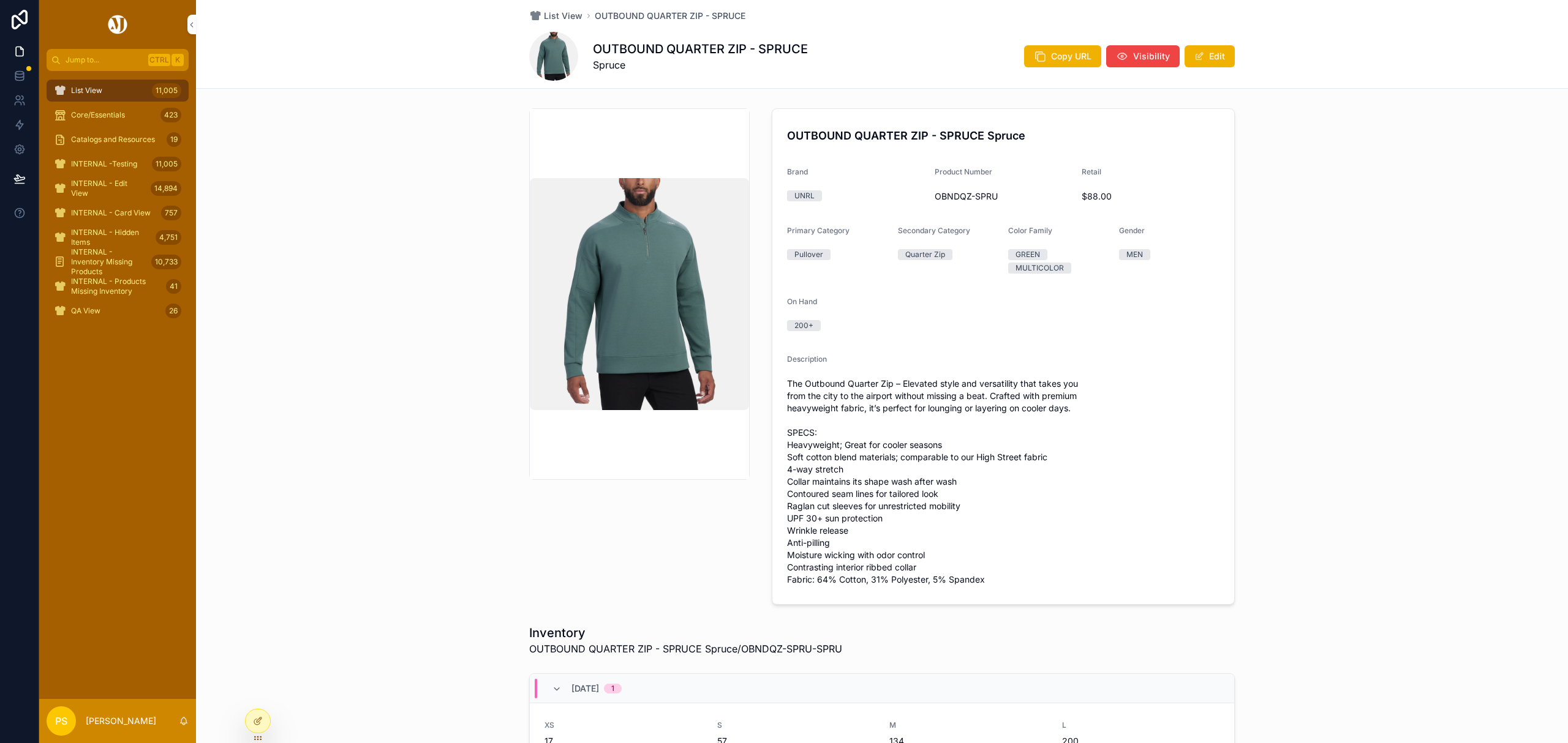
click at [79, 89] on span "List View" at bounding box center [87, 91] width 31 height 10
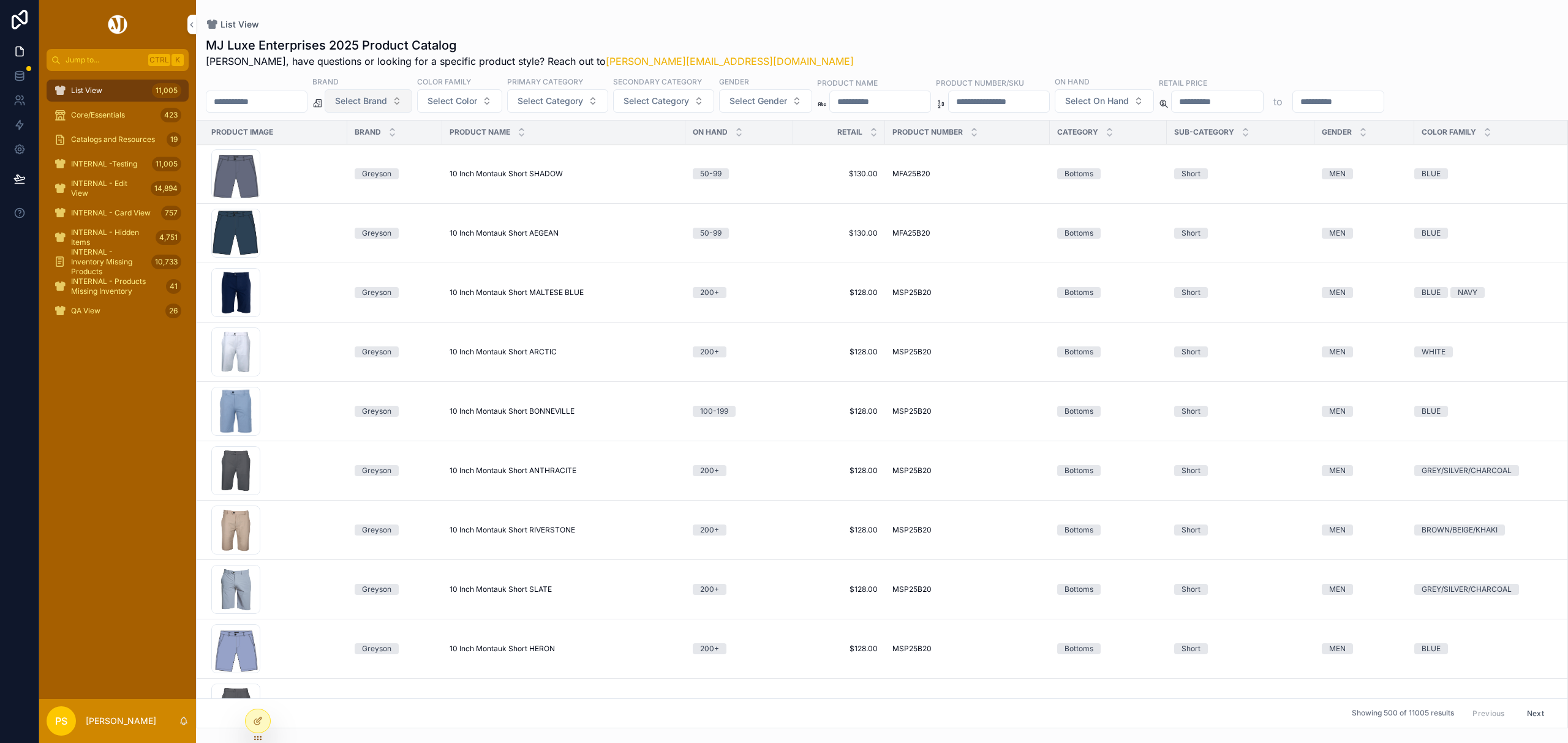
click at [412, 106] on button "Select Brand" at bounding box center [368, 100] width 88 height 23
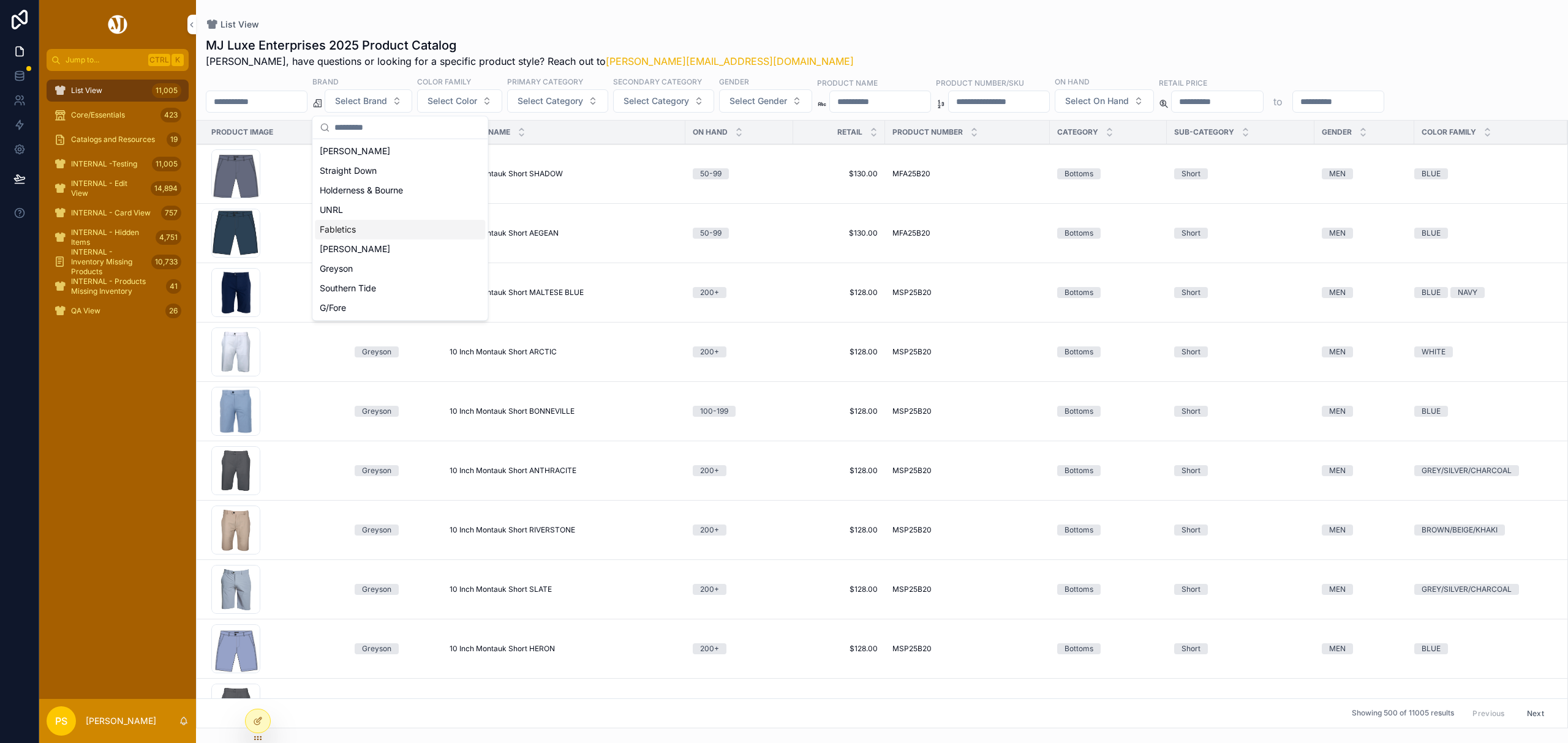
click at [361, 234] on div "Fabletics" at bounding box center [399, 229] width 170 height 19
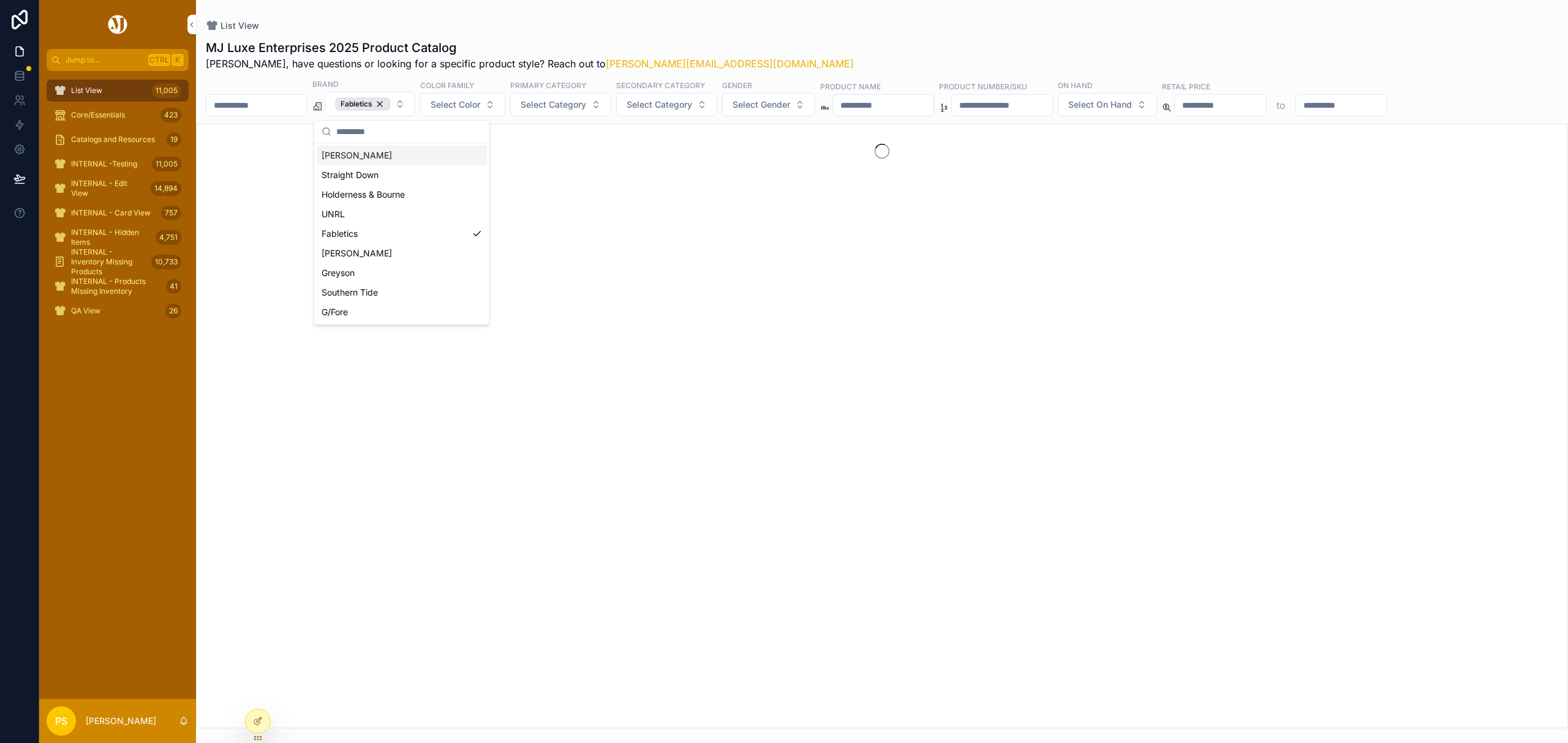
click at [761, 14] on div "List View MJ Luxe Enterprises 2025 Product Catalog Philip, have questions or lo…" at bounding box center [882, 364] width 1372 height 729
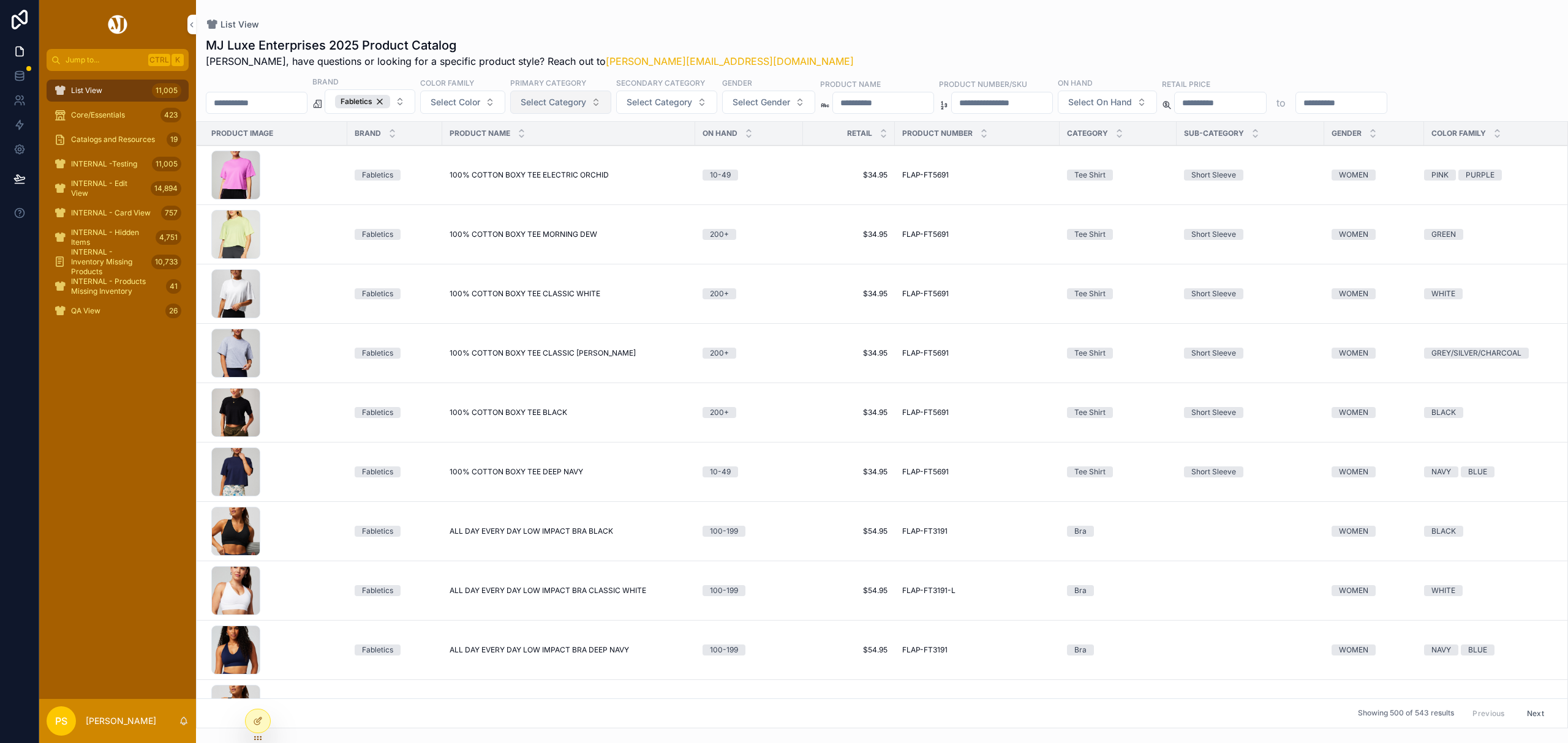
click at [573, 108] on span "Select Category" at bounding box center [553, 102] width 65 height 12
click at [565, 311] on div "Scrubs" at bounding box center [595, 310] width 170 height 19
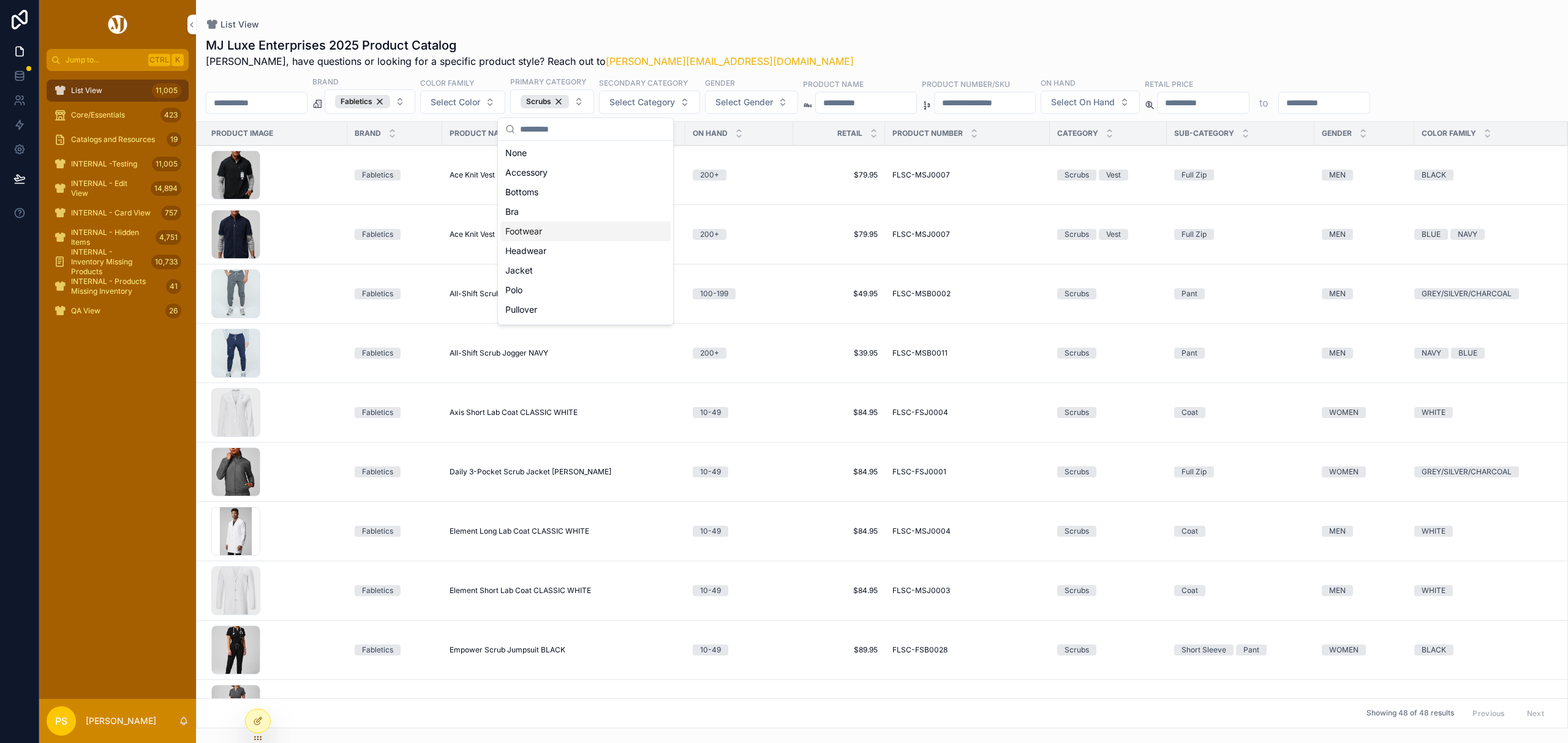
click at [821, 45] on div "MJ Luxe Enterprises 2025 Product Catalog [PERSON_NAME], have questions or looki…" at bounding box center [882, 52] width 1352 height 32
click at [773, 108] on span "Select Gender" at bounding box center [744, 102] width 57 height 12
click at [748, 153] on div "MEN" at bounding box center [786, 153] width 170 height 19
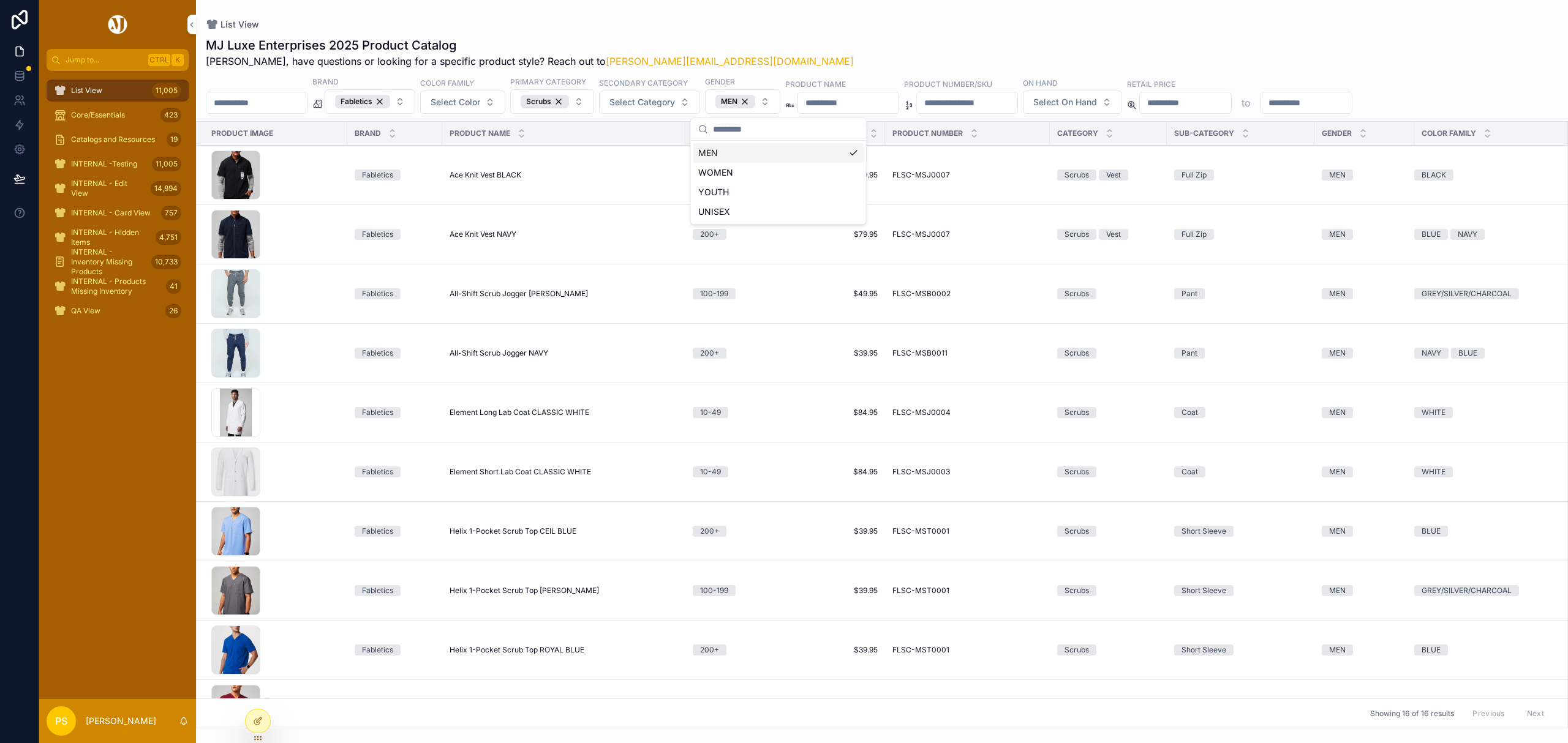
click at [856, 33] on div "MJ Luxe Enterprises 2025 Product Catalog Philip, have questions or looking for …" at bounding box center [882, 379] width 1372 height 699
click at [755, 100] on div "MEN" at bounding box center [735, 102] width 40 height 14
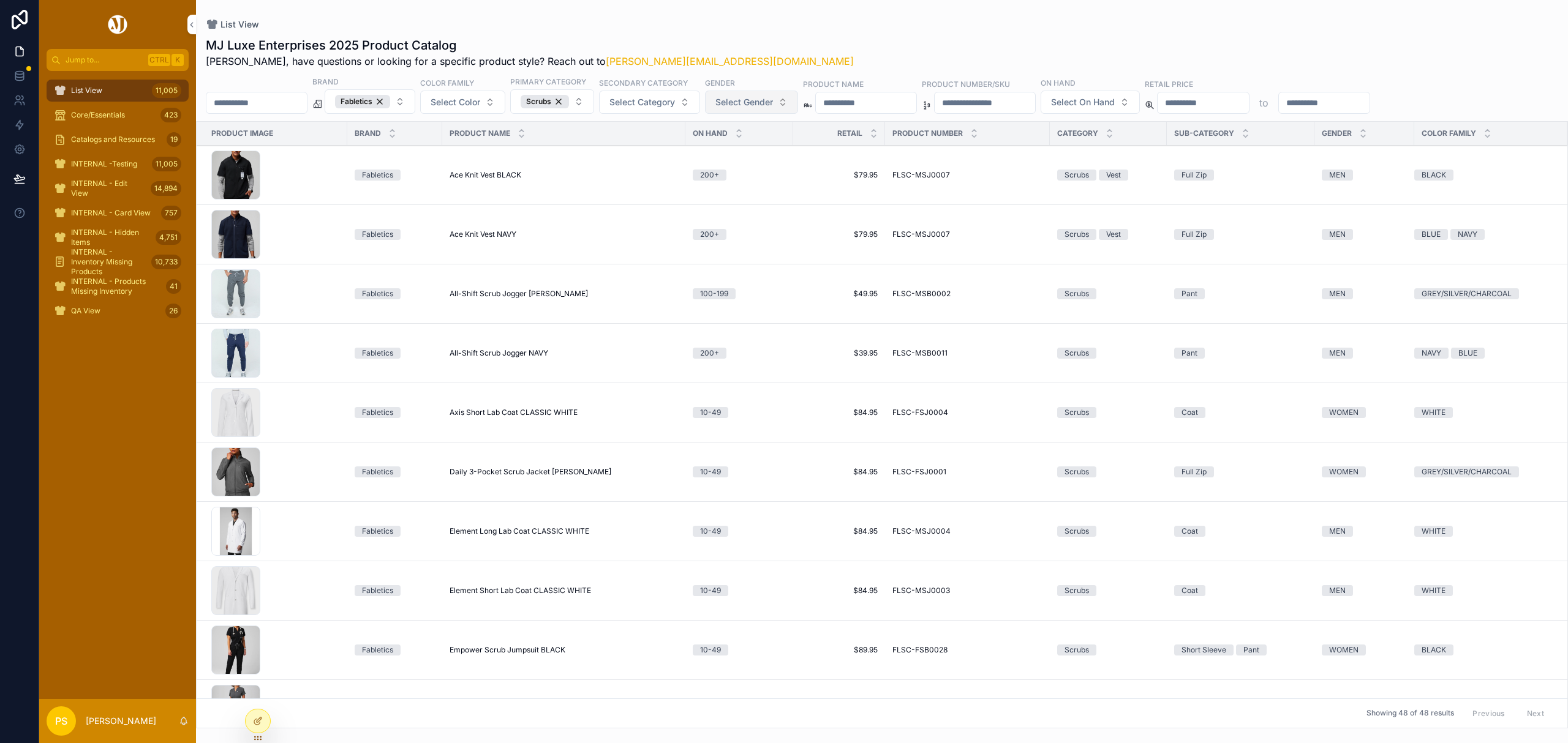
click at [773, 105] on span "Select Gender" at bounding box center [744, 102] width 57 height 12
click at [746, 177] on div "WOMEN" at bounding box center [786, 172] width 170 height 19
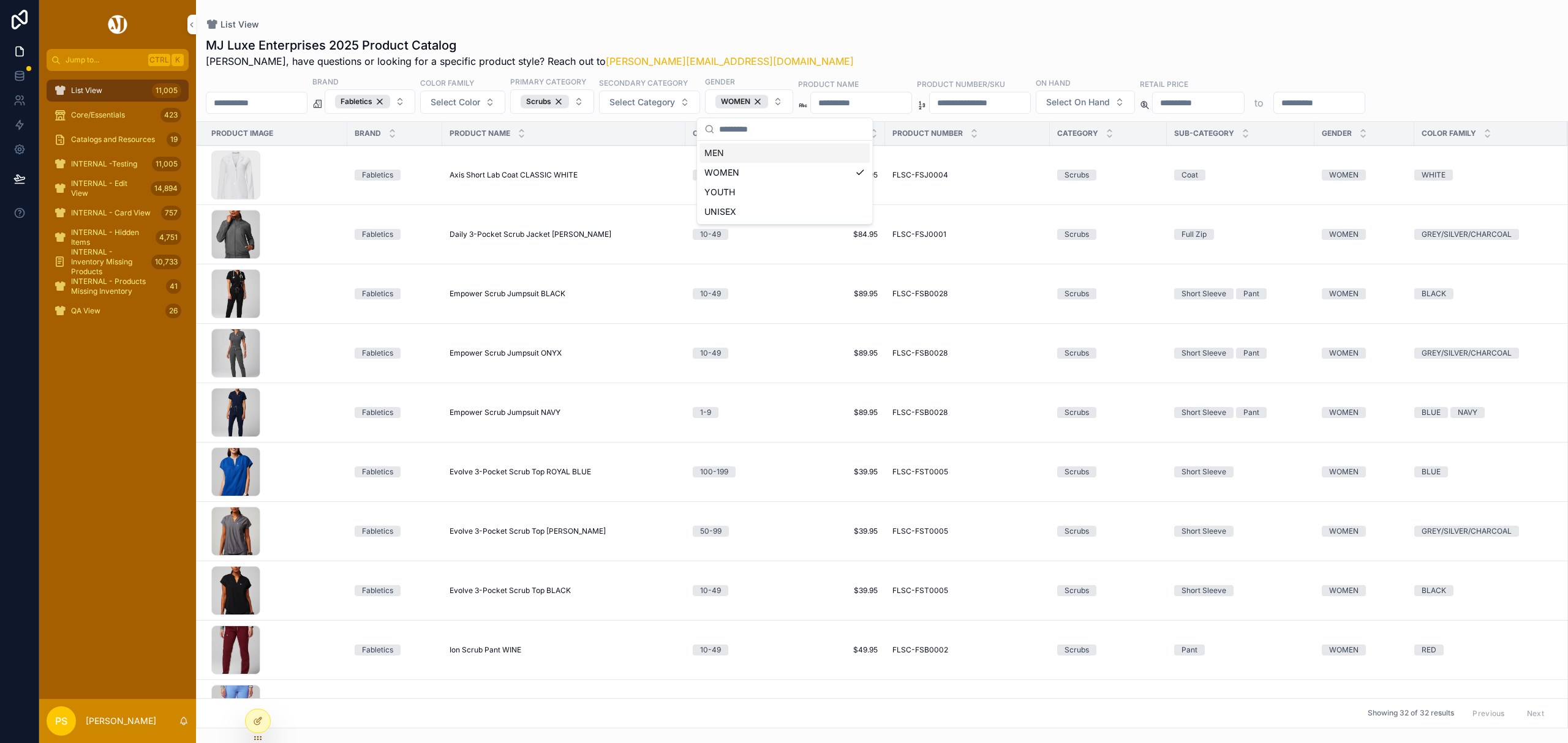
click at [901, 45] on div "MJ Luxe Enterprises 2025 Product Catalog [PERSON_NAME], have questions or looki…" at bounding box center [882, 52] width 1352 height 32
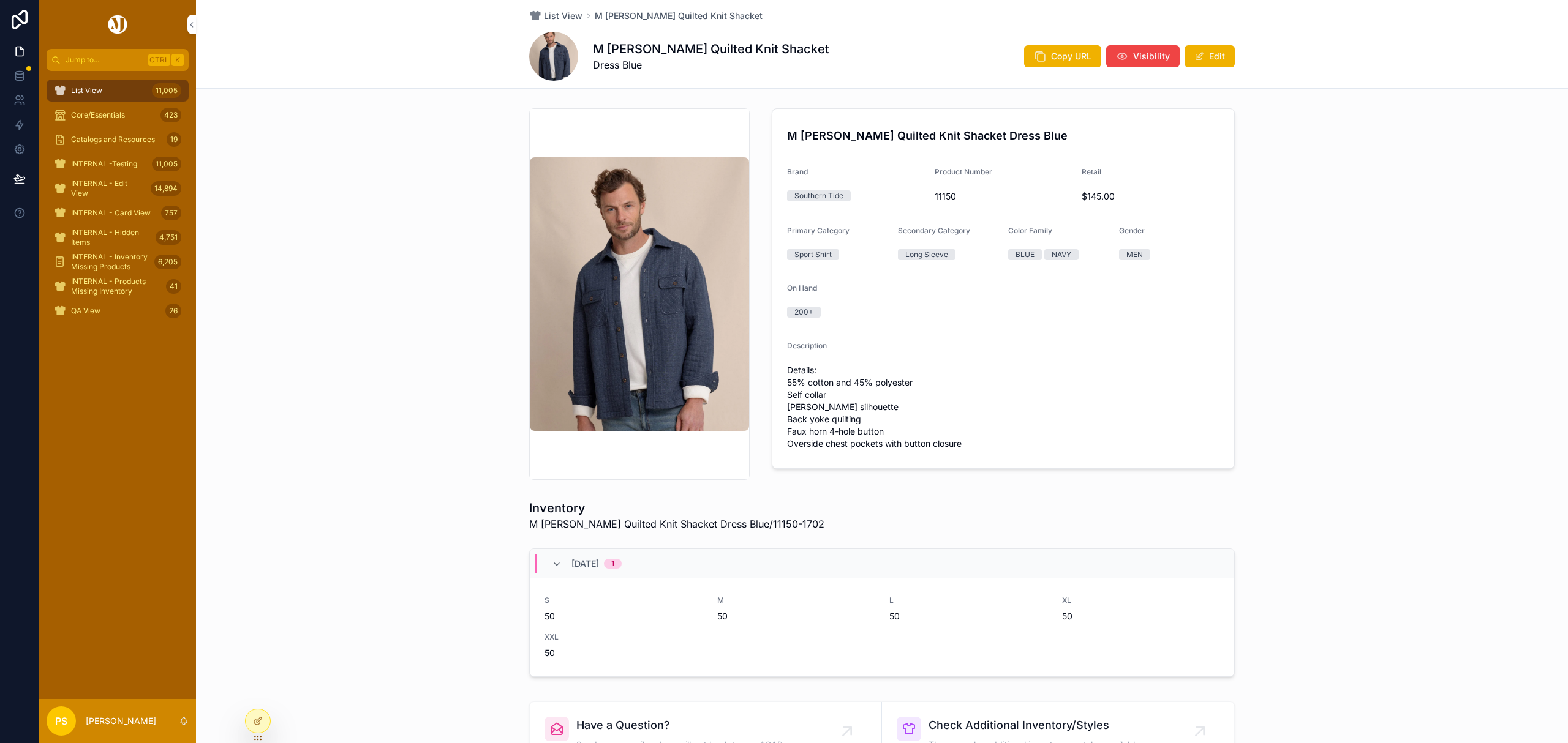
click at [317, 174] on div "M [PERSON_NAME] Quilted Knit Shacket Dress Blue Brand Southern Tide Product Num…" at bounding box center [882, 294] width 1372 height 381
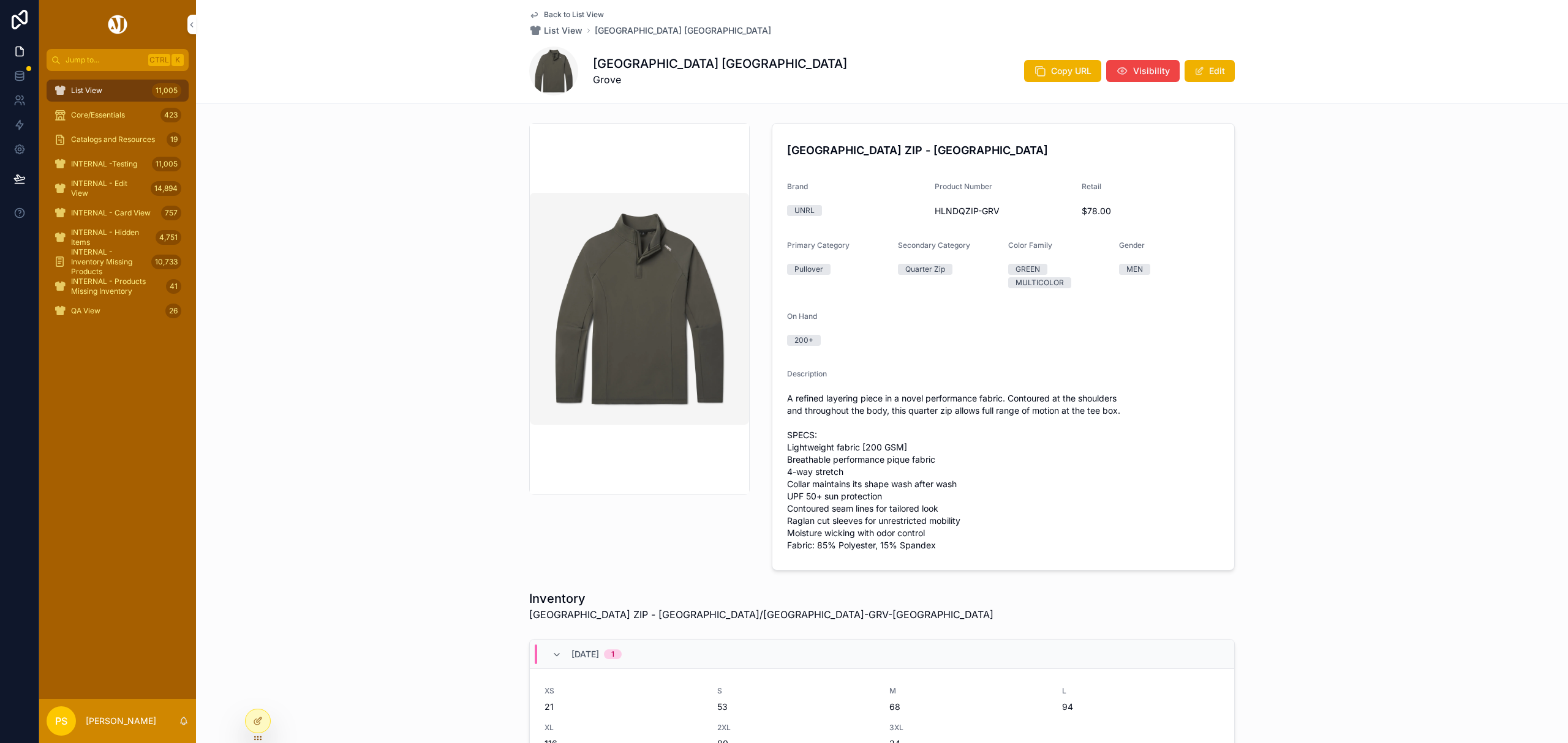
click at [141, 90] on div "List View 11,005" at bounding box center [117, 90] width 127 height 19
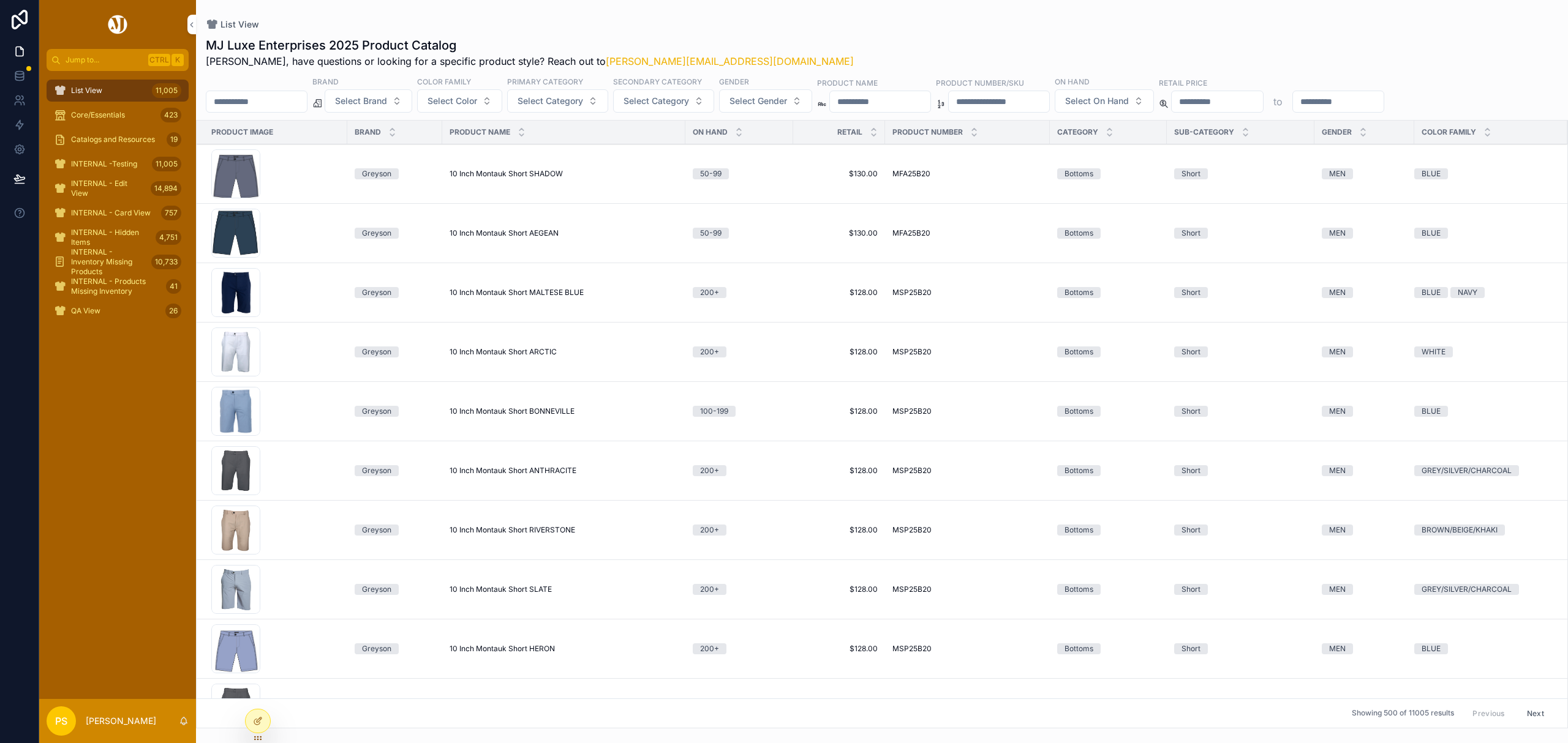
click at [108, 113] on span "Core/Essentials" at bounding box center [98, 115] width 54 height 10
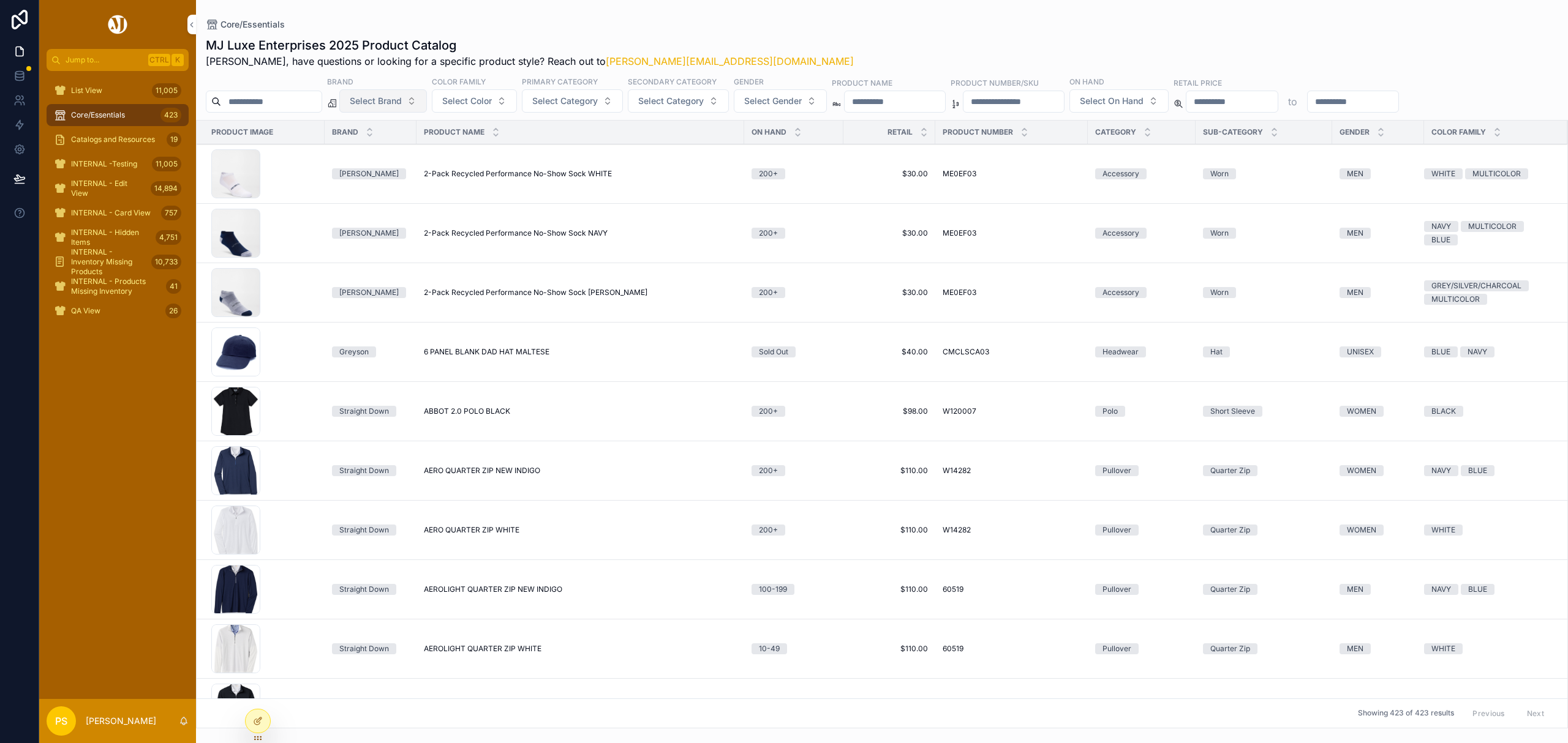
click at [402, 105] on span "Select Brand" at bounding box center [376, 101] width 52 height 12
click at [390, 153] on div "[PERSON_NAME]" at bounding box center [414, 151] width 170 height 19
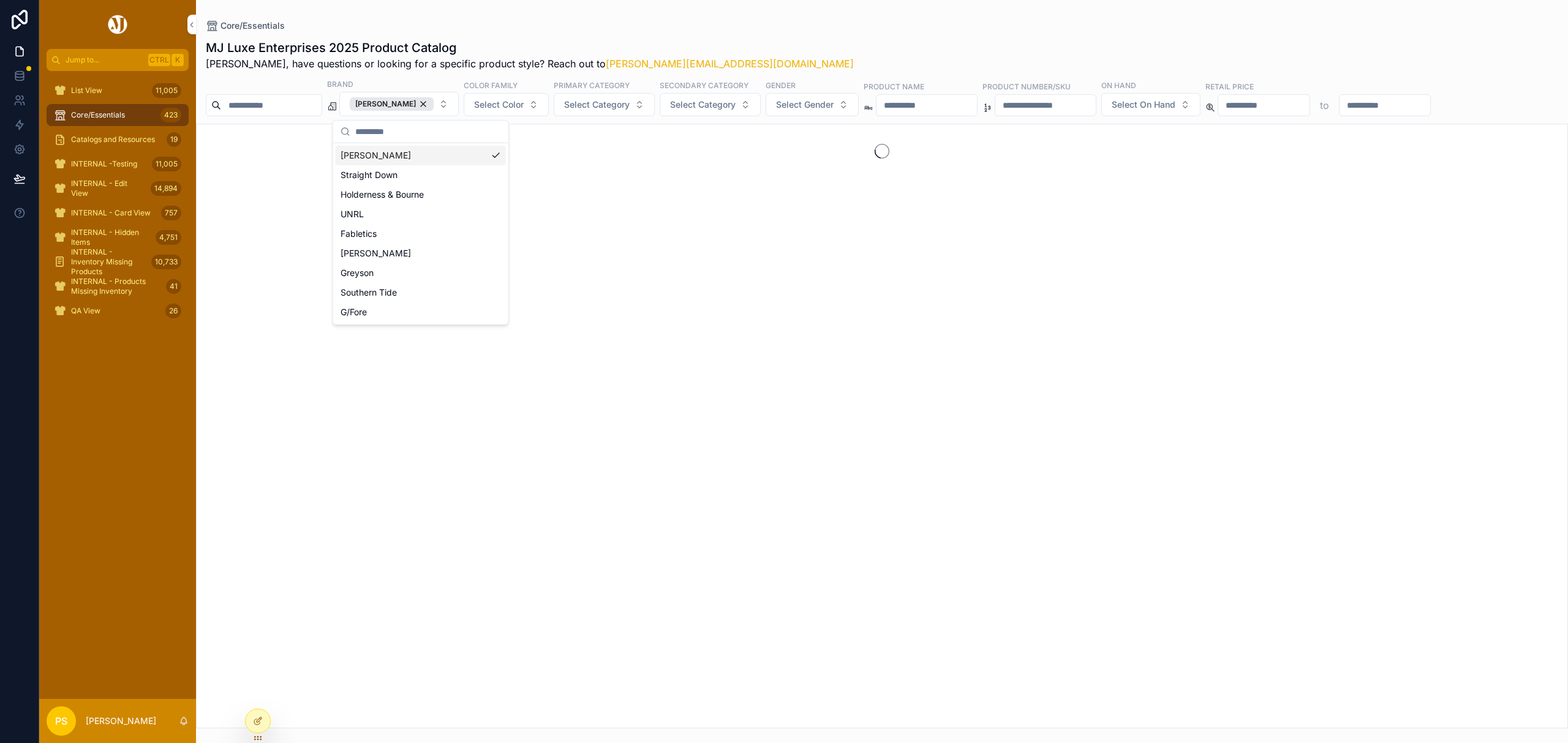
click at [718, 24] on div "Core/Essentials" at bounding box center [882, 26] width 1352 height 12
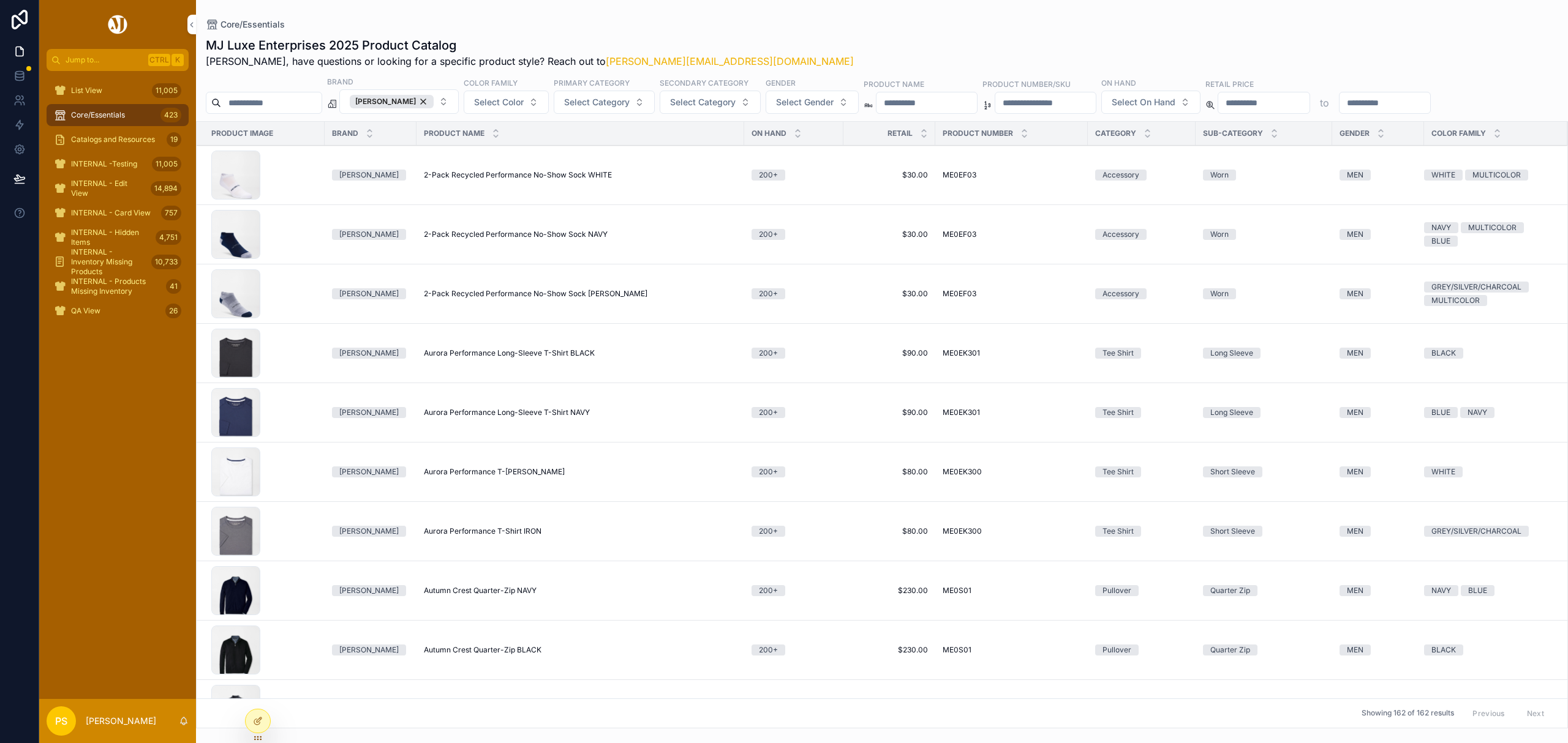
click at [285, 103] on input "scrollable content" at bounding box center [271, 103] width 100 height 17
type input "*******"
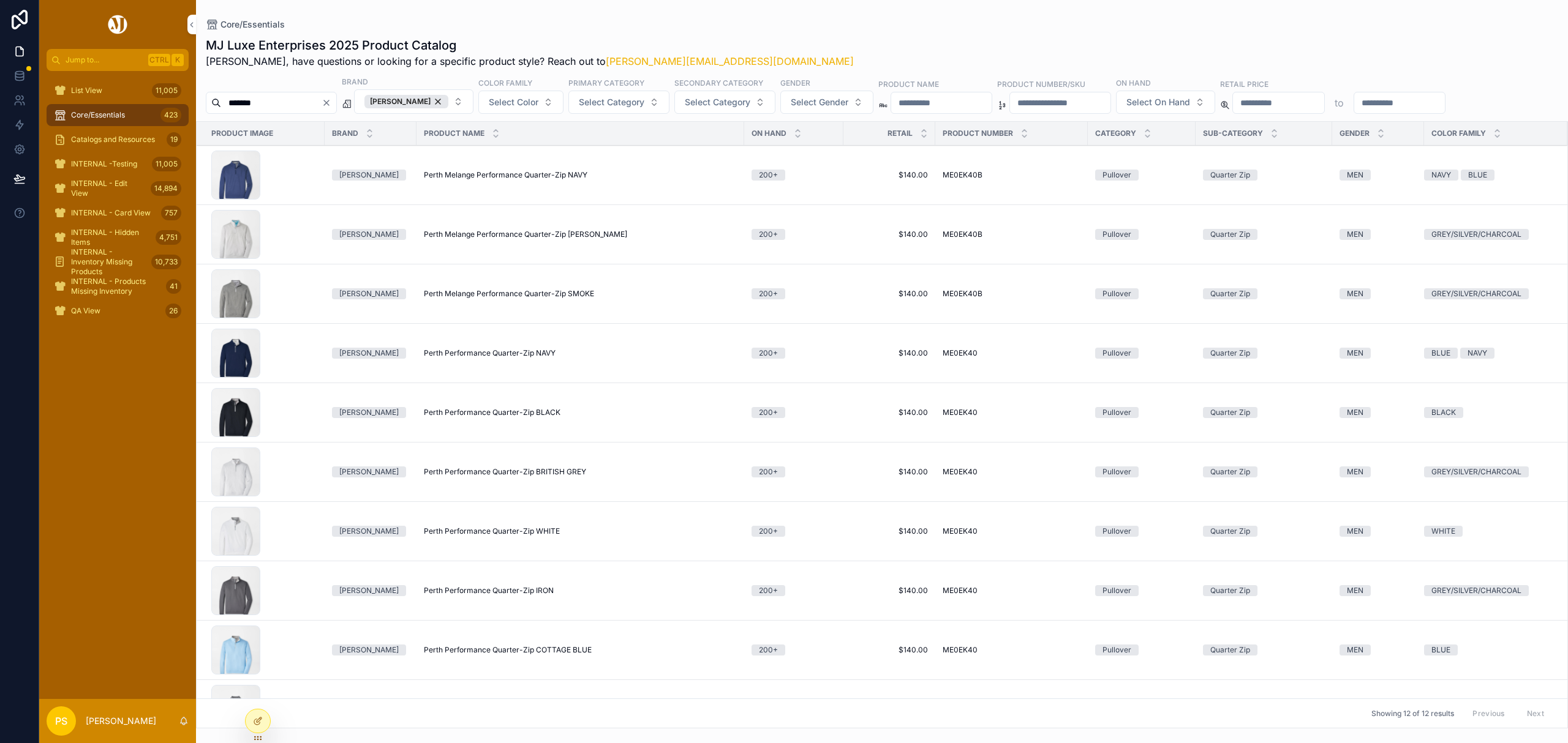
click at [269, 108] on input "*******" at bounding box center [271, 103] width 100 height 17
click at [332, 105] on icon "Clear" at bounding box center [327, 103] width 10 height 10
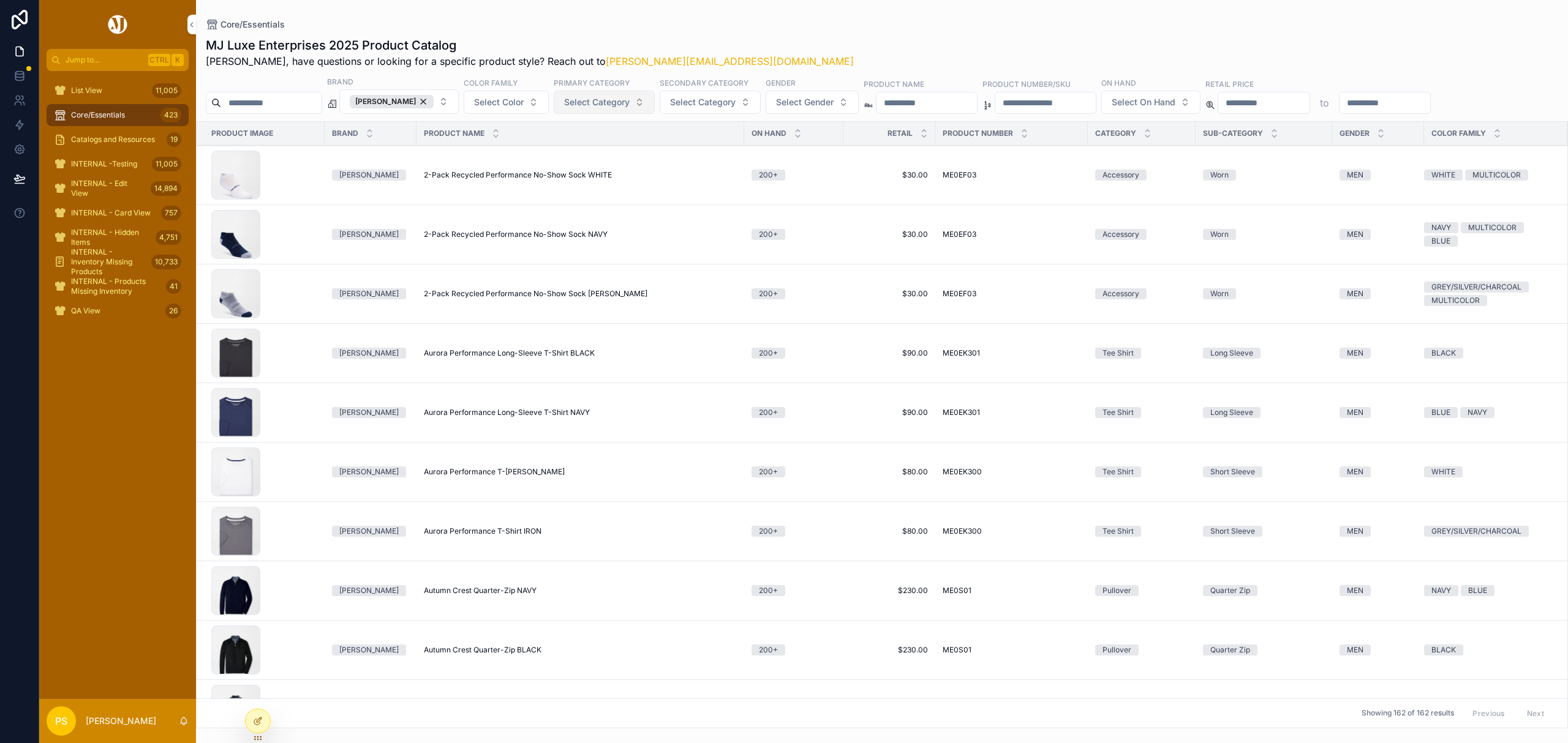
click at [601, 102] on span "Select Category" at bounding box center [596, 102] width 65 height 12
click at [560, 287] on div "Pullover" at bounding box center [617, 290] width 170 height 19
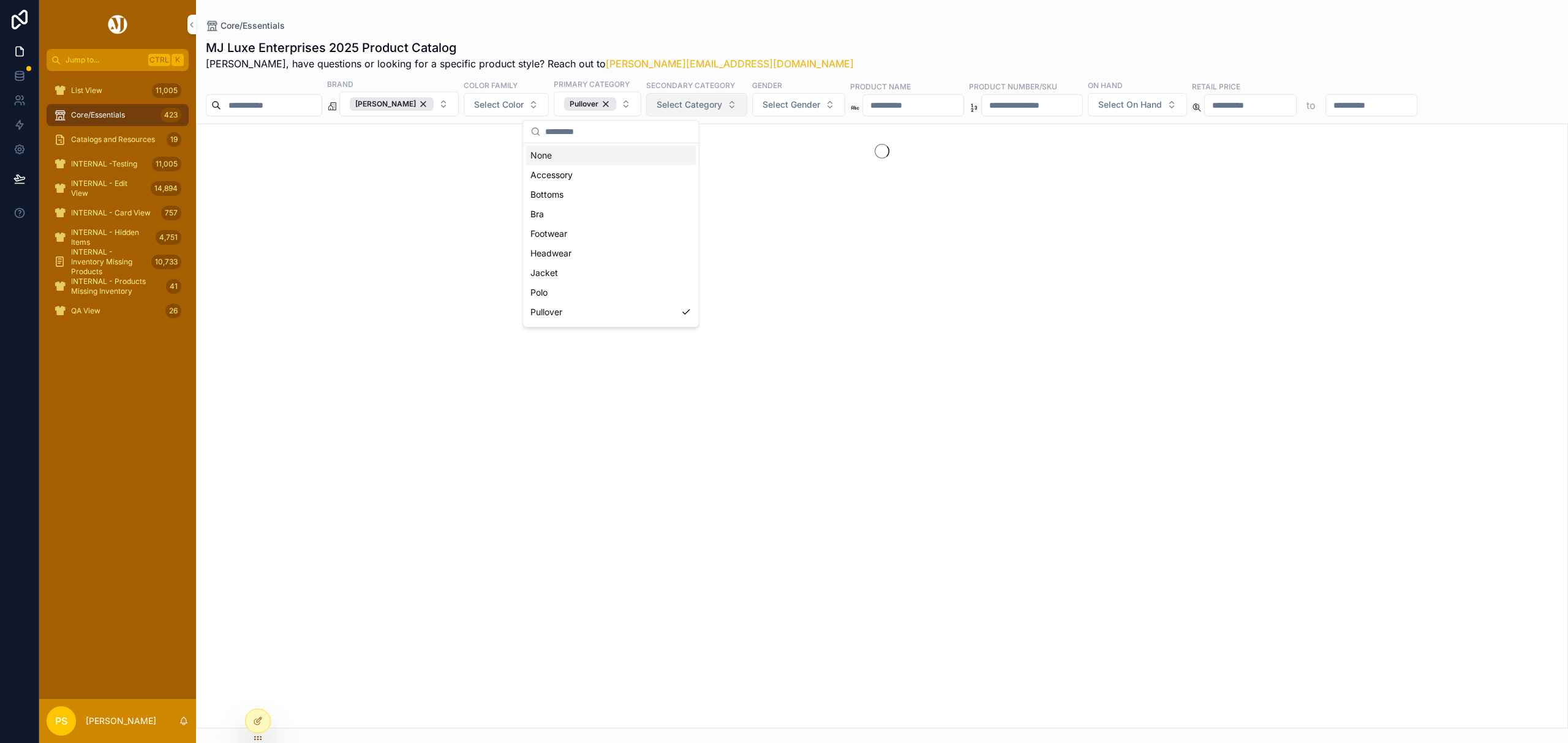
click at [722, 106] on span "Select Category" at bounding box center [689, 105] width 65 height 12
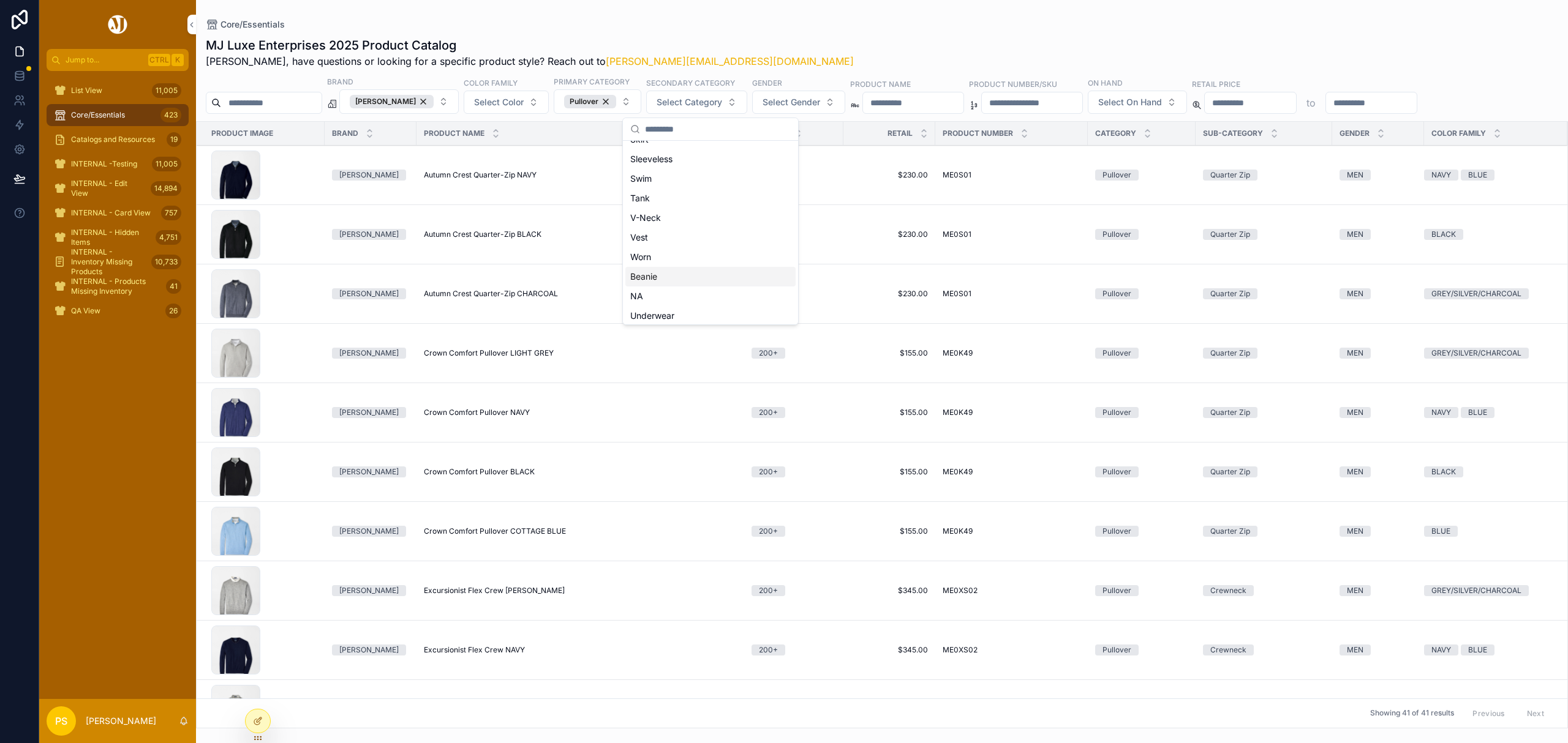
scroll to position [245, 0]
click at [685, 184] on div "Quarter Zip" at bounding box center [710, 182] width 170 height 19
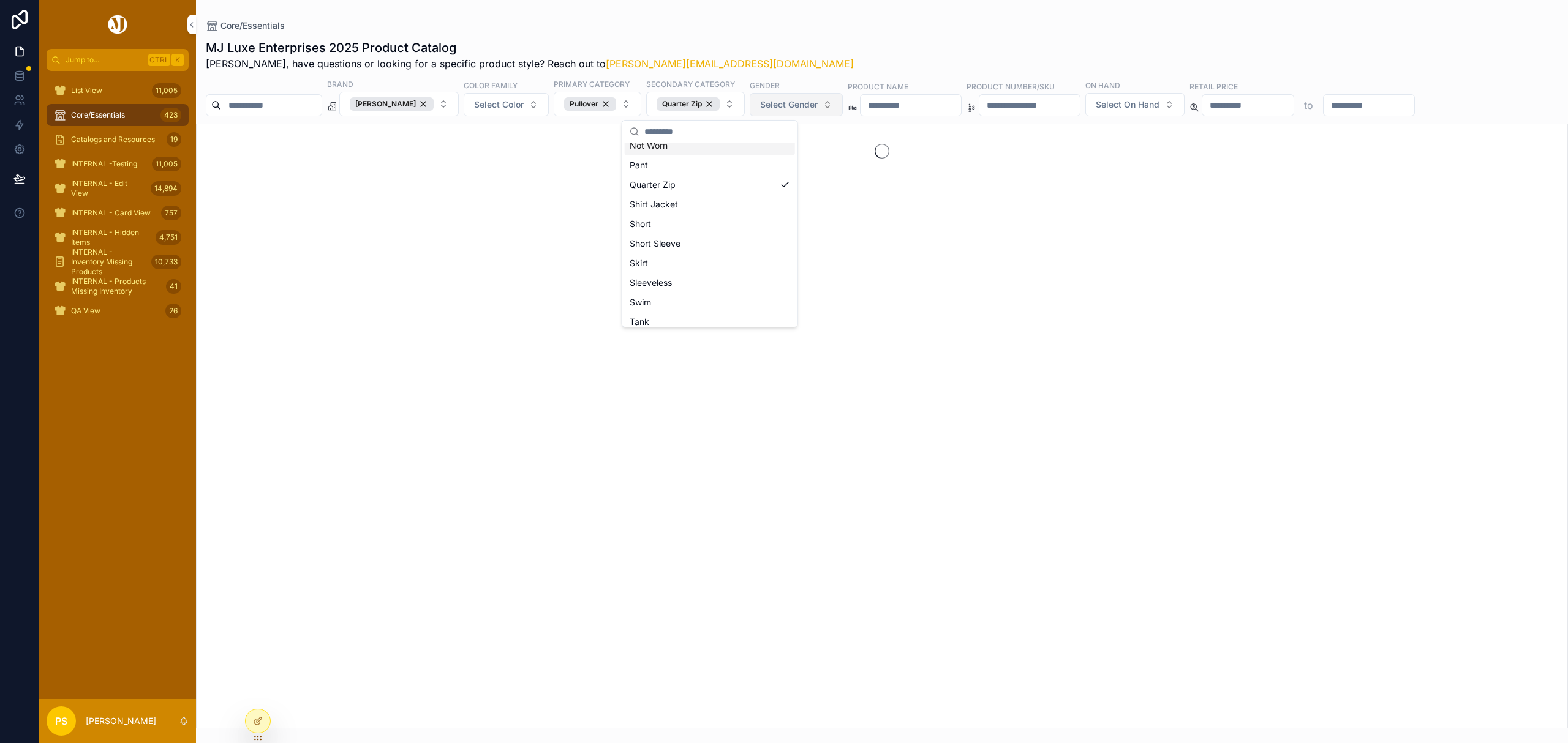
click at [800, 103] on span "Select Gender" at bounding box center [789, 105] width 57 height 12
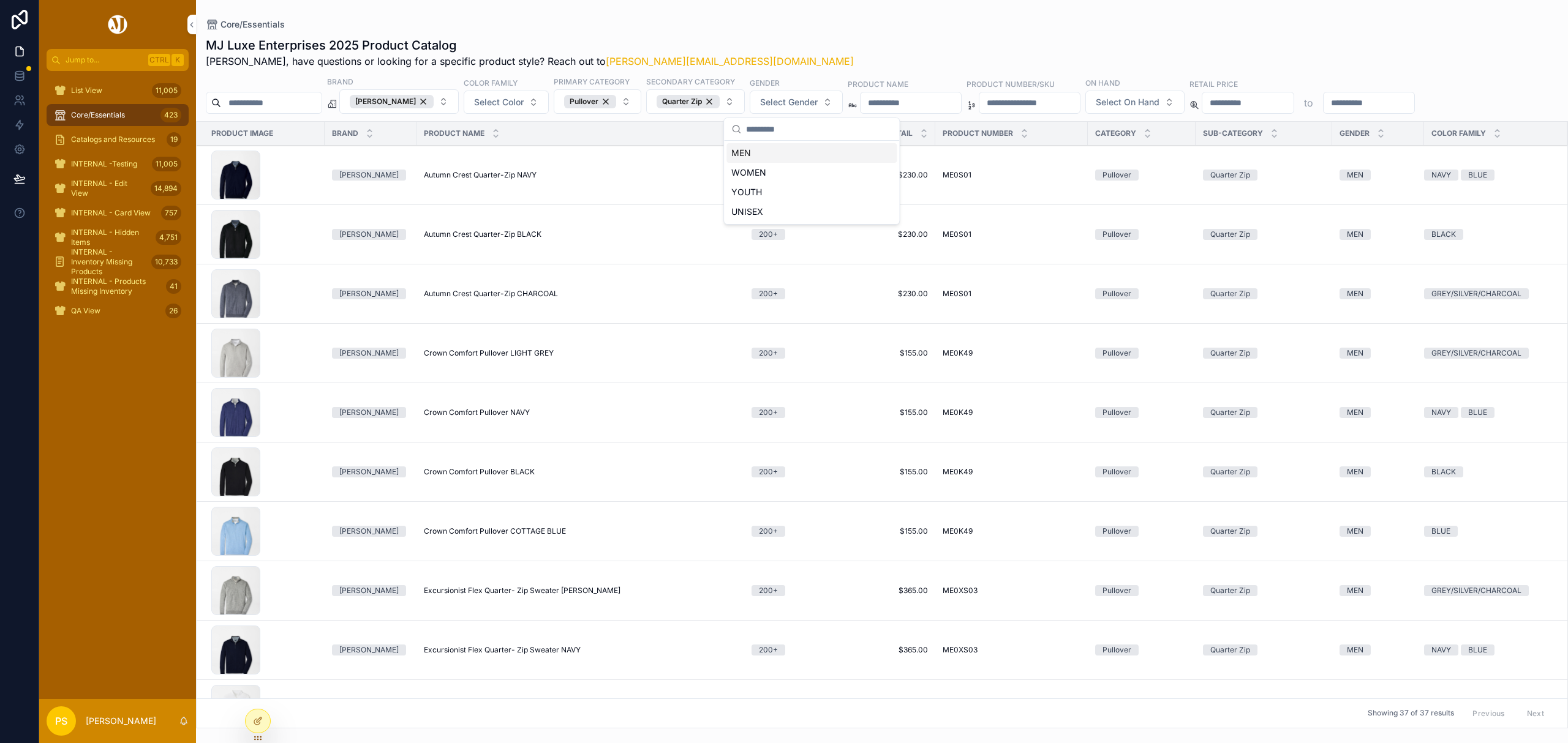
click at [763, 158] on div "MEN" at bounding box center [811, 153] width 170 height 19
click at [869, 37] on div "MJ Luxe Enterprises 2025 Product Catalog [PERSON_NAME], have questions or looki…" at bounding box center [882, 52] width 1352 height 32
click at [616, 99] on div "Pullover" at bounding box center [590, 102] width 52 height 14
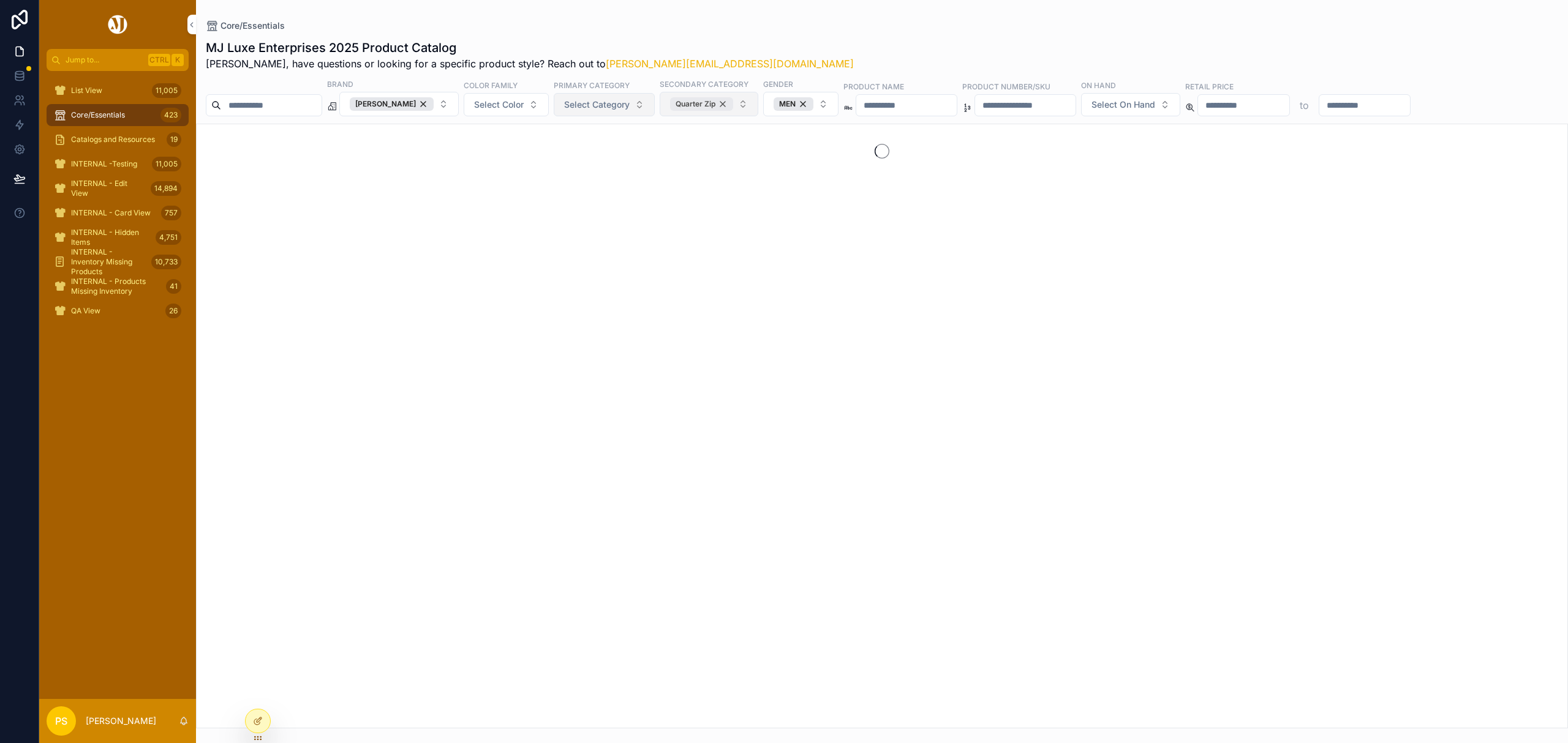
click at [733, 103] on div "Quarter Zip" at bounding box center [701, 104] width 63 height 14
click at [626, 109] on span "Select Category" at bounding box center [596, 105] width 65 height 12
click at [573, 274] on div "Polo" at bounding box center [617, 273] width 170 height 19
click at [708, 102] on span "Select Category" at bounding box center [677, 105] width 65 height 12
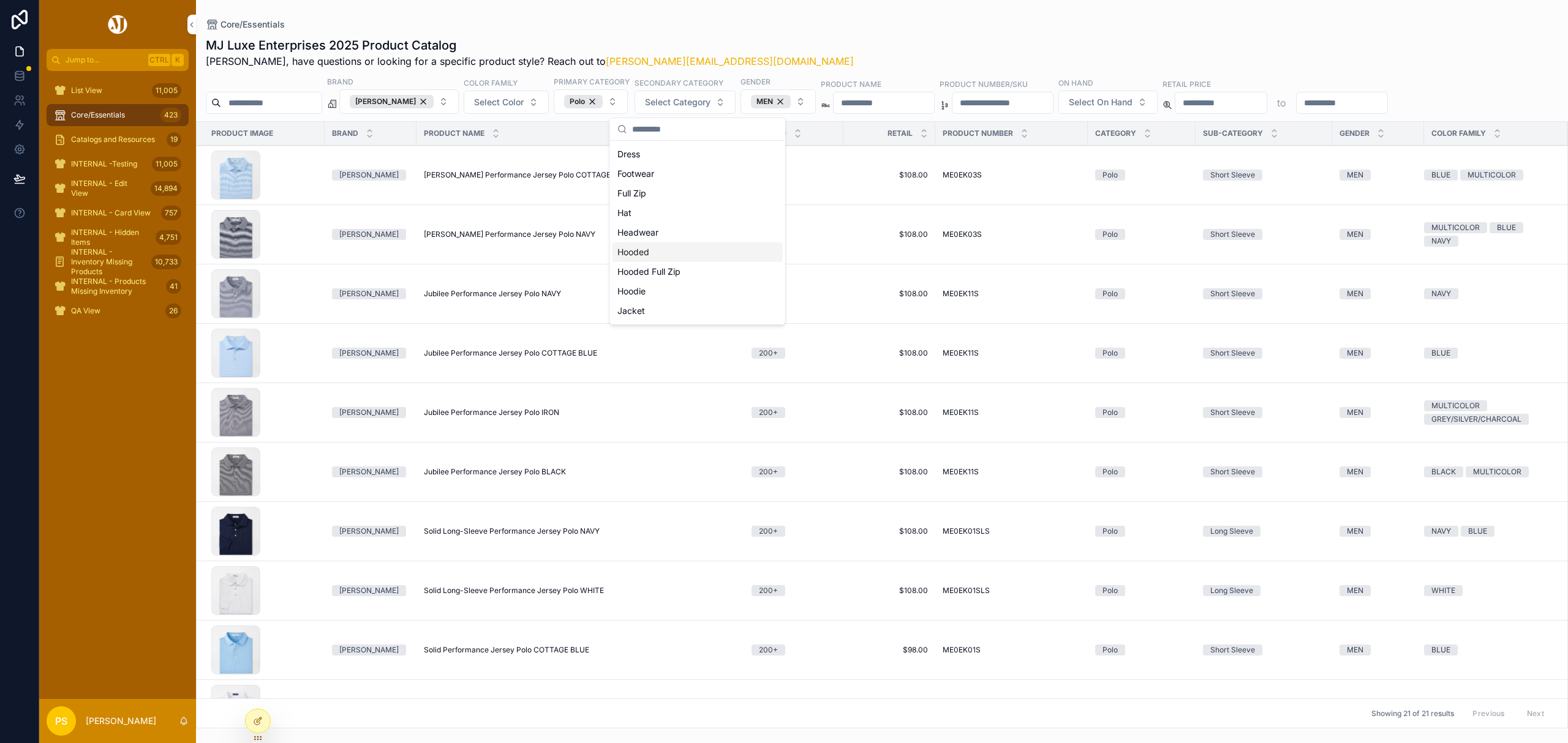
scroll to position [163, 0]
click at [658, 245] on div "Short Sleeve" at bounding box center [697, 241] width 170 height 19
click at [861, 32] on div "MJ Luxe Enterprises 2025 Product Catalog [PERSON_NAME], have questions or looki…" at bounding box center [882, 379] width 1372 height 699
